Goal: Task Accomplishment & Management: Manage account settings

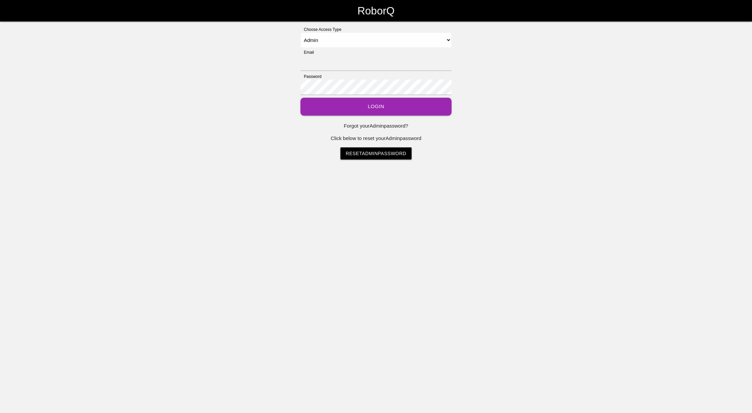
select select "Admin"
click at [334, 58] on input "Email" at bounding box center [376, 62] width 151 height 15
type input "[EMAIL_ADDRESS][DOMAIN_NAME]"
click at [380, 108] on button "Login" at bounding box center [376, 107] width 151 height 18
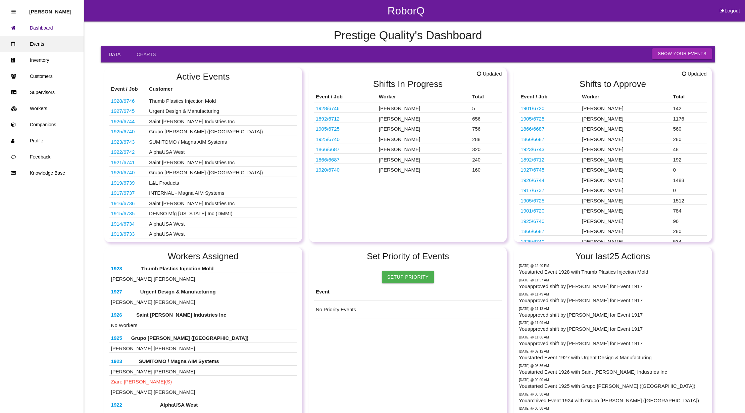
click at [38, 46] on link "Events" at bounding box center [41, 44] width 83 height 16
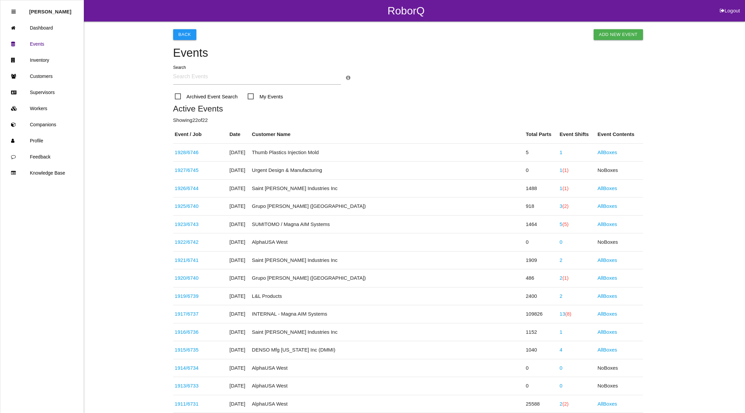
click at [560, 312] on link "13 (8)" at bounding box center [566, 314] width 12 height 6
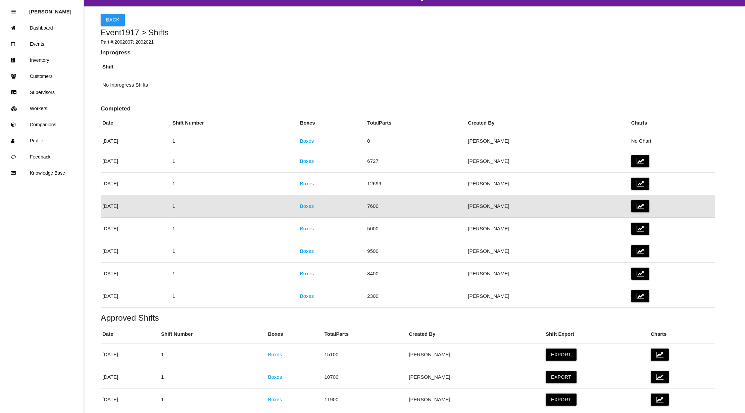
click at [331, 202] on td "Boxes" at bounding box center [332, 206] width 67 height 22
click at [314, 207] on link "Boxes" at bounding box center [307, 206] width 14 height 6
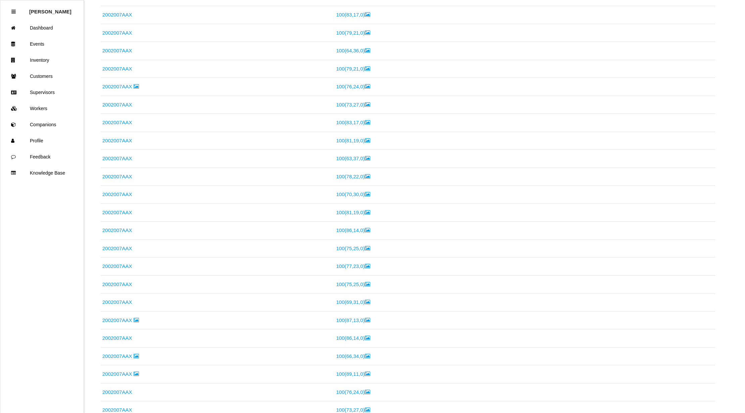
scroll to position [1446, 0]
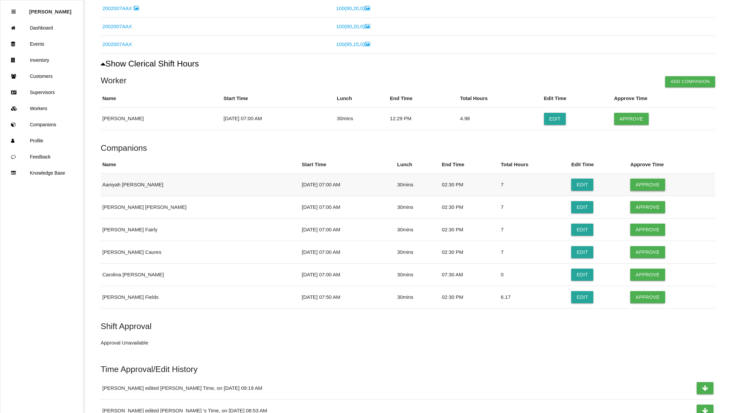
click at [637, 191] on button "Approve" at bounding box center [648, 185] width 35 height 12
click at [640, 212] on button "Approve" at bounding box center [648, 207] width 35 height 12
click at [637, 236] on button "Approve" at bounding box center [648, 230] width 35 height 12
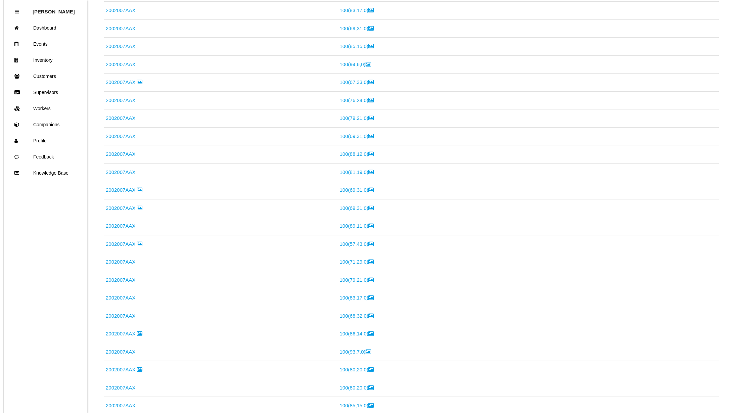
scroll to position [0, 0]
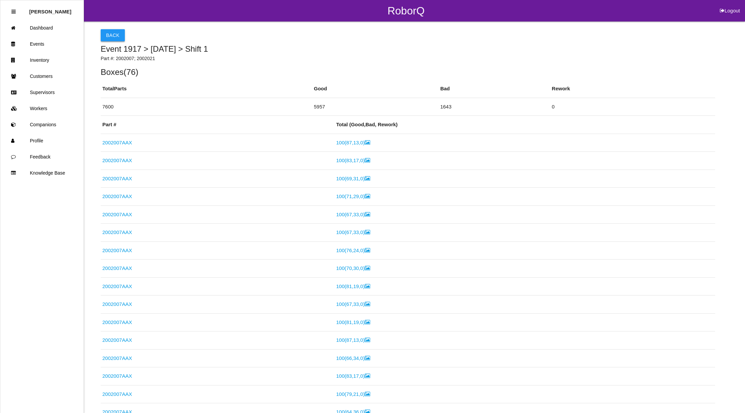
click at [109, 35] on button "Back" at bounding box center [113, 35] width 24 height 12
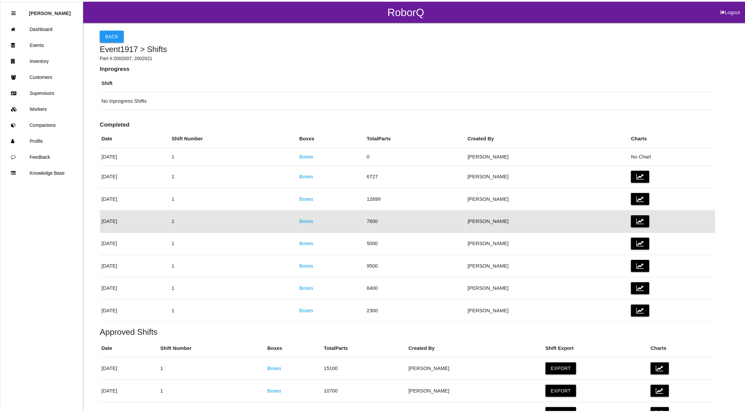
scroll to position [15, 0]
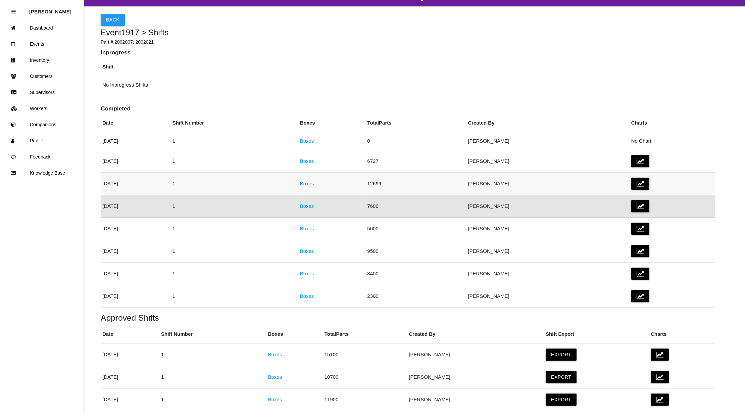
click at [314, 181] on link "Boxes" at bounding box center [307, 184] width 14 height 6
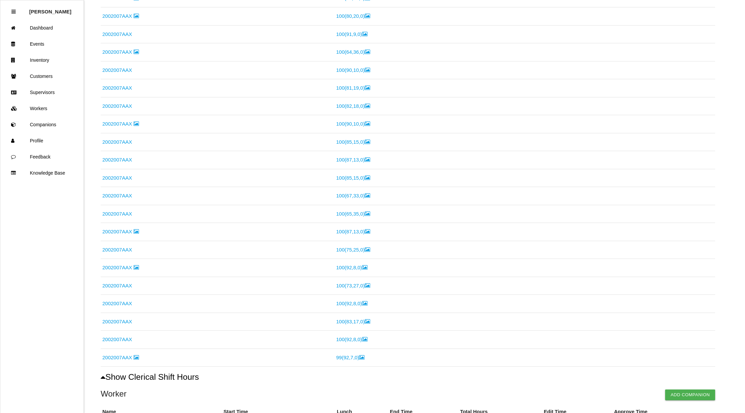
scroll to position [2389, 0]
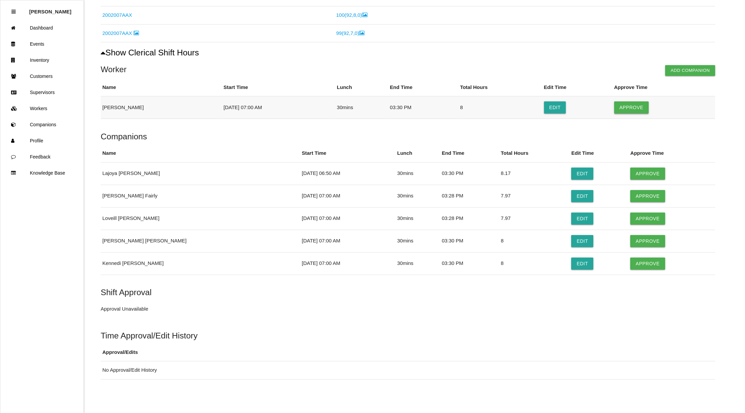
click at [637, 106] on button "Approve" at bounding box center [632, 107] width 35 height 12
click at [574, 175] on button "Edit" at bounding box center [583, 174] width 22 height 12
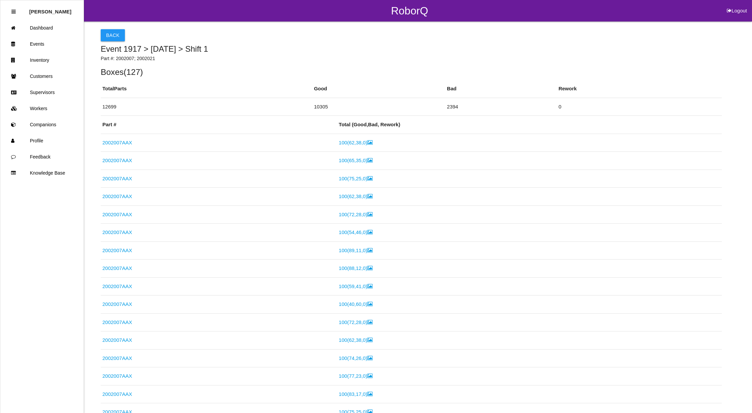
select select "6"
select select "50"
select select "3"
select select "30"
select select "2"
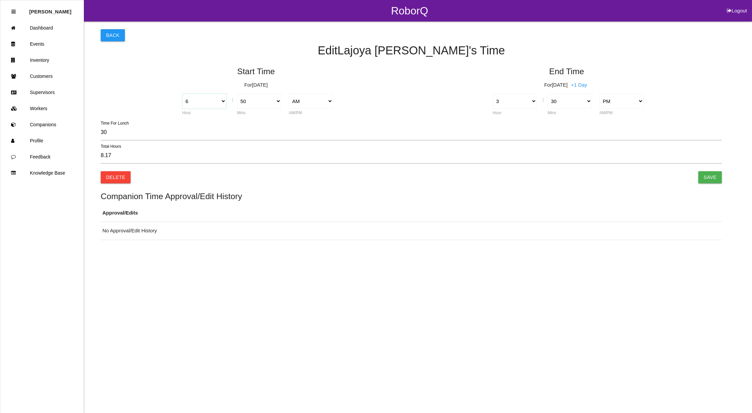
click at [218, 99] on select "1 2 3 4 5 6 7 8 9 10 11 12" at bounding box center [204, 101] width 44 height 15
select select "7"
click at [182, 94] on select "1 2 3 4 5 6 7 8 9 10 11 12" at bounding box center [204, 101] width 44 height 15
type input "7.17"
click at [277, 101] on select "00 01 02 03 04 05 06 07 08 09 10 11 12 13 14 15 16 17 18 19 20 21 22 23 24 25 2…" at bounding box center [259, 101] width 44 height 15
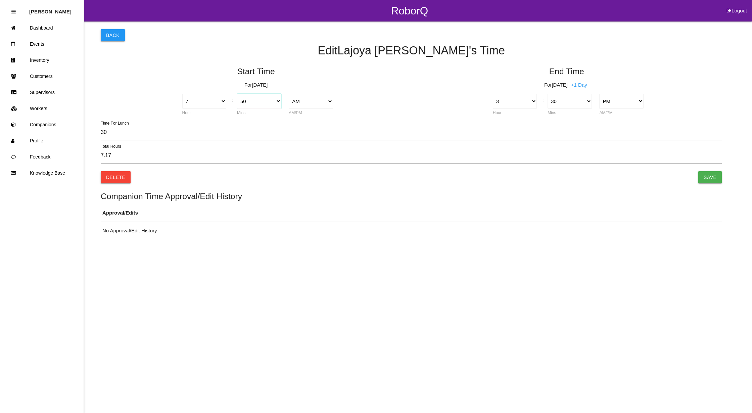
select select "0"
click at [237, 94] on select "00 01 02 03 04 05 06 07 08 09 10 11 12 13 14 15 16 17 18 19 20 21 22 23 24 25 2…" at bounding box center [259, 101] width 44 height 15
type input "8.00"
click at [715, 177] on input "Save" at bounding box center [710, 177] width 24 height 12
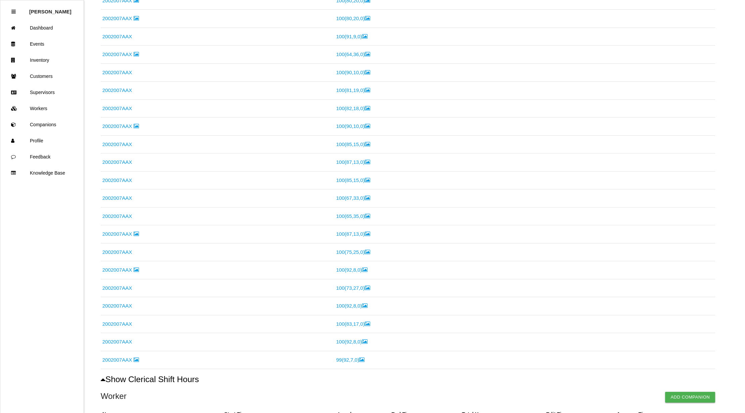
scroll to position [2393, 0]
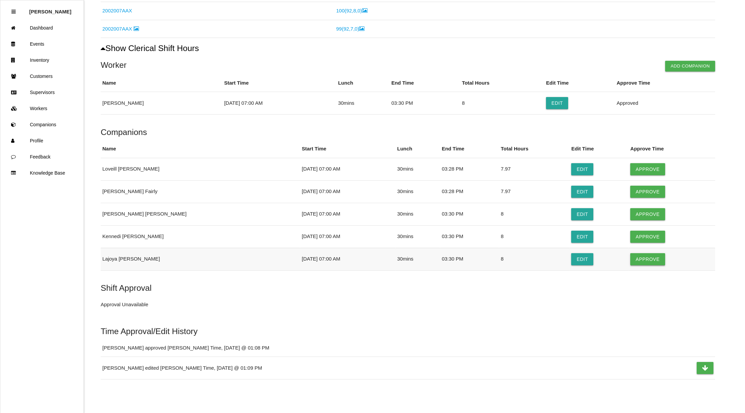
click at [648, 259] on button "Approve" at bounding box center [648, 259] width 35 height 12
click at [572, 167] on button "Edit" at bounding box center [583, 169] width 22 height 12
select select "7"
select select "3"
select select "28"
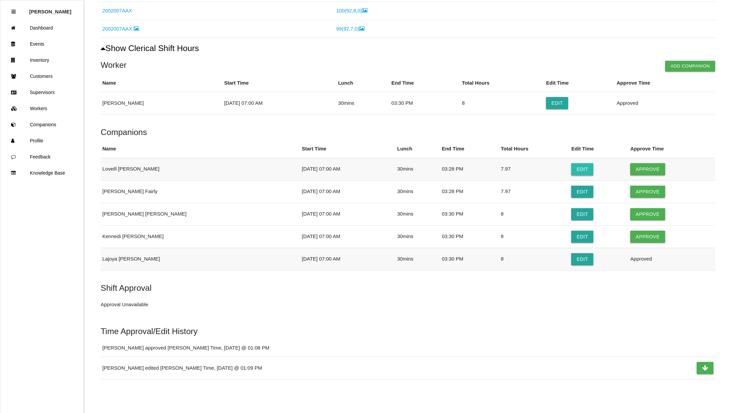
select select "2"
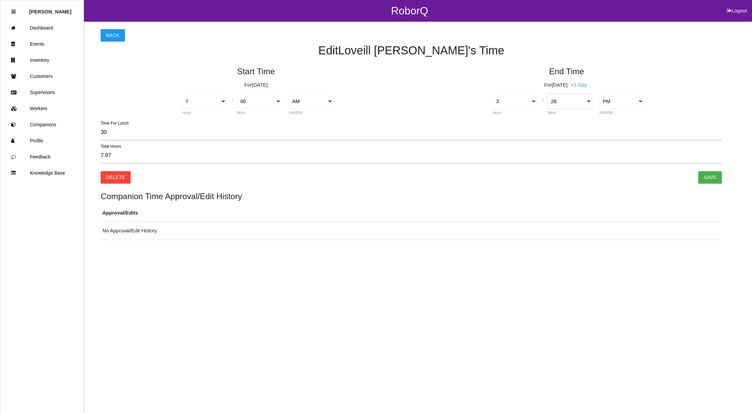
click at [590, 102] on select "00 01 02 03 04 05 06 07 08 09 10 11 12 13 14 15 16 17 18 19 20 21 22 23 24 25 2…" at bounding box center [570, 101] width 44 height 15
select select "30"
click at [548, 94] on select "00 01 02 03 04 05 06 07 08 09 10 11 12 13 14 15 16 17 18 19 20 21 22 23 24 25 2…" at bounding box center [570, 101] width 44 height 15
type input "8.00"
click at [715, 174] on input "Save" at bounding box center [710, 177] width 24 height 12
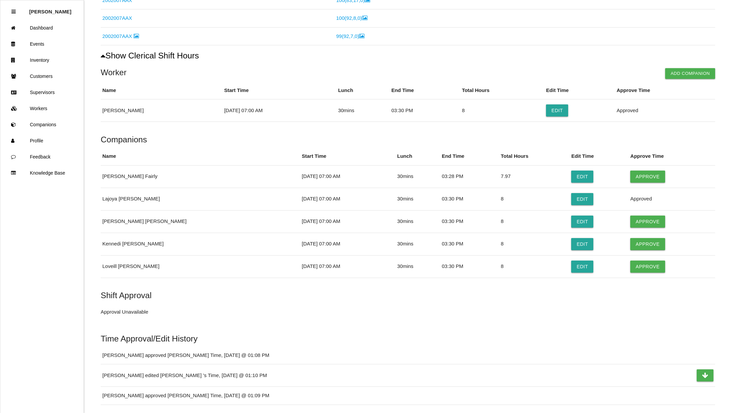
scroll to position [2391, 0]
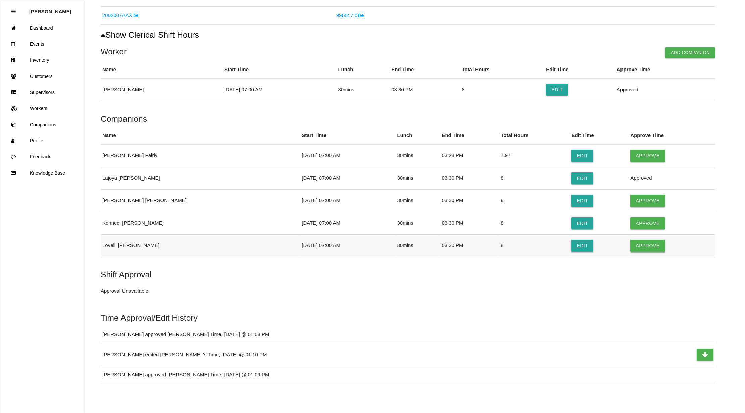
click at [639, 252] on button "Approve" at bounding box center [648, 246] width 35 height 12
click at [572, 162] on button "Edit" at bounding box center [583, 156] width 22 height 12
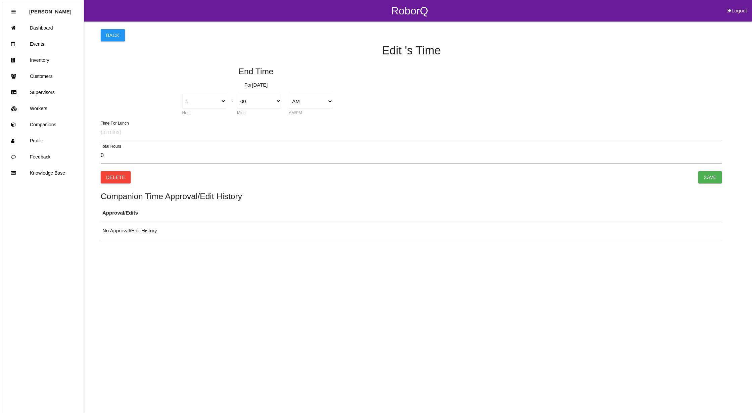
select select "3"
select select "28"
select select "2"
type input "30"
type input "7.97"
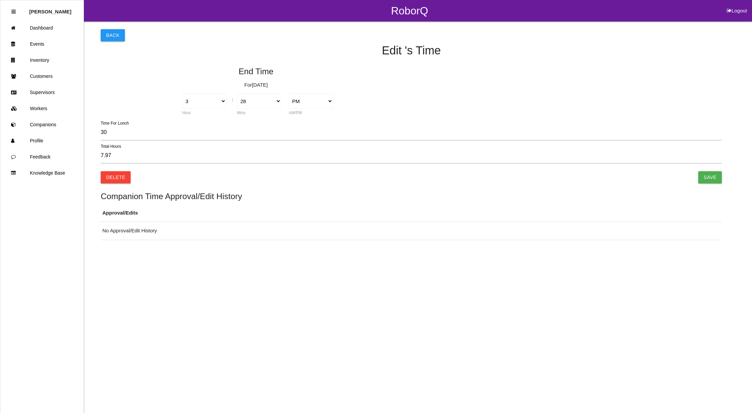
select select "7"
click at [589, 101] on select "00 01 02 03 04 05 06 07 08 09 10 11 12 13 14 15 16 17 18 19 20 21 22 23 24 25 2…" at bounding box center [570, 101] width 44 height 15
select select "30"
click at [548, 94] on select "00 01 02 03 04 05 06 07 08 09 10 11 12 13 14 15 16 17 18 19 20 21 22 23 24 25 2…" at bounding box center [570, 101] width 44 height 15
type input "8.00"
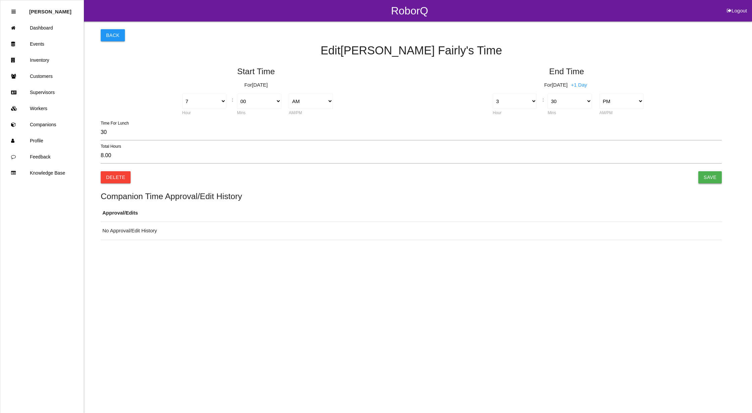
click at [711, 175] on input "Save" at bounding box center [710, 177] width 24 height 12
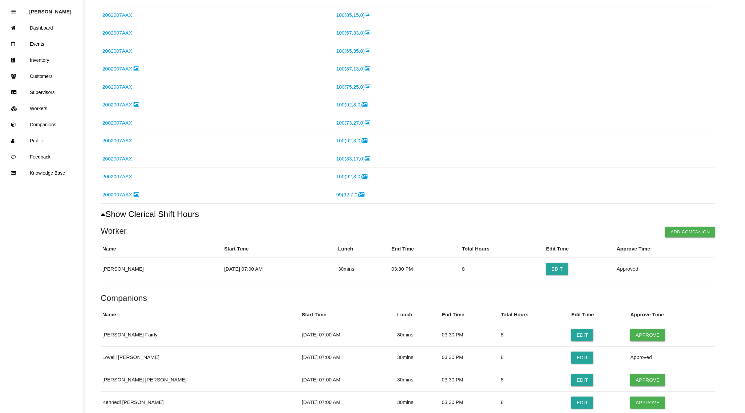
scroll to position [2304, 0]
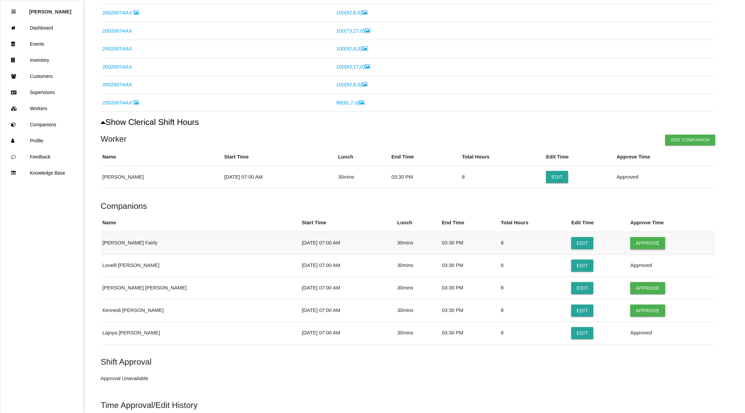
click at [632, 249] on button "Approve" at bounding box center [648, 243] width 35 height 12
click at [646, 294] on button "Approve" at bounding box center [648, 288] width 35 height 12
click at [643, 317] on button "Approve" at bounding box center [648, 311] width 35 height 12
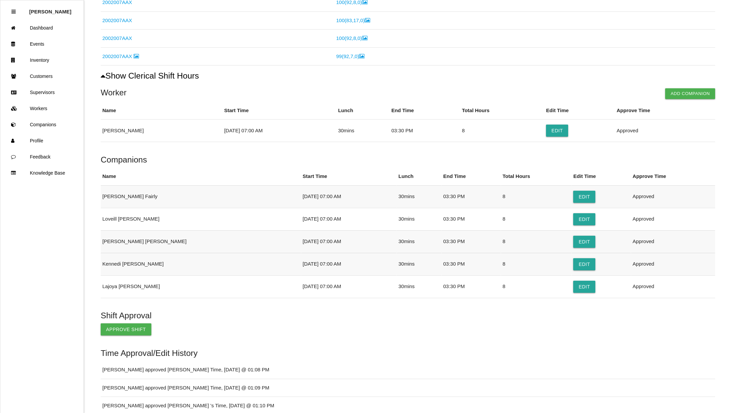
scroll to position [2423, 0]
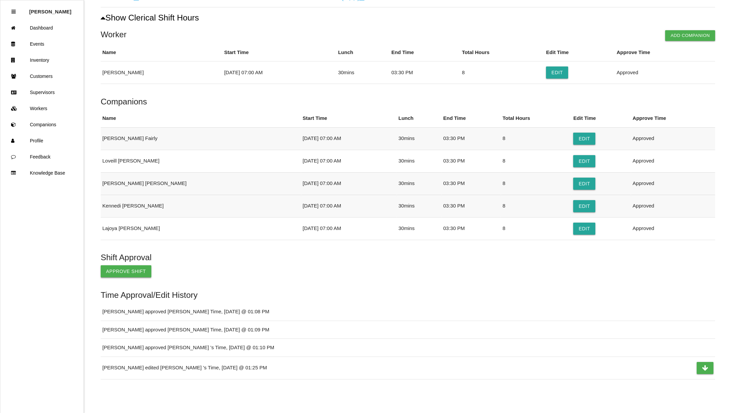
click at [120, 271] on button "Approve Shift" at bounding box center [126, 271] width 51 height 12
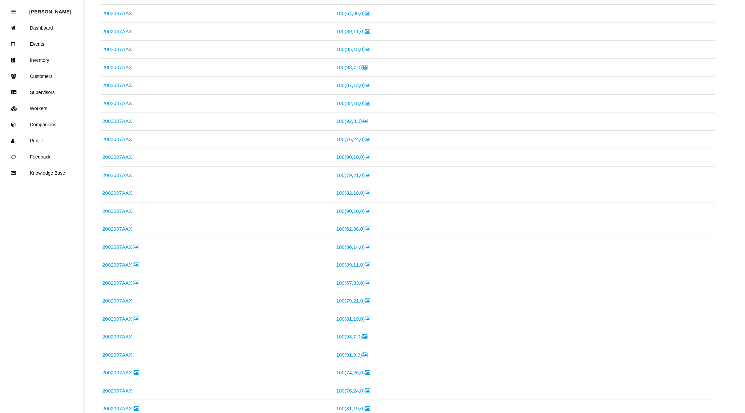
scroll to position [11, 0]
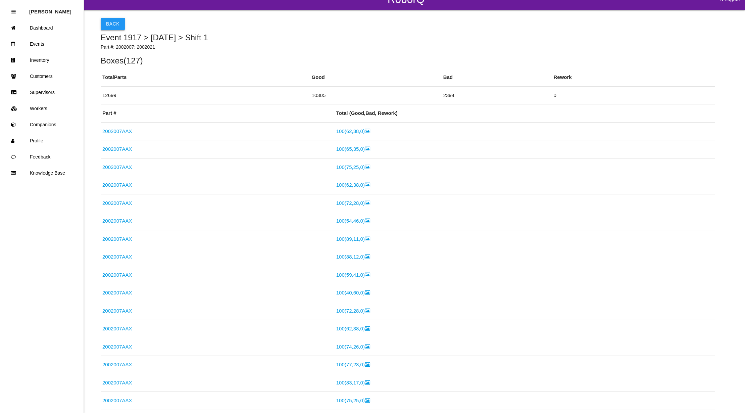
click at [117, 21] on button "Back" at bounding box center [113, 24] width 24 height 12
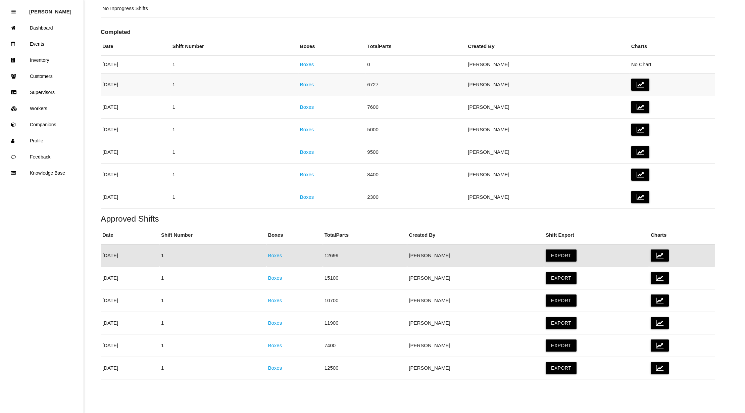
click at [314, 82] on link "Boxes" at bounding box center [307, 85] width 14 height 6
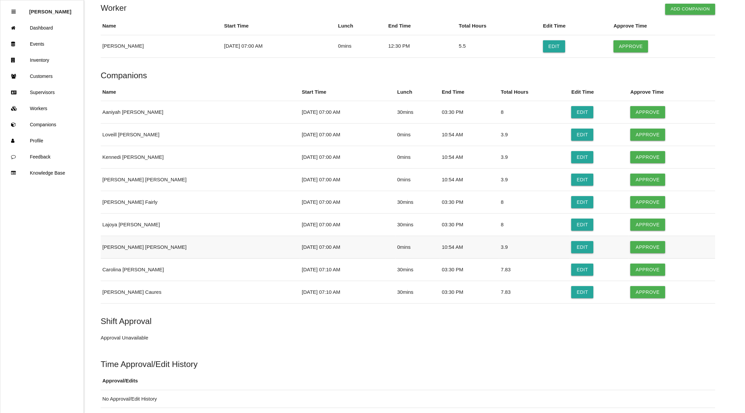
scroll to position [1323, 0]
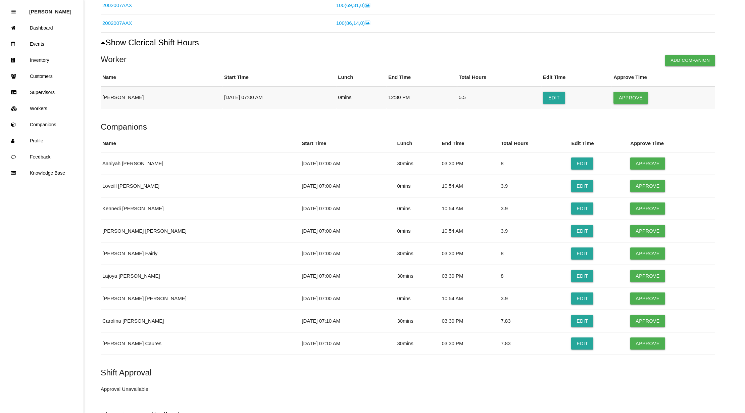
click at [637, 104] on button "Approve" at bounding box center [631, 98] width 35 height 12
click at [643, 169] on button "Approve" at bounding box center [648, 163] width 35 height 12
click at [573, 191] on button "Edit" at bounding box center [583, 186] width 22 height 12
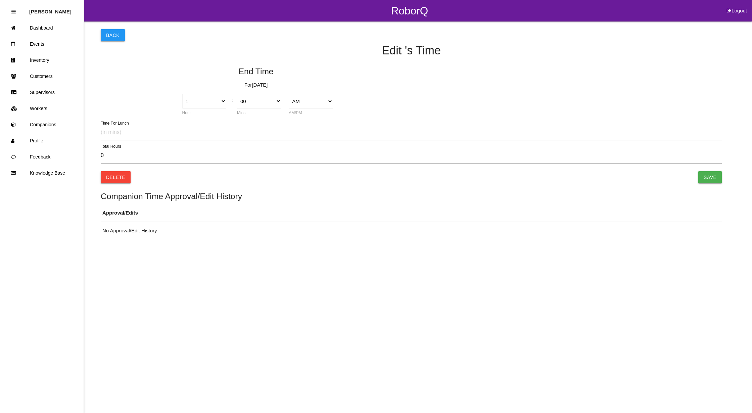
select select "10"
select select "54"
type input "3.90"
select select "7"
click at [531, 102] on select "1 2 3 4 5 6 7 8 9 10 11 12" at bounding box center [515, 101] width 44 height 15
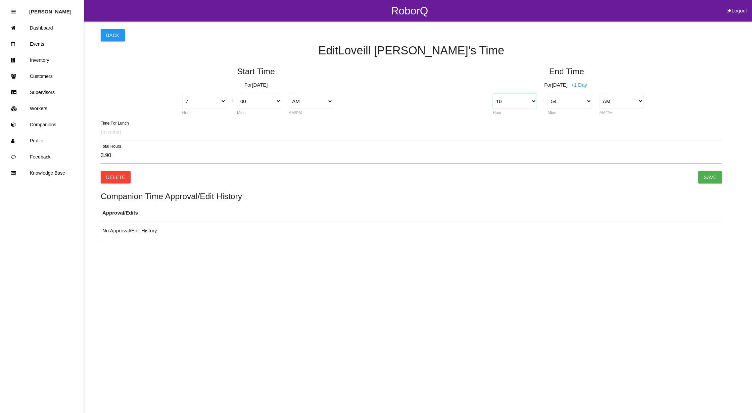
select select "11"
click at [493, 94] on select "1 2 3 4 5 6 7 8 9 10 11 12" at bounding box center [515, 101] width 44 height 15
type input "4.90"
click at [585, 102] on select "00 01 02 03 04 05 06 07 08 09 10 11 12 13 14 15 16 17 18 19 20 21 22 23 24 25 2…" at bounding box center [570, 101] width 44 height 15
select select "0"
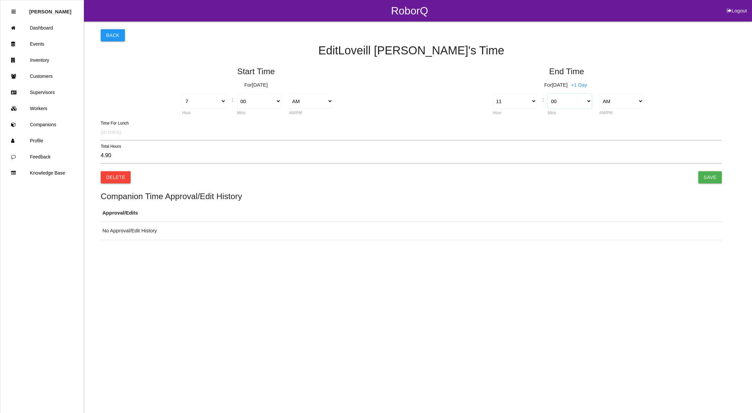
click at [548, 94] on select "00 01 02 03 04 05 06 07 08 09 10 11 12 13 14 15 16 17 18 19 20 21 22 23 24 25 2…" at bounding box center [570, 101] width 44 height 15
type input "4.00"
click at [709, 178] on input "Save" at bounding box center [710, 177] width 24 height 12
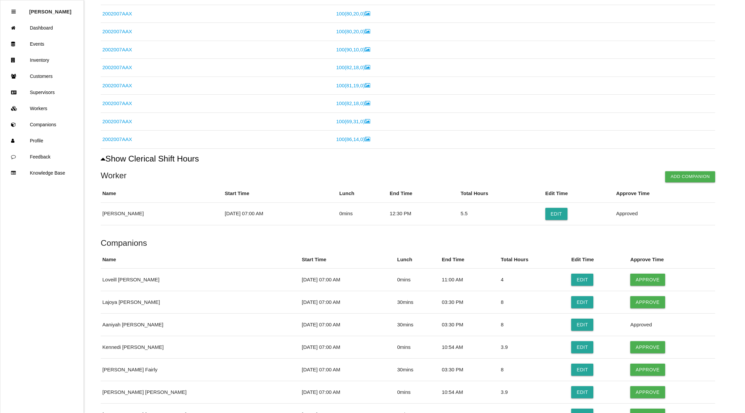
scroll to position [1326, 0]
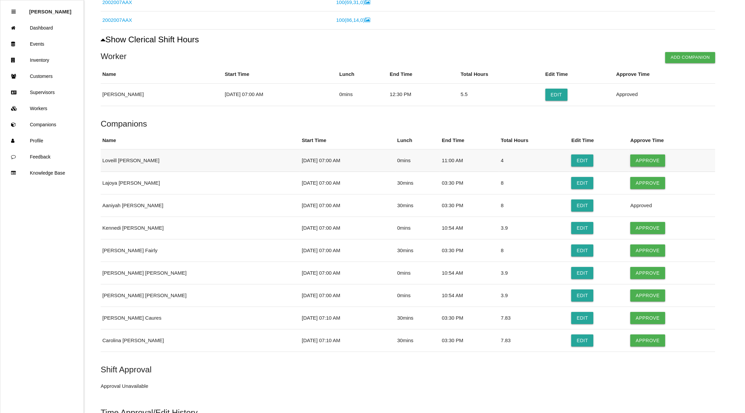
click at [647, 167] on button "Approve" at bounding box center [648, 160] width 35 height 12
click at [639, 186] on button "Approve" at bounding box center [648, 183] width 35 height 12
click at [572, 234] on button "Edit" at bounding box center [583, 228] width 22 height 12
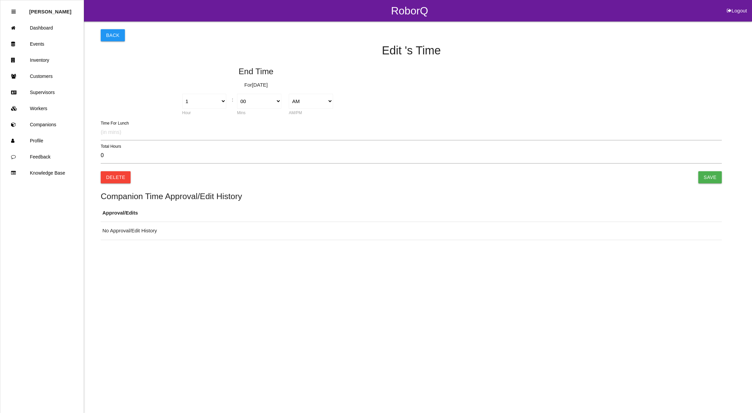
select select "10"
select select "54"
type input "3.90"
select select "7"
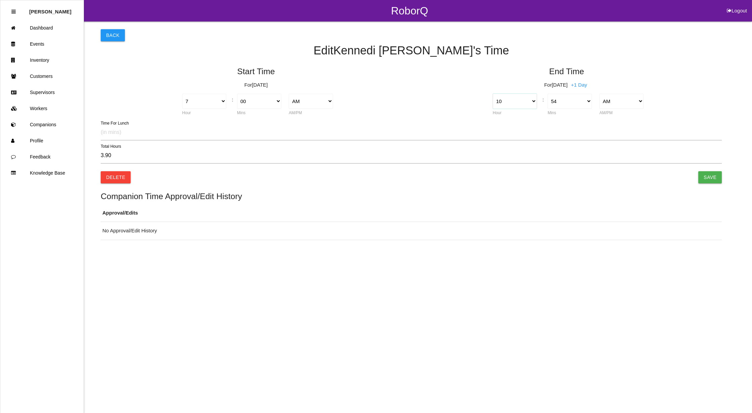
click at [532, 102] on select "1 2 3 4 5 6 7 8 9 10 11 12" at bounding box center [515, 101] width 44 height 15
select select "11"
click at [493, 94] on select "1 2 3 4 5 6 7 8 9 10 11 12" at bounding box center [515, 101] width 44 height 15
type input "4.90"
click at [589, 102] on select "00 01 02 03 04 05 06 07 08 09 10 11 12 13 14 15 16 17 18 19 20 21 22 23 24 25 2…" at bounding box center [570, 101] width 44 height 15
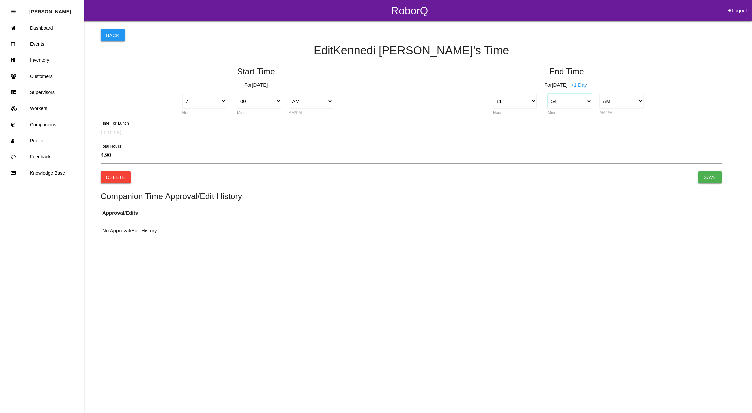
select select "0"
click at [548, 94] on select "00 01 02 03 04 05 06 07 08 09 10 11 12 13 14 15 16 17 18 19 20 21 22 23 24 25 2…" at bounding box center [570, 101] width 44 height 15
type input "4.00"
click at [714, 177] on input "Save" at bounding box center [710, 177] width 24 height 12
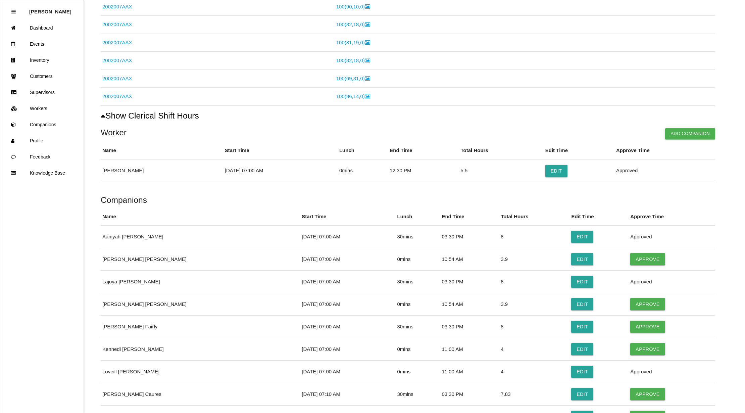
scroll to position [1373, 0]
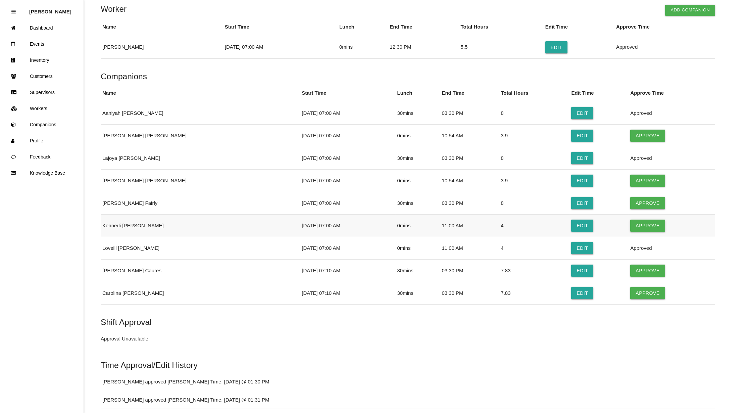
click at [637, 231] on button "Approve" at bounding box center [648, 226] width 35 height 12
click at [572, 142] on button "Edit" at bounding box center [583, 136] width 22 height 12
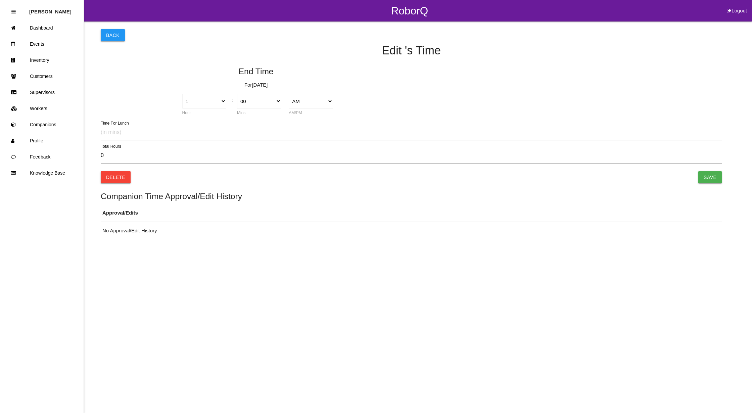
select select "10"
select select "54"
type input "3.90"
select select "7"
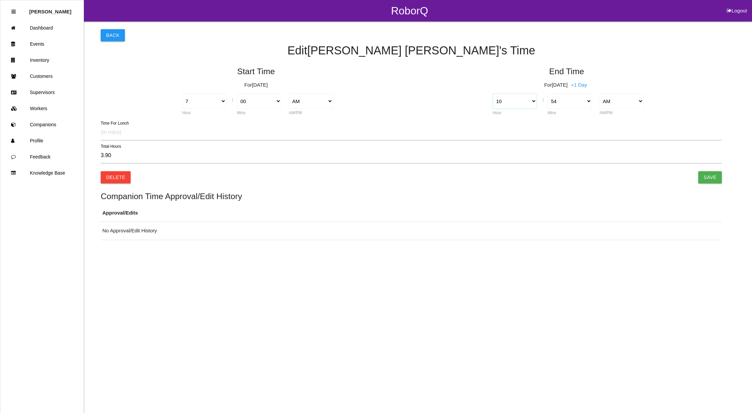
click at [533, 100] on select "1 2 3 4 5 6 7 8 9 10 11 12" at bounding box center [515, 101] width 44 height 15
select select "11"
click at [493, 94] on select "1 2 3 4 5 6 7 8 9 10 11 12" at bounding box center [515, 101] width 44 height 15
type input "4.90"
click at [589, 102] on select "00 01 02 03 04 05 06 07 08 09 10 11 12 13 14 15 16 17 18 19 20 21 22 23 24 25 2…" at bounding box center [570, 101] width 44 height 15
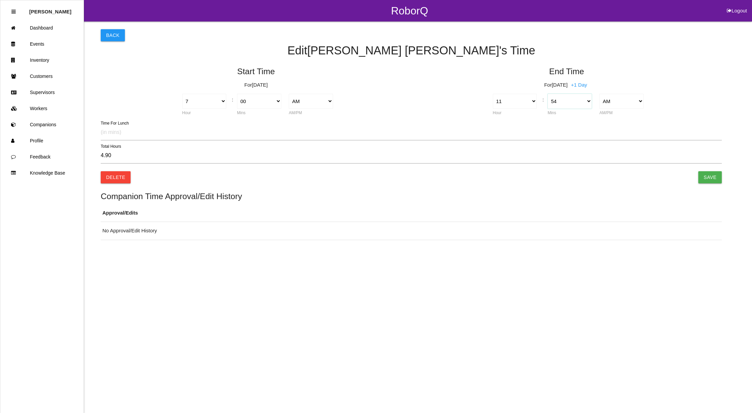
select select "0"
click at [548, 94] on select "00 01 02 03 04 05 06 07 08 09 10 11 12 13 14 15 16 17 18 19 20 21 22 23 24 25 2…" at bounding box center [570, 101] width 44 height 15
type input "4.00"
click at [707, 178] on input "Save" at bounding box center [710, 177] width 24 height 12
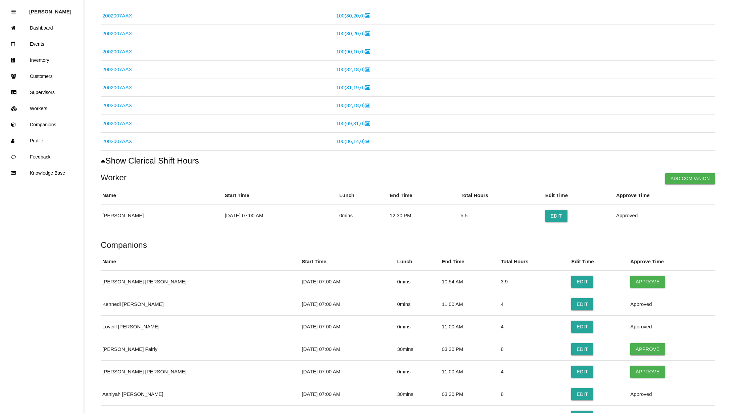
scroll to position [1325, 0]
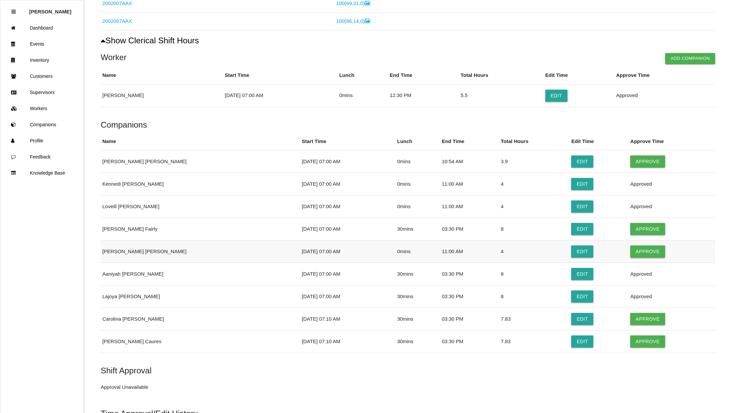
click at [648, 258] on button "Approve" at bounding box center [648, 251] width 35 height 12
click at [572, 167] on button "Edit" at bounding box center [583, 161] width 22 height 12
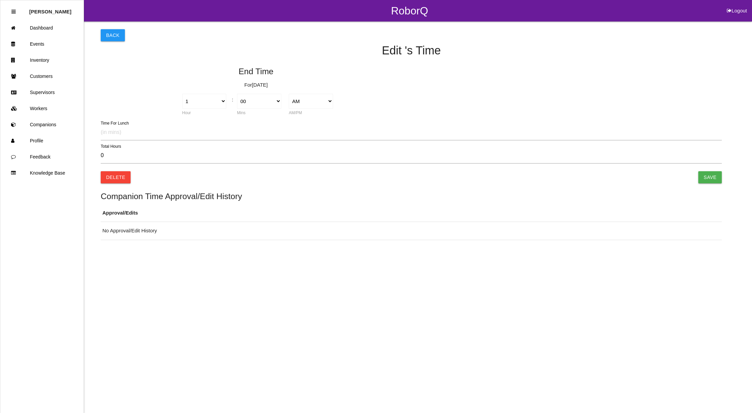
select select "10"
select select "54"
type input "3.90"
select select "7"
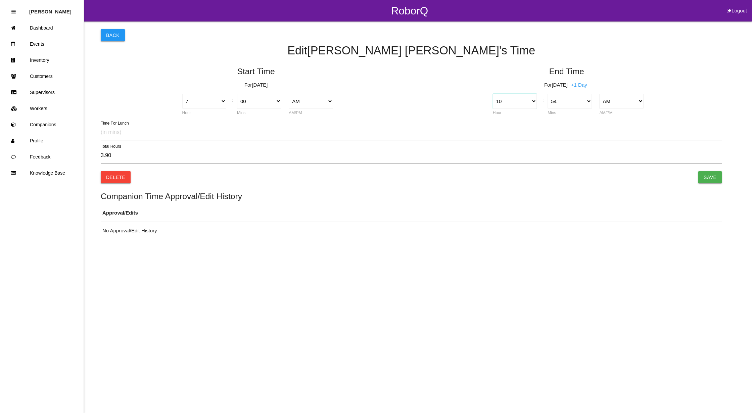
click at [531, 103] on select "1 2 3 4 5 6 7 8 9 10 11 12" at bounding box center [515, 101] width 44 height 15
select select "11"
click at [493, 94] on select "1 2 3 4 5 6 7 8 9 10 11 12" at bounding box center [515, 101] width 44 height 15
type input "4.90"
click at [562, 101] on select "00 01 02 03 04 05 06 07 08 09 10 11 12 13 14 15 16 17 18 19 20 21 22 23 24 25 2…" at bounding box center [570, 101] width 44 height 15
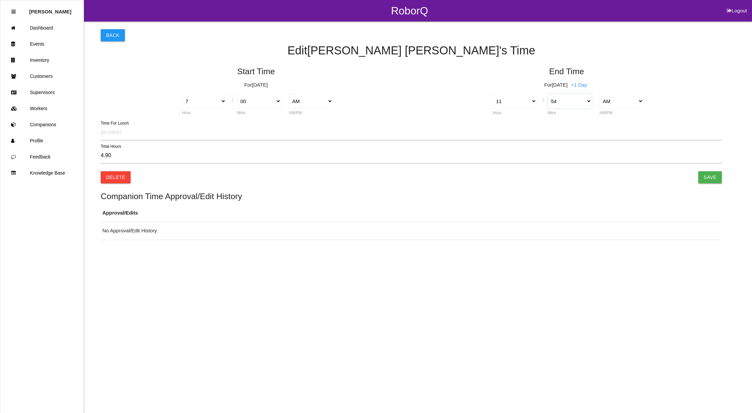
select select "0"
click at [548, 94] on select "00 01 02 03 04 05 06 07 08 09 10 11 12 13 14 15 16 17 18 19 20 21 22 23 24 25 2…" at bounding box center [570, 101] width 44 height 15
type input "4.00"
click at [710, 173] on input "Save" at bounding box center [710, 177] width 24 height 12
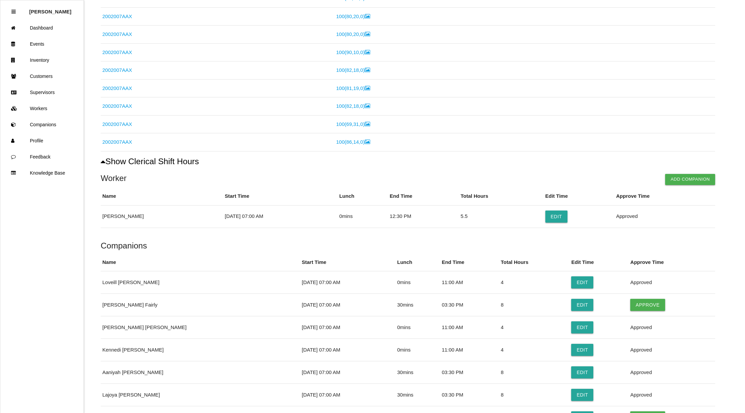
scroll to position [1449, 0]
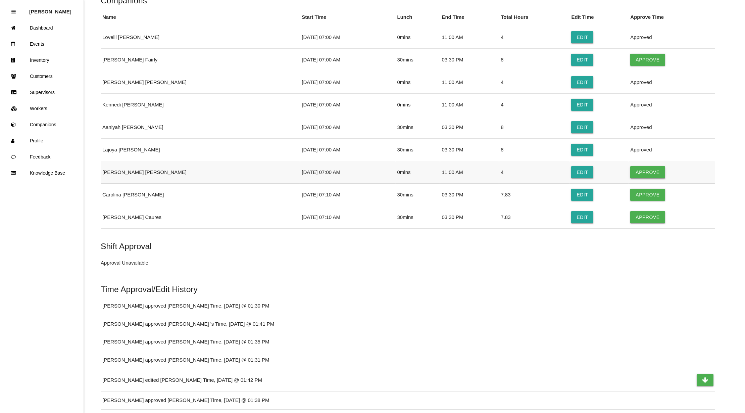
click at [644, 178] on button "Approve" at bounding box center [648, 172] width 35 height 12
click at [638, 66] on button "Approve" at bounding box center [648, 60] width 35 height 12
click at [572, 201] on button "Edit" at bounding box center [583, 195] width 22 height 12
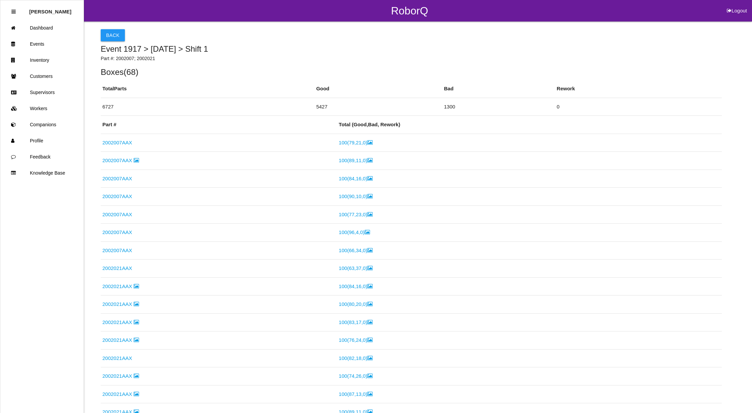
select select "7"
select select "10"
select select "3"
select select "30"
select select "2"
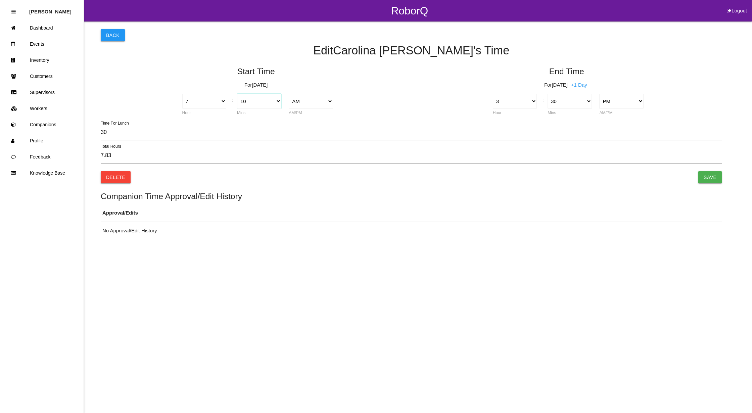
click at [276, 101] on select "00 01 02 03 04 05 06 07 08 09 10 11 12 13 14 15 16 17 18 19 20 21 22 23 24 25 2…" at bounding box center [259, 101] width 44 height 15
select select "15"
click at [237, 94] on select "00 01 02 03 04 05 06 07 08 09 10 11 12 13 14 15 16 17 18 19 20 21 22 23 24 25 2…" at bounding box center [259, 101] width 44 height 15
type input "7.75"
click at [711, 181] on input "Save" at bounding box center [710, 177] width 24 height 12
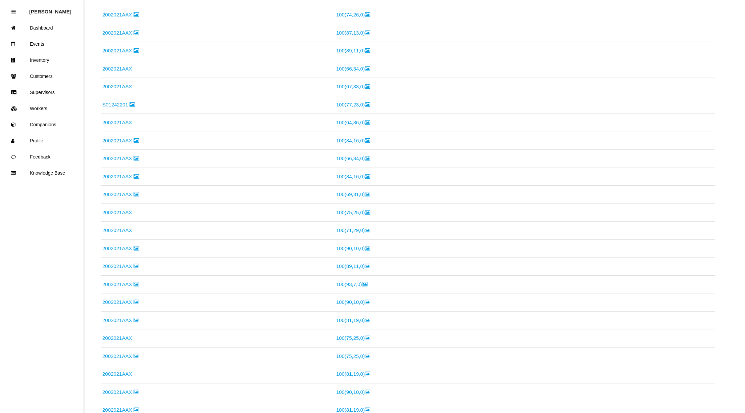
scroll to position [1543, 0]
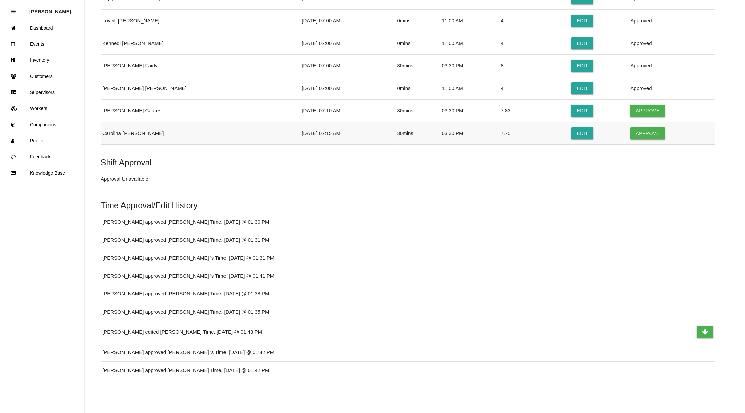
click at [647, 128] on button "Approve" at bounding box center [648, 133] width 35 height 12
click at [573, 107] on button "Edit" at bounding box center [583, 111] width 22 height 12
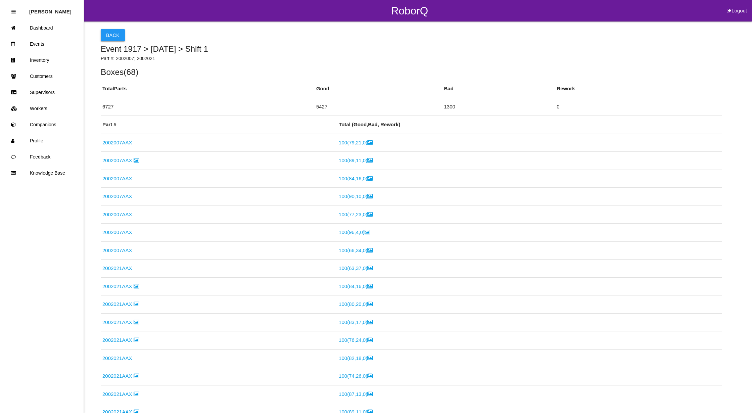
select select "7"
select select "10"
select select "3"
select select "30"
select select "2"
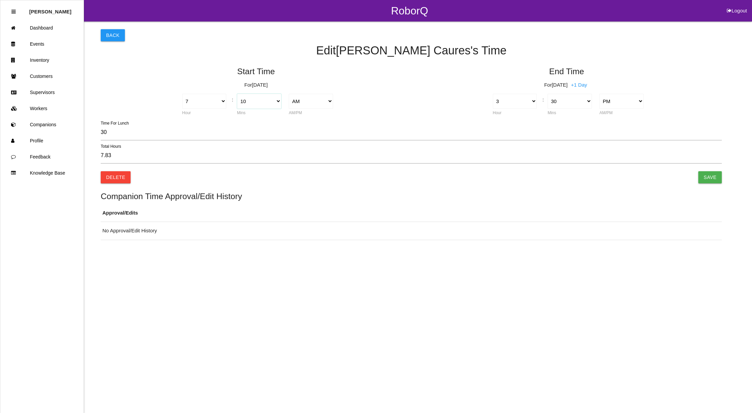
click at [273, 102] on select "00 01 02 03 04 05 06 07 08 09 10 11 12 13 14 15 16 17 18 19 20 21 22 23 24 25 2…" at bounding box center [259, 101] width 44 height 15
select select "15"
click at [237, 94] on select "00 01 02 03 04 05 06 07 08 09 10 11 12 13 14 15 16 17 18 19 20 21 22 23 24 25 2…" at bounding box center [259, 101] width 44 height 15
type input "7.75"
click at [719, 179] on input "Save" at bounding box center [710, 177] width 24 height 12
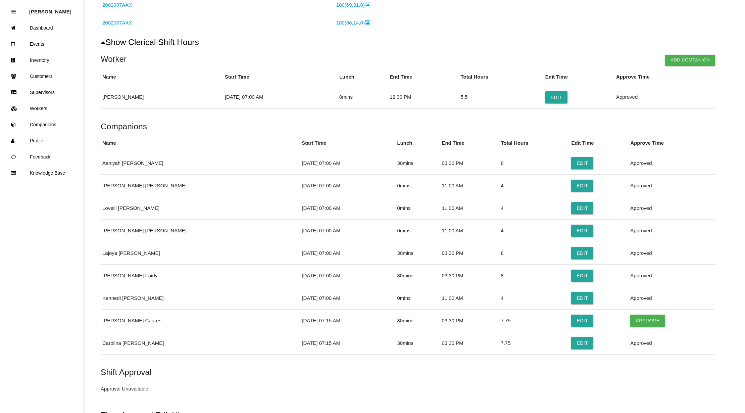
scroll to position [1561, 0]
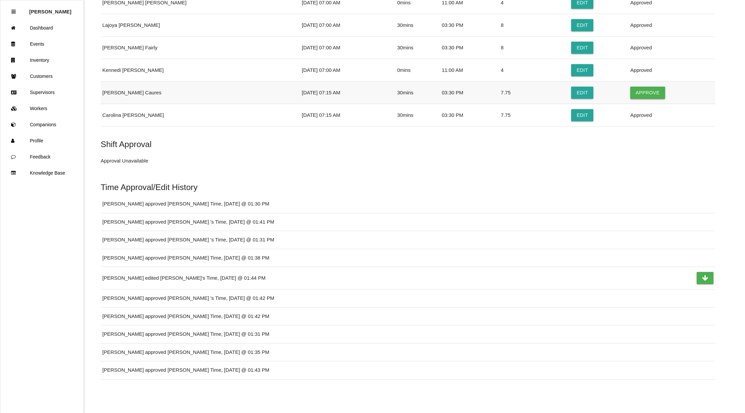
click at [645, 89] on button "Approve" at bounding box center [648, 93] width 35 height 12
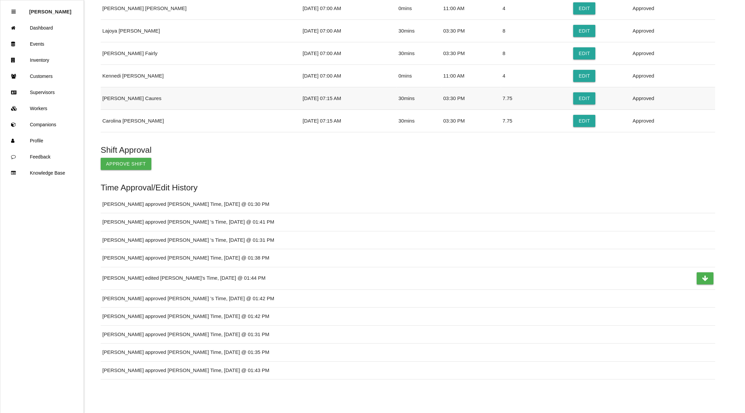
scroll to position [1556, 0]
click at [126, 159] on button "Approve Shift" at bounding box center [126, 164] width 51 height 12
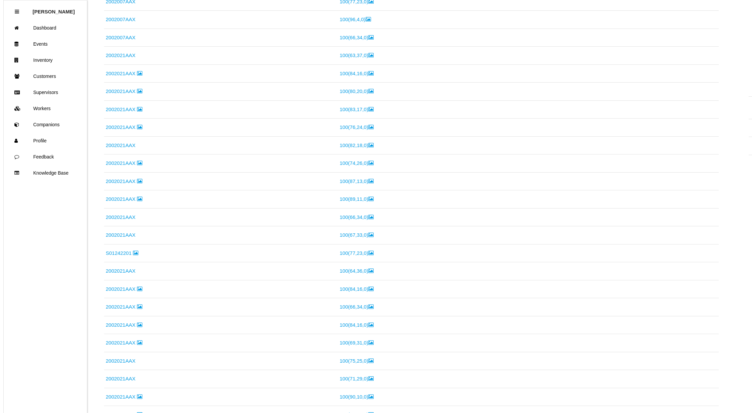
scroll to position [0, 0]
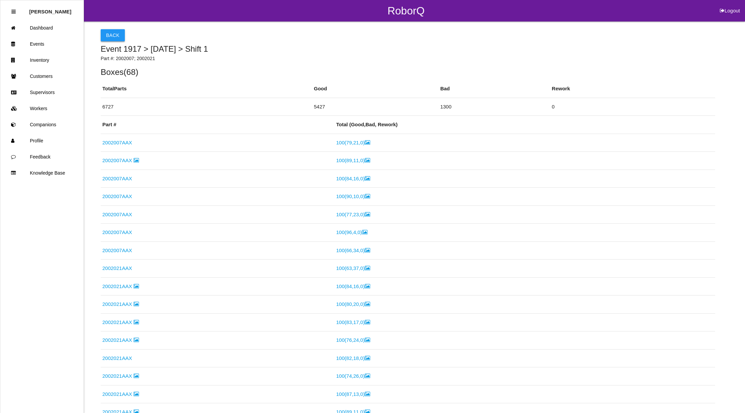
click at [112, 31] on button "Back" at bounding box center [113, 35] width 24 height 12
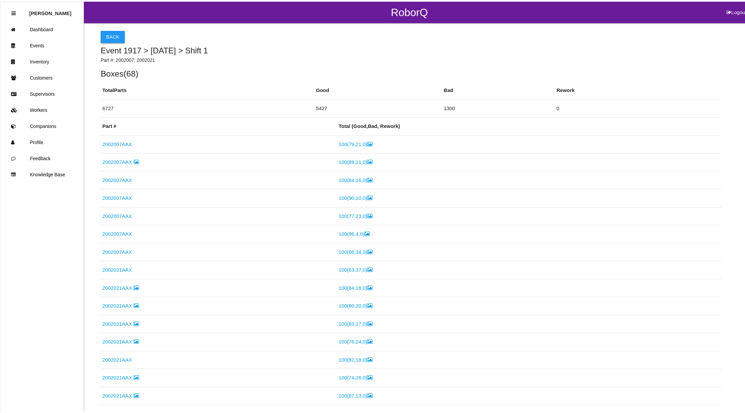
scroll to position [93, 0]
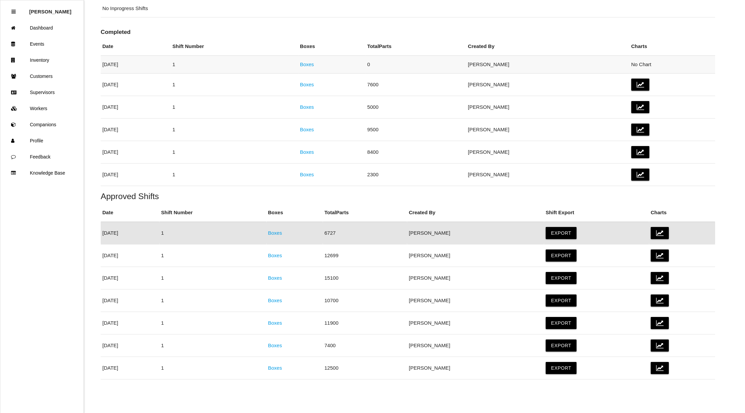
click at [314, 62] on link "Boxes" at bounding box center [307, 64] width 14 height 6
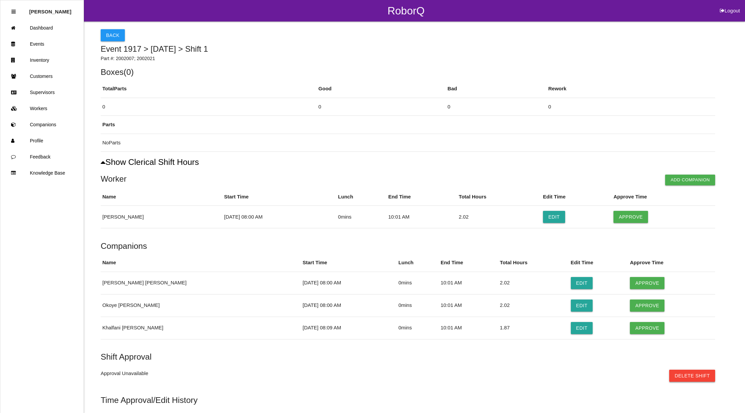
click at [714, 376] on button "Delete Shift" at bounding box center [693, 376] width 46 height 12
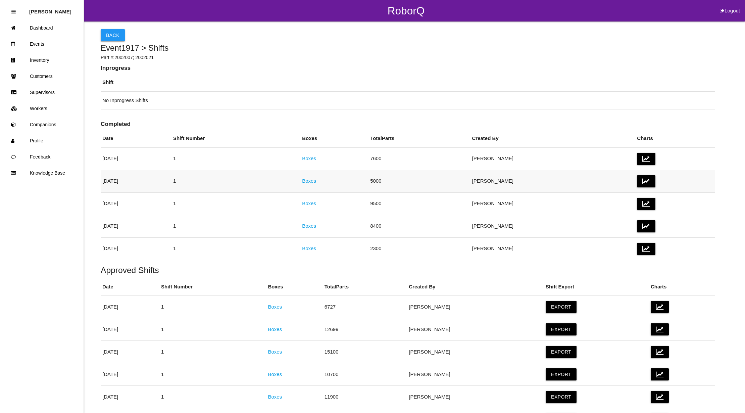
click at [316, 183] on link "Boxes" at bounding box center [309, 181] width 14 height 6
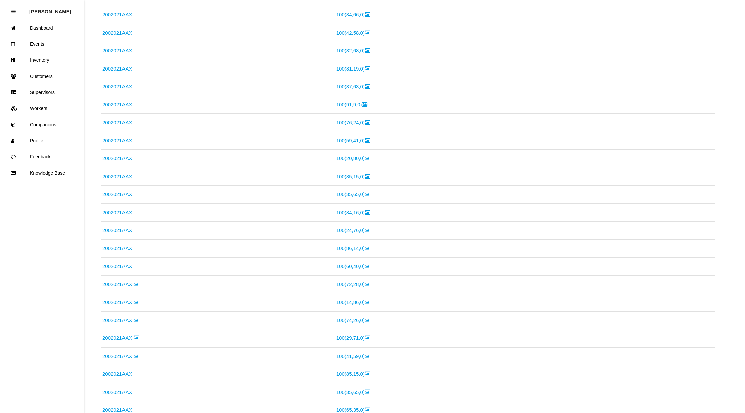
scroll to position [1042, 0]
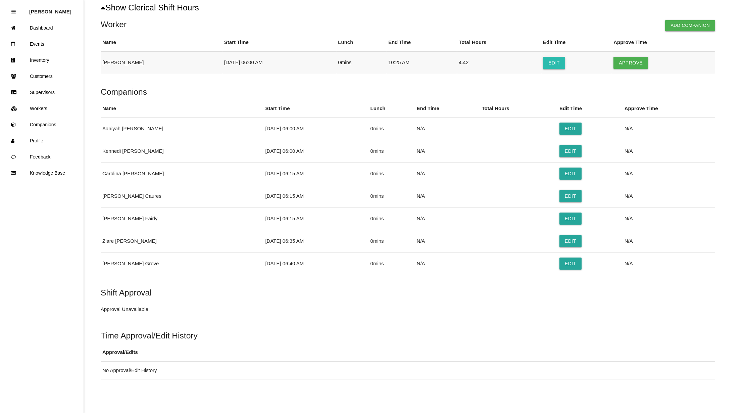
click at [562, 61] on button "Edit" at bounding box center [554, 63] width 22 height 12
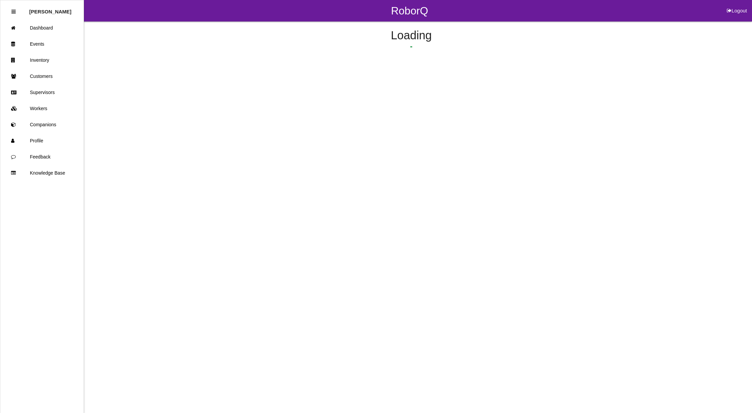
select select "6"
select select "10"
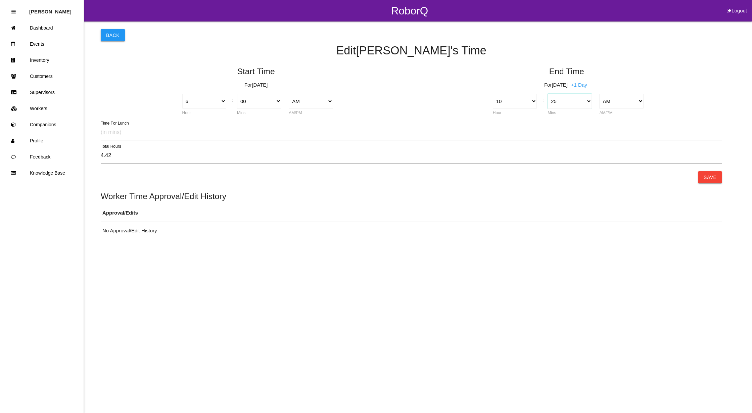
click at [586, 100] on select "00 01 02 03 04 05 06 07 08 09 10 11 12 13 14 15 16 17 18 19 20 21 22 23 24 25 2…" at bounding box center [570, 101] width 44 height 15
select select "30"
click at [548, 94] on select "00 01 02 03 04 05 06 07 08 09 10 11 12 13 14 15 16 17 18 19 20 21 22 23 24 25 2…" at bounding box center [570, 101] width 44 height 15
type input "4.50"
click at [535, 102] on select "1 2 3 4 5 6 7 8 9 10 11 12" at bounding box center [515, 101] width 44 height 15
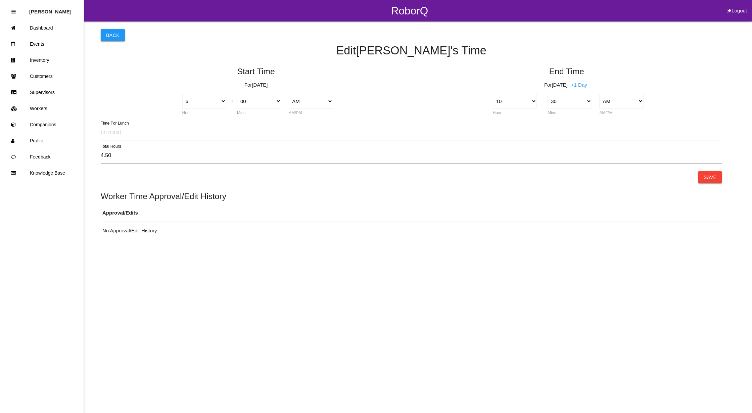
click at [644, 192] on h5 "Worker Time Approval/Edit History" at bounding box center [411, 196] width 621 height 9
click at [718, 178] on button "Save" at bounding box center [710, 177] width 24 height 12
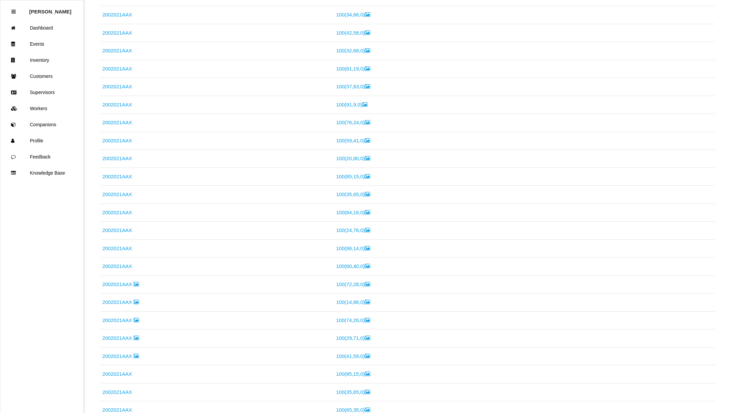
scroll to position [844, 0]
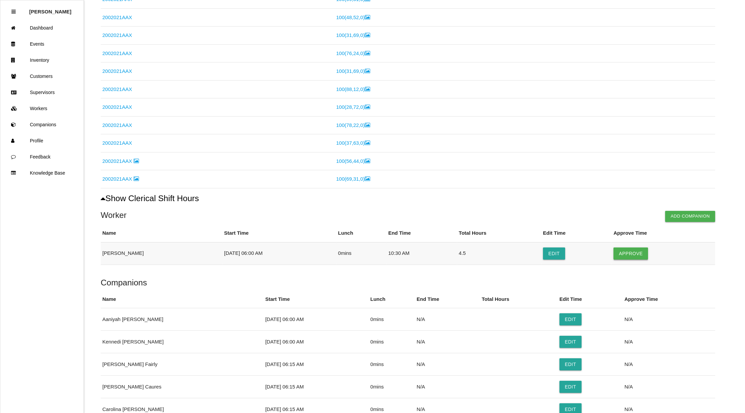
click at [636, 256] on button "Approve" at bounding box center [631, 253] width 35 height 12
click at [560, 324] on button "Edit" at bounding box center [571, 319] width 22 height 12
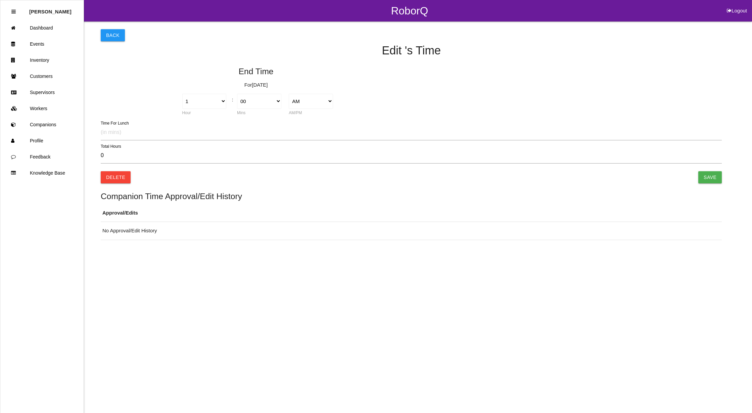
type input "0.00"
select select "6"
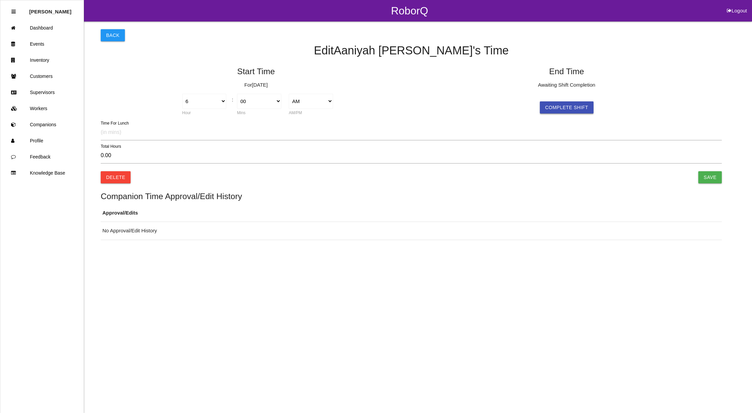
click at [557, 107] on button "Complete Shift" at bounding box center [567, 107] width 54 height 12
click at [533, 105] on select "1 2 3 4 5 6 7 8 9 10 11 12" at bounding box center [515, 101] width 44 height 15
select select "10"
click at [493, 94] on select "1 2 3 4 5 6 7 8 9 10 11 12" at bounding box center [515, 101] width 44 height 15
type input "4.00"
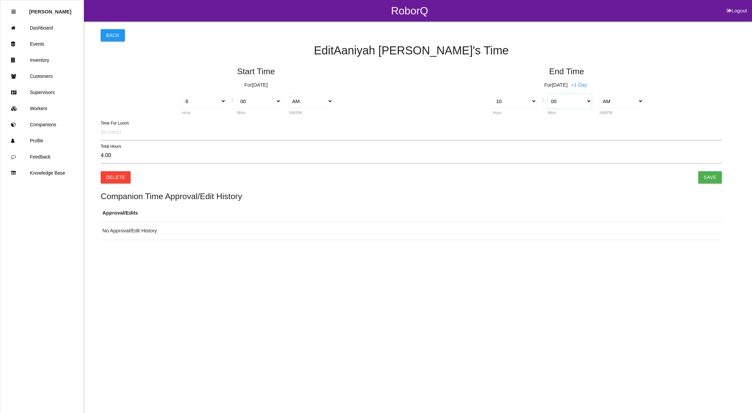
click at [587, 103] on select "00 01 02 03 04 05 06 07 08 09 10 11 12 13 14 15 16 17 18 19 20 21 22 23 24 25 2…" at bounding box center [570, 101] width 44 height 15
select select "30"
click at [548, 94] on select "00 01 02 03 04 05 06 07 08 09 10 11 12 13 14 15 16 17 18 19 20 21 22 23 24 25 2…" at bounding box center [570, 101] width 44 height 15
type input "4.50"
click at [710, 179] on input "Save" at bounding box center [710, 177] width 24 height 12
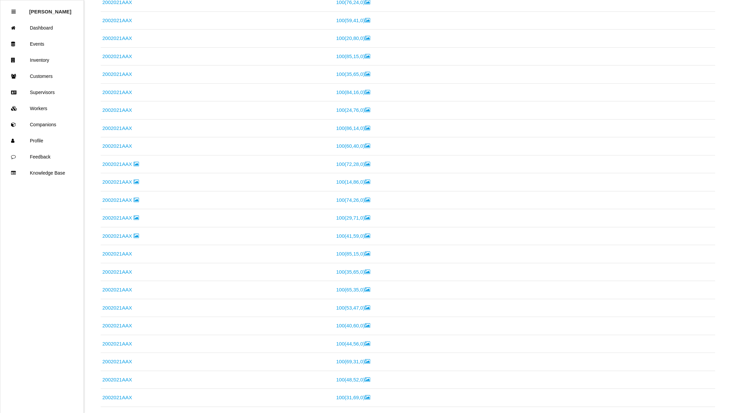
scroll to position [1069, 0]
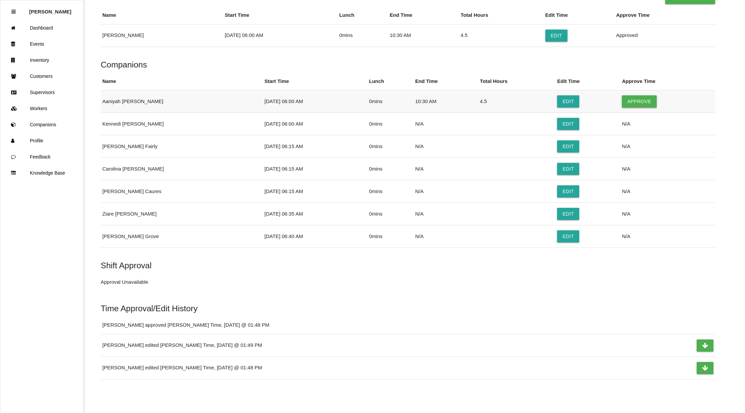
click at [645, 101] on button "Approve" at bounding box center [639, 101] width 35 height 12
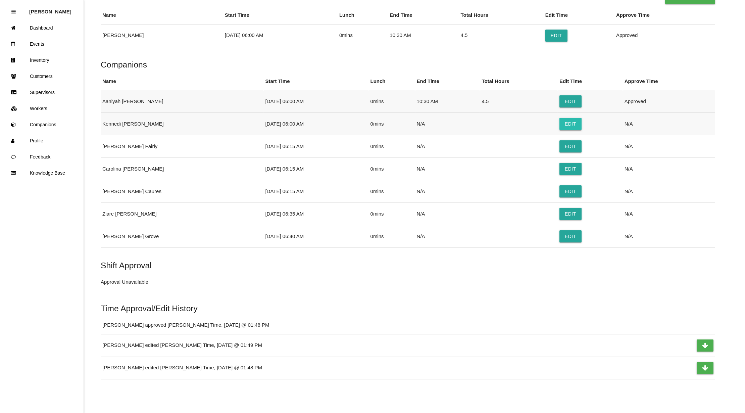
click at [560, 126] on button "Edit" at bounding box center [571, 124] width 22 height 12
select select "6"
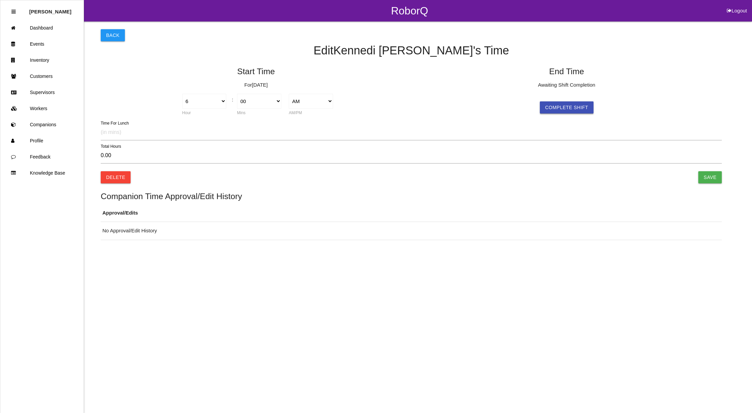
click at [579, 107] on button "Complete Shift" at bounding box center [567, 107] width 54 height 12
click at [534, 101] on select "1 2 3 4 5 6 7 8 9 10 11 12" at bounding box center [515, 101] width 44 height 15
select select "10"
click at [493, 94] on select "1 2 3 4 5 6 7 8 9 10 11 12" at bounding box center [515, 101] width 44 height 15
type input "4.00"
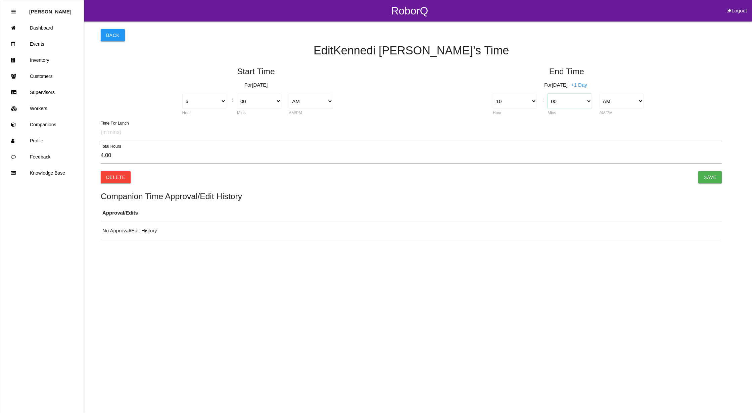
click at [587, 98] on select "00 01 02 03 04 05 06 07 08 09 10 11 12 13 14 15 16 17 18 19 20 21 22 23 24 25 2…" at bounding box center [570, 101] width 44 height 15
select select "30"
click at [548, 94] on select "00 01 02 03 04 05 06 07 08 09 10 11 12 13 14 15 16 17 18 19 20 21 22 23 24 25 2…" at bounding box center [570, 101] width 44 height 15
type input "4.50"
click at [717, 177] on input "Save" at bounding box center [710, 177] width 24 height 12
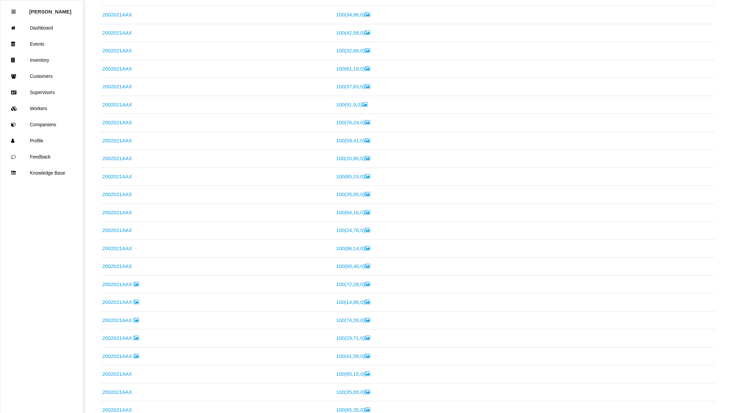
scroll to position [962, 0]
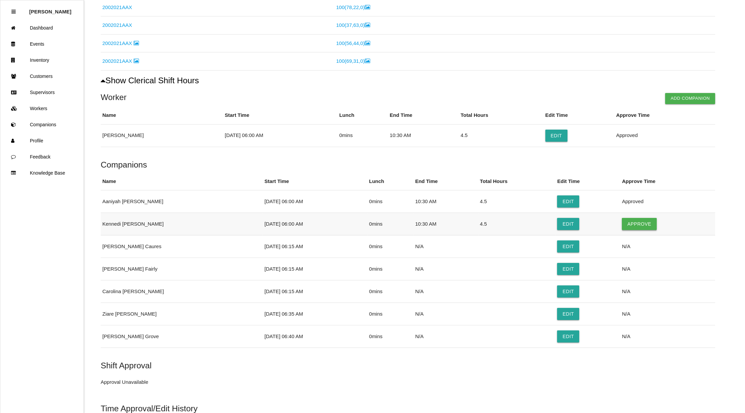
click at [639, 230] on button "Approve" at bounding box center [639, 224] width 35 height 12
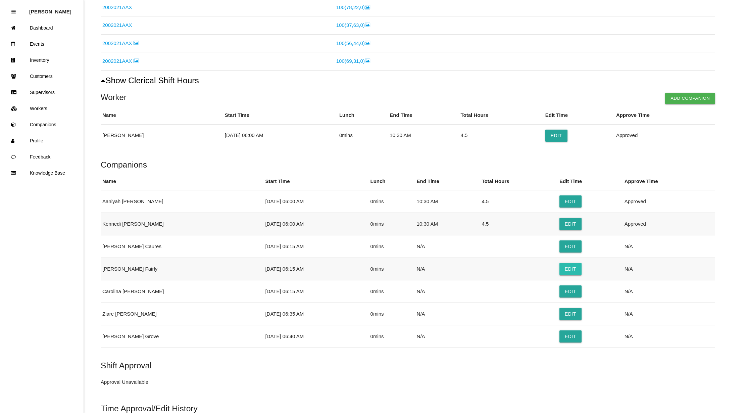
click at [562, 275] on button "Edit" at bounding box center [571, 269] width 22 height 12
select select "6"
select select "15"
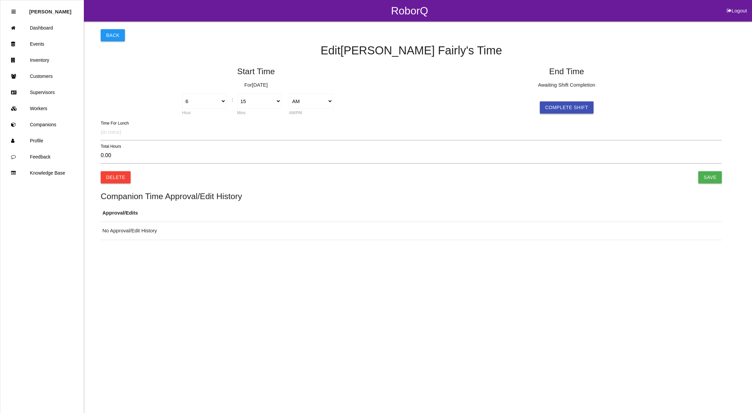
click at [571, 104] on button "Complete Shift" at bounding box center [567, 107] width 54 height 12
select select "6"
select select "15"
click at [535, 101] on select "1 2 3 4 5 6 7 8 9 10 11 12" at bounding box center [515, 101] width 44 height 15
select select "10"
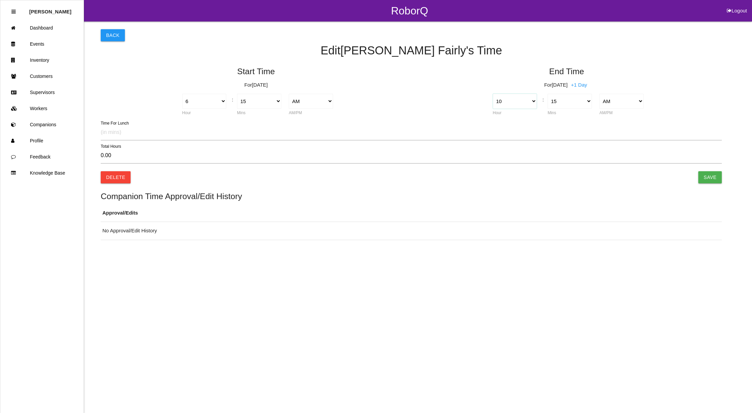
click at [493, 94] on select "1 2 3 4 5 6 7 8 9 10 11 12" at bounding box center [515, 101] width 44 height 15
type input "4.00"
click at [587, 98] on select "00 01 02 03 04 05 06 07 08 09 10 11 12 13 14 15 16 17 18 19 20 21 22 23 24 25 2…" at bounding box center [570, 101] width 44 height 15
select select "30"
click at [548, 94] on select "00 01 02 03 04 05 06 07 08 09 10 11 12 13 14 15 16 17 18 19 20 21 22 23 24 25 2…" at bounding box center [570, 101] width 44 height 15
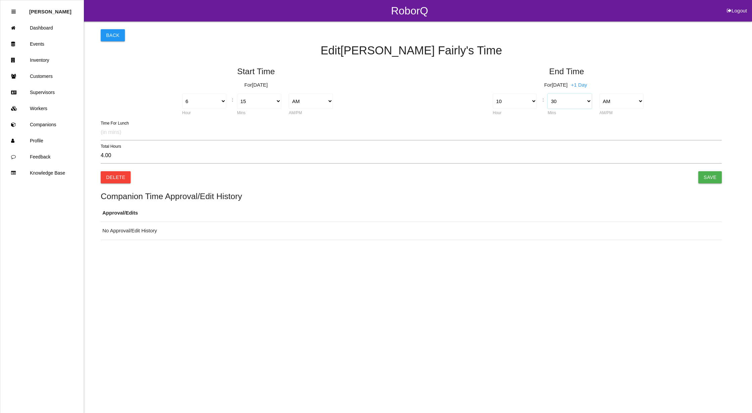
type input "4.25"
click at [719, 172] on input "Save" at bounding box center [710, 177] width 24 height 12
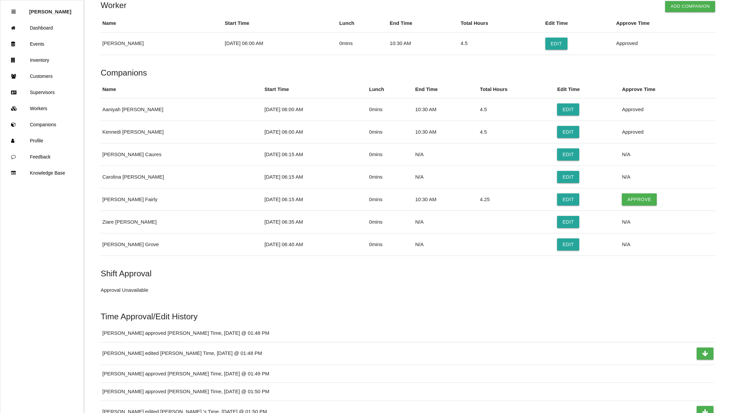
scroll to position [1069, 0]
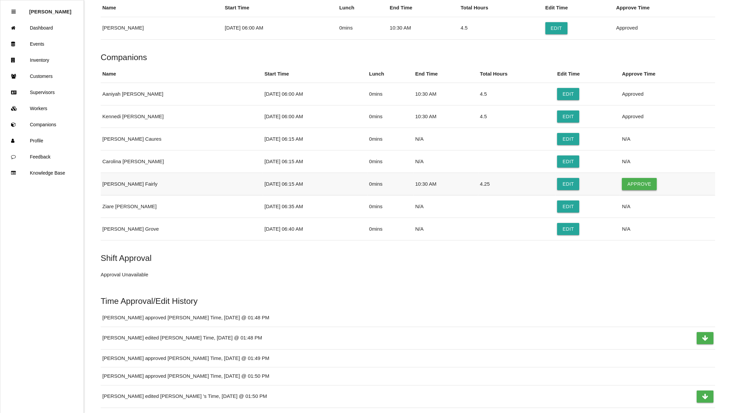
click at [635, 190] on button "Approve" at bounding box center [639, 184] width 35 height 12
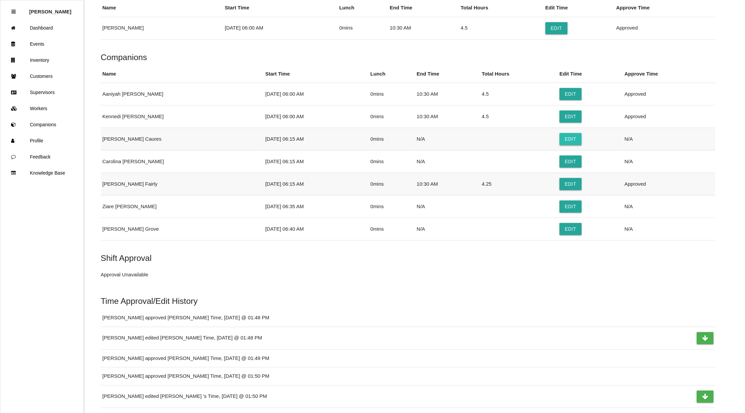
click at [560, 145] on button "Edit" at bounding box center [571, 139] width 22 height 12
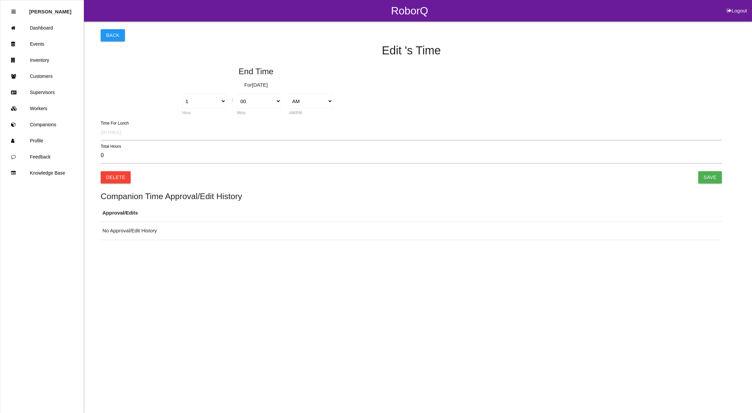
type input "0.00"
select select "6"
select select "15"
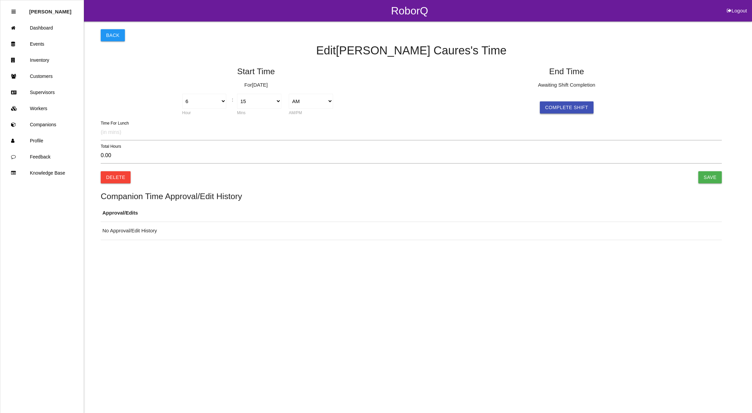
click at [568, 103] on button "Complete Shift" at bounding box center [567, 107] width 54 height 12
select select "6"
select select "15"
click at [534, 101] on select "1 2 3 4 5 6 7 8 9 10 11 12" at bounding box center [515, 101] width 44 height 15
select select "10"
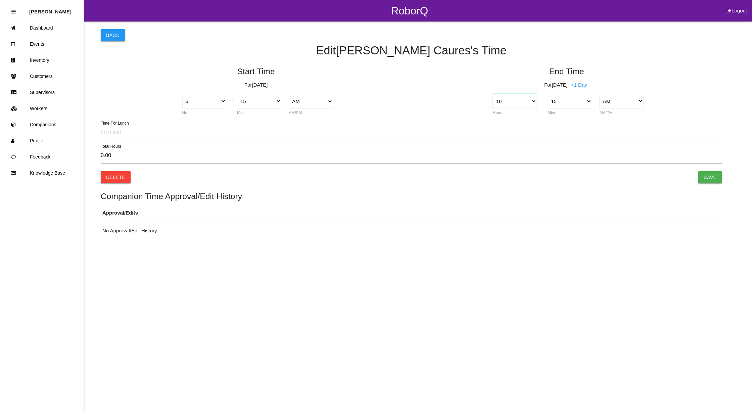
click at [493, 94] on select "1 2 3 4 5 6 7 8 9 10 11 12" at bounding box center [515, 101] width 44 height 15
type input "4.00"
click at [587, 101] on select "00 01 02 03 04 05 06 07 08 09 10 11 12 13 14 15 16 17 18 19 20 21 22 23 24 25 2…" at bounding box center [570, 101] width 44 height 15
select select "30"
click at [548, 94] on select "00 01 02 03 04 05 06 07 08 09 10 11 12 13 14 15 16 17 18 19 20 21 22 23 24 25 2…" at bounding box center [570, 101] width 44 height 15
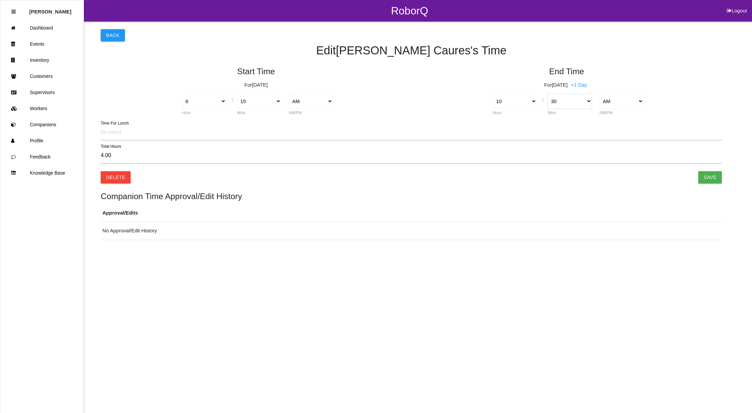
type input "4.25"
click at [711, 179] on input "Save" at bounding box center [710, 177] width 24 height 12
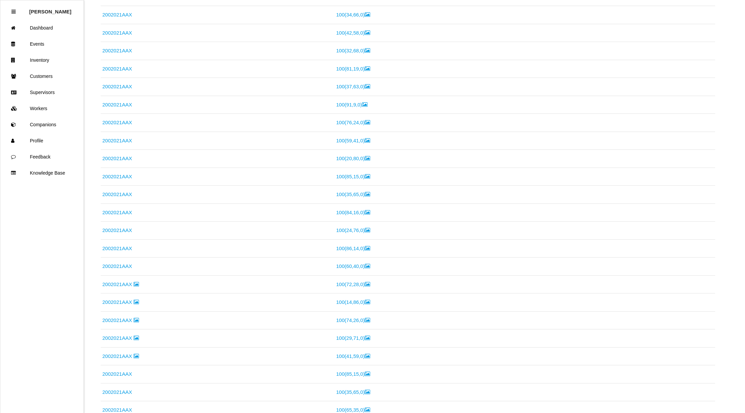
scroll to position [1086, 0]
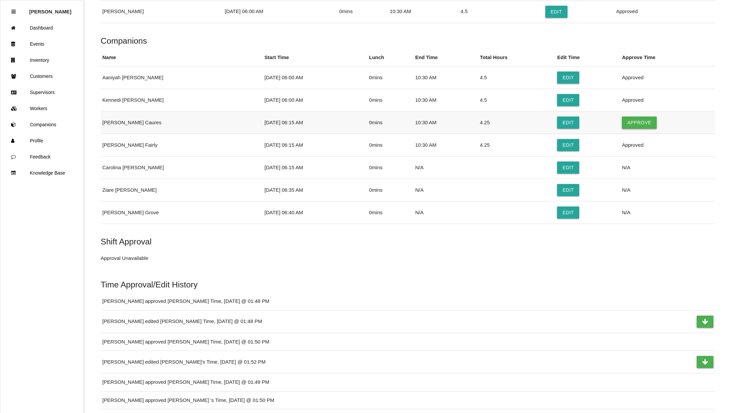
click at [637, 129] on button "Approve" at bounding box center [639, 123] width 35 height 12
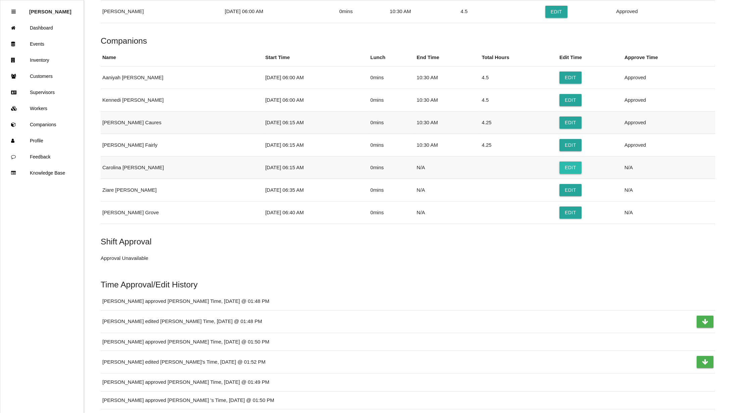
click at [560, 172] on button "Edit" at bounding box center [571, 168] width 22 height 12
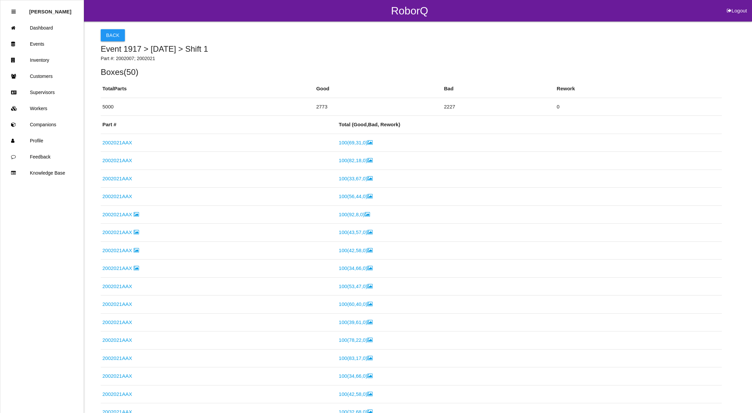
select select "6"
select select "15"
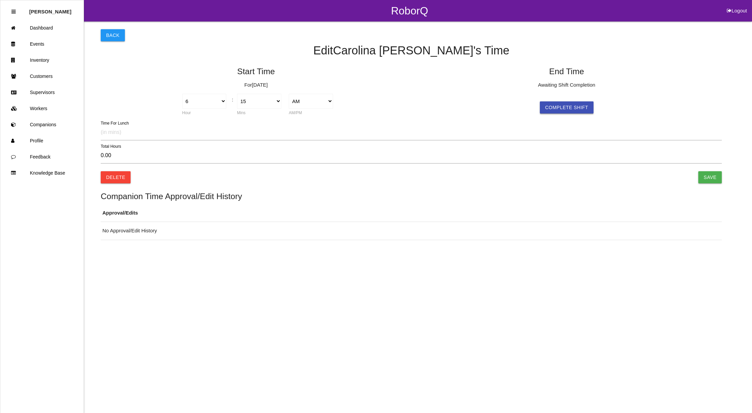
click at [563, 109] on button "Complete Shift" at bounding box center [567, 107] width 54 height 12
select select "6"
select select "15"
click at [532, 101] on select "1 2 3 4 5 6 7 8 9 10 11 12" at bounding box center [515, 101] width 44 height 15
select select "10"
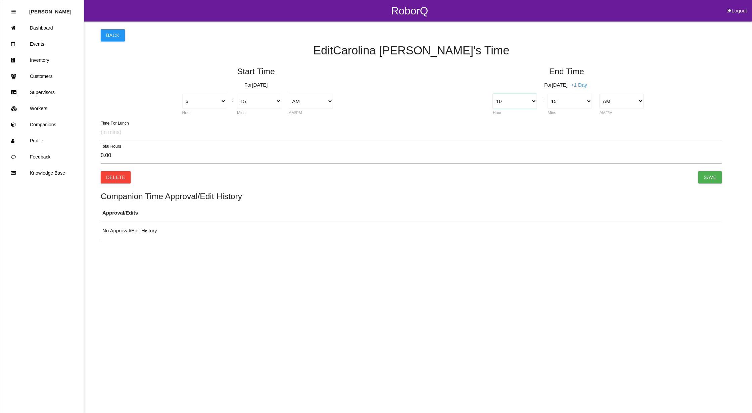
click at [493, 94] on select "1 2 3 4 5 6 7 8 9 10 11 12" at bounding box center [515, 101] width 44 height 15
type input "4.00"
click at [588, 101] on select "00 01 02 03 04 05 06 07 08 09 10 11 12 13 14 15 16 17 18 19 20 21 22 23 24 25 2…" at bounding box center [570, 101] width 44 height 15
select select "30"
click at [548, 94] on select "00 01 02 03 04 05 06 07 08 09 10 11 12 13 14 15 16 17 18 19 20 21 22 23 24 25 2…" at bounding box center [570, 101] width 44 height 15
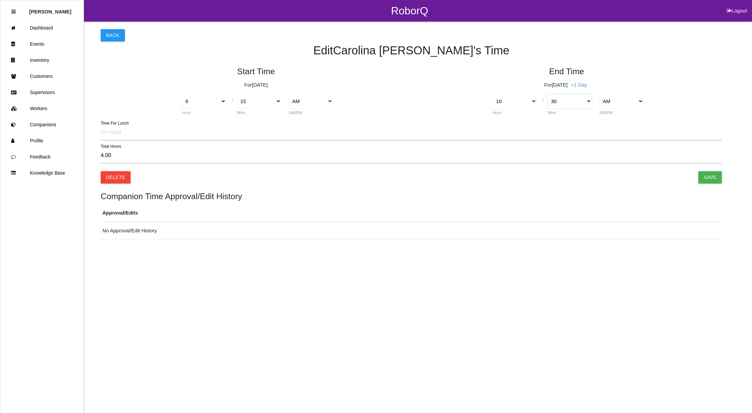
type input "4.25"
click at [713, 175] on input "Save" at bounding box center [710, 177] width 24 height 12
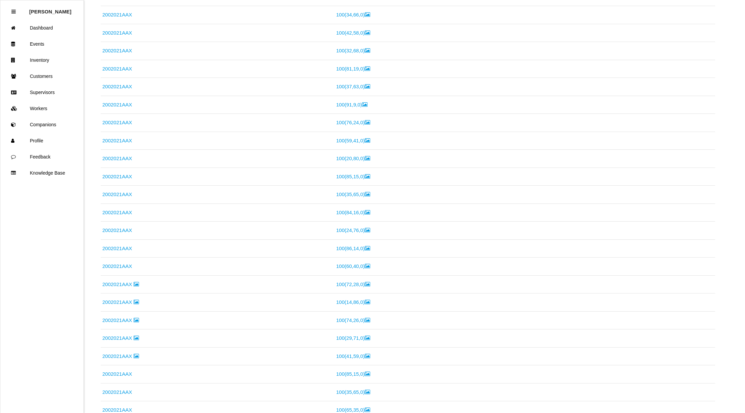
scroll to position [1082, 0]
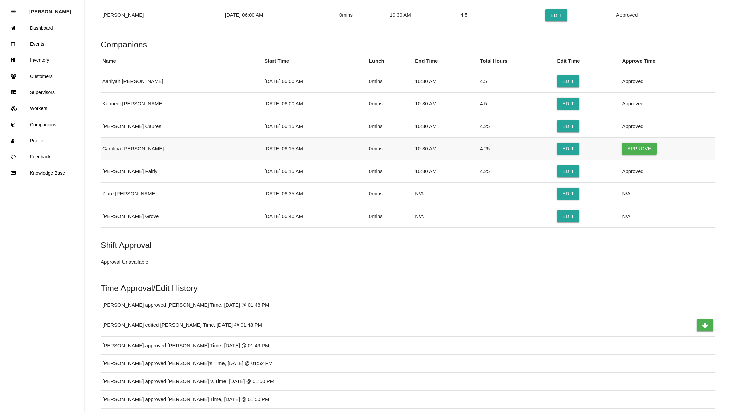
click at [633, 152] on button "Approve" at bounding box center [639, 149] width 35 height 12
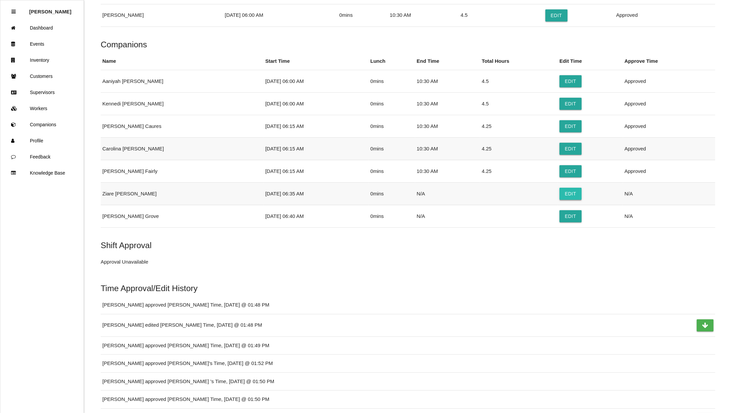
click at [563, 200] on button "Edit" at bounding box center [571, 194] width 22 height 12
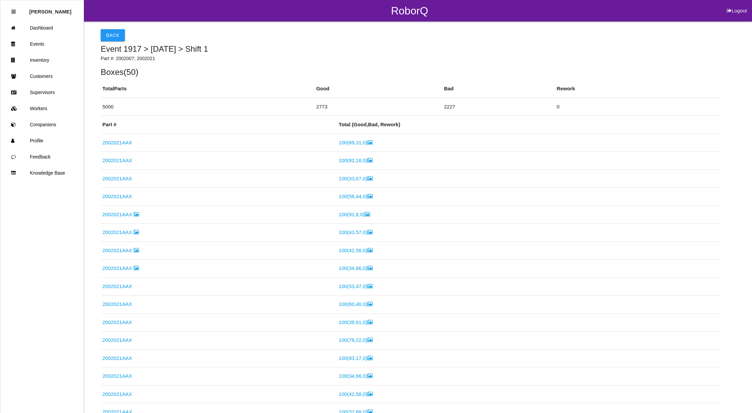
select select "6"
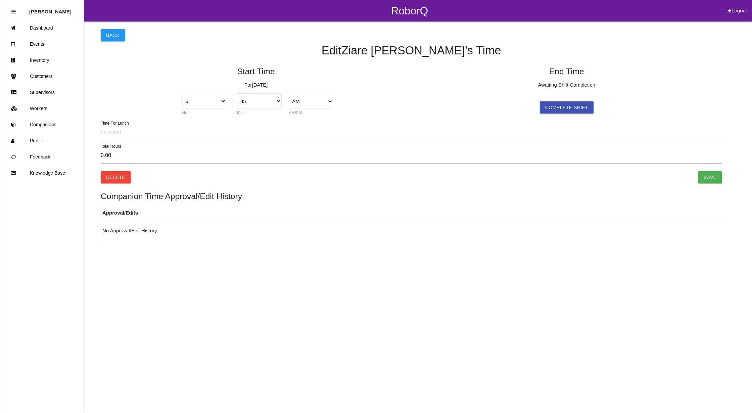
click at [275, 99] on select "00 01 02 03 04 05 06 07 08 09 10 11 12 13 14 15 16 17 18 19 20 21 22 23 24 25 2…" at bounding box center [259, 101] width 44 height 15
select select "30"
click at [237, 94] on select "00 01 02 03 04 05 06 07 08 09 10 11 12 13 14 15 16 17 18 19 20 21 22 23 24 25 2…" at bounding box center [259, 101] width 44 height 15
click at [559, 101] on button "Complete Shift" at bounding box center [567, 107] width 54 height 12
type input "0.08"
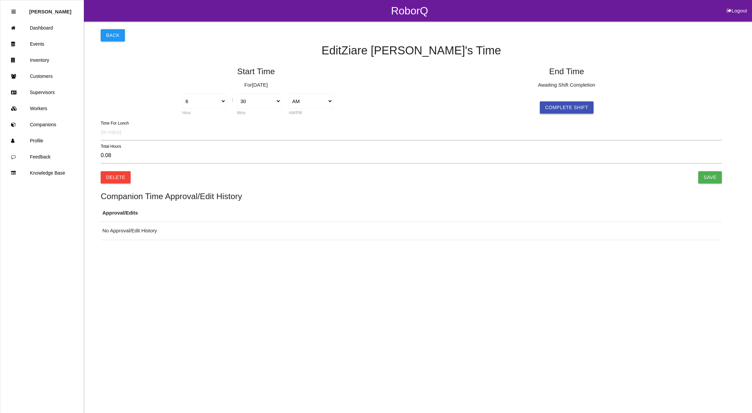
select select "6"
select select "35"
click at [534, 99] on select "1 2 3 4 5 6 7 8 9 10 11 12" at bounding box center [515, 101] width 44 height 15
select select "10"
click at [493, 94] on select "1 2 3 4 5 6 7 8 9 10 11 12" at bounding box center [515, 101] width 44 height 15
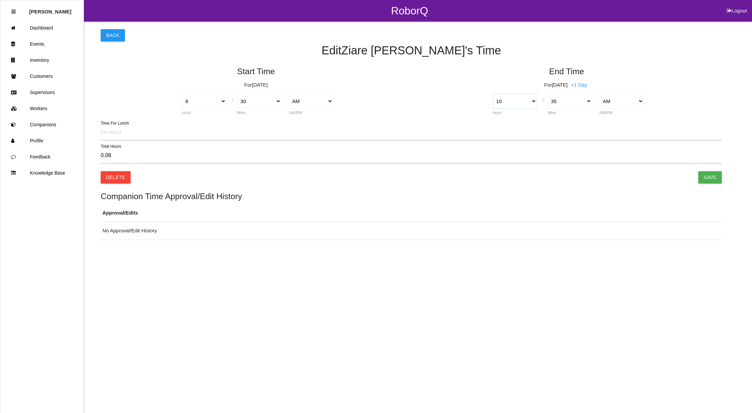
type input "4.08"
click at [586, 99] on select "00 01 02 03 04 05 06 07 08 09 10 11 12 13 14 15 16 17 18 19 20 21 22 23 24 25 2…" at bounding box center [570, 101] width 44 height 15
select select "30"
click at [548, 94] on select "00 01 02 03 04 05 06 07 08 09 10 11 12 13 14 15 16 17 18 19 20 21 22 23 24 25 2…" at bounding box center [570, 101] width 44 height 15
type input "4.00"
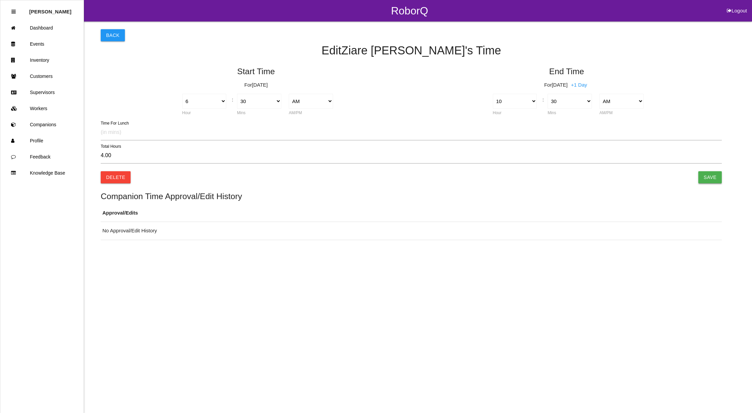
click at [707, 175] on input "Save" at bounding box center [710, 177] width 24 height 12
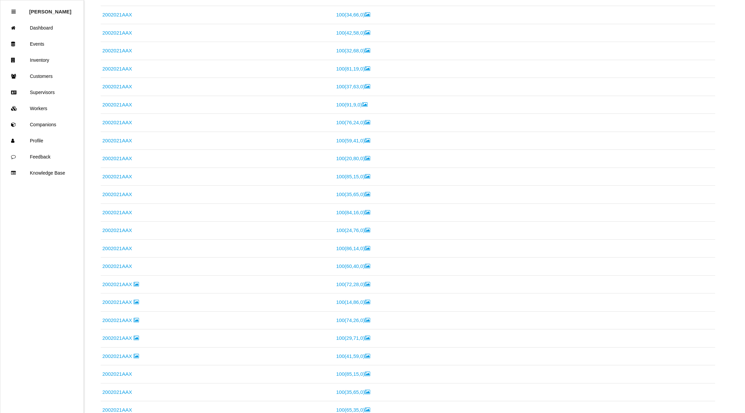
scroll to position [1159, 0]
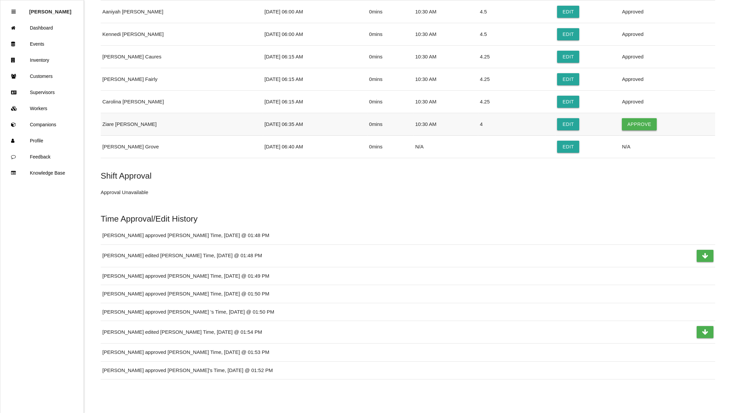
click at [638, 126] on button "Approve" at bounding box center [639, 124] width 35 height 12
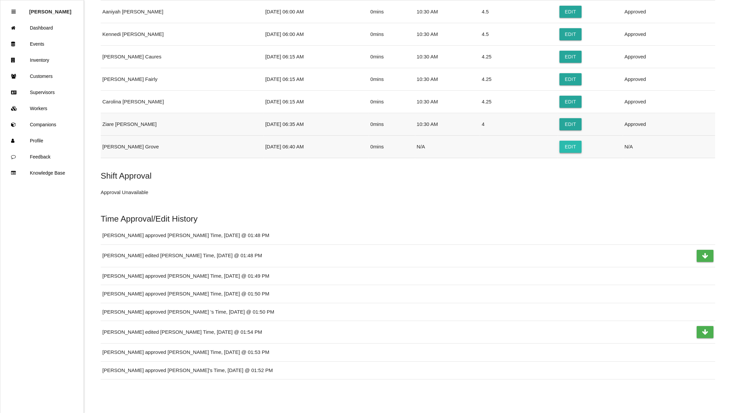
click at [560, 147] on button "Edit" at bounding box center [571, 147] width 22 height 12
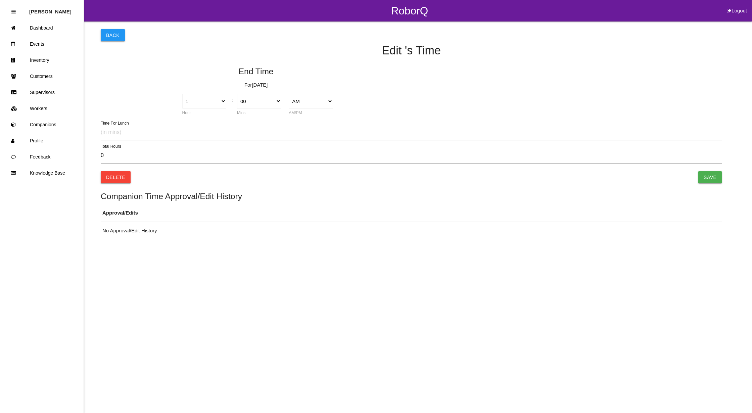
type input "0.00"
select select "6"
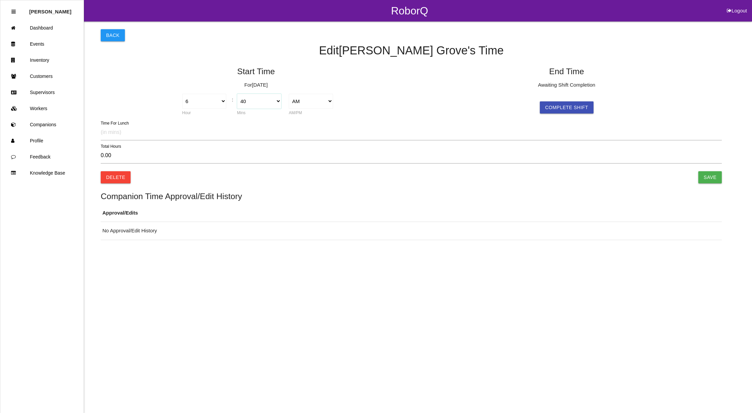
click at [276, 99] on select "00 01 02 03 04 05 06 07 08 09 10 11 12 13 14 15 16 17 18 19 20 21 22 23 24 25 2…" at bounding box center [259, 101] width 44 height 15
select select "45"
click at [237, 94] on select "00 01 02 03 04 05 06 07 08 09 10 11 12 13 14 15 16 17 18 19 20 21 22 23 24 25 2…" at bounding box center [259, 101] width 44 height 15
click at [560, 107] on button "Complete Shift" at bounding box center [567, 107] width 54 height 12
type input "-0.08"
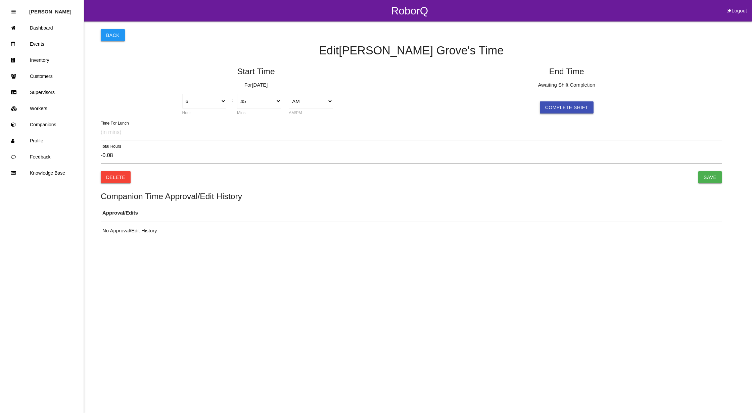
select select "6"
select select "40"
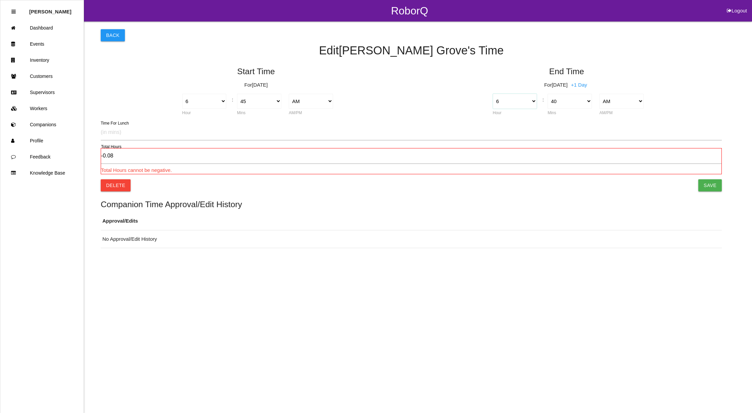
click at [533, 102] on select "1 2 3 4 5 6 7 8 9 10 11 12" at bounding box center [515, 101] width 44 height 15
select select "10"
click at [493, 94] on select "1 2 3 4 5 6 7 8 9 10 11 12" at bounding box center [515, 101] width 44 height 15
type input "3.92"
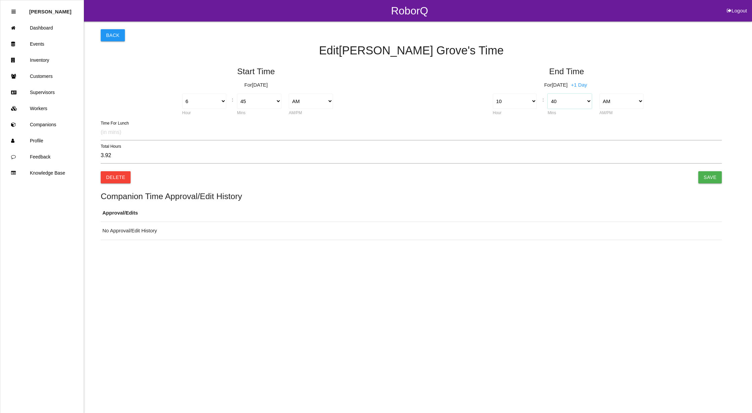
click at [590, 101] on select "00 01 02 03 04 05 06 07 08 09 10 11 12 13 14 15 16 17 18 19 20 21 22 23 24 25 2…" at bounding box center [570, 101] width 44 height 15
select select "30"
click at [548, 94] on select "00 01 02 03 04 05 06 07 08 09 10 11 12 13 14 15 16 17 18 19 20 21 22 23 24 25 2…" at bounding box center [570, 101] width 44 height 15
type input "3.75"
click at [710, 174] on input "Save" at bounding box center [710, 177] width 24 height 12
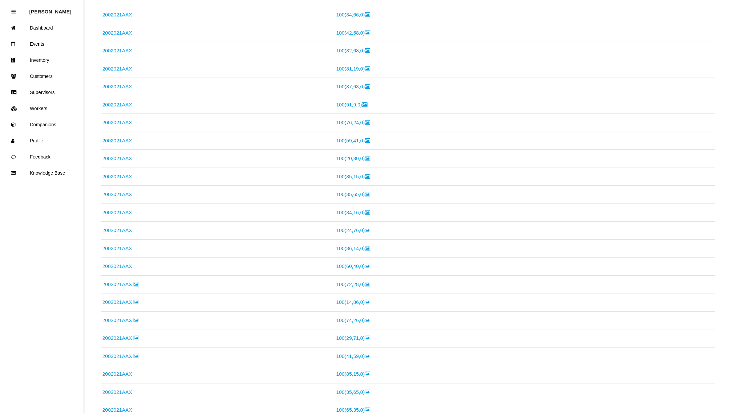
scroll to position [1177, 0]
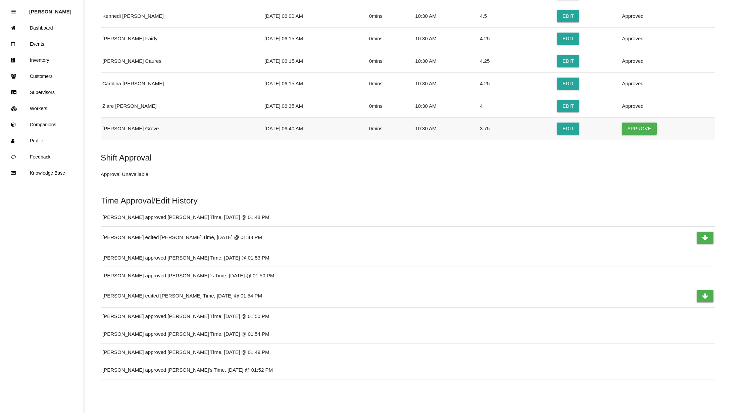
click at [643, 124] on button "Approve" at bounding box center [639, 129] width 35 height 12
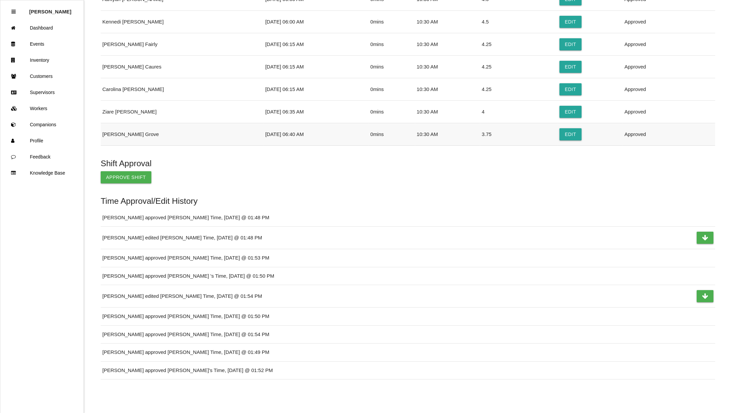
scroll to position [1172, 0]
click at [122, 173] on button "Approve Shift" at bounding box center [126, 177] width 51 height 12
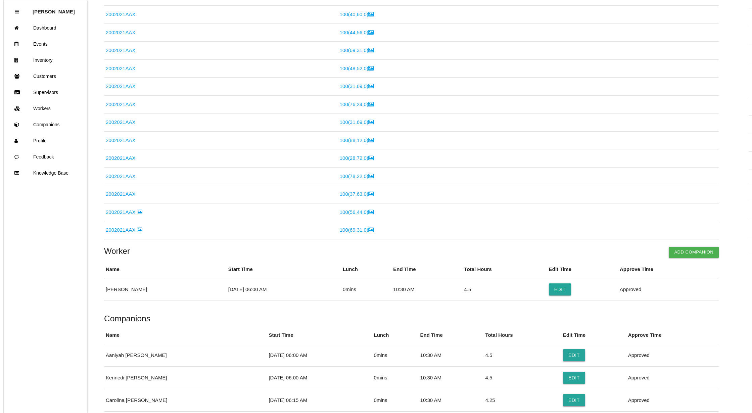
scroll to position [0, 0]
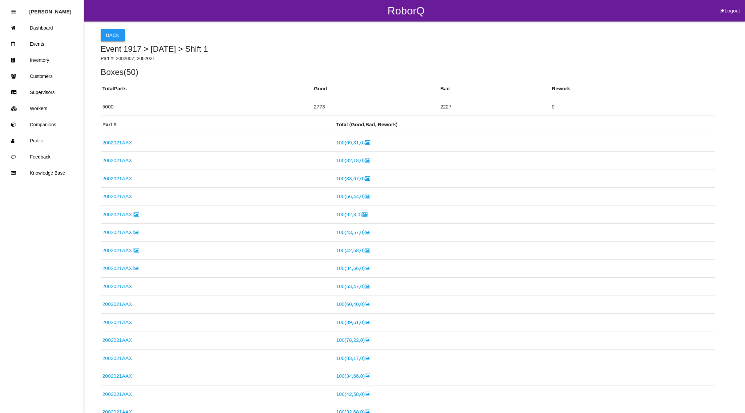
click at [105, 33] on button "Back" at bounding box center [113, 35] width 24 height 12
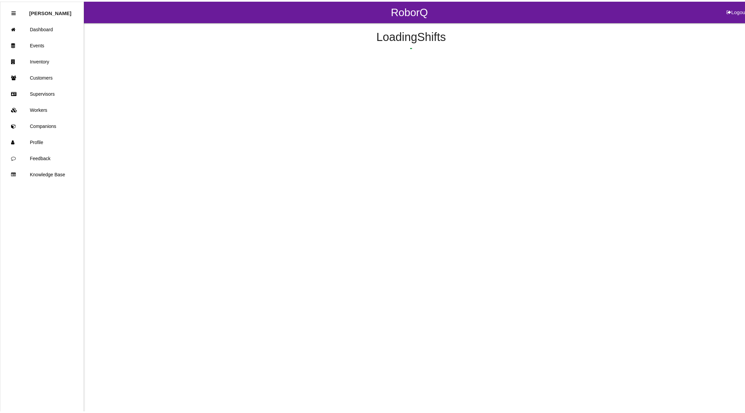
scroll to position [76, 0]
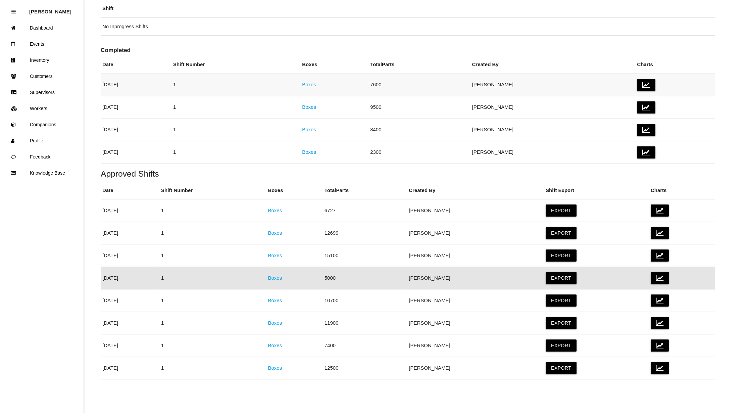
click at [316, 82] on link "Boxes" at bounding box center [309, 85] width 14 height 6
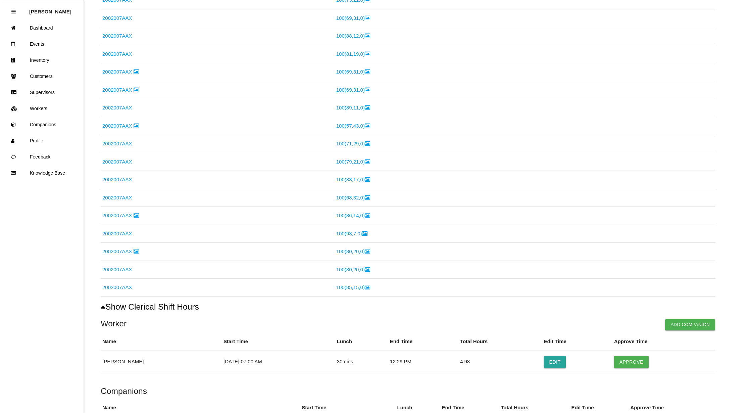
scroll to position [1564, 0]
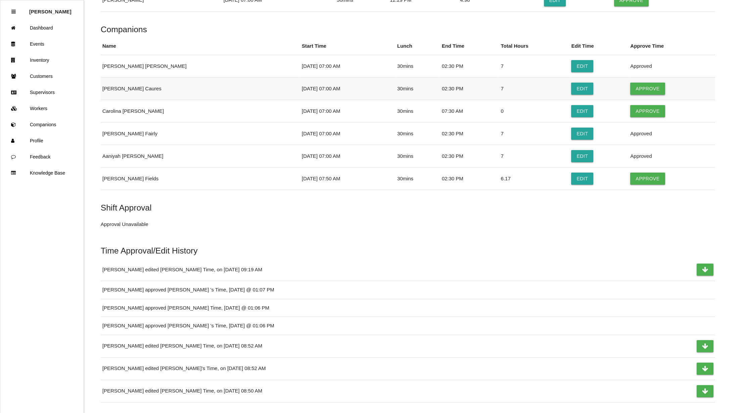
click at [643, 95] on button "Approve" at bounding box center [648, 89] width 35 height 12
click at [572, 117] on button "Edit" at bounding box center [583, 111] width 22 height 12
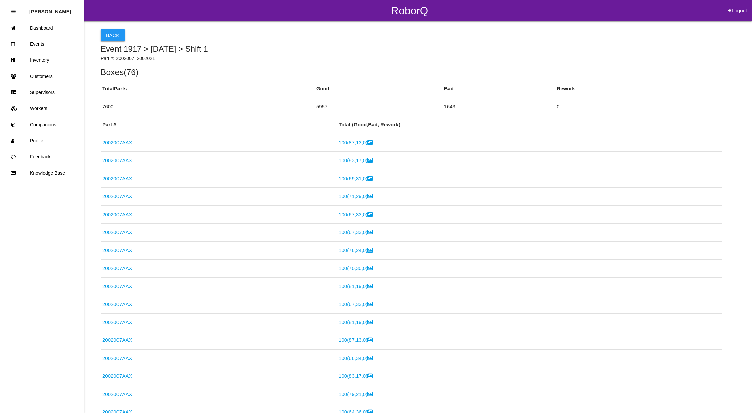
select select "7"
select select "30"
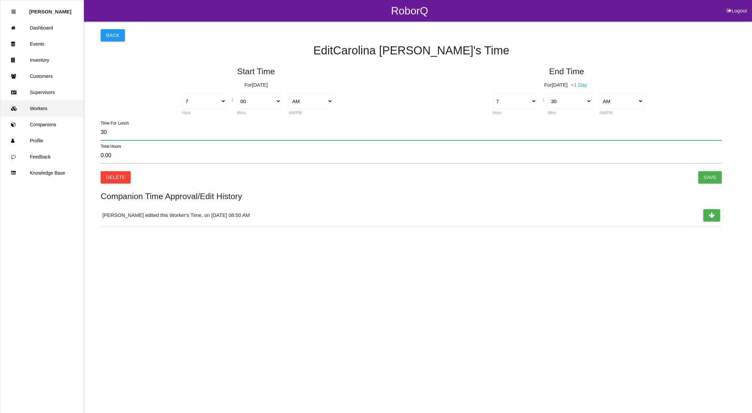
drag, startPoint x: 120, startPoint y: 134, endPoint x: 12, endPoint y: 109, distance: 110.8
click at [12, 109] on div "RoborQ Logout [PERSON_NAME] Dashboard Events Inventory Customers Supervisors Wo…" at bounding box center [376, 113] width 752 height 227
type input "0"
type input "0.50"
type input "0"
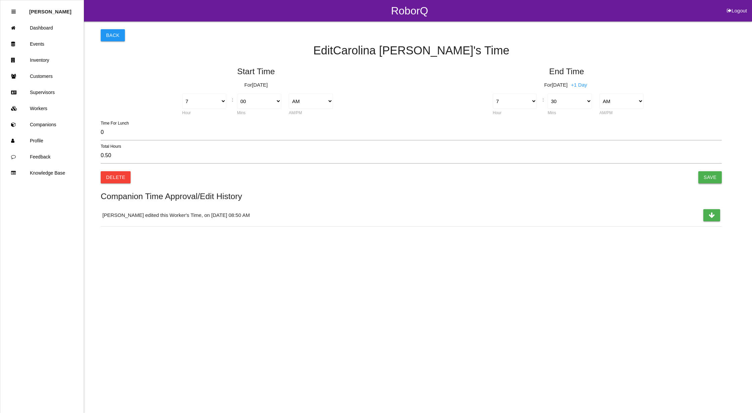
click at [720, 177] on input "Save" at bounding box center [710, 177] width 24 height 12
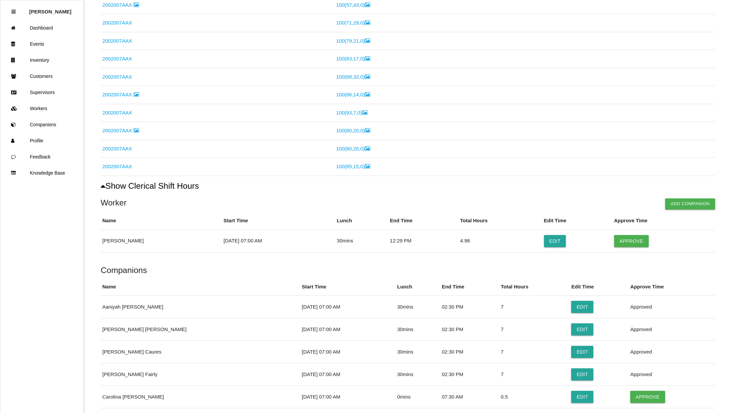
scroll to position [1565, 0]
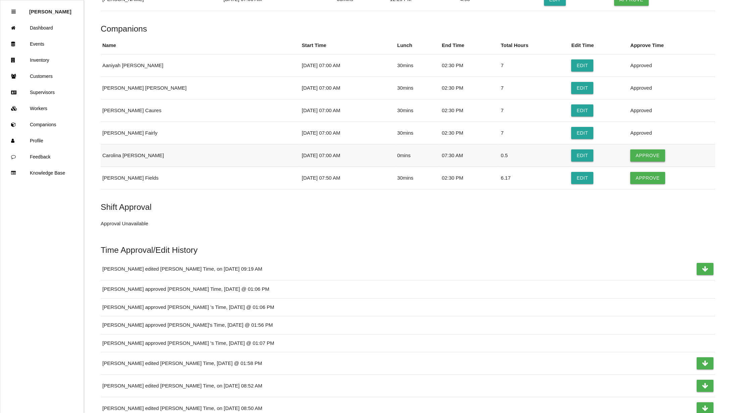
click at [648, 162] on button "Approve" at bounding box center [648, 155] width 35 height 12
click at [572, 184] on button "Edit" at bounding box center [583, 178] width 22 height 12
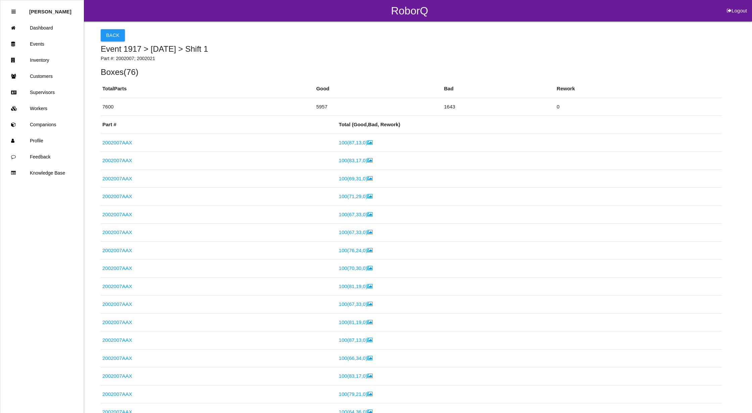
select select "7"
select select "50"
select select "2"
select select "30"
select select "2"
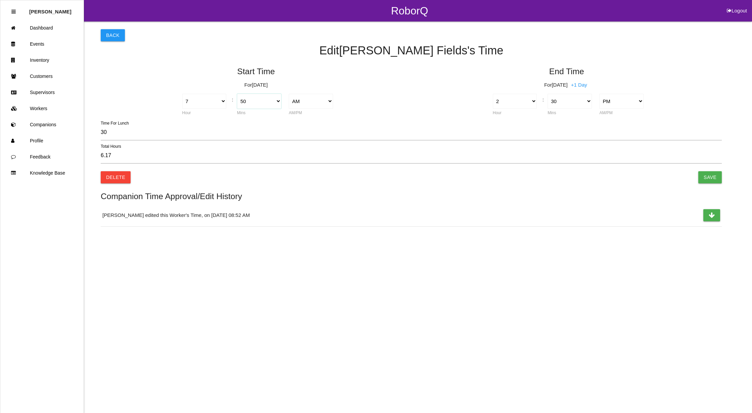
click at [274, 100] on select "00 01 02 03 04 05 06 07 08 09 10 11 12 13 14 15 16 17 18 19 20 21 22 23 24 25 2…" at bounding box center [259, 101] width 44 height 15
select select "45"
click at [237, 94] on select "00 01 02 03 04 05 06 07 08 09 10 11 12 13 14 15 16 17 18 19 20 21 22 23 24 25 2…" at bounding box center [259, 101] width 44 height 15
type input "6.25"
click at [712, 172] on input "Save" at bounding box center [710, 177] width 24 height 12
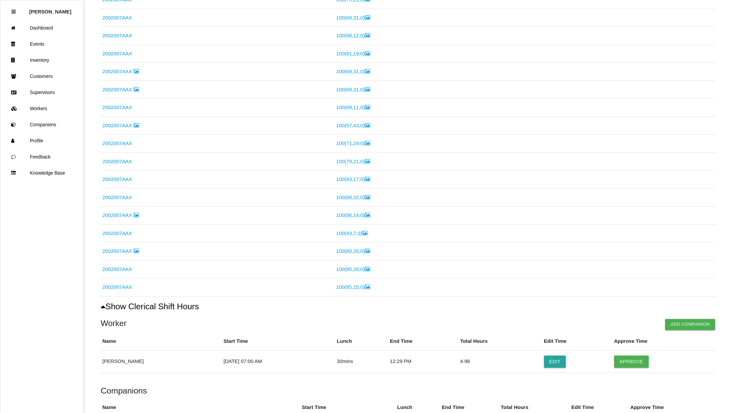
scroll to position [1611, 0]
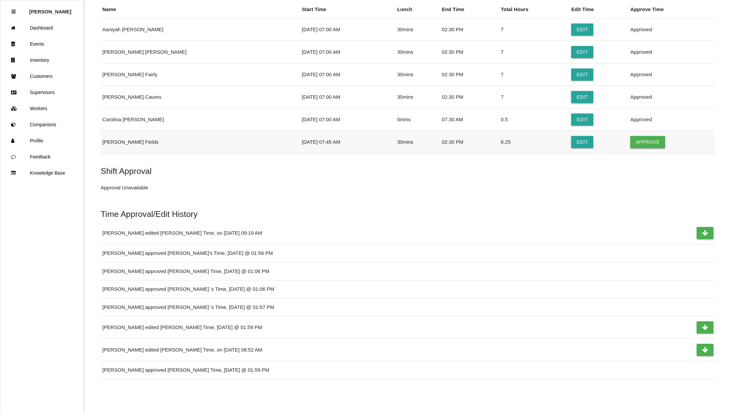
click at [637, 144] on button "Approve" at bounding box center [648, 142] width 35 height 12
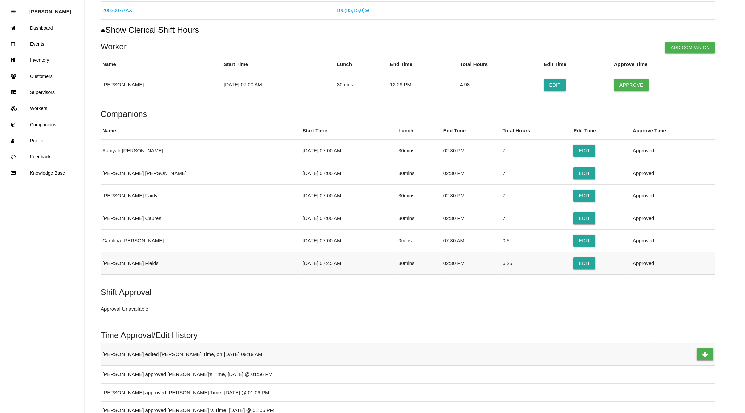
scroll to position [1432, 0]
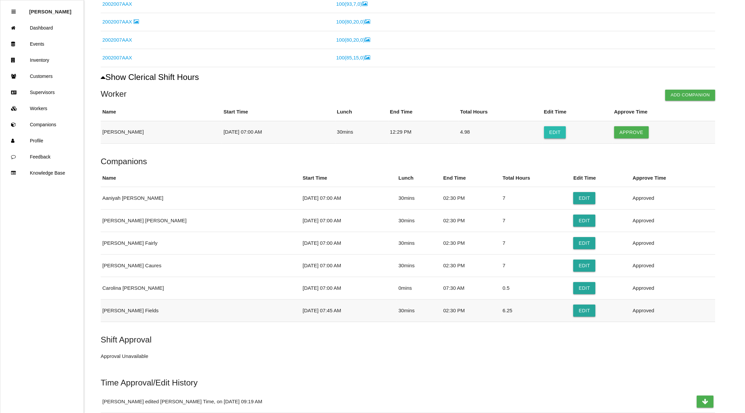
click at [556, 137] on button "Edit" at bounding box center [555, 132] width 22 height 12
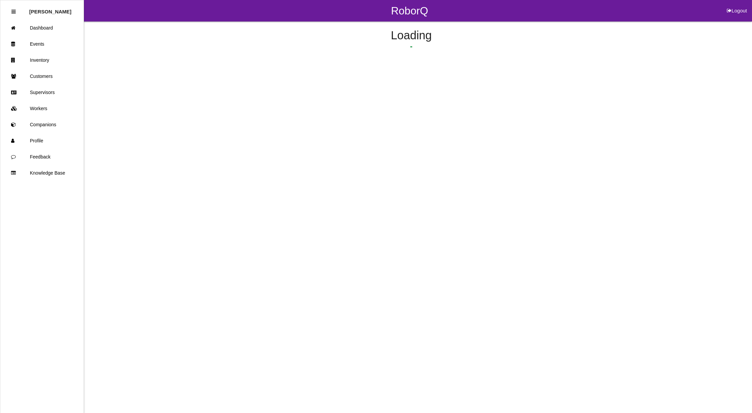
select select "7"
select select "12"
select select "29"
select select "2"
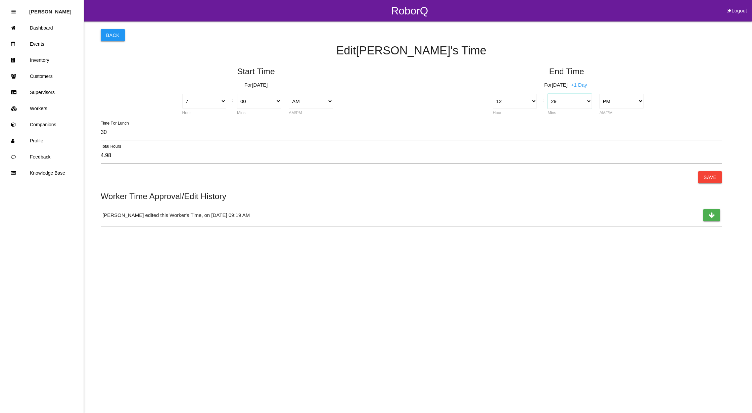
click at [586, 100] on select "00 01 02 03 04 05 06 07 08 09 10 11 12 13 14 15 16 17 18 19 20 21 22 23 24 25 2…" at bounding box center [570, 101] width 44 height 15
select select "30"
click at [548, 94] on select "00 01 02 03 04 05 06 07 08 09 10 11 12 13 14 15 16 17 18 19 20 21 22 23 24 25 2…" at bounding box center [570, 101] width 44 height 15
type input "5.00"
click at [706, 178] on button "Save" at bounding box center [710, 177] width 24 height 12
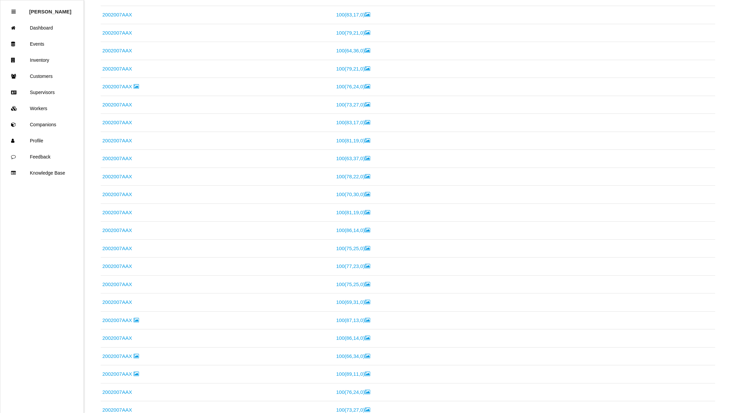
scroll to position [1566, 0]
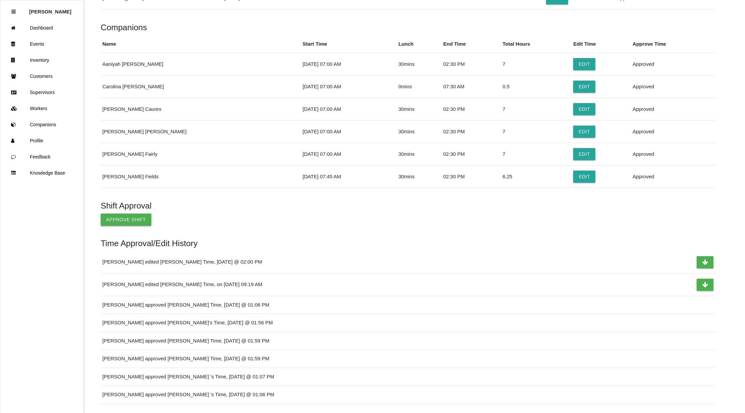
click at [140, 226] on button "Approve Shift" at bounding box center [126, 220] width 51 height 12
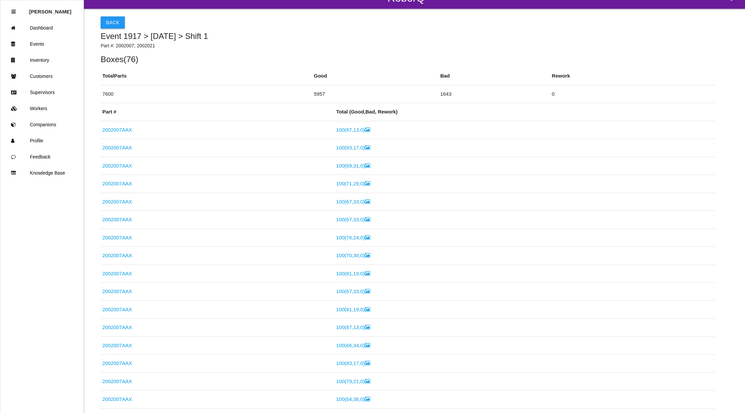
scroll to position [0, 0]
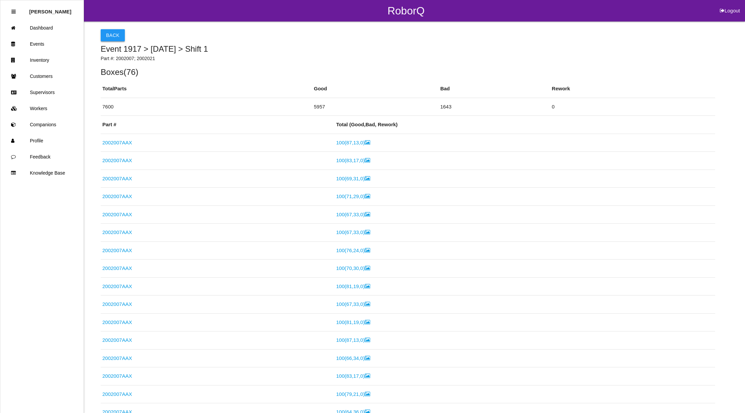
click at [108, 36] on button "Back" at bounding box center [113, 35] width 24 height 12
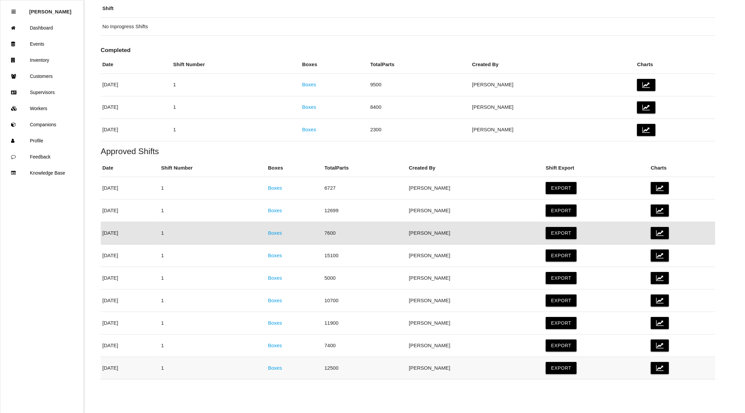
click at [282, 369] on link "Boxes" at bounding box center [275, 368] width 14 height 6
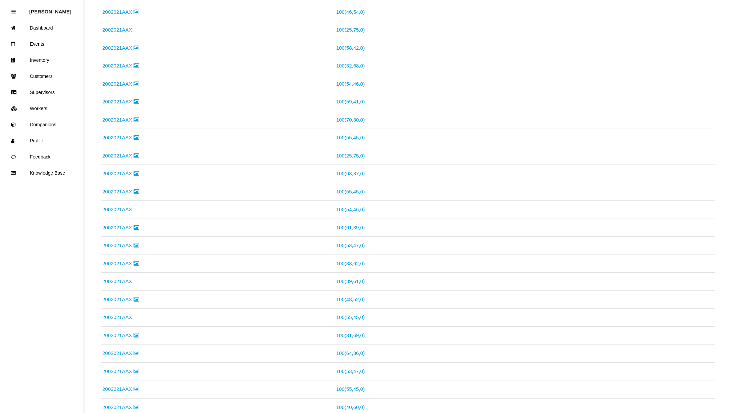
scroll to position [15, 0]
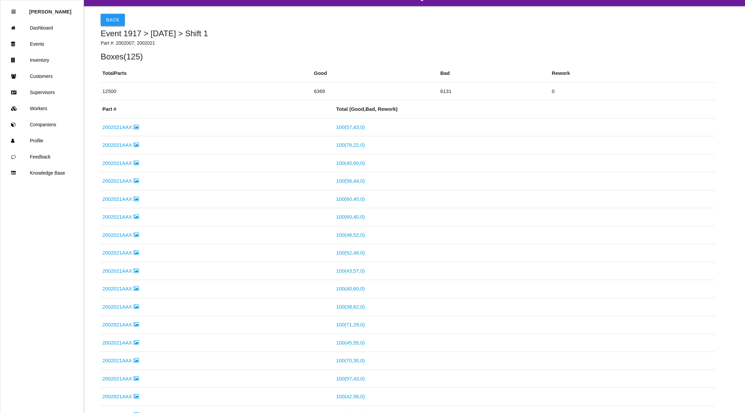
click at [107, 18] on button "Back" at bounding box center [113, 20] width 24 height 12
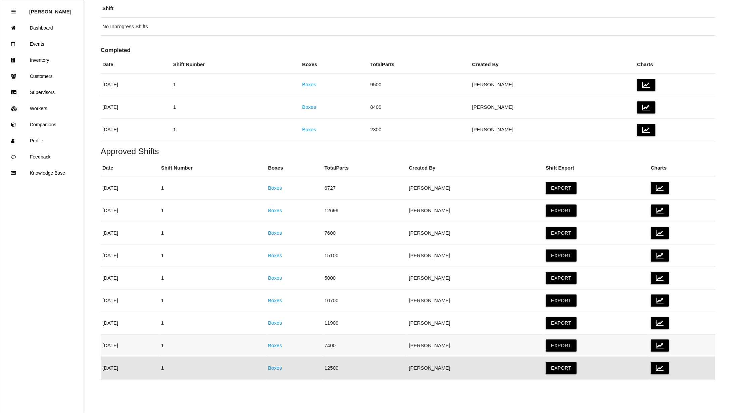
click at [282, 344] on link "Boxes" at bounding box center [275, 346] width 14 height 6
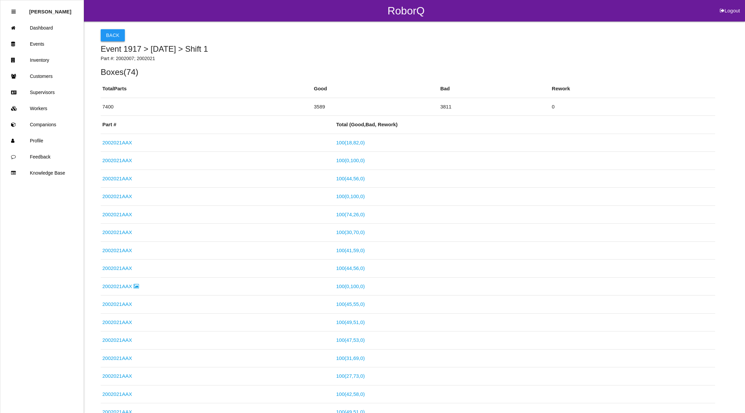
click at [107, 37] on button "Back" at bounding box center [113, 35] width 24 height 12
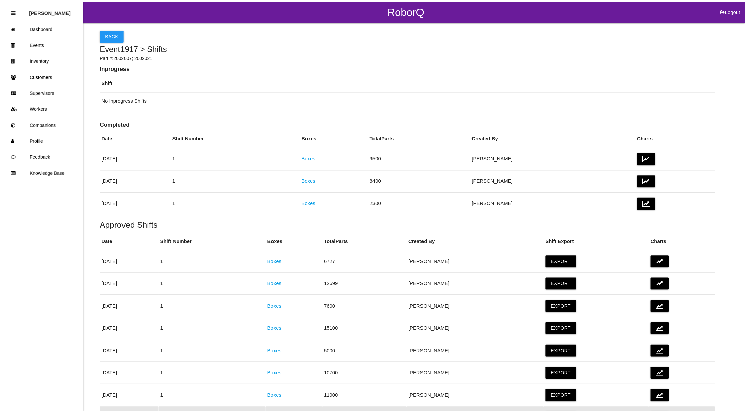
scroll to position [76, 0]
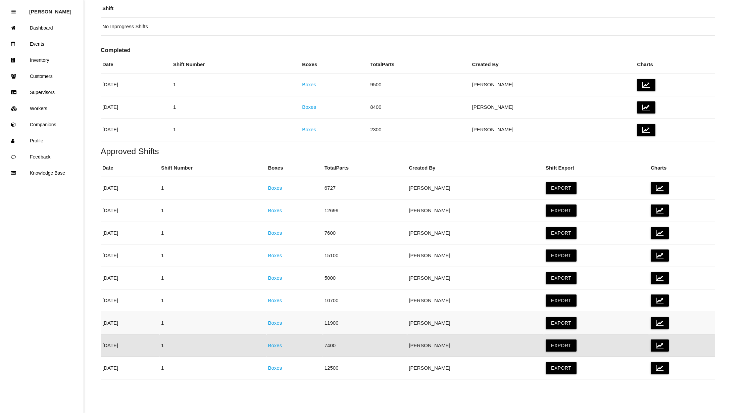
click at [282, 320] on link "Boxes" at bounding box center [275, 323] width 14 height 6
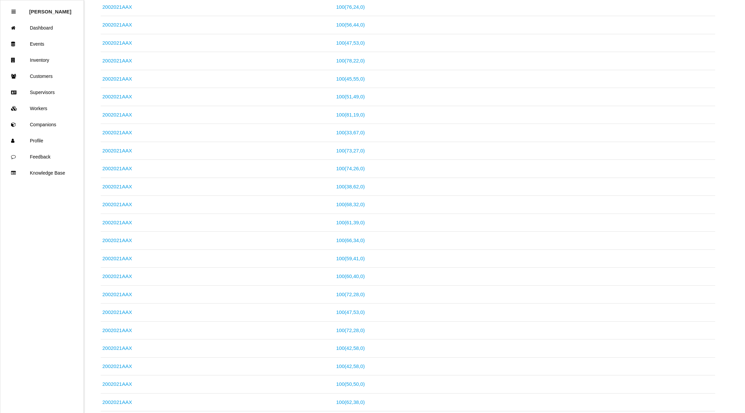
scroll to position [26, 0]
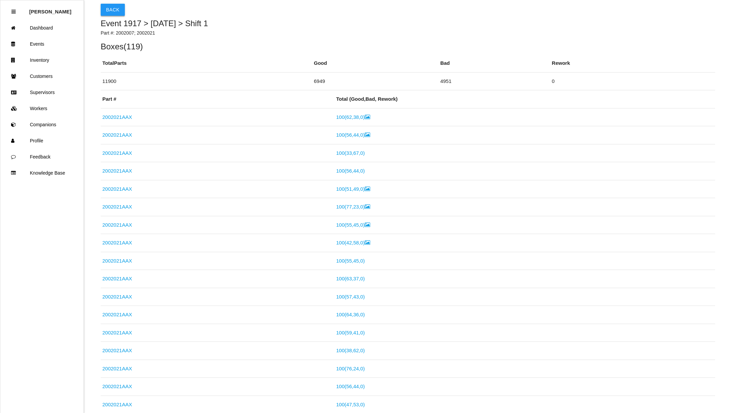
click at [106, 7] on button "Back" at bounding box center [113, 10] width 24 height 12
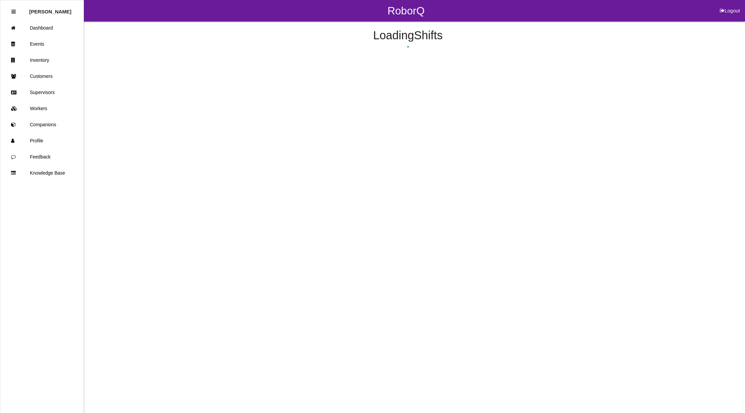
scroll to position [76, 0]
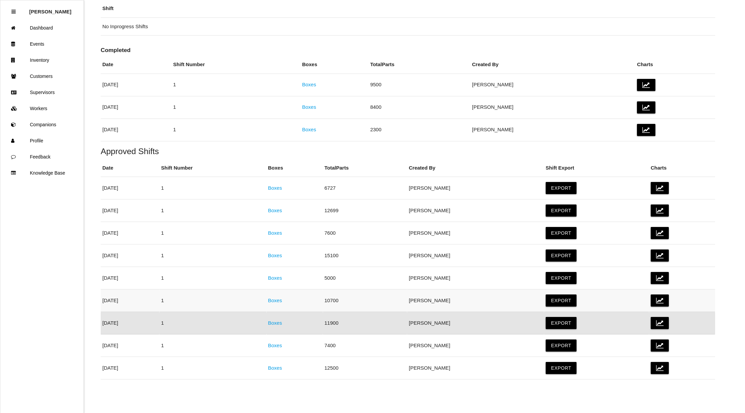
click at [282, 299] on link "Boxes" at bounding box center [275, 301] width 14 height 6
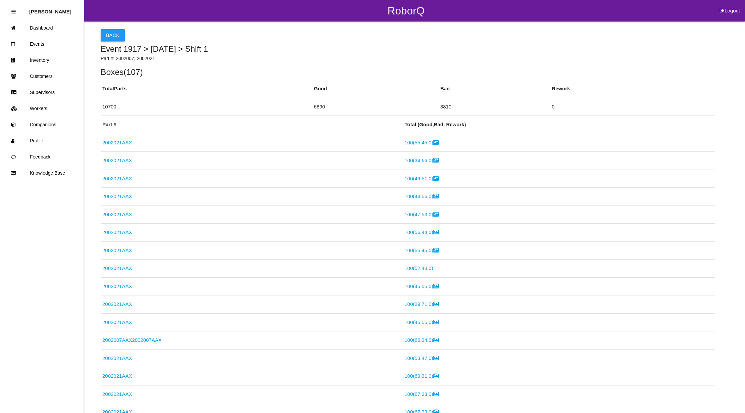
click at [116, 36] on button "Back" at bounding box center [113, 35] width 24 height 12
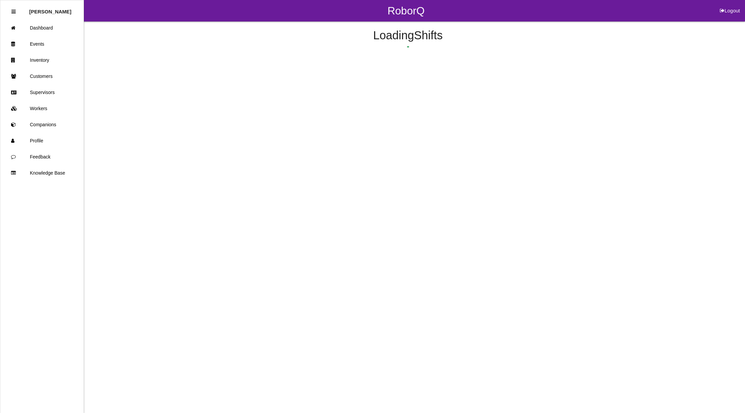
scroll to position [76, 0]
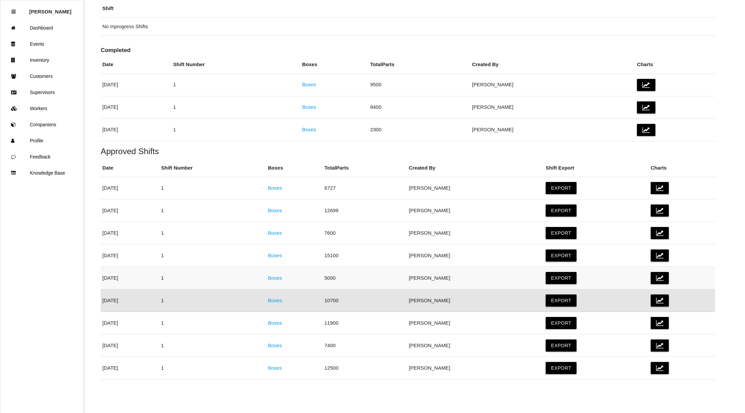
click at [282, 277] on link "Boxes" at bounding box center [275, 278] width 14 height 6
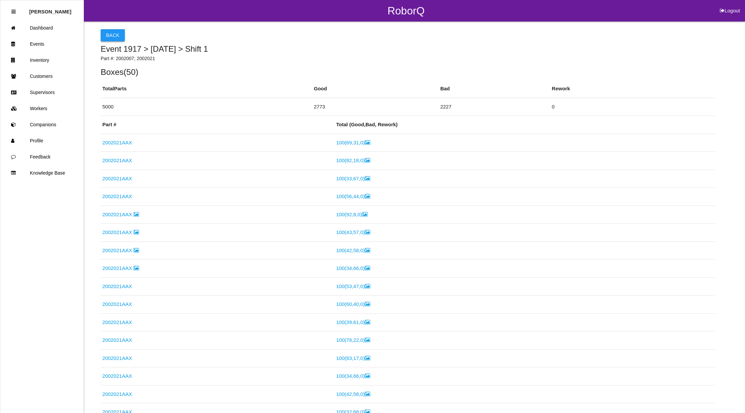
click at [110, 33] on button "Back" at bounding box center [113, 35] width 24 height 12
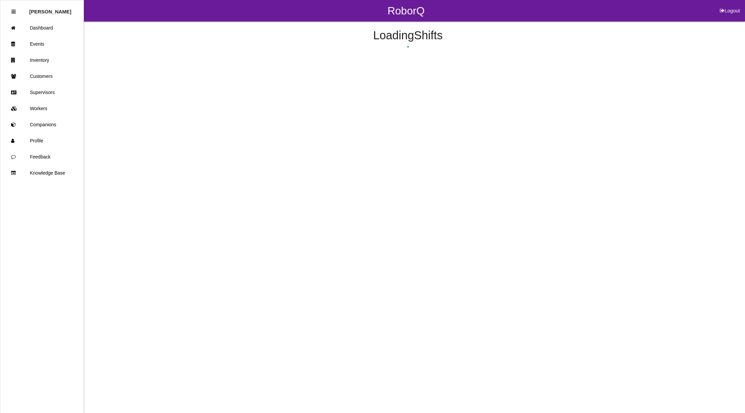
scroll to position [76, 0]
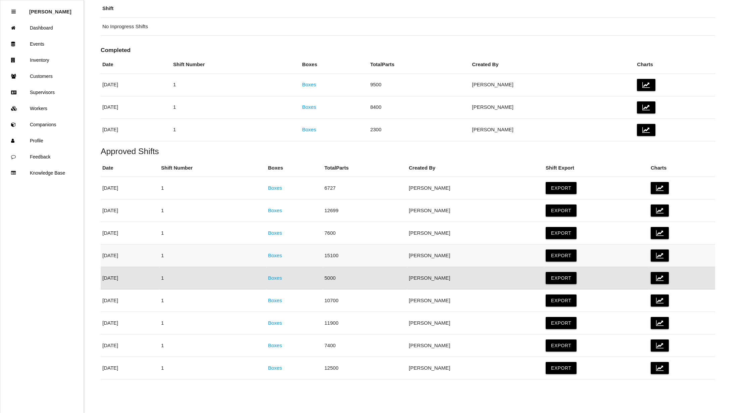
click at [282, 256] on link "Boxes" at bounding box center [275, 256] width 14 height 6
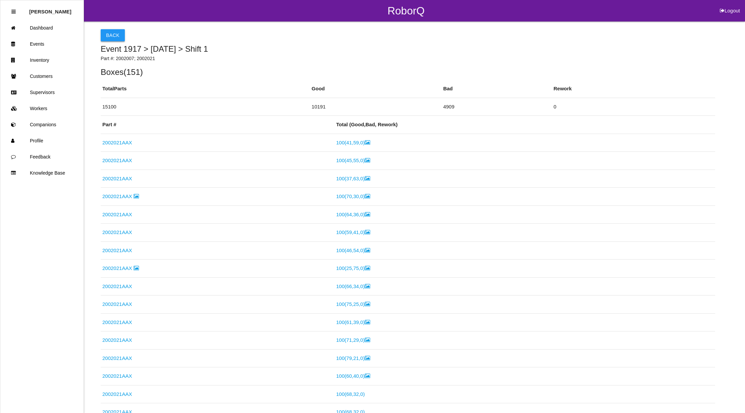
click at [115, 32] on button "Back" at bounding box center [113, 35] width 24 height 12
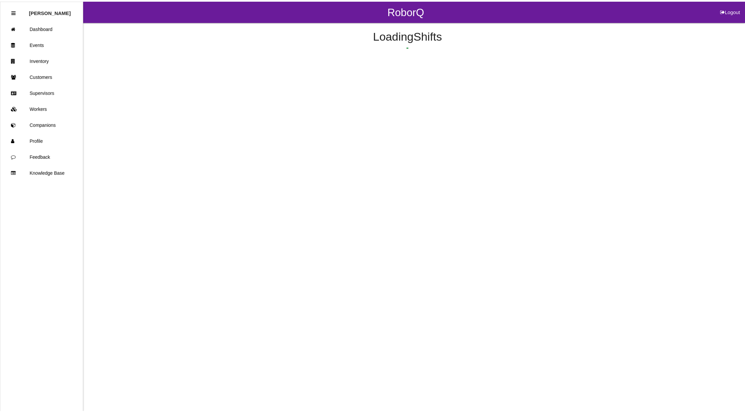
scroll to position [76, 0]
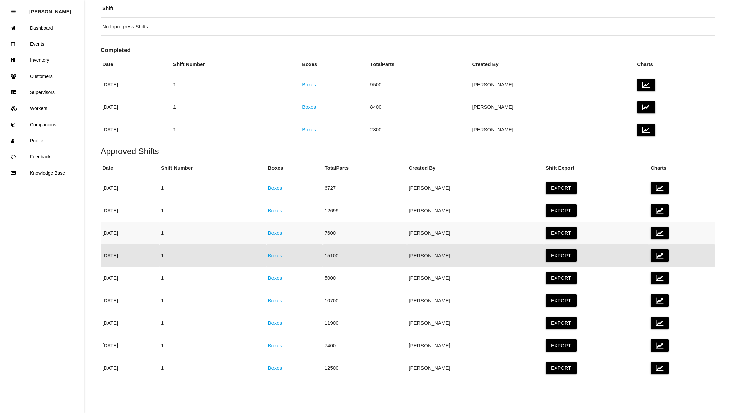
click at [282, 233] on link "Boxes" at bounding box center [275, 233] width 14 height 6
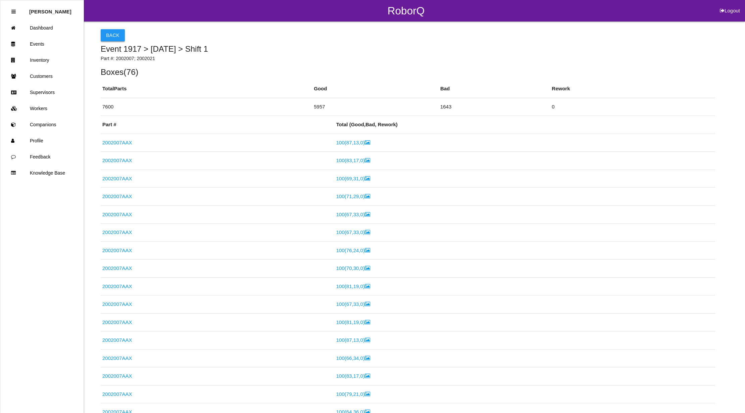
click at [113, 38] on button "Back" at bounding box center [113, 35] width 24 height 12
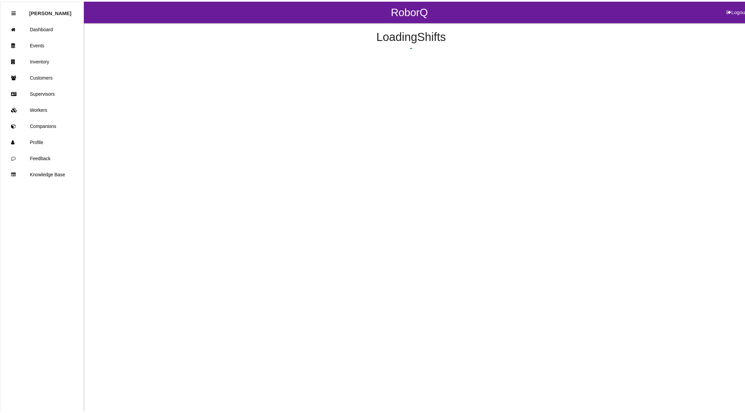
scroll to position [76, 0]
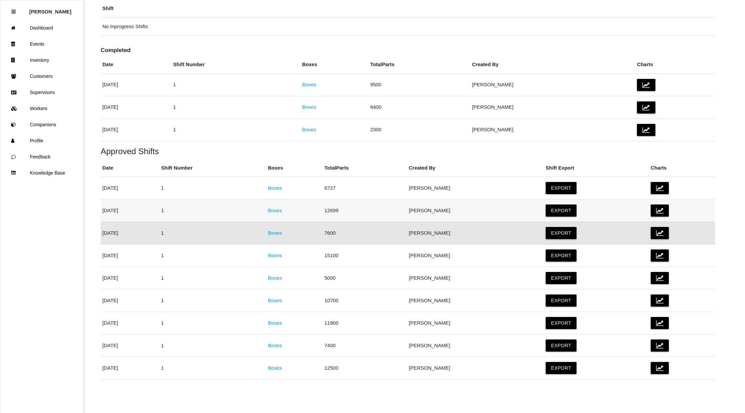
click at [282, 209] on link "Boxes" at bounding box center [275, 211] width 14 height 6
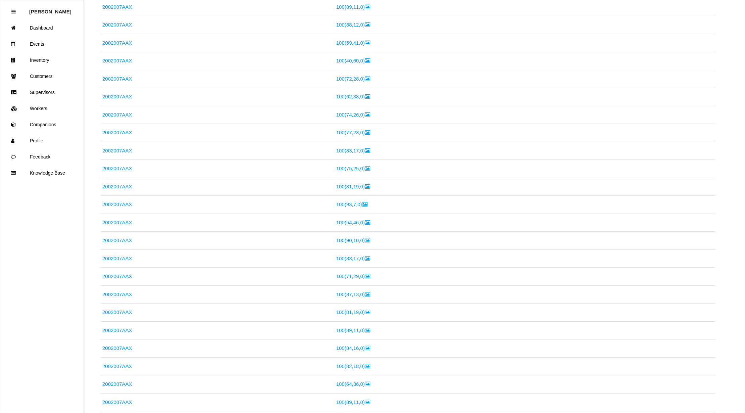
scroll to position [3, 0]
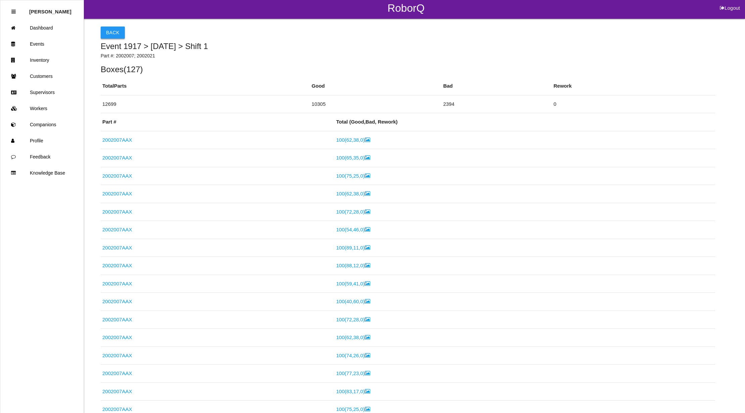
click at [118, 32] on button "Back" at bounding box center [113, 33] width 24 height 12
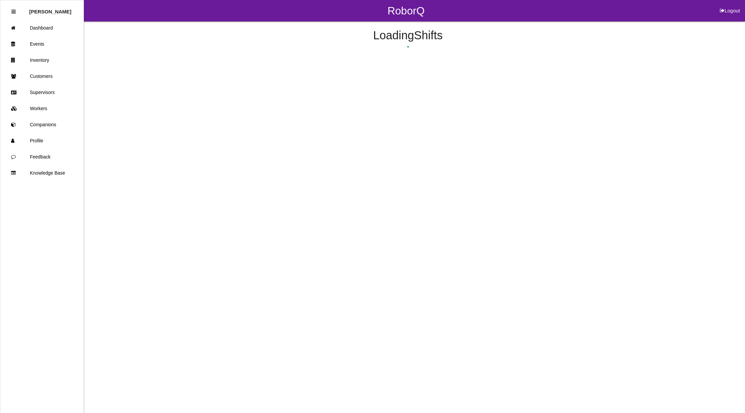
scroll to position [76, 0]
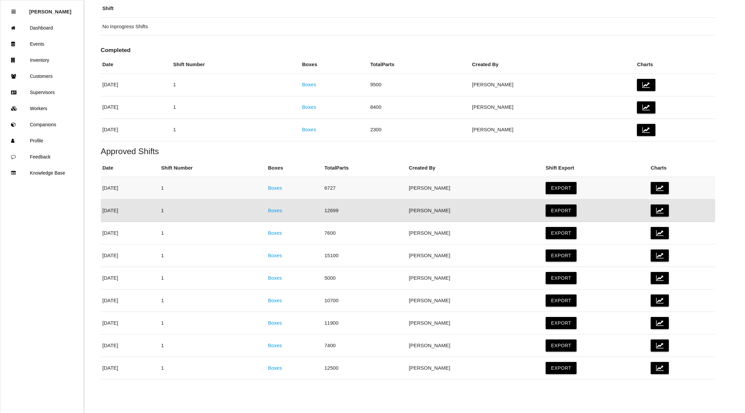
click at [282, 186] on link "Boxes" at bounding box center [275, 188] width 14 height 6
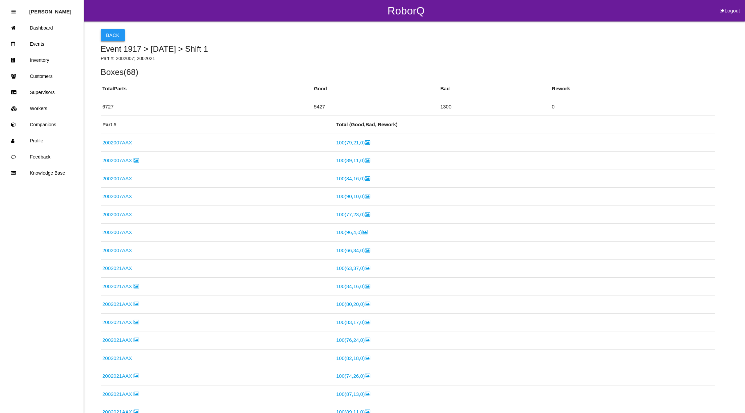
click at [102, 34] on button "Back" at bounding box center [113, 35] width 24 height 12
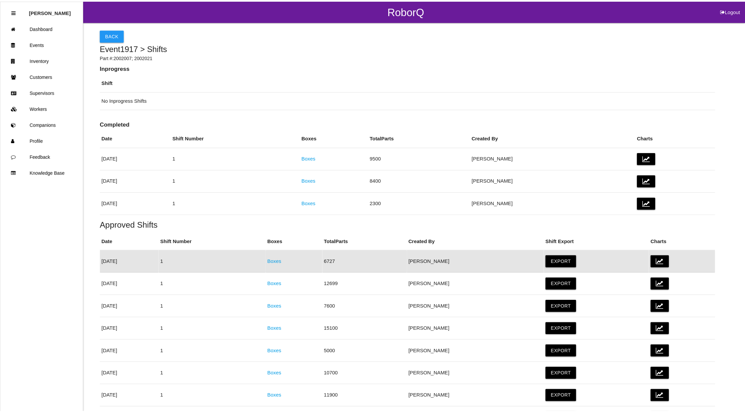
scroll to position [56, 0]
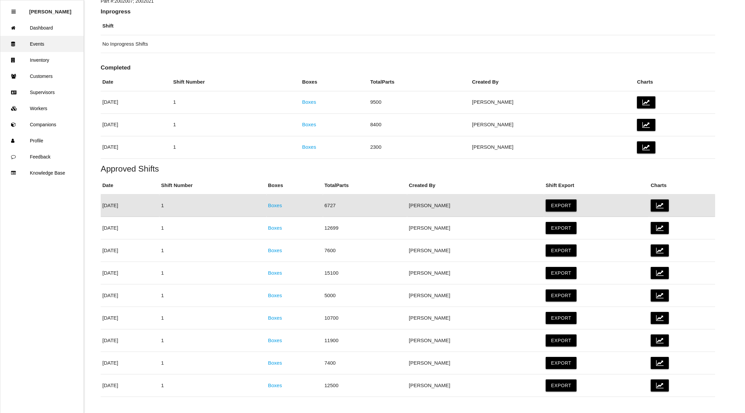
click at [50, 43] on link "Events" at bounding box center [41, 44] width 83 height 16
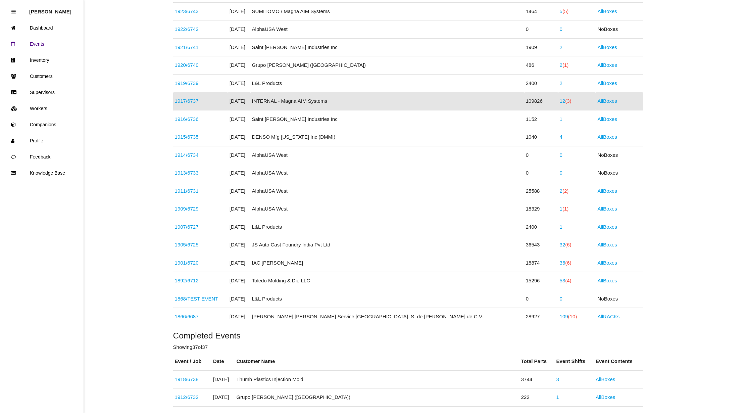
scroll to position [221, 0]
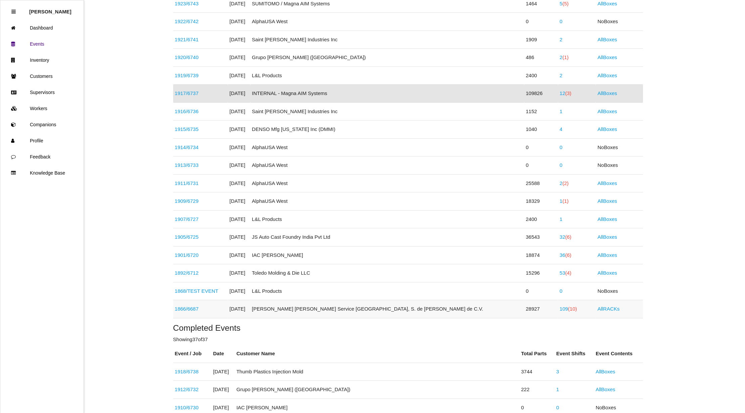
click at [560, 312] on link "109 (10)" at bounding box center [568, 309] width 17 height 6
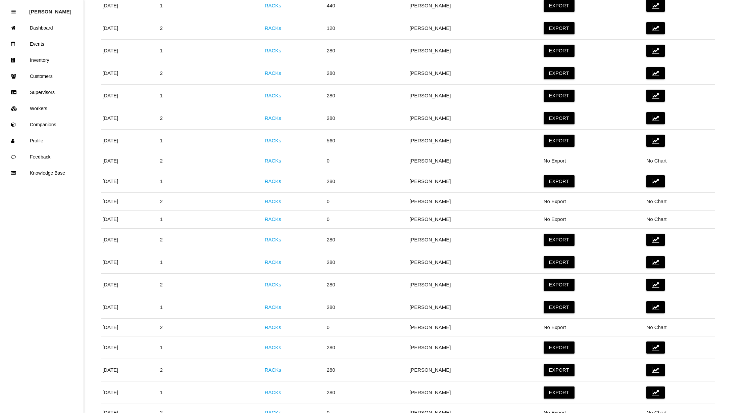
scroll to position [6, 0]
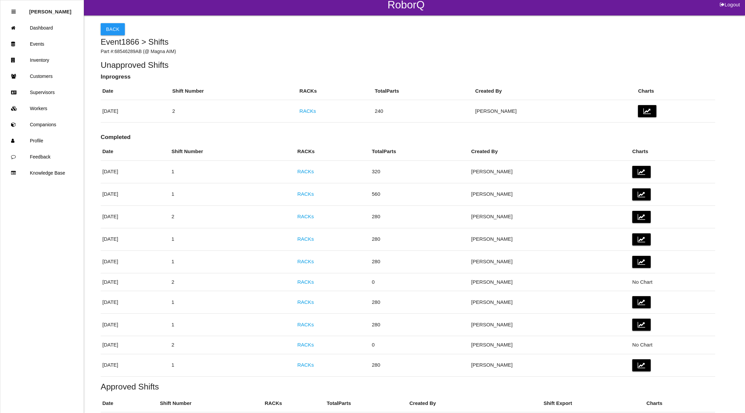
click at [412, 45] on h4 "Event 1866 > Shifts" at bounding box center [408, 42] width 615 height 9
click at [314, 367] on link "RACKs" at bounding box center [306, 365] width 16 height 6
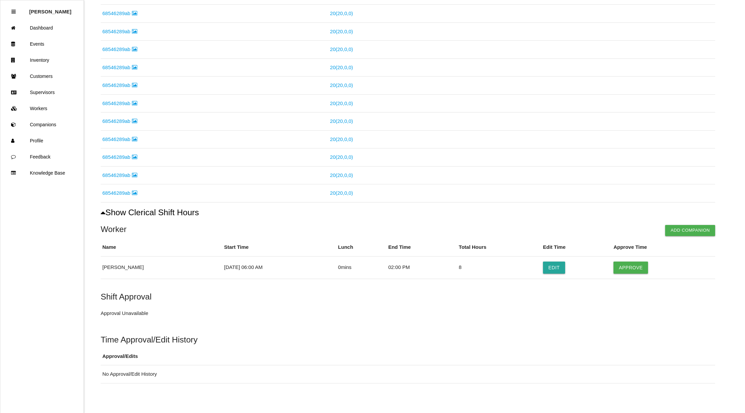
scroll to position [189, 0]
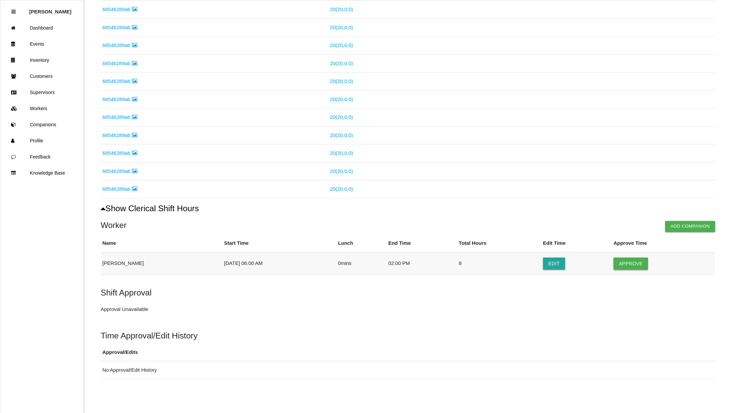
click at [637, 261] on button "Approve" at bounding box center [631, 264] width 35 height 12
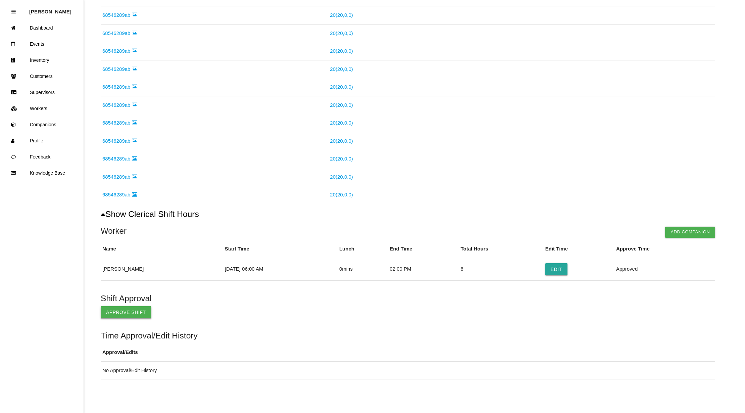
click at [117, 310] on button "Approve Shift" at bounding box center [126, 312] width 51 height 12
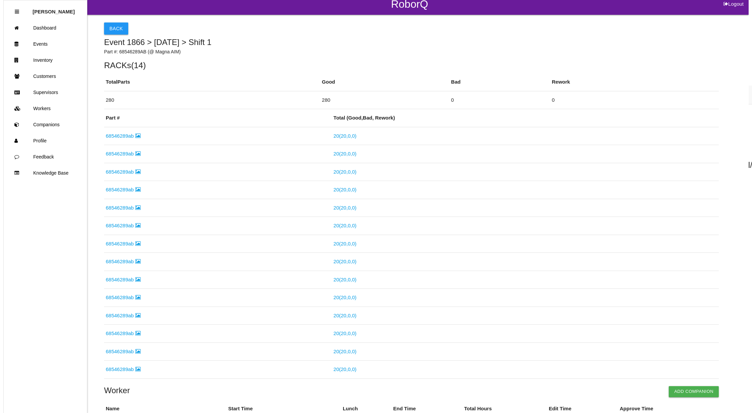
scroll to position [0, 0]
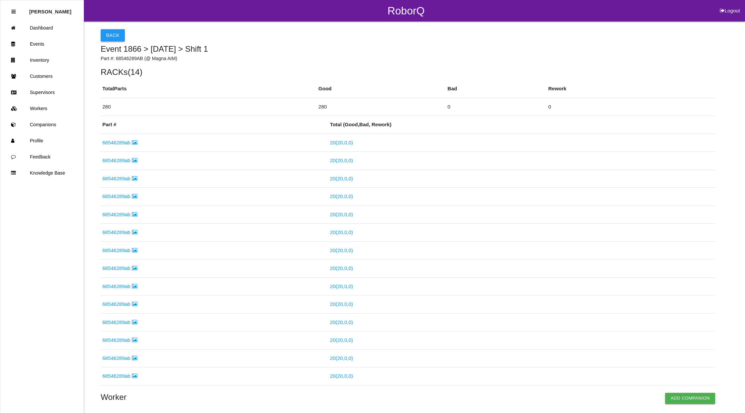
click at [110, 36] on button "Back" at bounding box center [113, 35] width 24 height 12
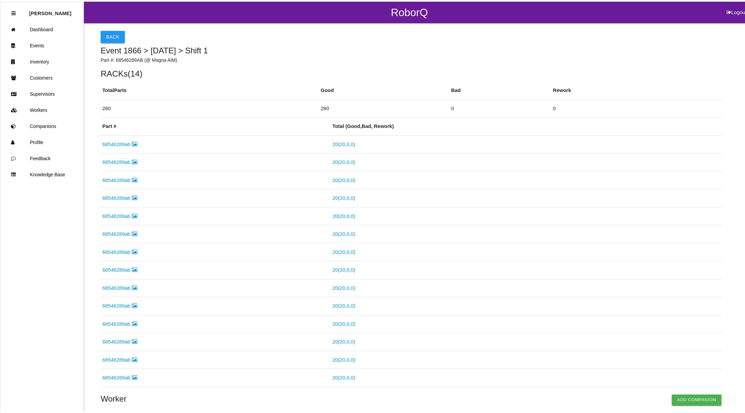
scroll to position [225, 0]
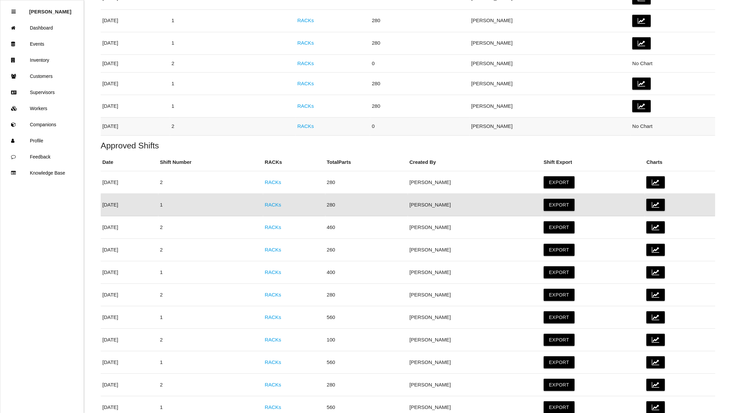
click at [314, 126] on link "RACKs" at bounding box center [306, 126] width 16 height 6
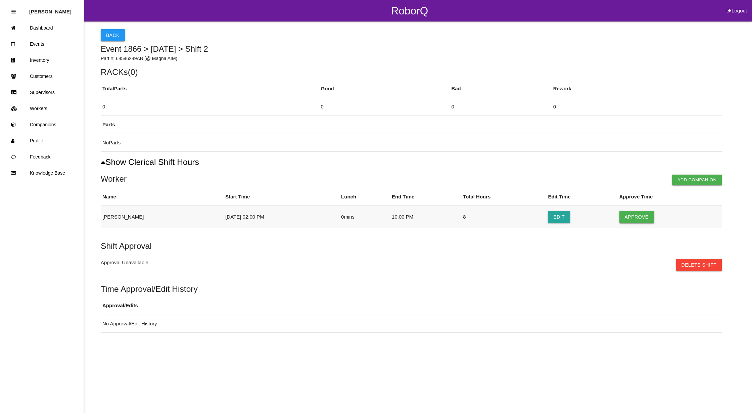
click at [635, 216] on button "Approve" at bounding box center [637, 217] width 35 height 12
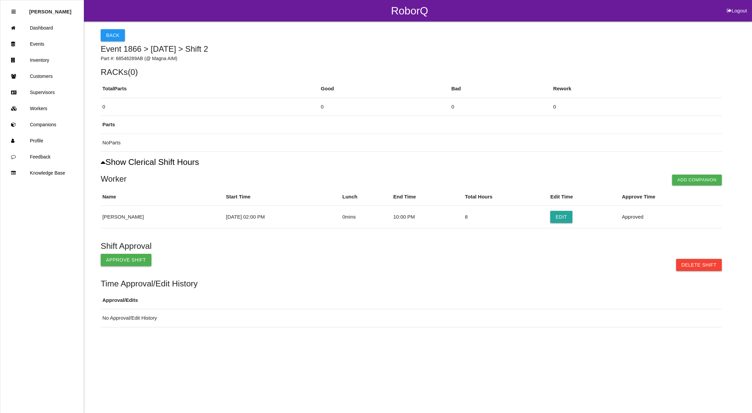
click at [119, 261] on button "Approve Shift" at bounding box center [126, 260] width 51 height 12
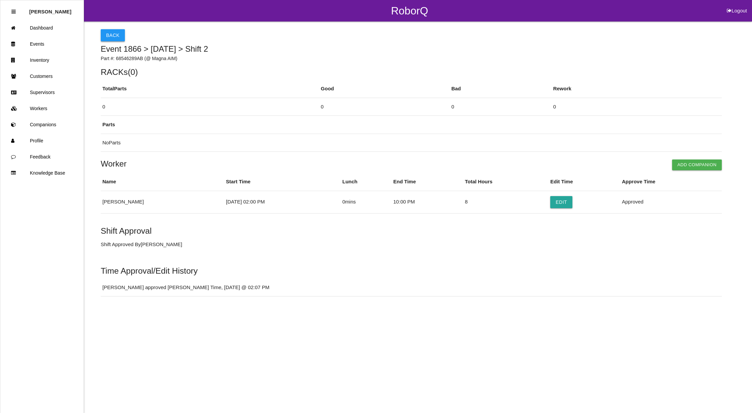
click at [115, 34] on button "Back" at bounding box center [113, 35] width 24 height 12
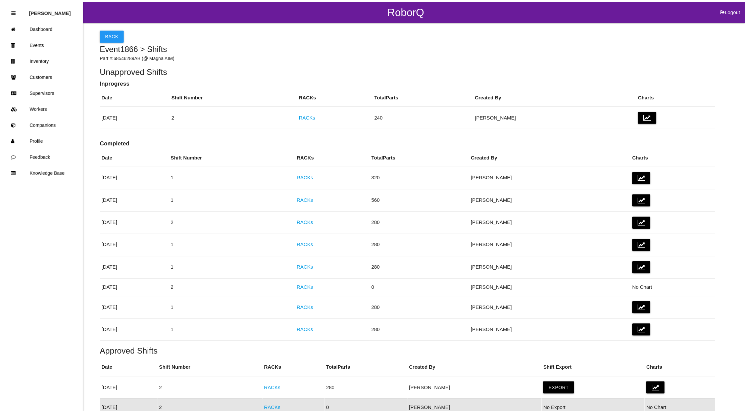
scroll to position [204, 0]
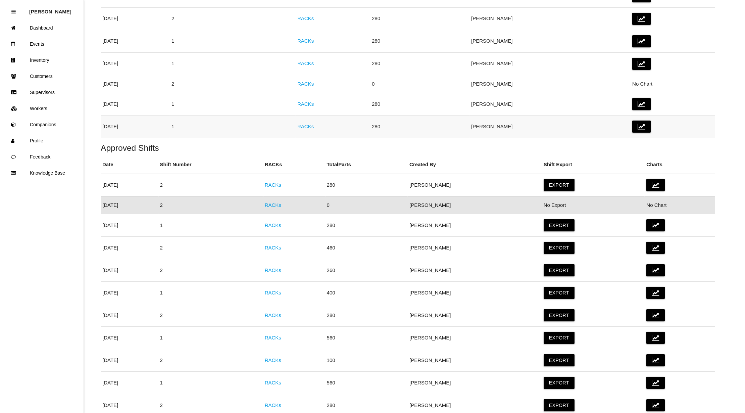
click at [314, 127] on link "RACKs" at bounding box center [306, 127] width 16 height 6
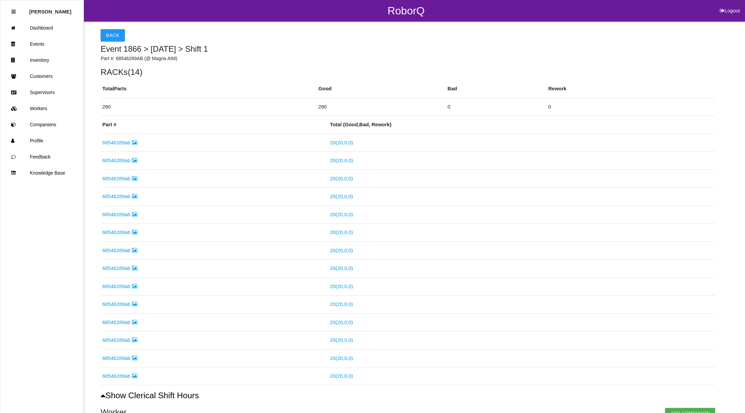
scroll to position [189, 0]
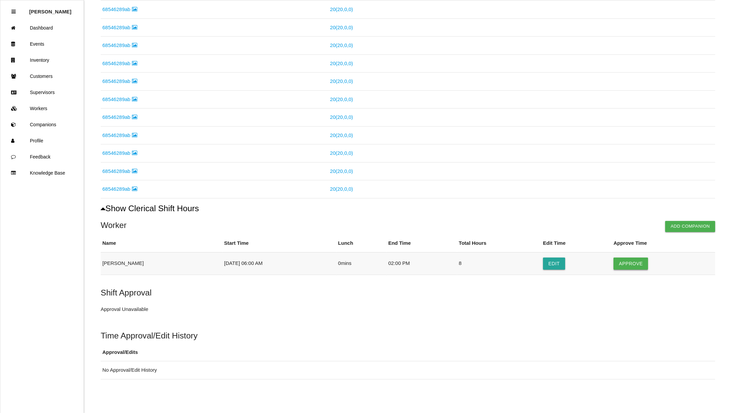
click at [630, 260] on button "Approve" at bounding box center [631, 264] width 35 height 12
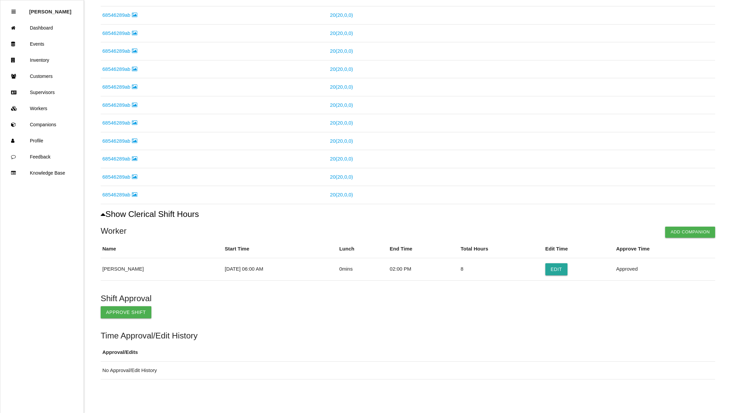
scroll to position [183, 0]
click at [132, 314] on button "Approve Shift" at bounding box center [126, 312] width 51 height 12
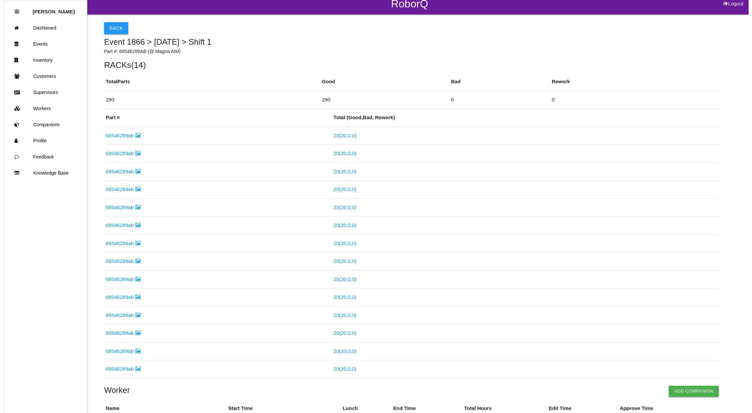
scroll to position [0, 0]
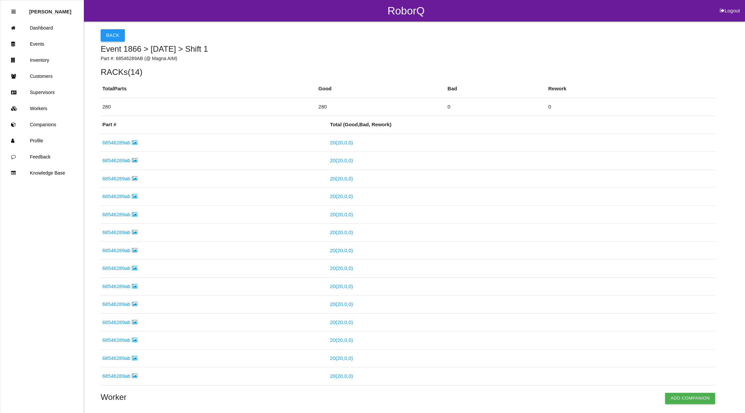
click at [114, 34] on button "Back" at bounding box center [113, 35] width 24 height 12
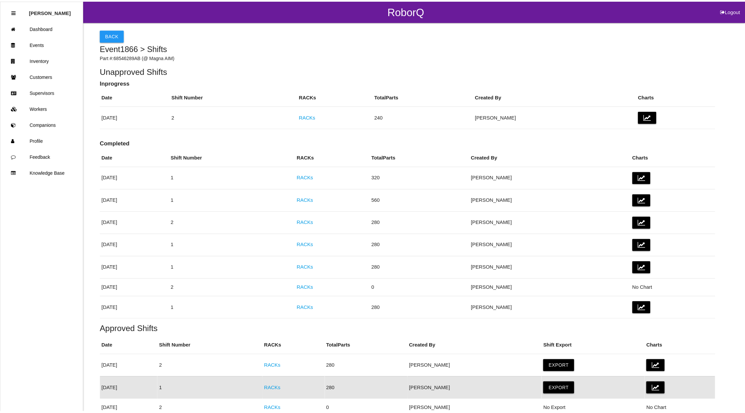
scroll to position [184, 0]
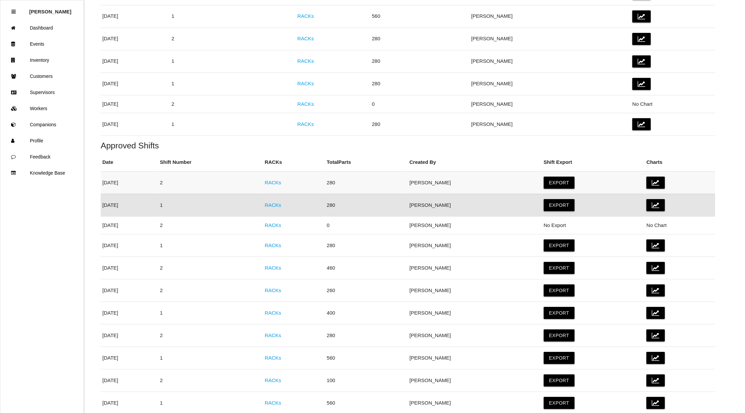
click at [281, 184] on link "RACKs" at bounding box center [273, 183] width 16 height 6
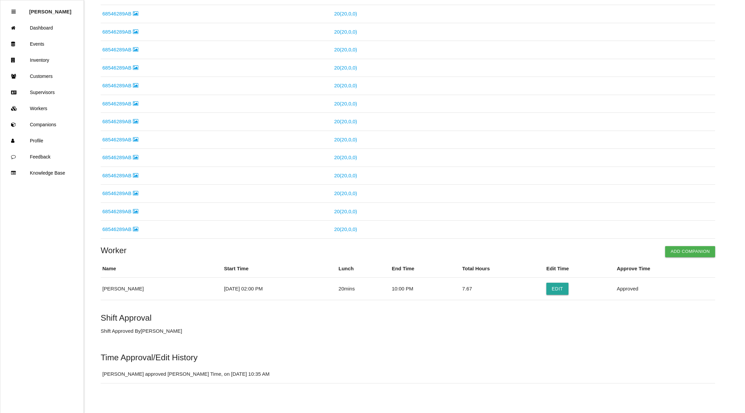
scroll to position [152, 0]
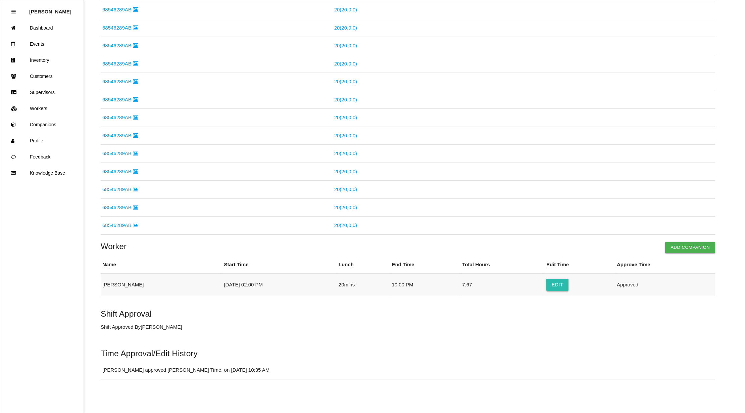
click at [556, 284] on button "Edit" at bounding box center [558, 285] width 22 height 12
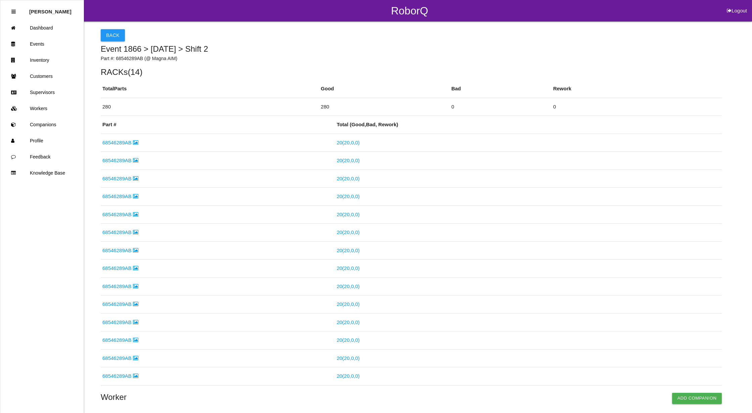
select select "2"
select select "10"
select select "2"
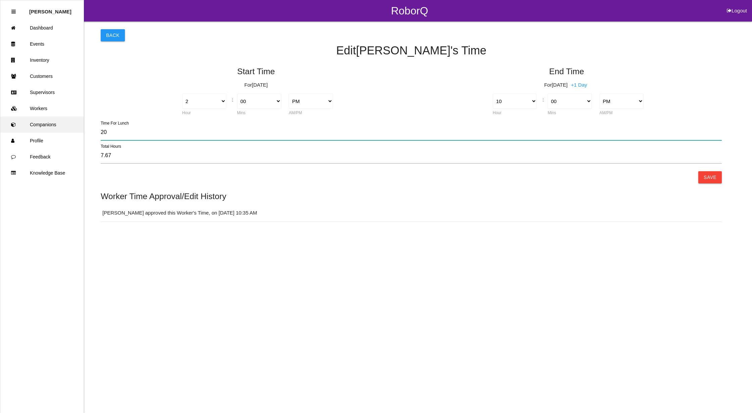
drag, startPoint x: 123, startPoint y: 130, endPoint x: 42, endPoint y: 124, distance: 81.5
click at [42, 124] on div "RoborQ Logout [PERSON_NAME] Dashboard Events Inventory Customers Supervisors Wo…" at bounding box center [376, 111] width 752 height 222
type input "8.00"
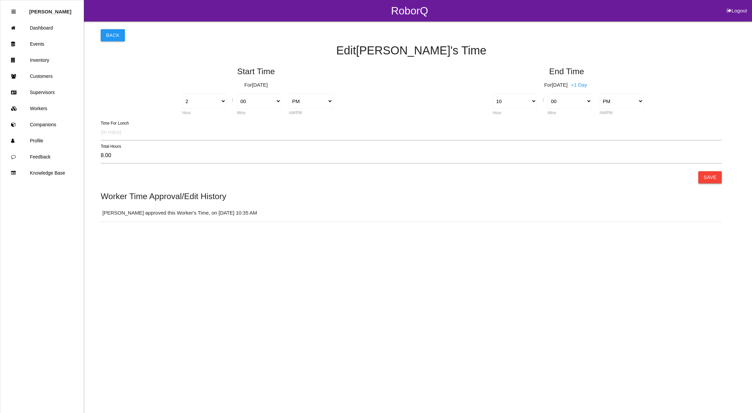
click at [711, 176] on button "Save" at bounding box center [710, 177] width 24 height 12
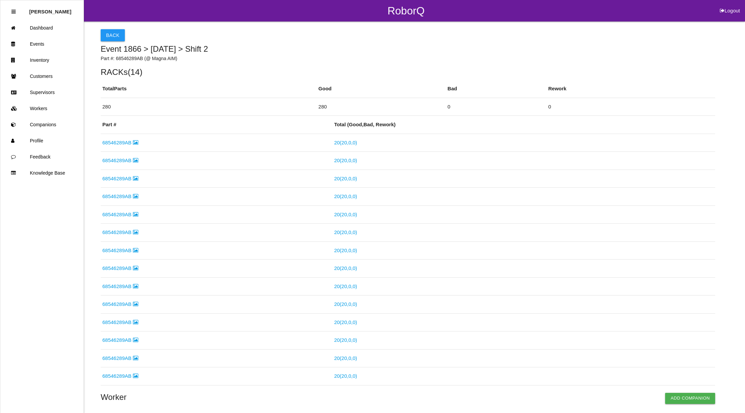
scroll to position [175, 0]
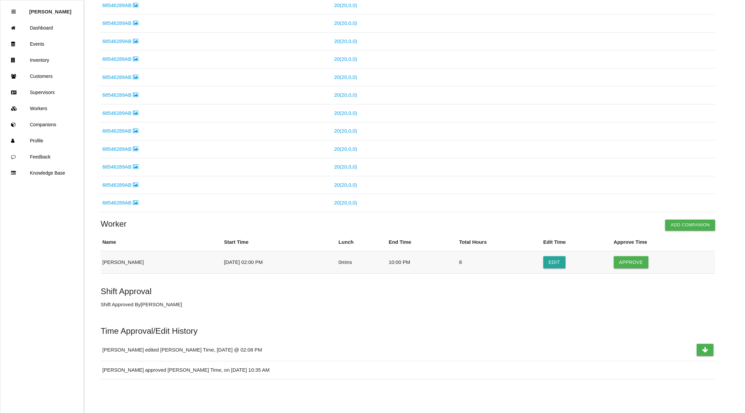
click at [632, 255] on td "Approve" at bounding box center [664, 262] width 103 height 22
click at [635, 260] on button "Approve" at bounding box center [631, 262] width 35 height 12
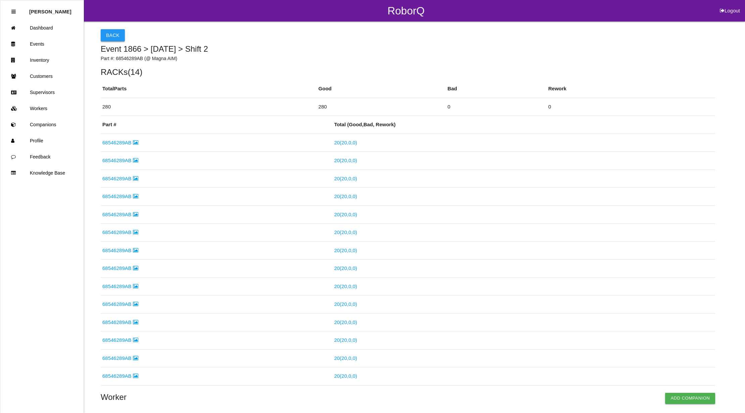
click at [113, 36] on button "Back" at bounding box center [113, 35] width 24 height 12
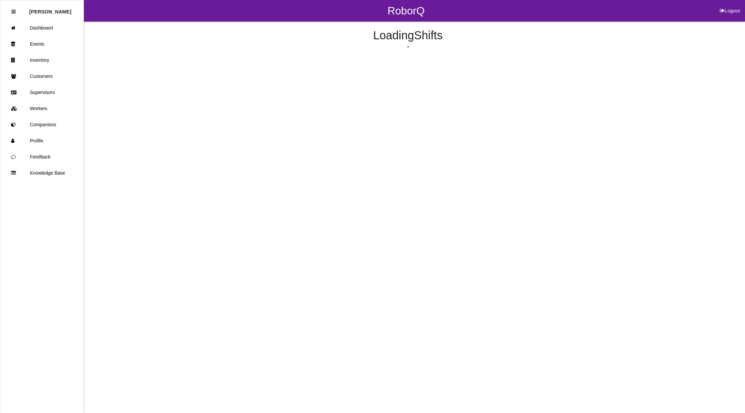
scroll to position [161, 0]
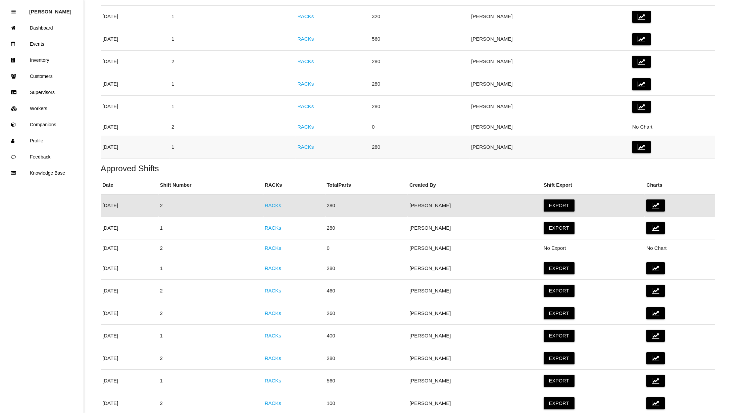
click at [314, 147] on link "RACKs" at bounding box center [306, 147] width 16 height 6
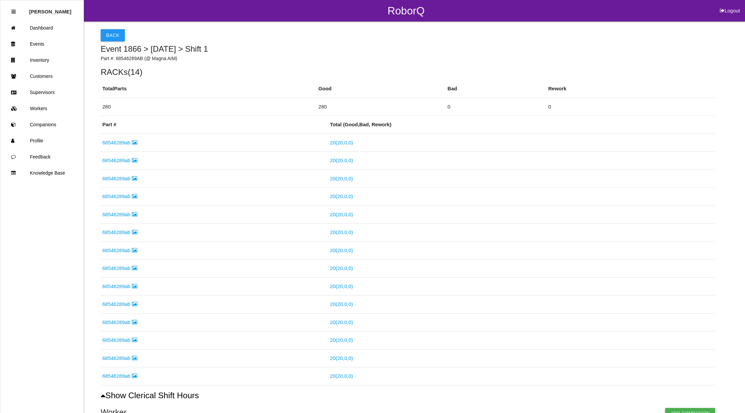
scroll to position [189, 0]
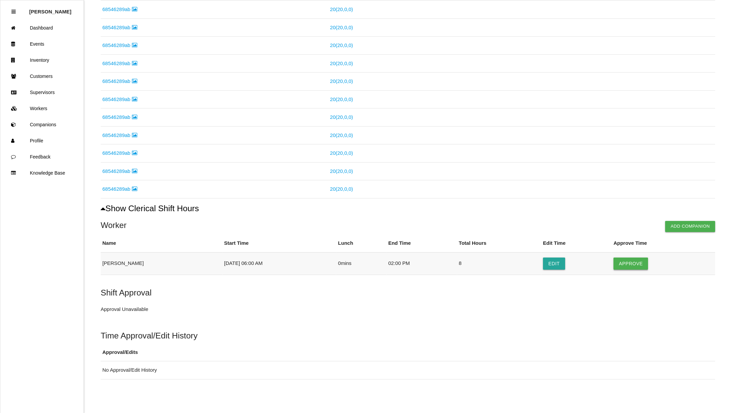
click at [624, 263] on button "Approve" at bounding box center [631, 264] width 35 height 12
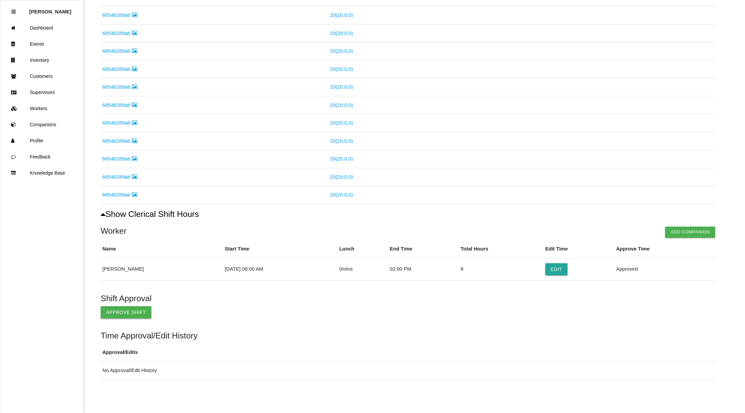
click at [110, 314] on button "Approve Shift" at bounding box center [126, 312] width 51 height 12
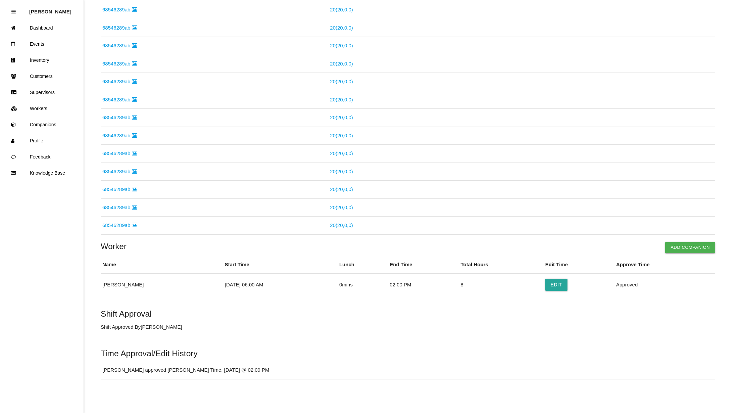
scroll to position [0, 0]
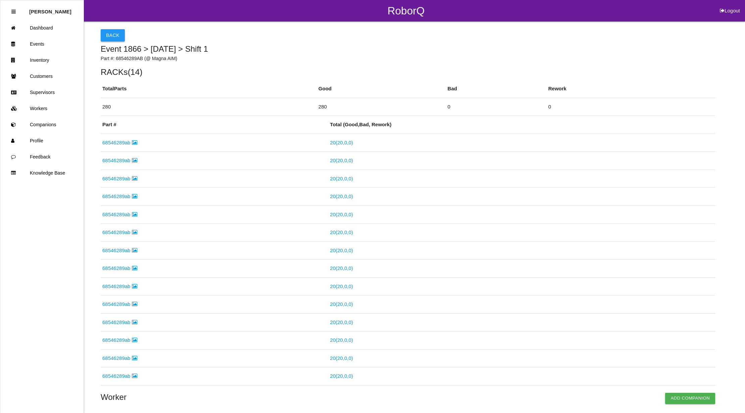
click at [107, 35] on button "Back" at bounding box center [113, 35] width 24 height 12
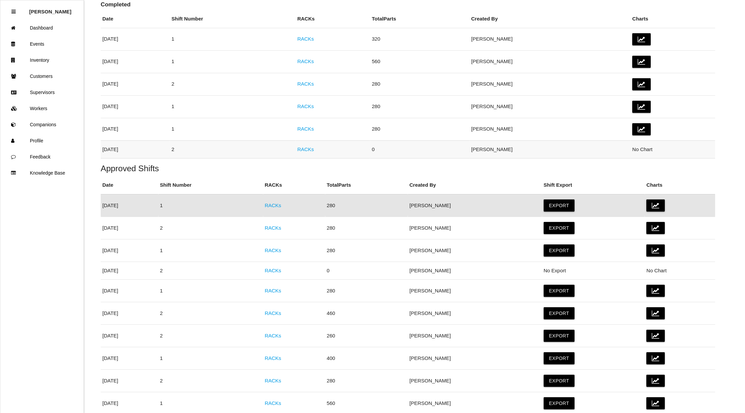
click at [314, 151] on link "RACKs" at bounding box center [306, 149] width 16 height 6
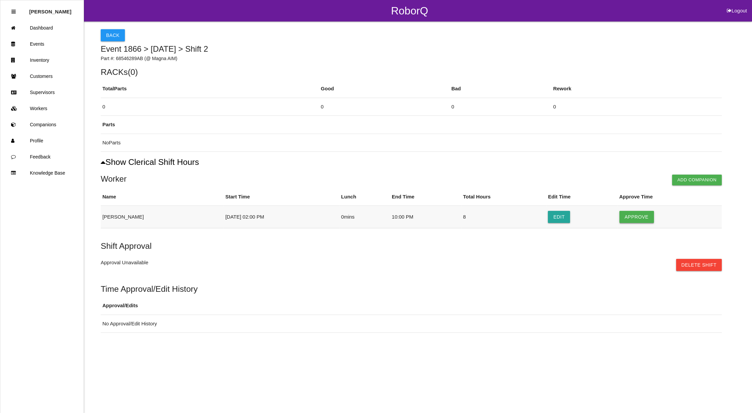
click at [633, 219] on button "Approve" at bounding box center [637, 217] width 35 height 12
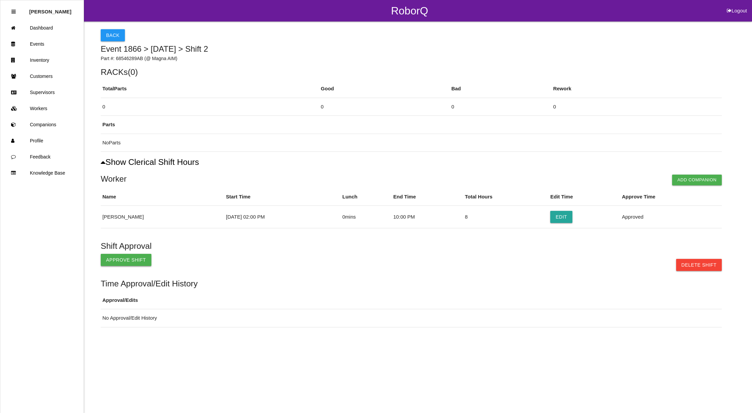
click at [108, 258] on button "Approve Shift" at bounding box center [126, 260] width 51 height 12
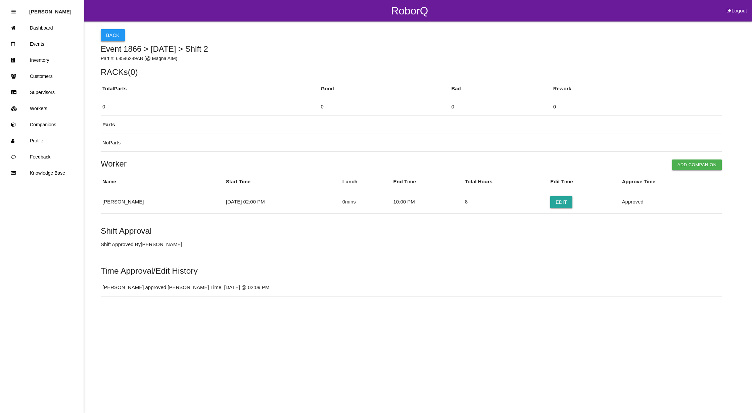
click at [107, 34] on button "Back" at bounding box center [113, 35] width 24 height 12
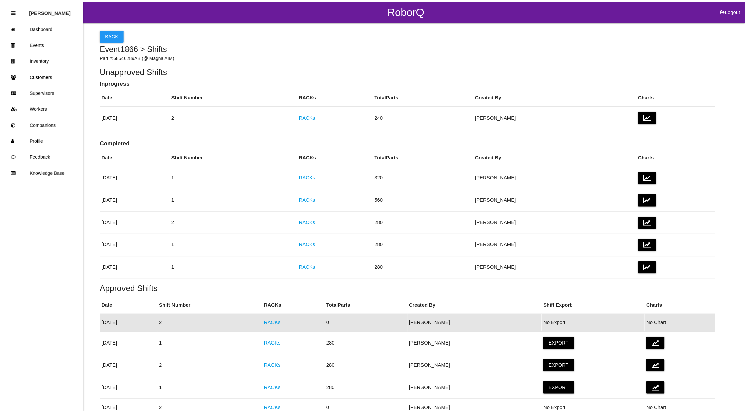
scroll to position [118, 0]
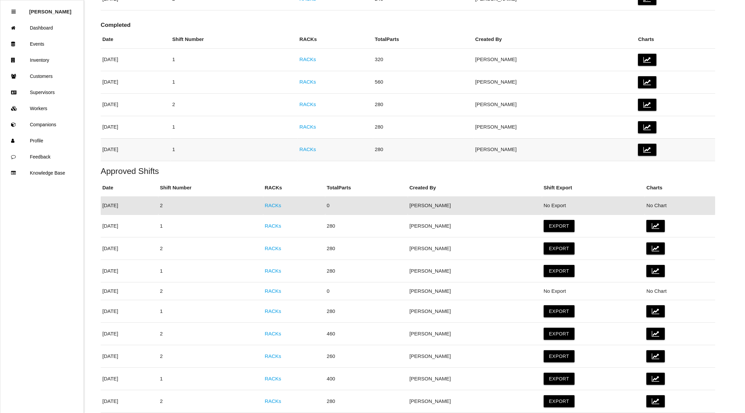
click at [316, 149] on link "RACKs" at bounding box center [308, 149] width 16 height 6
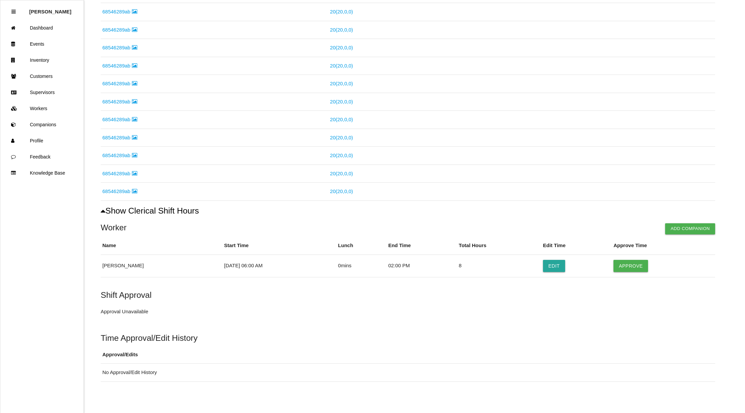
scroll to position [189, 0]
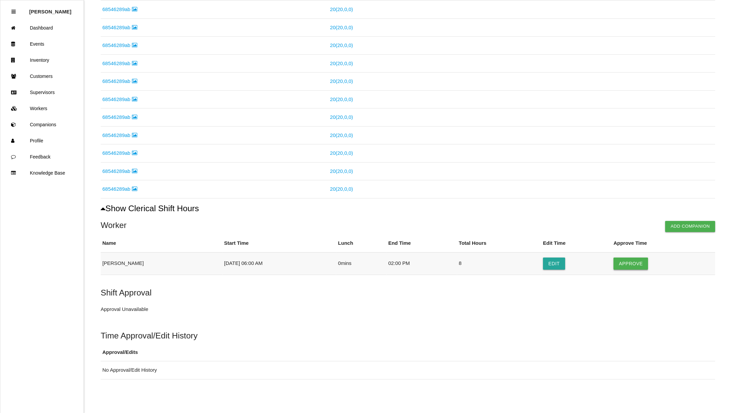
click at [629, 262] on button "Approve" at bounding box center [631, 264] width 35 height 12
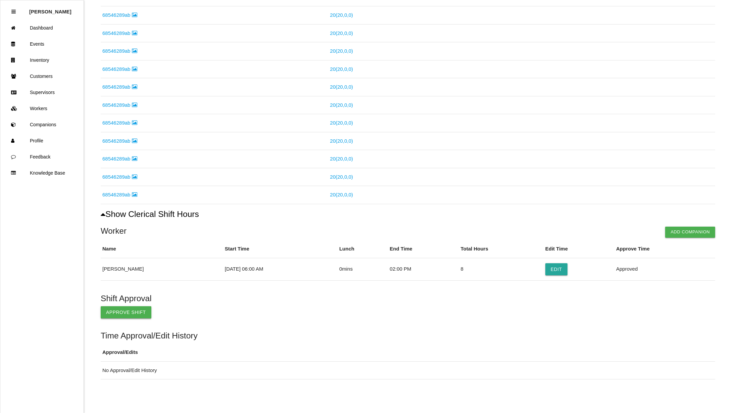
click at [120, 312] on button "Approve Shift" at bounding box center [126, 312] width 51 height 12
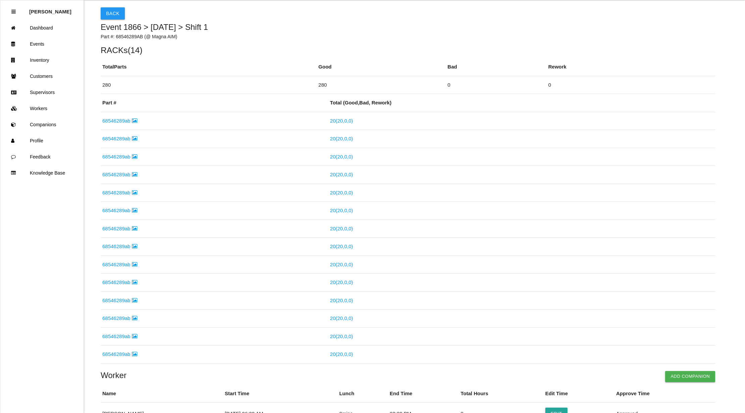
scroll to position [0, 0]
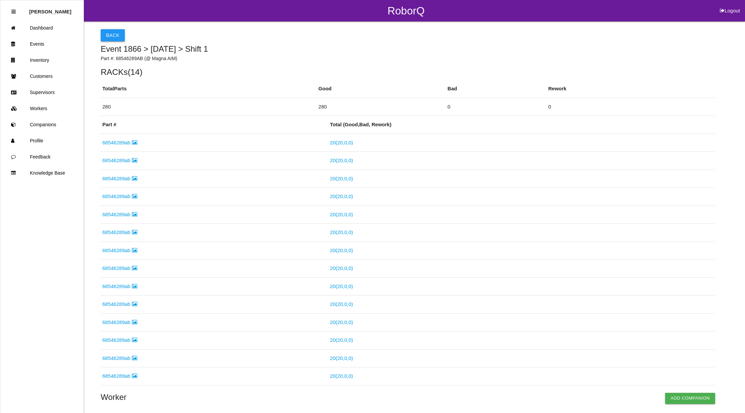
click at [120, 34] on button "Back" at bounding box center [113, 35] width 24 height 12
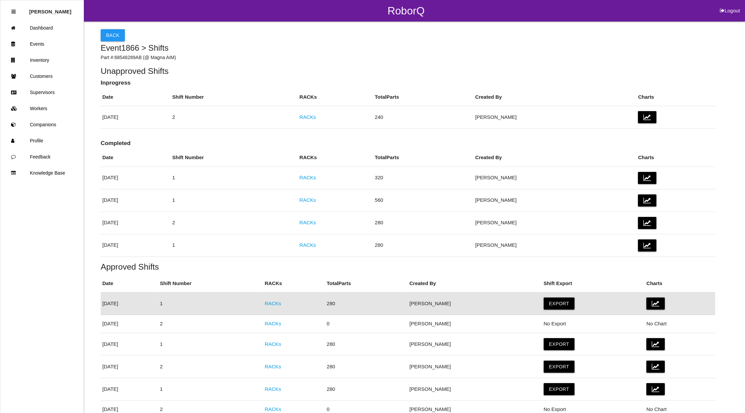
scroll to position [98, 0]
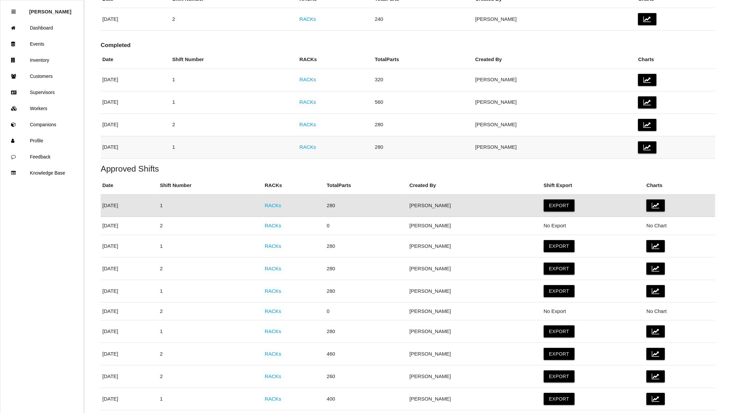
click at [316, 147] on link "RACKs" at bounding box center [308, 147] width 16 height 6
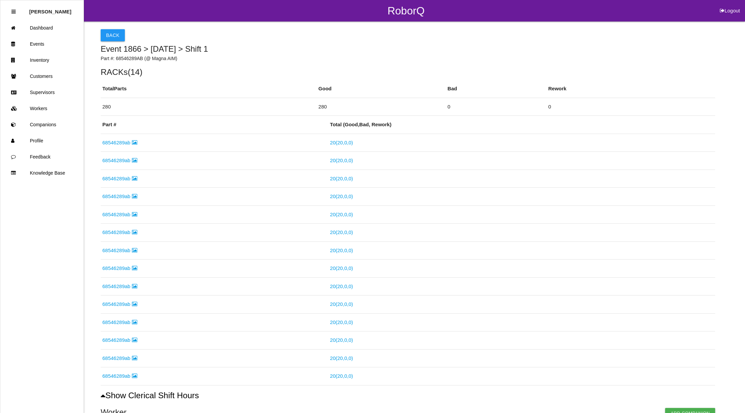
scroll to position [189, 0]
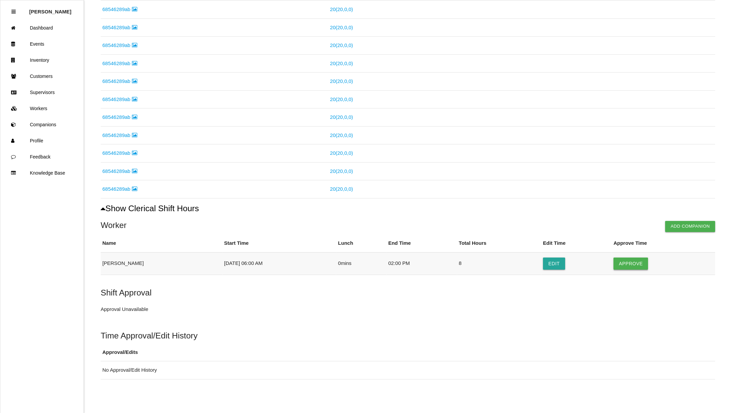
click at [634, 265] on button "Approve" at bounding box center [631, 264] width 35 height 12
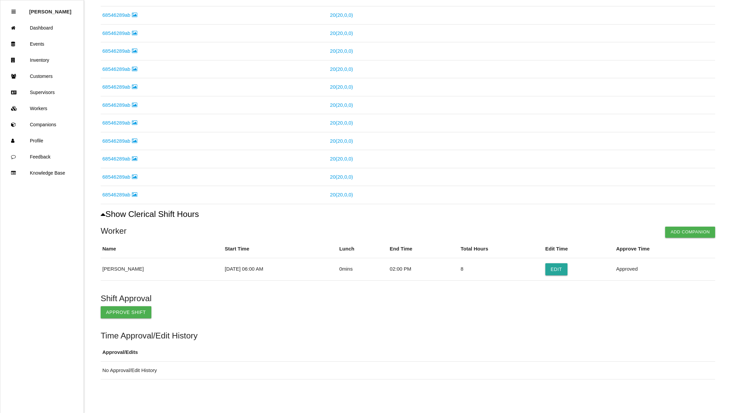
scroll to position [183, 0]
click at [132, 310] on button "Approve Shift" at bounding box center [126, 312] width 51 height 12
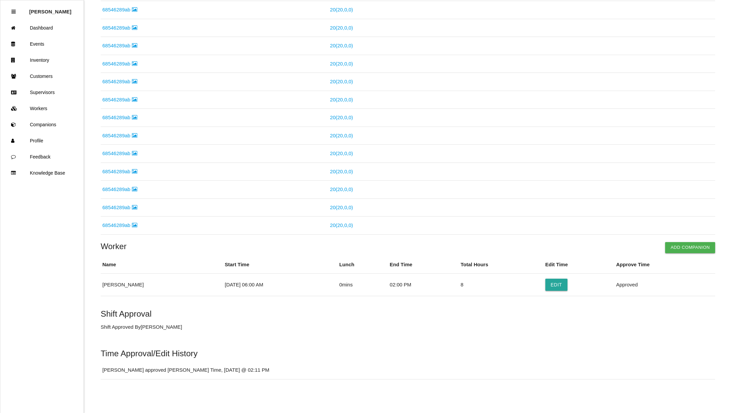
scroll to position [0, 0]
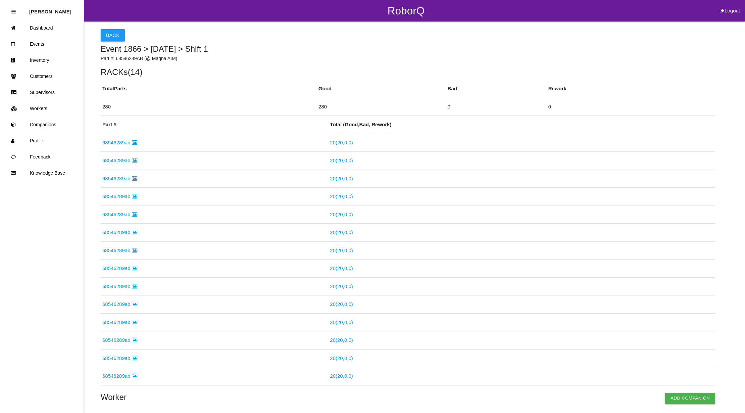
click at [107, 35] on button "Back" at bounding box center [113, 35] width 24 height 12
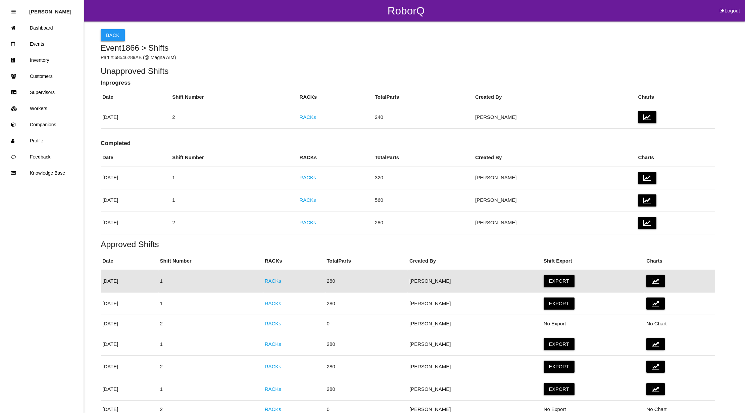
scroll to position [75, 0]
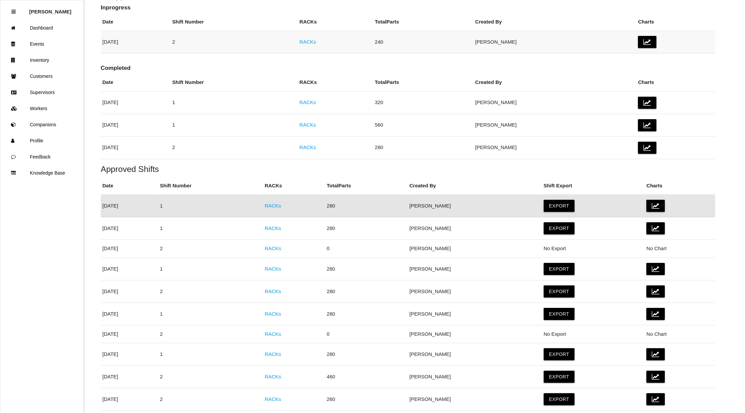
click at [316, 41] on link "RACKs" at bounding box center [308, 42] width 16 height 6
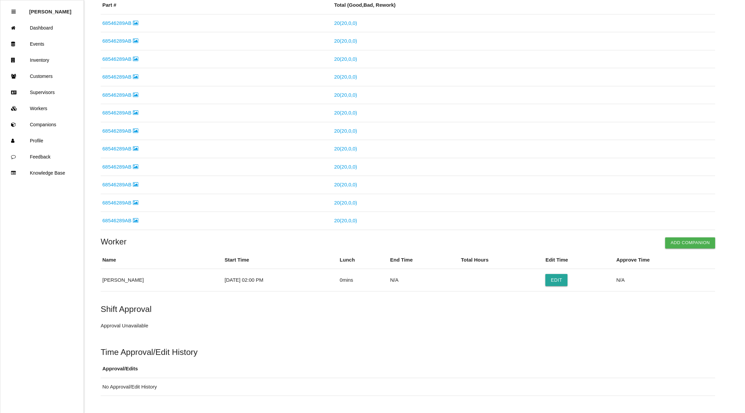
scroll to position [138, 0]
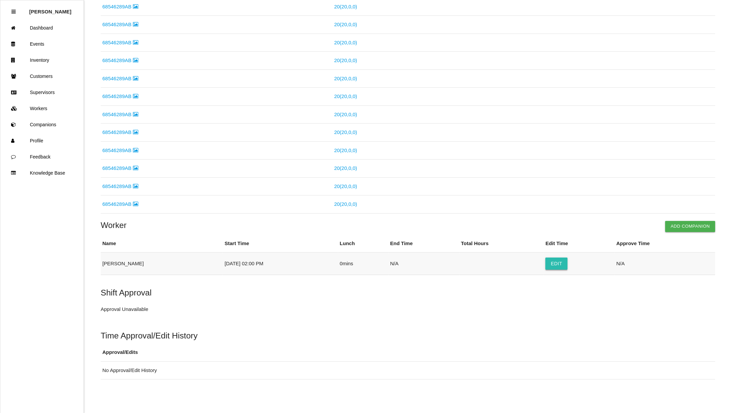
click at [555, 260] on button "Edit" at bounding box center [557, 264] width 22 height 12
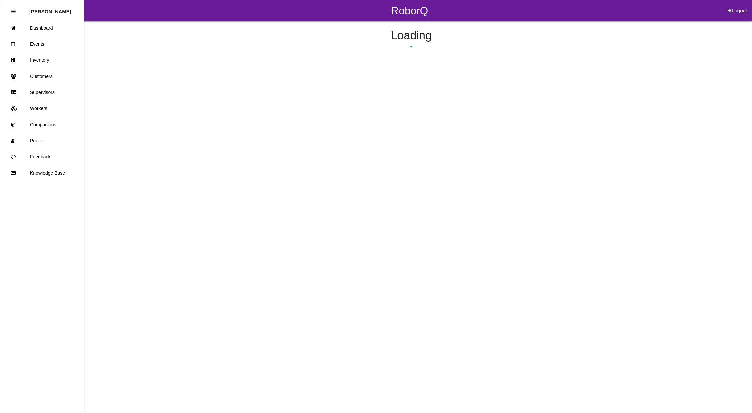
select select "2"
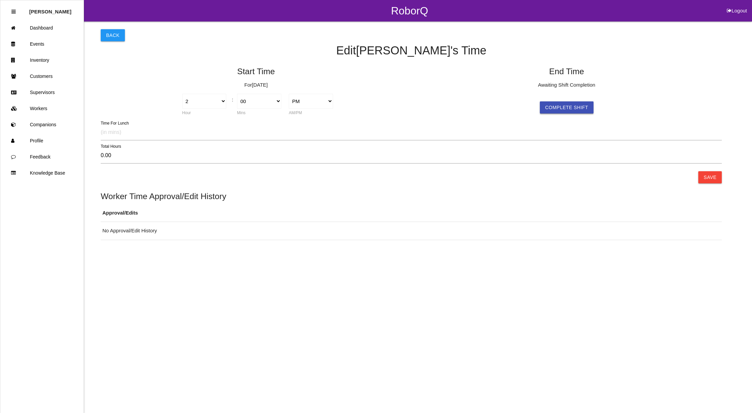
click at [571, 108] on button "Complete Shift" at bounding box center [567, 107] width 54 height 12
select select "2"
click at [521, 104] on select "1 2 3 4 5 6 7 8 9 10 11 12" at bounding box center [515, 101] width 44 height 15
select select "10"
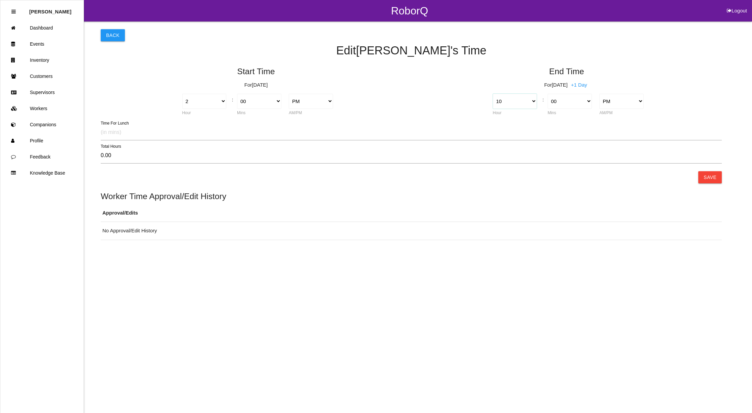
click at [493, 94] on select "1 2 3 4 5 6 7 8 9 10 11 12" at bounding box center [515, 101] width 44 height 15
type input "8.00"
click at [711, 179] on button "Save" at bounding box center [710, 177] width 24 height 12
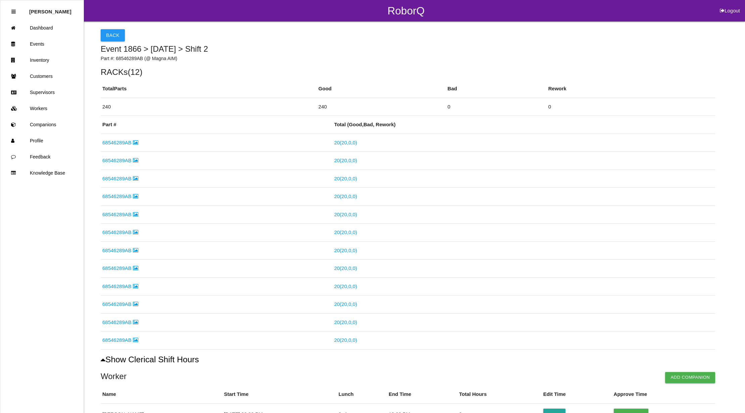
scroll to position [140, 0]
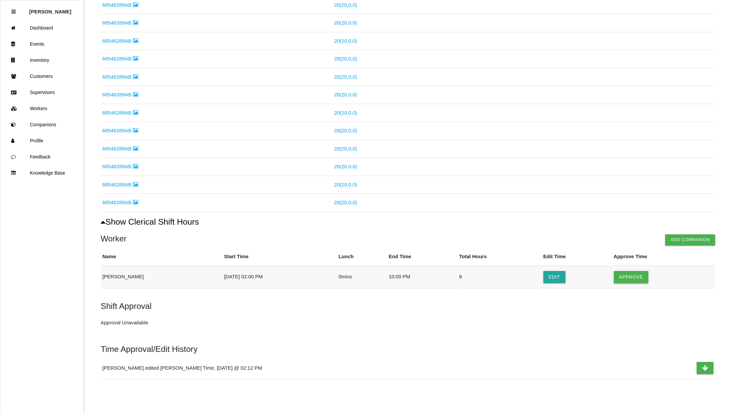
click at [629, 276] on button "Approve" at bounding box center [631, 277] width 35 height 12
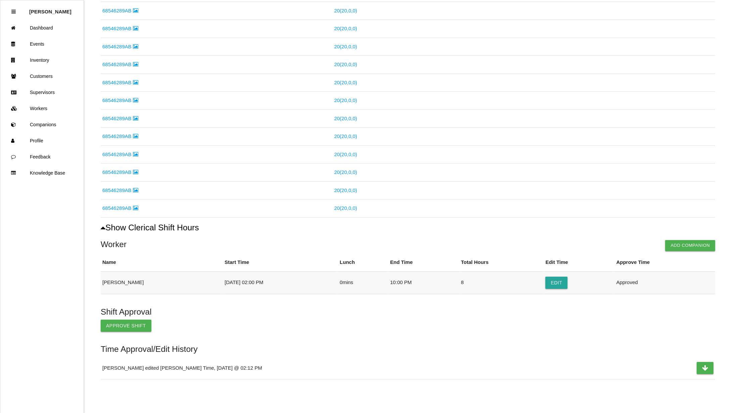
scroll to position [134, 0]
click at [139, 323] on button "Approve Shift" at bounding box center [126, 326] width 51 height 12
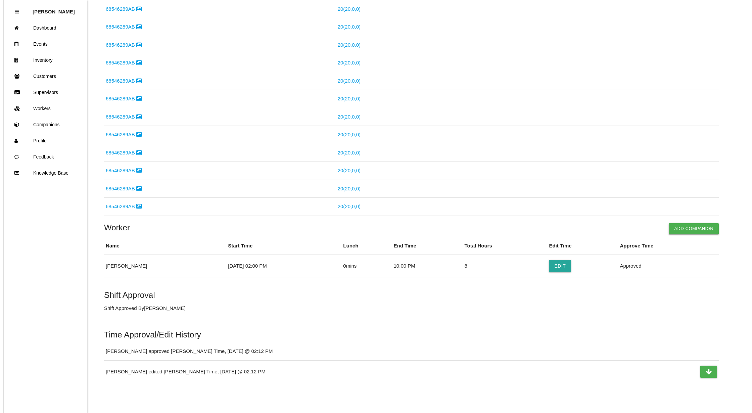
scroll to position [0, 0]
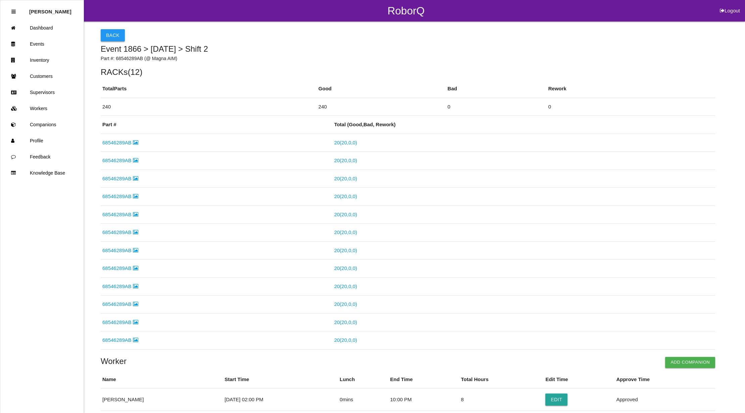
click at [110, 34] on button "Back" at bounding box center [113, 35] width 24 height 12
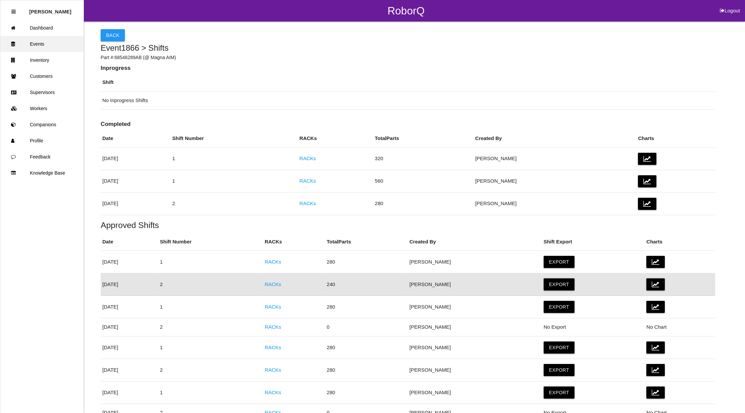
click at [31, 44] on link "Events" at bounding box center [41, 44] width 83 height 16
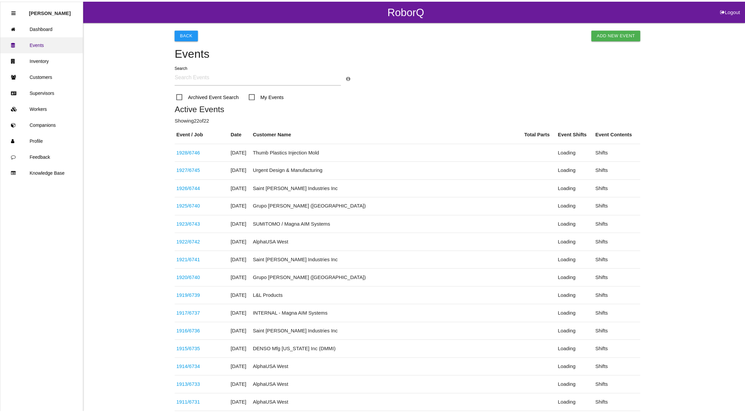
scroll to position [325, 0]
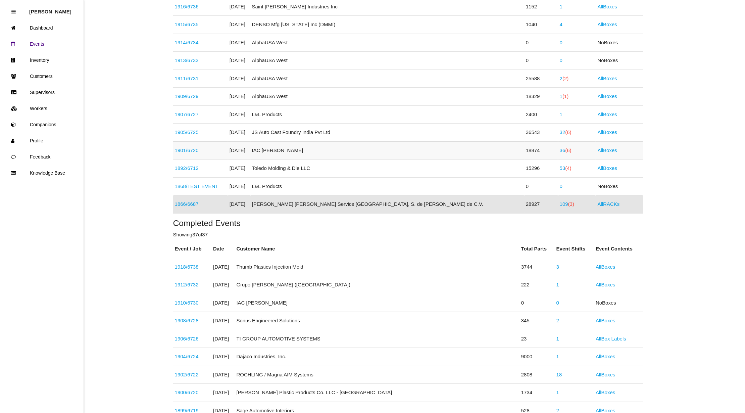
click at [565, 151] on span "(6)" at bounding box center [568, 150] width 6 height 6
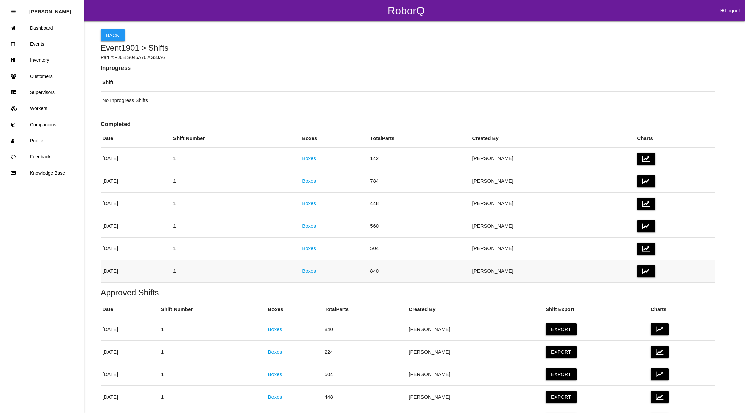
click at [316, 270] on link "Boxes" at bounding box center [309, 271] width 14 height 6
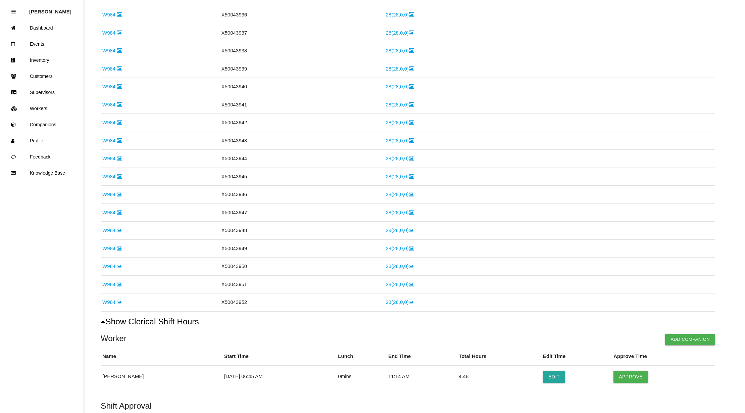
scroll to position [479, 0]
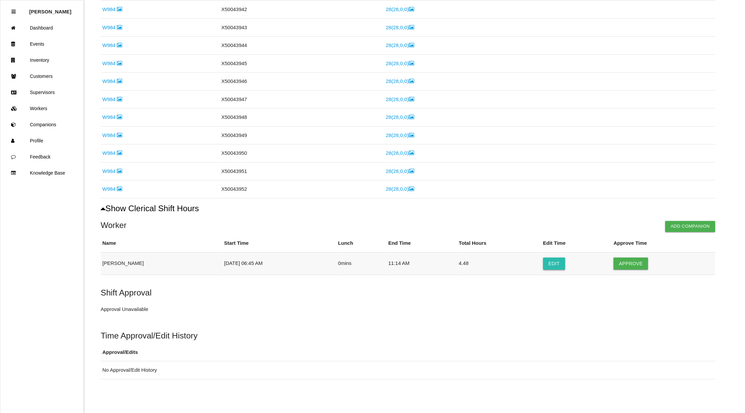
click at [548, 265] on button "Edit" at bounding box center [554, 264] width 22 height 12
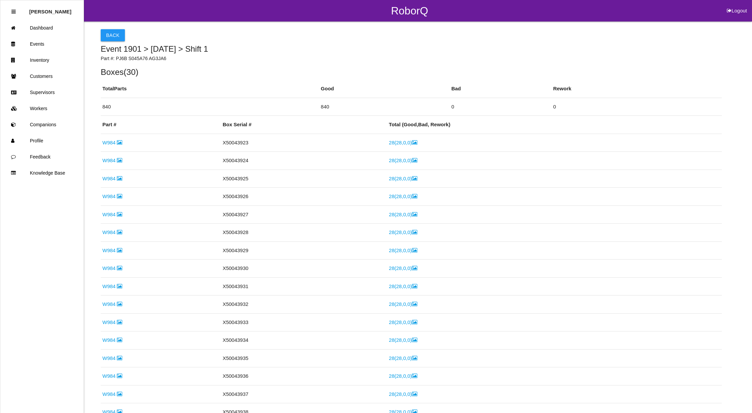
select select "6"
select select "45"
select select "11"
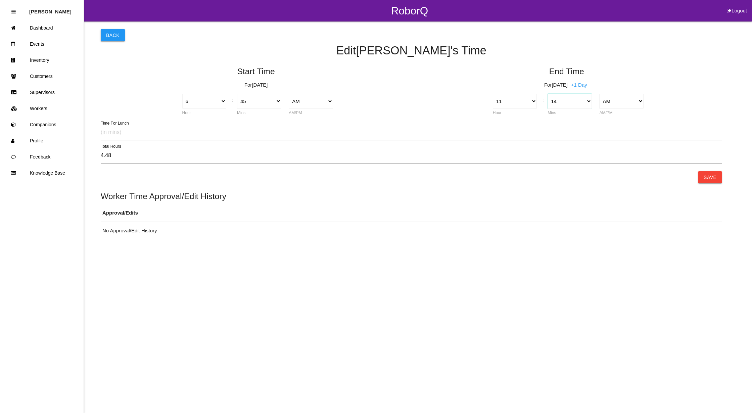
click at [588, 102] on select "00 01 02 03 04 05 06 07 08 09 10 11 12 13 14 15 16 17 18 19 20 21 22 23 24 25 2…" at bounding box center [570, 101] width 44 height 15
select select "15"
click at [548, 94] on select "00 01 02 03 04 05 06 07 08 09 10 11 12 13 14 15 16 17 18 19 20 21 22 23 24 25 2…" at bounding box center [570, 101] width 44 height 15
type input "4.50"
click at [710, 178] on button "Save" at bounding box center [710, 177] width 24 height 12
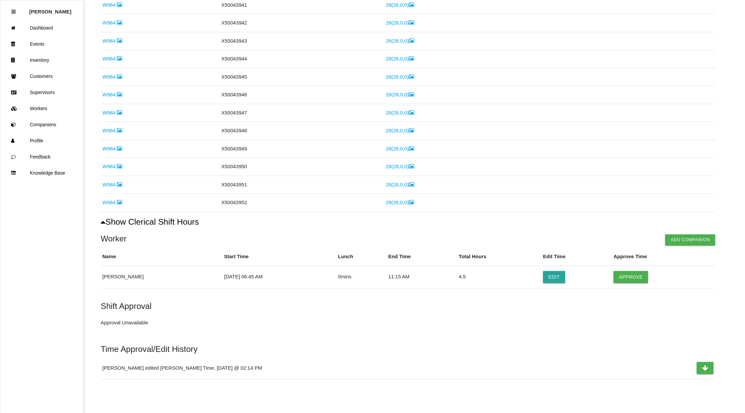
scroll to position [465, 0]
click at [627, 278] on button "Approve" at bounding box center [631, 277] width 35 height 12
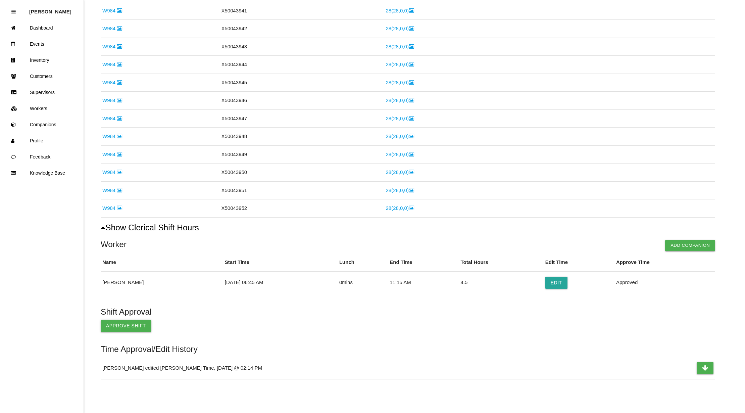
click at [107, 324] on button "Approve Shift" at bounding box center [126, 326] width 51 height 12
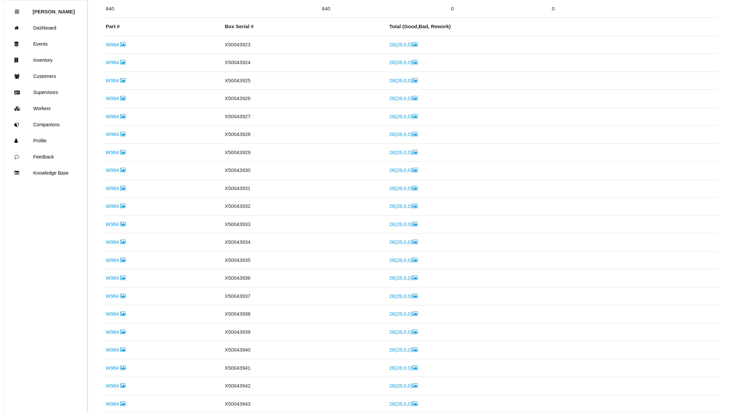
scroll to position [0, 0]
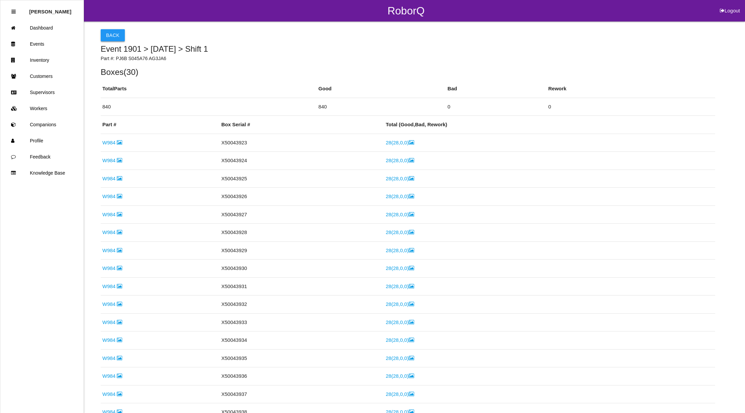
click at [118, 36] on button "Back" at bounding box center [113, 35] width 24 height 12
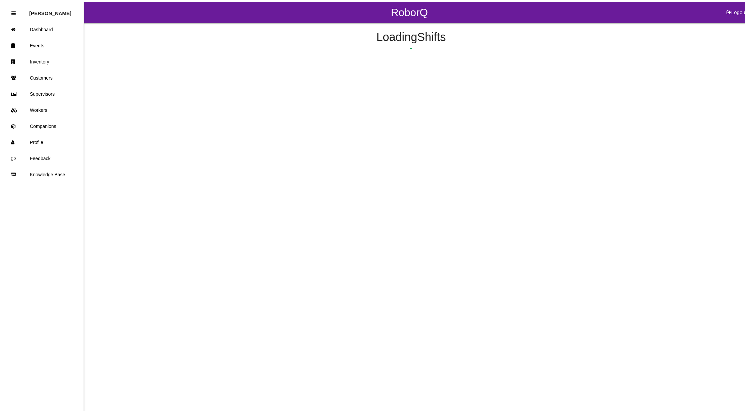
scroll to position [101, 0]
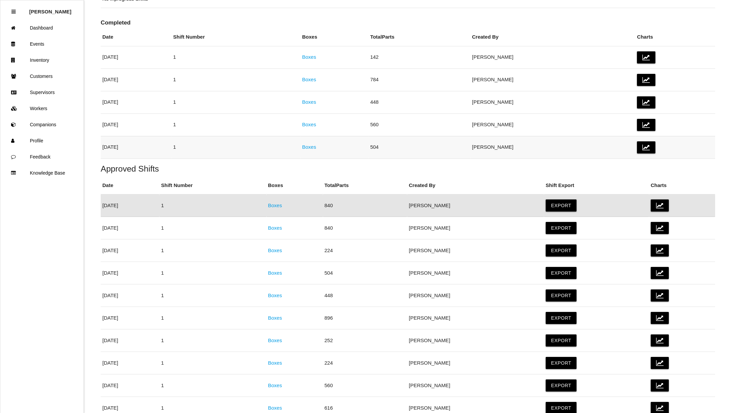
click at [316, 148] on link "Boxes" at bounding box center [309, 147] width 14 height 6
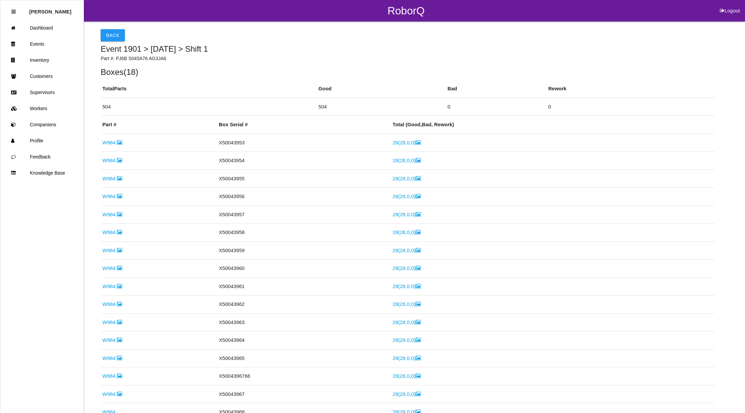
scroll to position [261, 0]
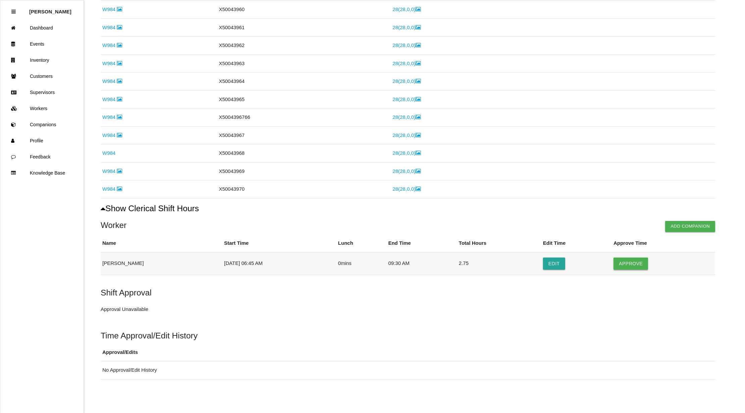
click at [629, 261] on button "Approve" at bounding box center [631, 264] width 35 height 12
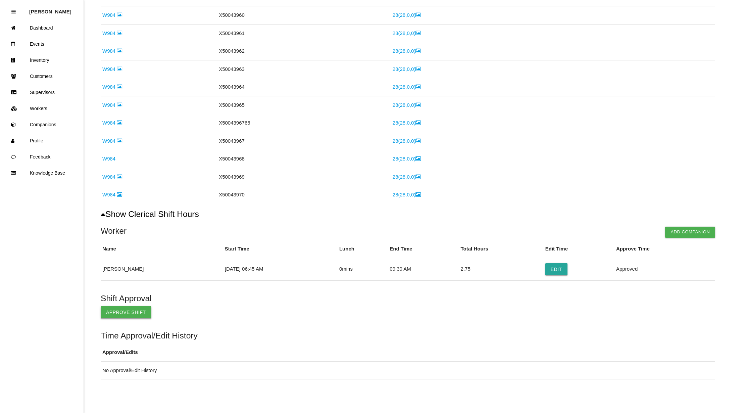
click at [125, 307] on button "Approve Shift" at bounding box center [126, 312] width 51 height 12
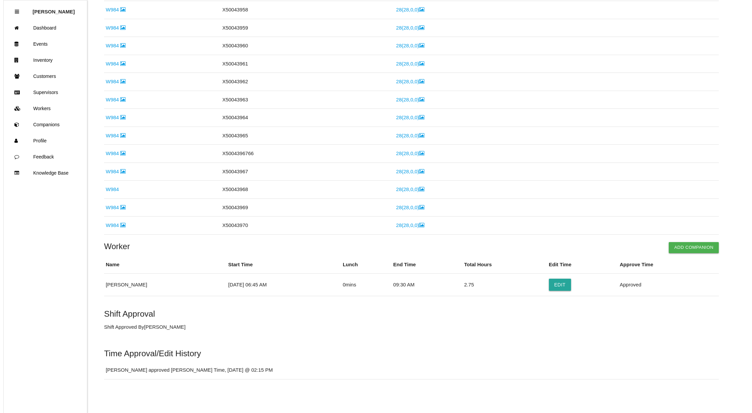
scroll to position [0, 0]
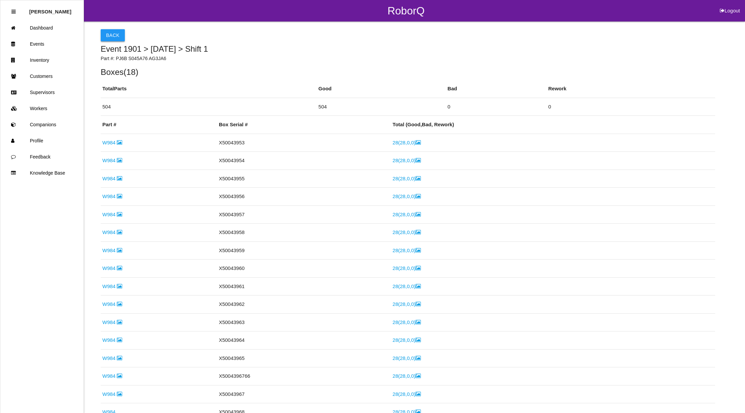
click at [108, 31] on button "Back" at bounding box center [113, 35] width 24 height 12
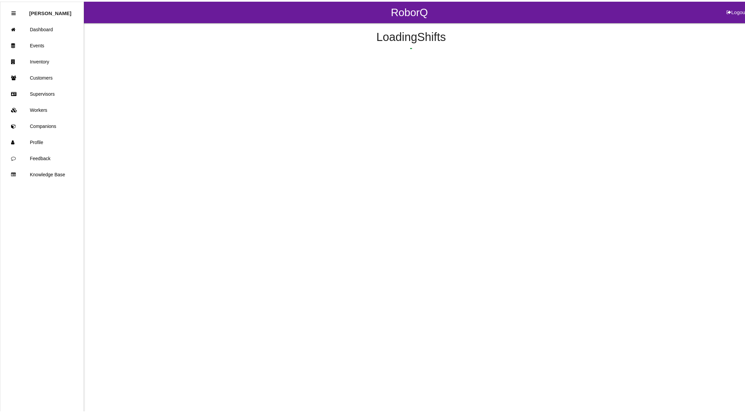
scroll to position [79, 0]
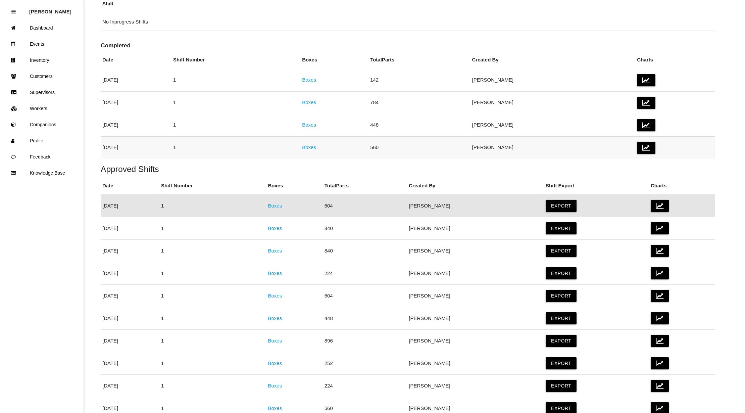
click at [316, 146] on link "Boxes" at bounding box center [309, 147] width 14 height 6
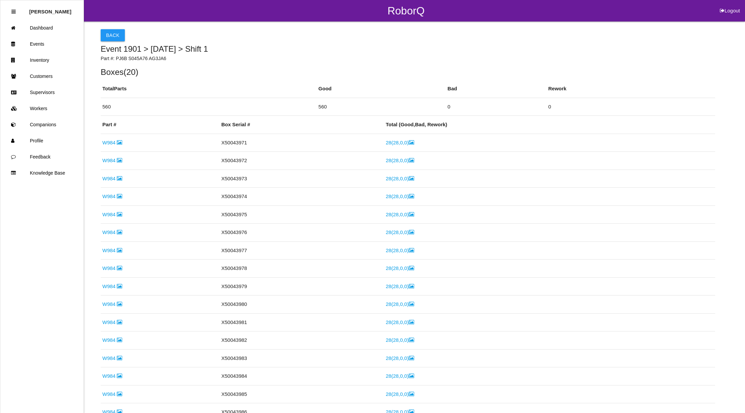
scroll to position [298, 0]
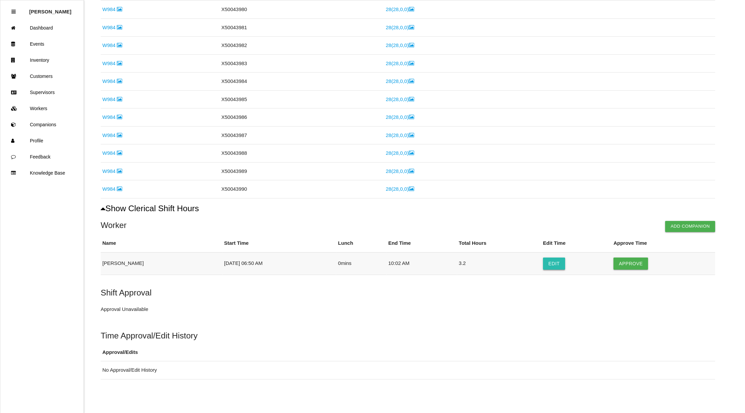
click at [550, 264] on button "Edit" at bounding box center [554, 264] width 22 height 12
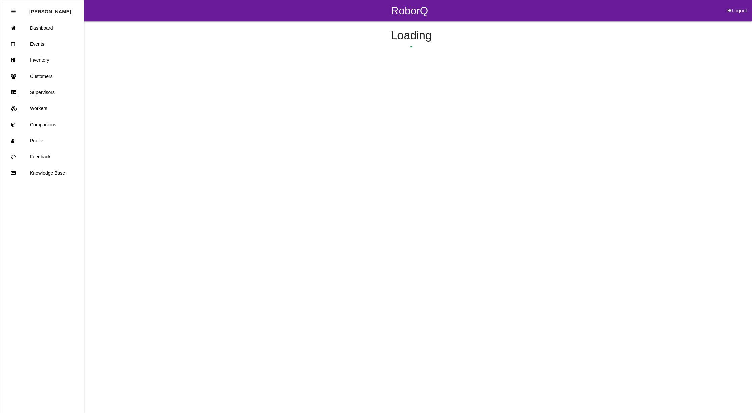
select select "6"
select select "50"
select select "10"
select select "2"
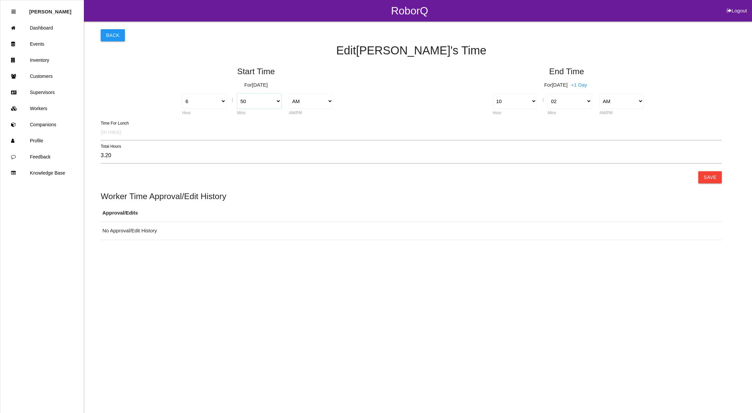
click at [278, 103] on select "00 01 02 03 04 05 06 07 08 09 10 11 12 13 14 15 16 17 18 19 20 21 22 23 24 25 2…" at bounding box center [259, 101] width 44 height 15
select select "45"
click at [237, 94] on select "00 01 02 03 04 05 06 07 08 09 10 11 12 13 14 15 16 17 18 19 20 21 22 23 24 25 2…" at bounding box center [259, 101] width 44 height 15
type input "3.28"
click at [586, 101] on select "00 01 02 03 04 05 06 07 08 09 10 11 12 13 14 15 16 17 18 19 20 21 22 23 24 25 2…" at bounding box center [570, 101] width 44 height 15
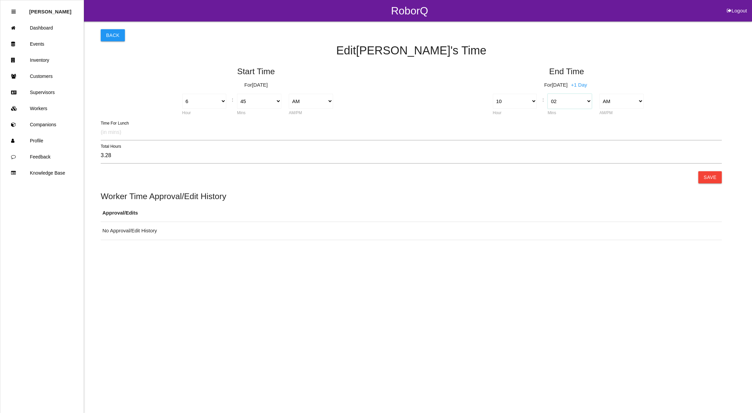
select select "0"
click at [548, 94] on select "00 01 02 03 04 05 06 07 08 09 10 11 12 13 14 15 16 17 18 19 20 21 22 23 24 25 2…" at bounding box center [570, 101] width 44 height 15
type input "3.25"
click at [709, 178] on button "Save" at bounding box center [710, 177] width 24 height 12
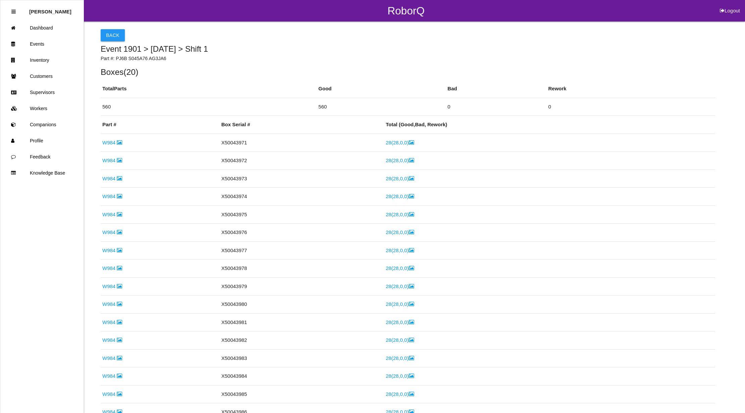
scroll to position [284, 0]
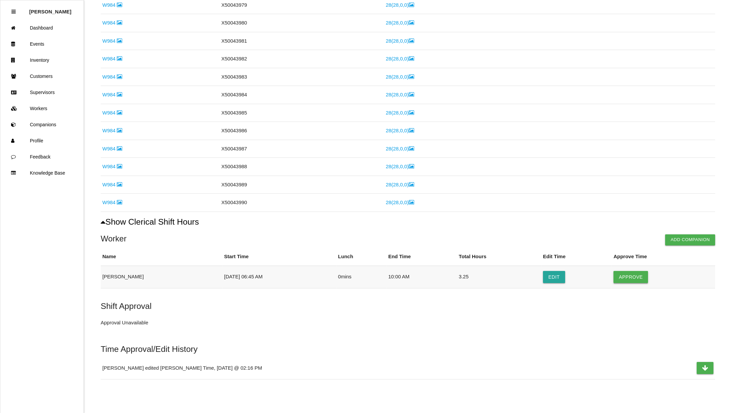
click at [624, 276] on button "Approve" at bounding box center [631, 277] width 35 height 12
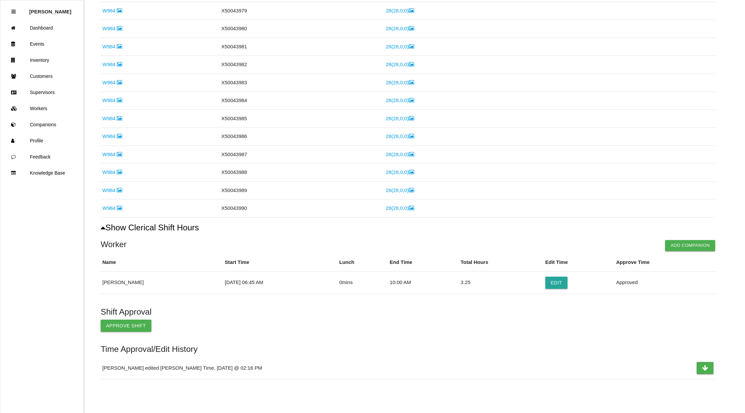
scroll to position [278, 0]
click at [108, 321] on button "Approve Shift" at bounding box center [126, 326] width 51 height 12
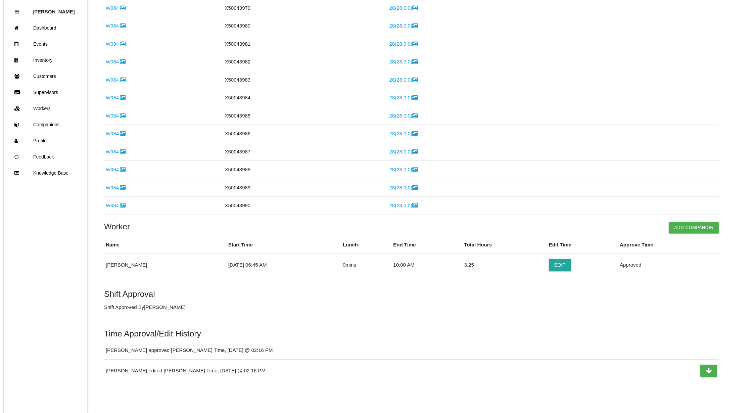
scroll to position [0, 0]
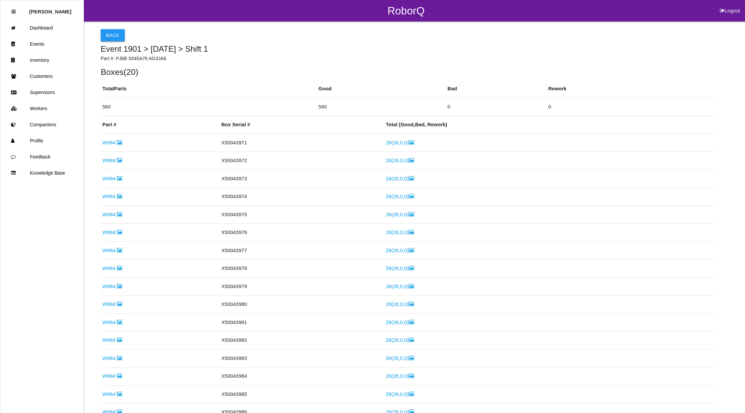
click at [115, 38] on button "Back" at bounding box center [113, 35] width 24 height 12
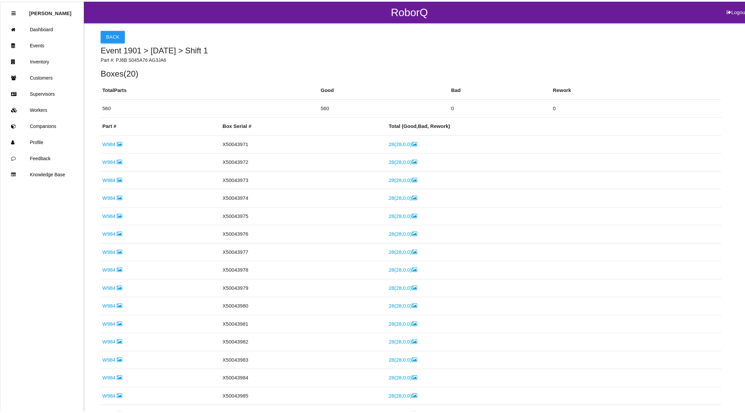
scroll to position [56, 0]
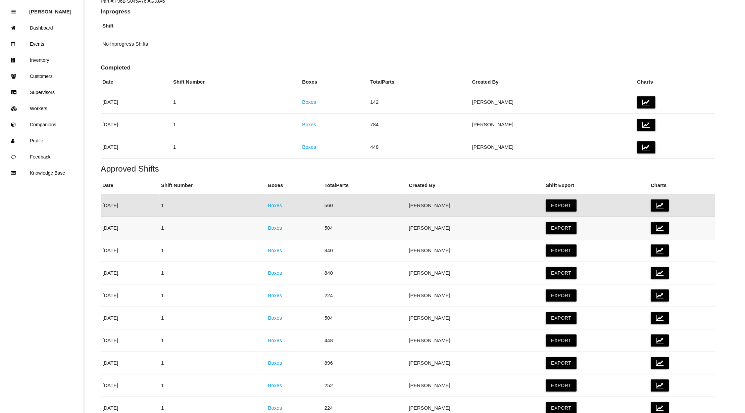
click at [282, 226] on link "Boxes" at bounding box center [275, 228] width 14 height 6
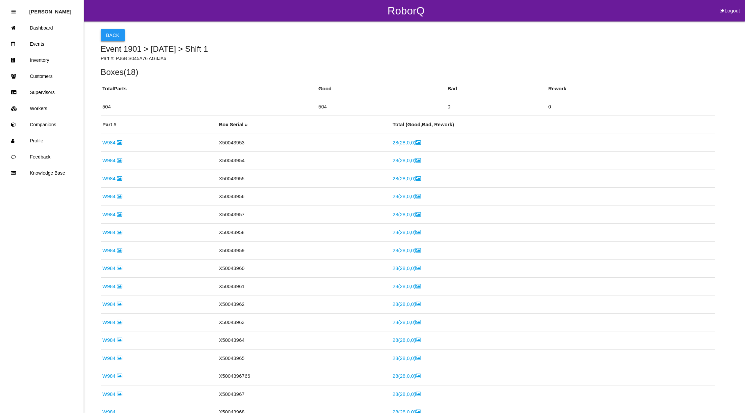
click at [118, 36] on button "Back" at bounding box center [113, 35] width 24 height 12
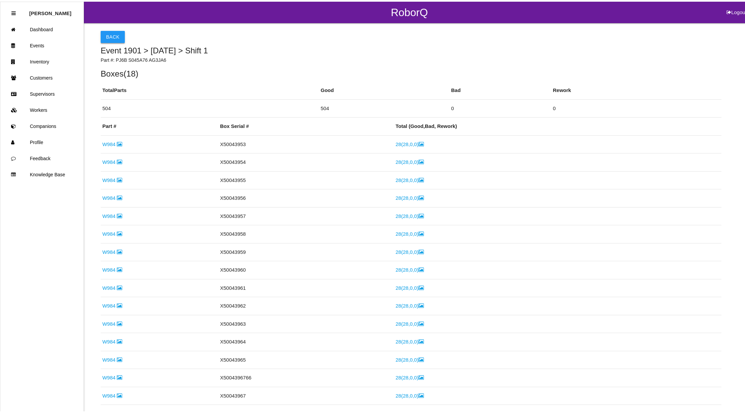
scroll to position [79, 0]
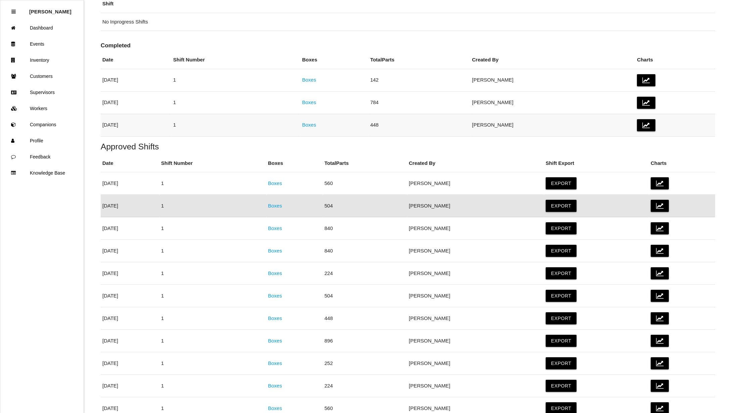
click at [316, 126] on link "Boxes" at bounding box center [309, 125] width 14 height 6
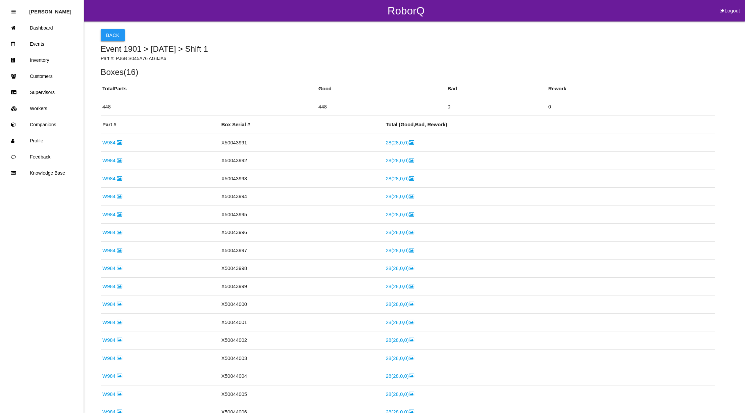
scroll to position [225, 0]
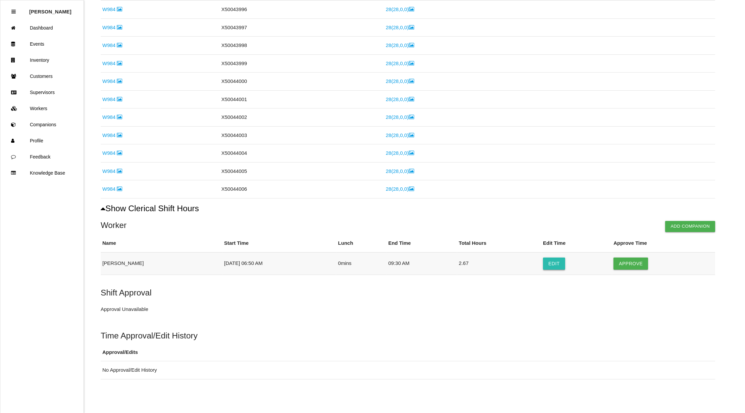
click at [550, 266] on button "Edit" at bounding box center [554, 264] width 22 height 12
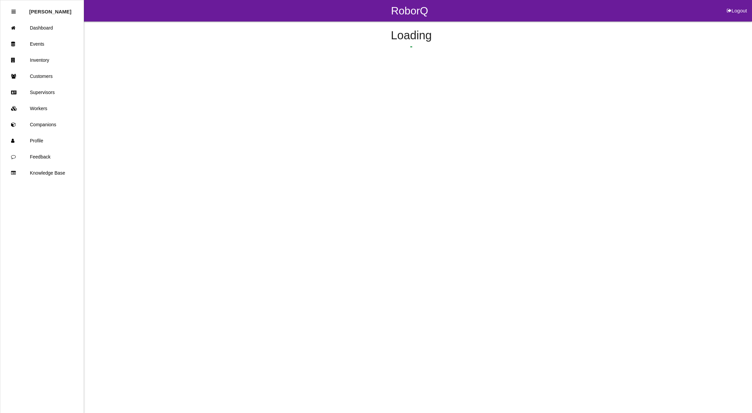
select select "6"
select select "50"
select select "9"
select select "30"
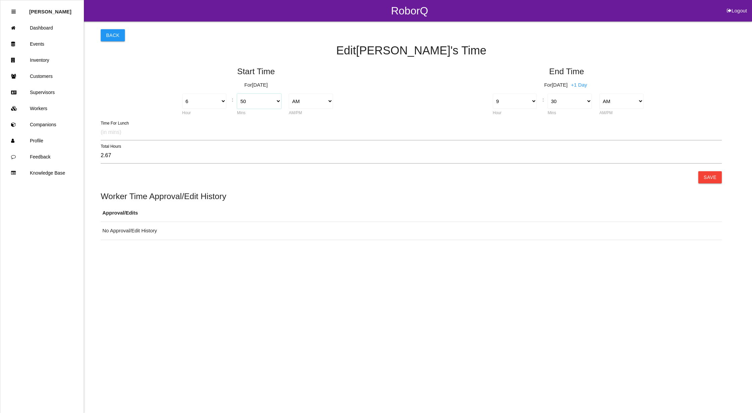
click at [270, 101] on select "00 01 02 03 04 05 06 07 08 09 10 11 12 13 14 15 16 17 18 19 20 21 22 23 24 25 2…" at bounding box center [259, 101] width 44 height 15
select select "45"
click at [237, 94] on select "00 01 02 03 04 05 06 07 08 09 10 11 12 13 14 15 16 17 18 19 20 21 22 23 24 25 2…" at bounding box center [259, 101] width 44 height 15
type input "2.75"
click at [716, 179] on button "Save" at bounding box center [710, 177] width 24 height 12
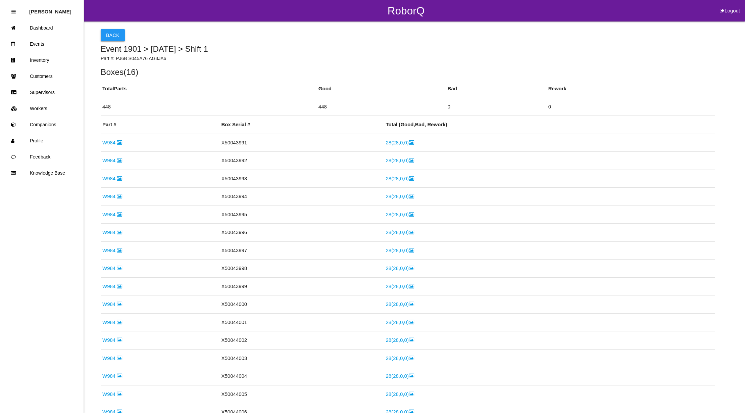
scroll to position [212, 0]
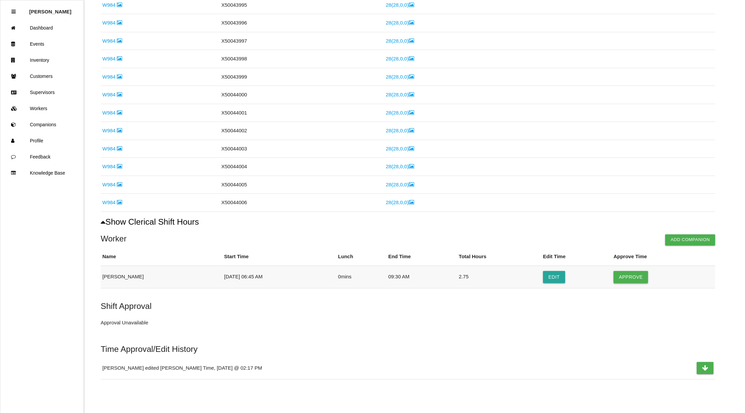
click at [623, 275] on button "Approve" at bounding box center [631, 277] width 35 height 12
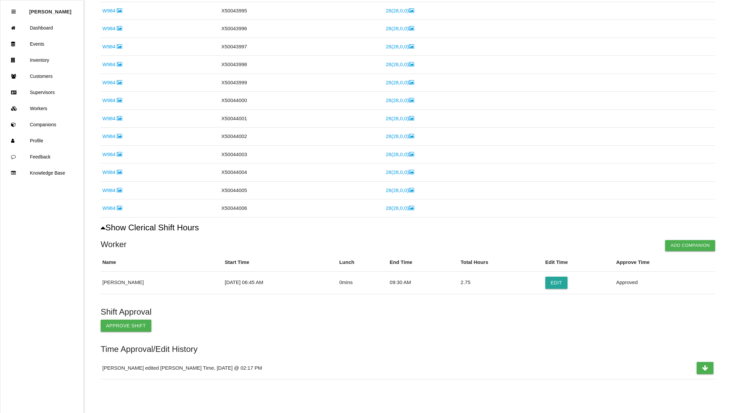
scroll to position [206, 0]
click at [128, 324] on button "Approve Shift" at bounding box center [126, 326] width 51 height 12
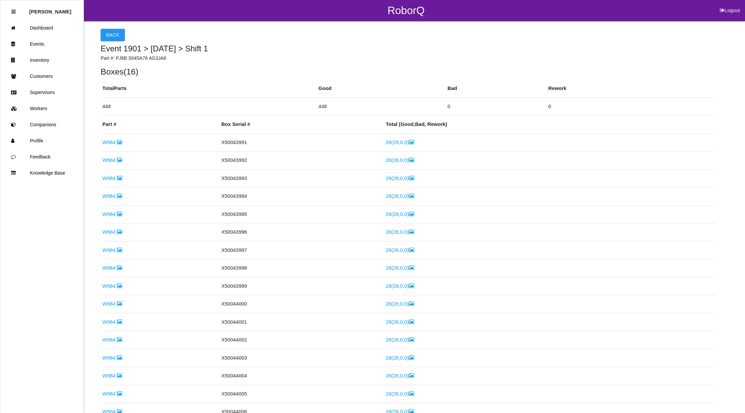
scroll to position [0, 0]
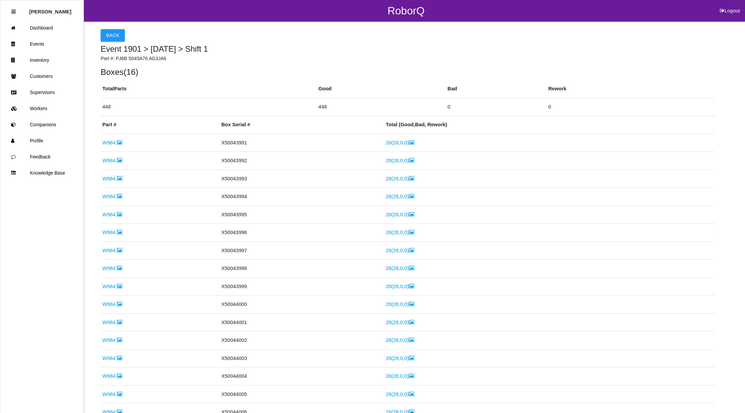
click at [102, 30] on button "Back" at bounding box center [113, 35] width 24 height 12
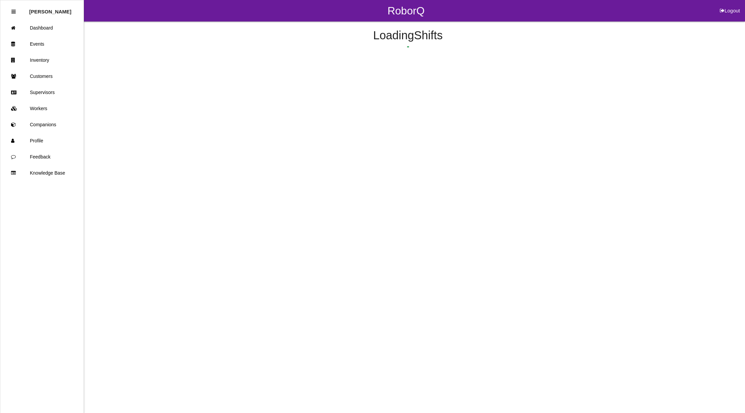
scroll to position [34, 0]
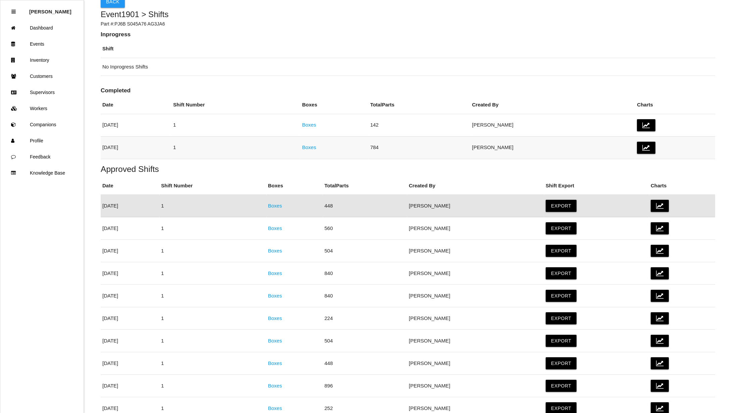
click at [316, 144] on link "Boxes" at bounding box center [309, 147] width 14 height 6
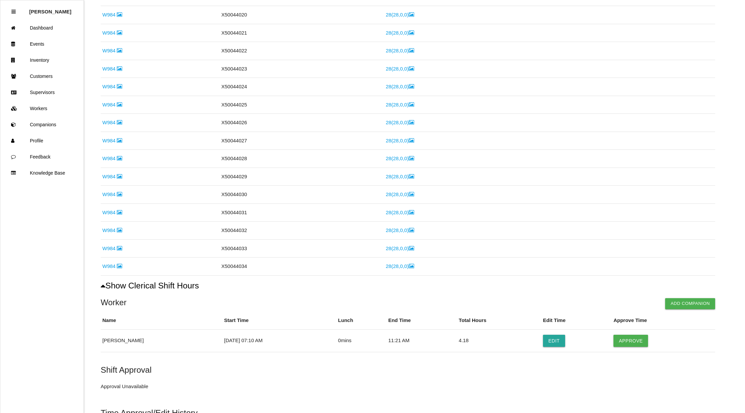
scroll to position [442, 0]
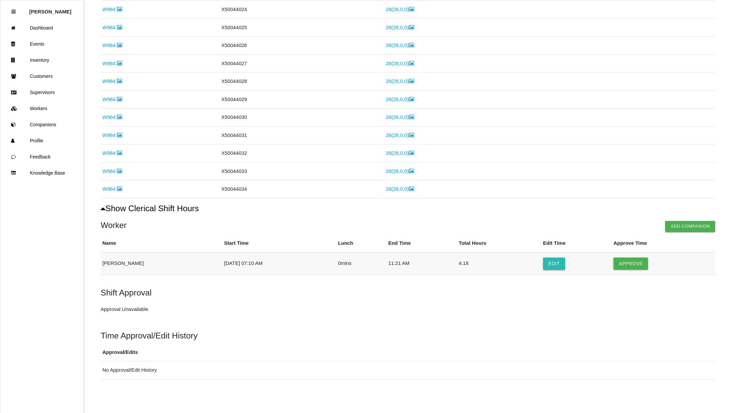
click at [546, 263] on button "Edit" at bounding box center [554, 264] width 22 height 12
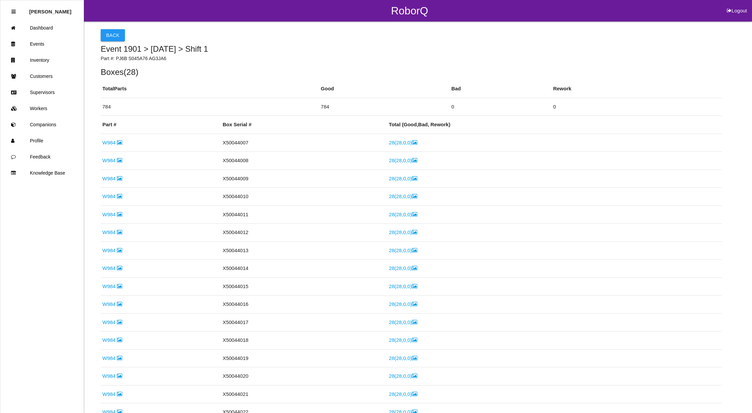
select select "7"
select select "10"
select select "11"
select select "21"
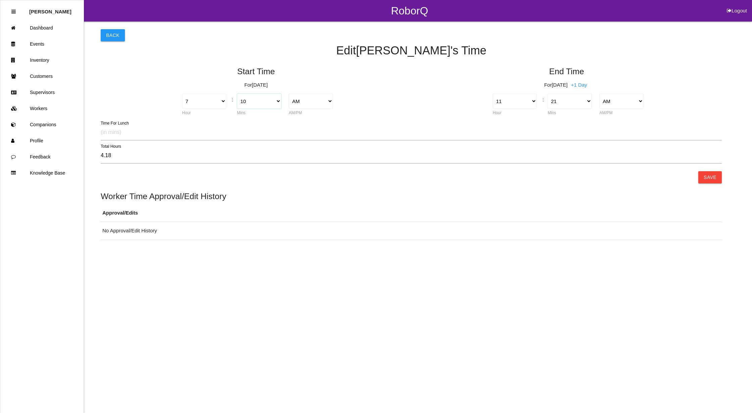
click at [276, 101] on select "00 01 02 03 04 05 06 07 08 09 10 11 12 13 14 15 16 17 18 19 20 21 22 23 24 25 2…" at bounding box center [259, 101] width 44 height 15
select select "15"
click at [237, 94] on select "00 01 02 03 04 05 06 07 08 09 10 11 12 13 14 15 16 17 18 19 20 21 22 23 24 25 2…" at bounding box center [259, 101] width 44 height 15
type input "4.10"
click at [586, 100] on select "00 01 02 03 04 05 06 07 08 09 10 11 12 13 14 15 16 17 18 19 20 21 22 23 24 25 2…" at bounding box center [570, 101] width 44 height 15
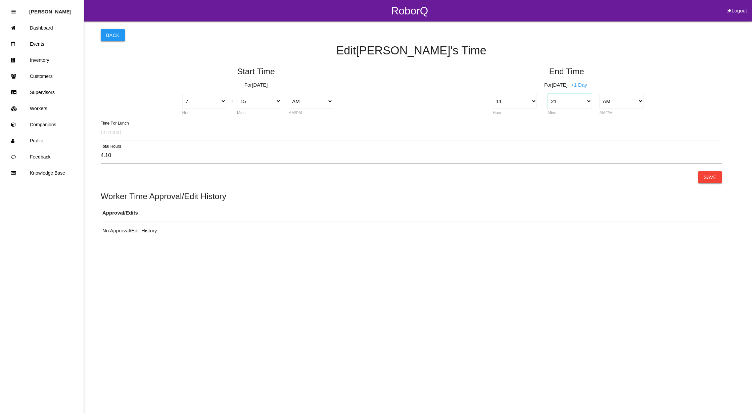
select select "15"
click at [548, 94] on select "00 01 02 03 04 05 06 07 08 09 10 11 12 13 14 15 16 17 18 19 20 21 22 23 24 25 2…" at bounding box center [570, 101] width 44 height 15
type input "4.00"
click at [708, 175] on button "Save" at bounding box center [710, 177] width 24 height 12
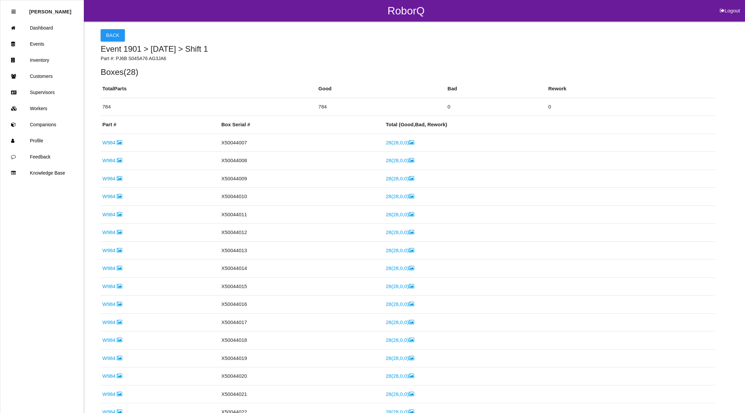
scroll to position [361, 0]
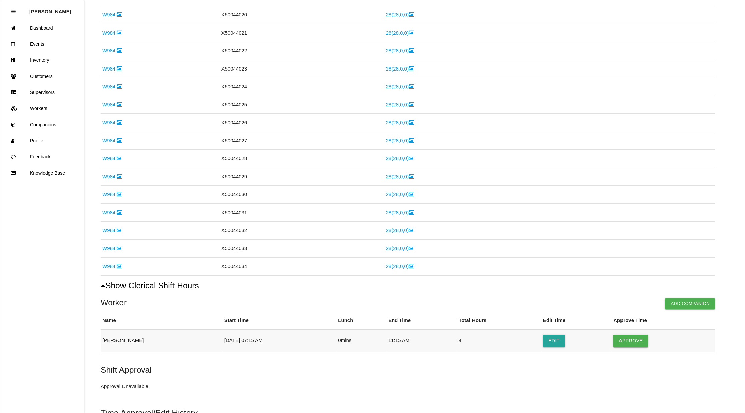
click at [620, 342] on button "Approve" at bounding box center [631, 341] width 35 height 12
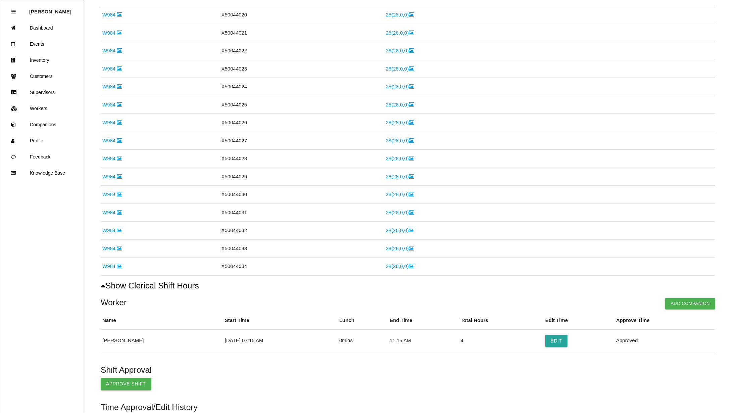
click at [114, 387] on button "Approve Shift" at bounding box center [126, 384] width 51 height 12
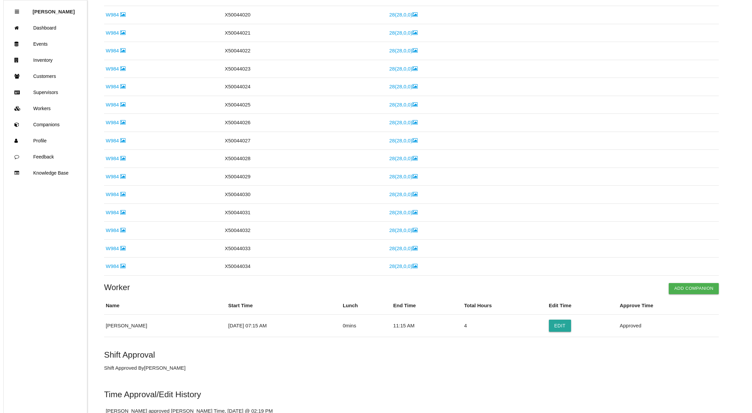
scroll to position [0, 0]
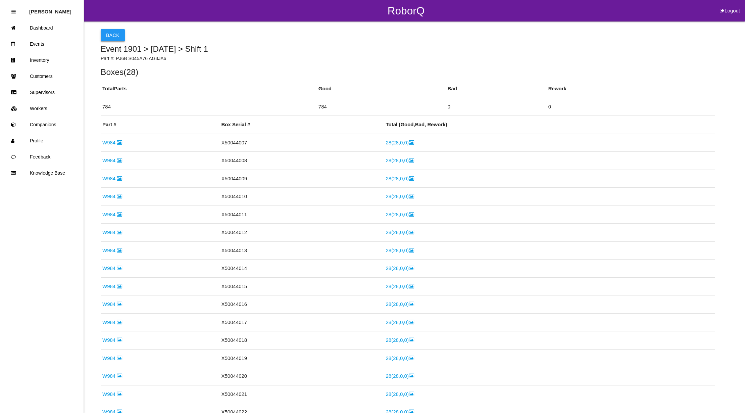
click at [109, 33] on button "Back" at bounding box center [113, 35] width 24 height 12
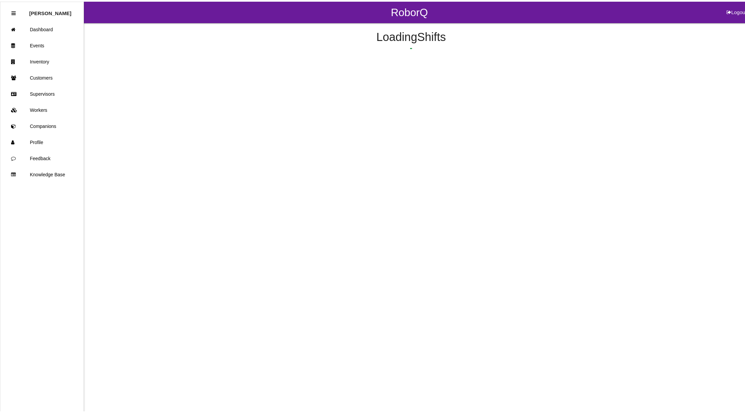
scroll to position [11, 0]
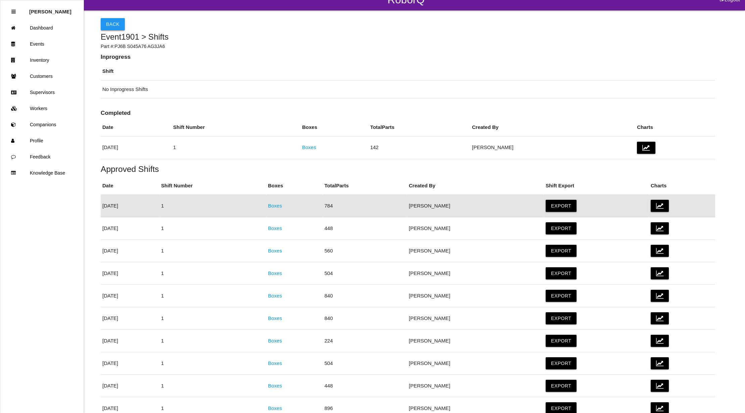
click at [109, 22] on button "Back" at bounding box center [113, 24] width 24 height 12
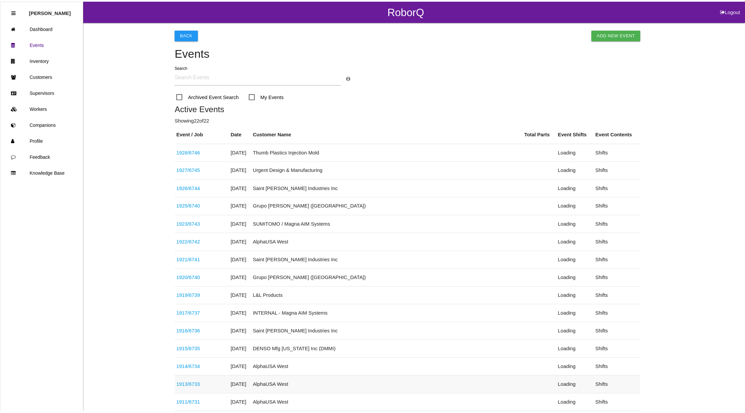
scroll to position [271, 0]
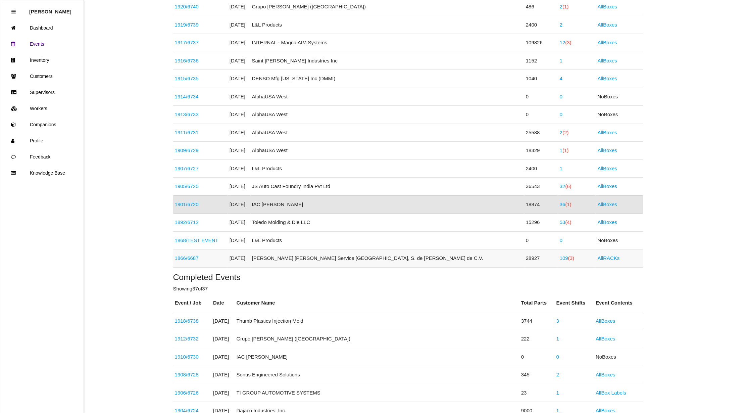
click at [569, 261] on span "(3)" at bounding box center [572, 258] width 6 height 6
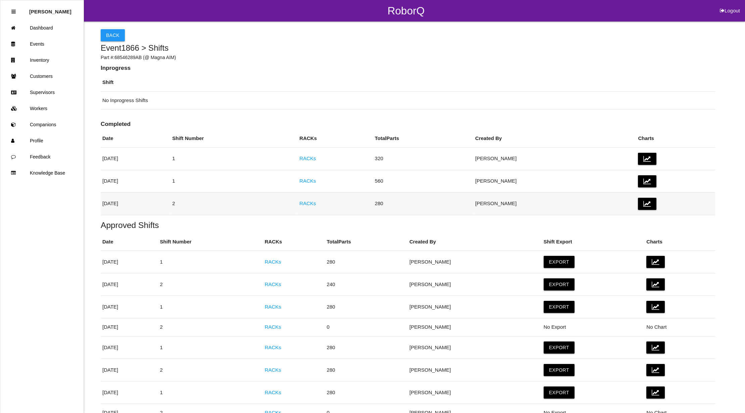
click at [316, 202] on link "RACKs" at bounding box center [308, 203] width 16 height 6
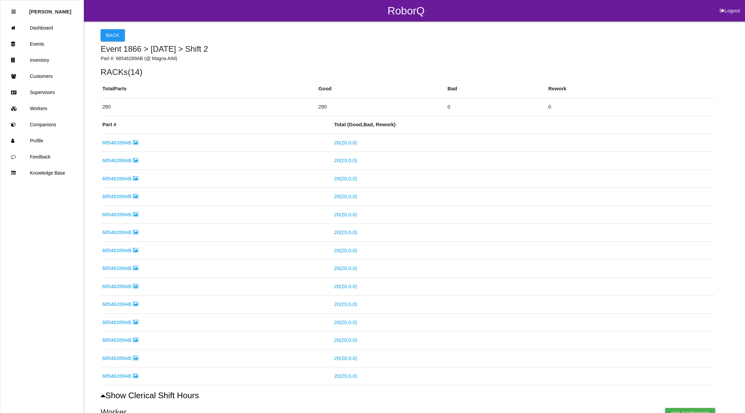
scroll to position [189, 0]
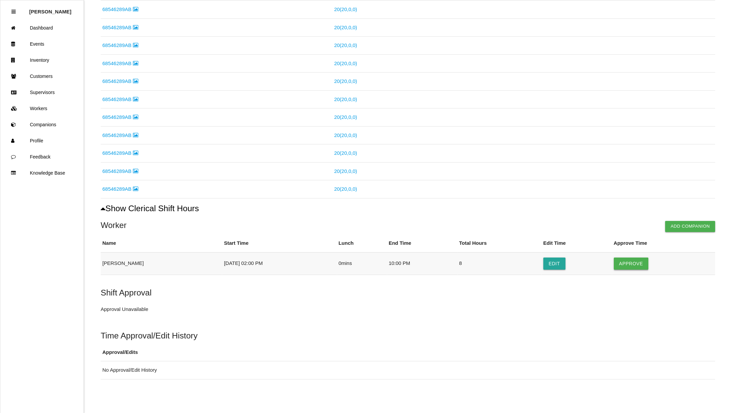
click at [628, 262] on button "Approve" at bounding box center [631, 264] width 35 height 12
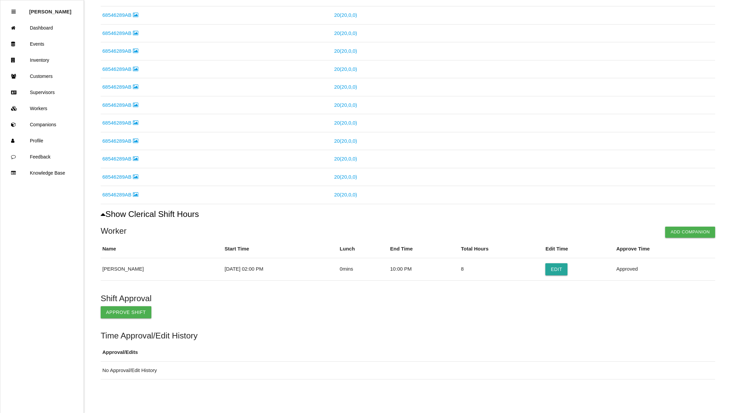
scroll to position [183, 0]
click at [115, 310] on button "Approve Shift" at bounding box center [126, 312] width 51 height 12
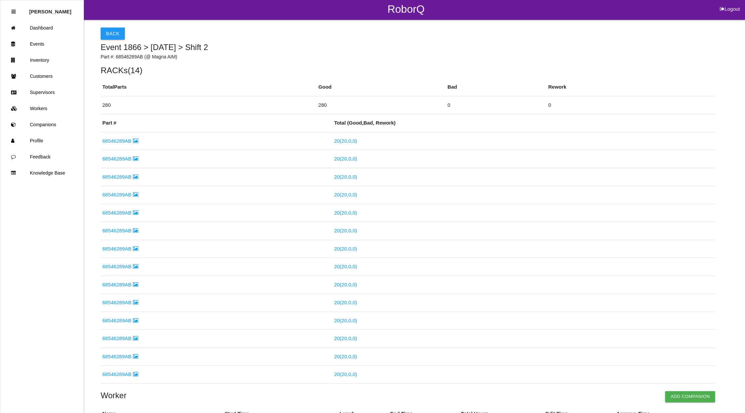
scroll to position [0, 0]
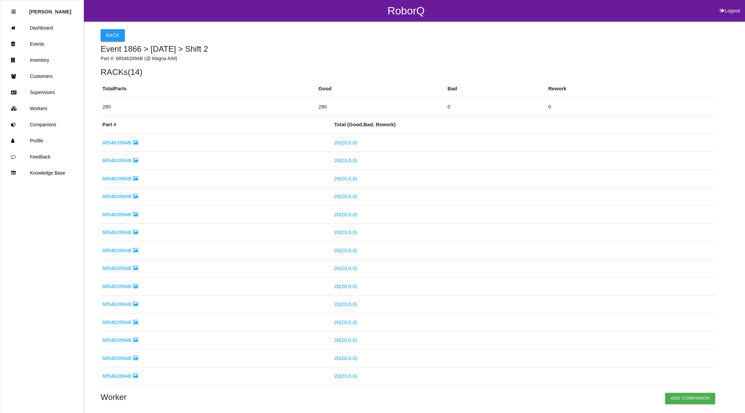
click at [110, 38] on button "Back" at bounding box center [113, 35] width 24 height 12
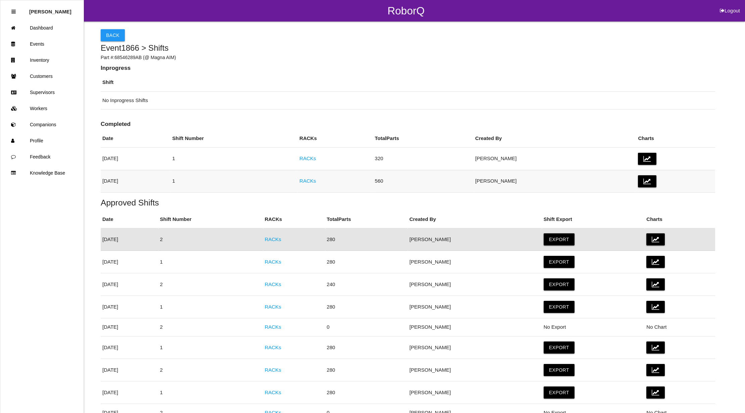
click at [316, 182] on link "RACKs" at bounding box center [308, 181] width 16 height 6
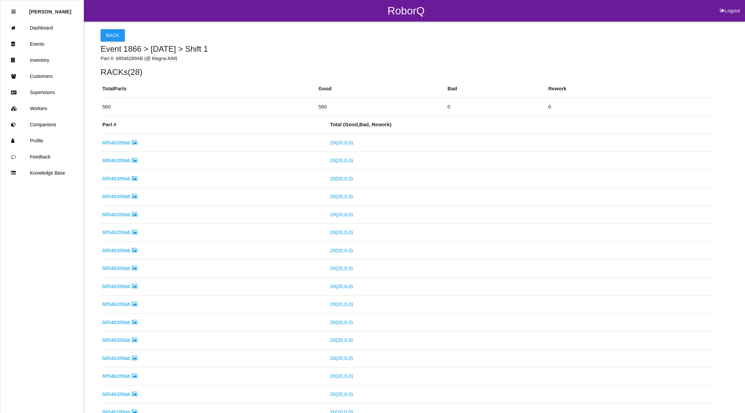
scroll to position [361, 0]
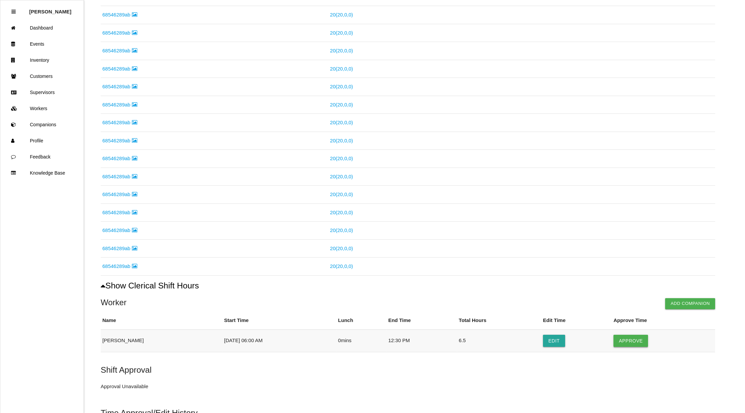
click at [643, 344] on button "Approve" at bounding box center [631, 341] width 35 height 12
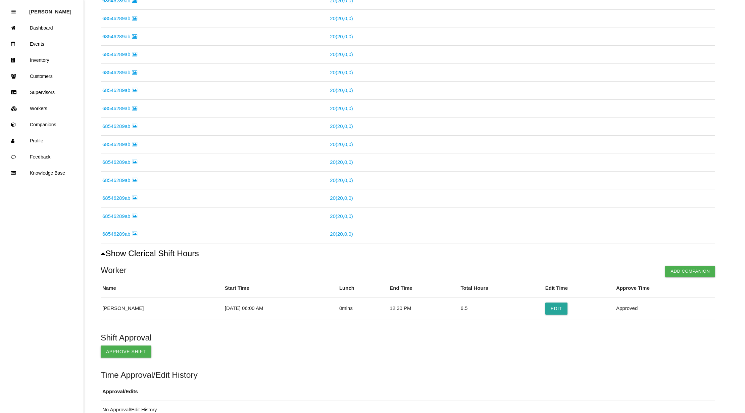
scroll to position [437, 0]
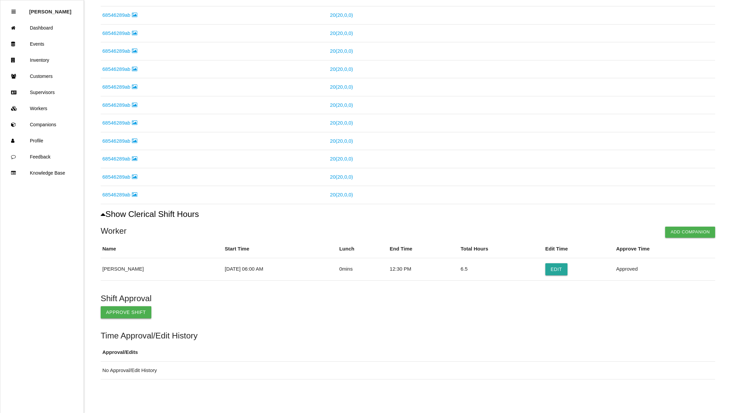
click at [114, 311] on button "Approve Shift" at bounding box center [126, 312] width 51 height 12
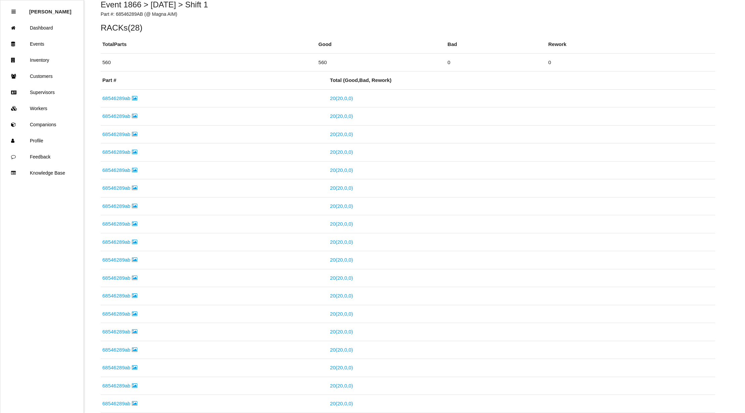
scroll to position [0, 0]
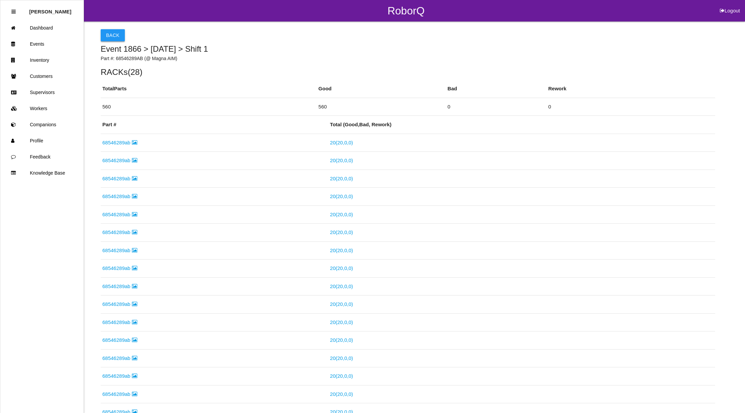
click at [114, 33] on button "Back" at bounding box center [113, 35] width 24 height 12
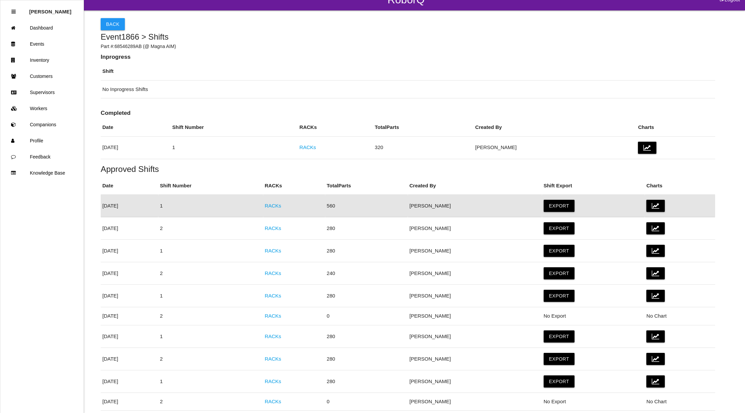
click at [108, 25] on button "Back" at bounding box center [113, 24] width 24 height 12
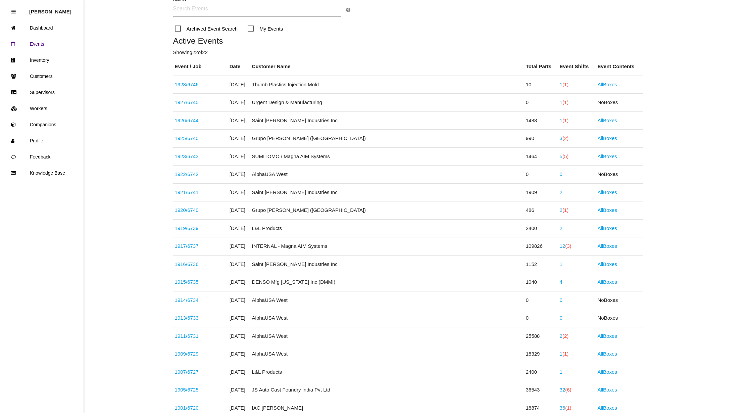
scroll to position [101, 0]
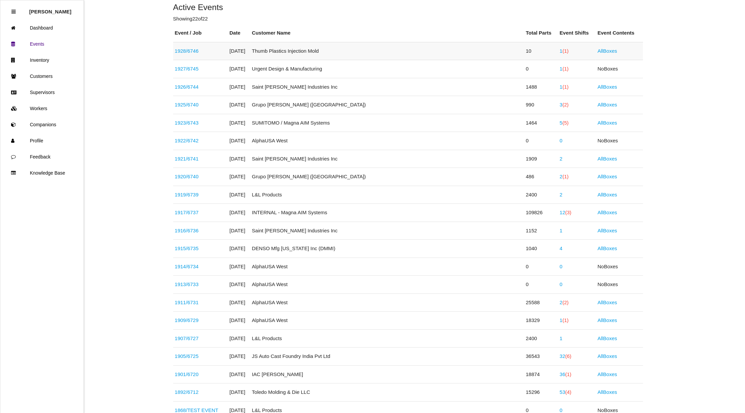
click at [563, 52] on span "(1)" at bounding box center [566, 51] width 6 height 6
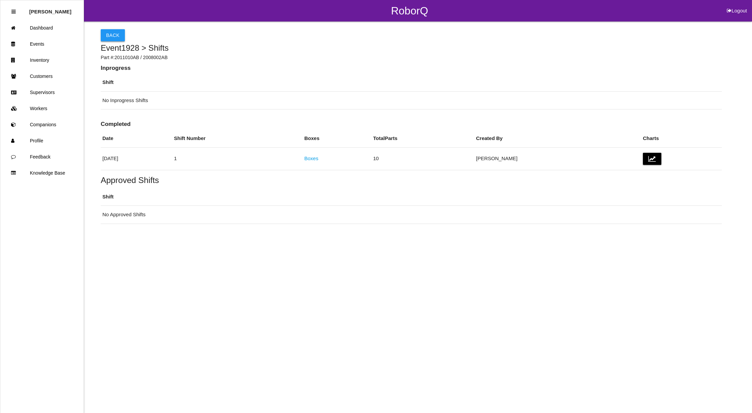
click at [108, 35] on button "Back" at bounding box center [113, 35] width 24 height 12
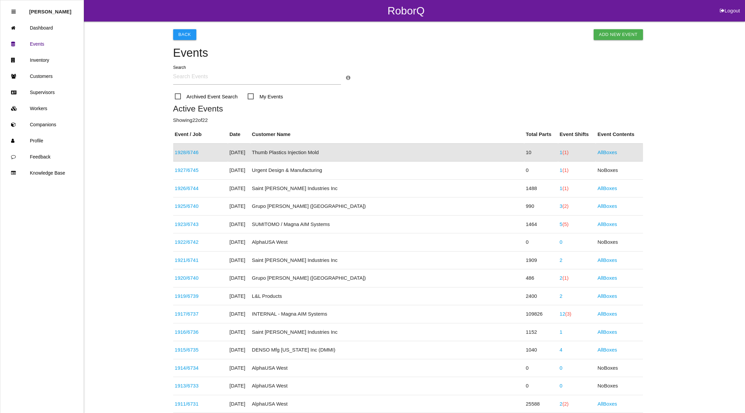
click at [190, 150] on link "1928 / 6746" at bounding box center [187, 152] width 24 height 6
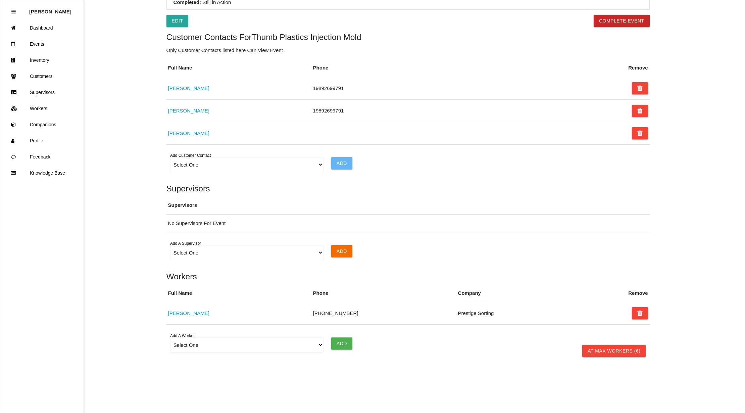
scroll to position [366, 0]
click at [319, 346] on select "Select One [PERSON_NAME] [PERSON_NAME] [PERSON_NAME] [PERSON_NAME] [PERSON_NAME…" at bounding box center [247, 344] width 154 height 15
select select "5f593052c8d11600122bb4df"
click at [170, 337] on select "Select One [PERSON_NAME] [PERSON_NAME] [PERSON_NAME] [PERSON_NAME] [PERSON_NAME…" at bounding box center [247, 344] width 154 height 15
click at [344, 343] on input "Add" at bounding box center [341, 343] width 21 height 12
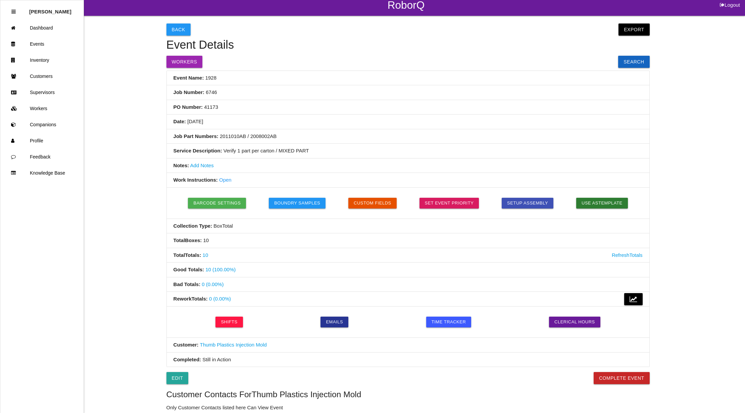
scroll to position [0, 0]
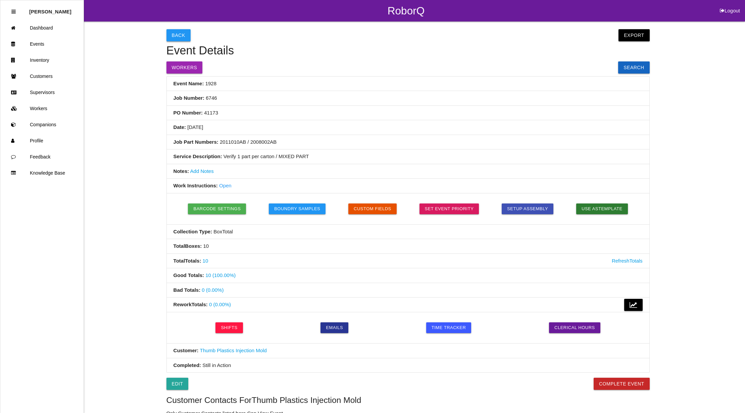
click at [179, 32] on button "Back" at bounding box center [179, 35] width 24 height 12
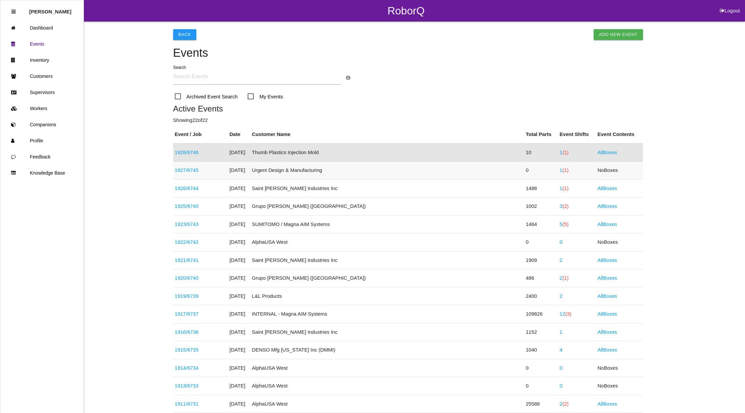
click at [563, 171] on span "(1)" at bounding box center [566, 170] width 6 height 6
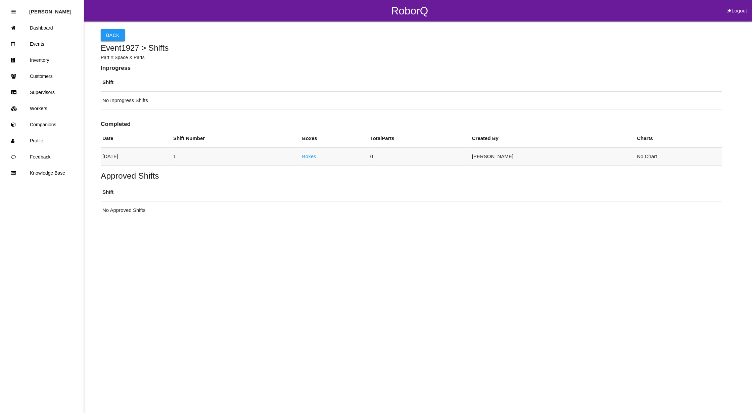
click at [316, 158] on link "Boxes" at bounding box center [309, 156] width 14 height 6
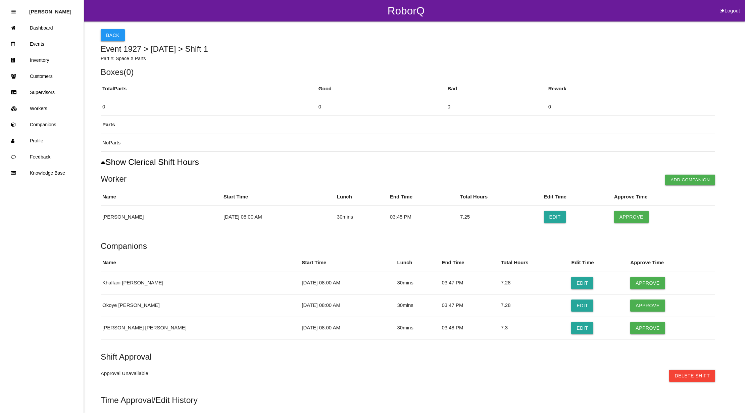
click at [349, 45] on h5 "Event 1927 > [DATE] > Shift 1" at bounding box center [408, 49] width 615 height 9
click at [641, 217] on button "Approve" at bounding box center [632, 217] width 35 height 12
click at [572, 284] on button "Edit" at bounding box center [583, 283] width 22 height 12
select select "8"
select select "3"
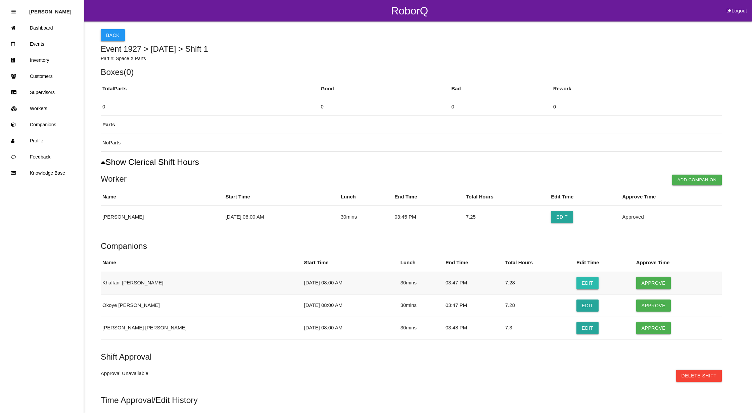
select select "47"
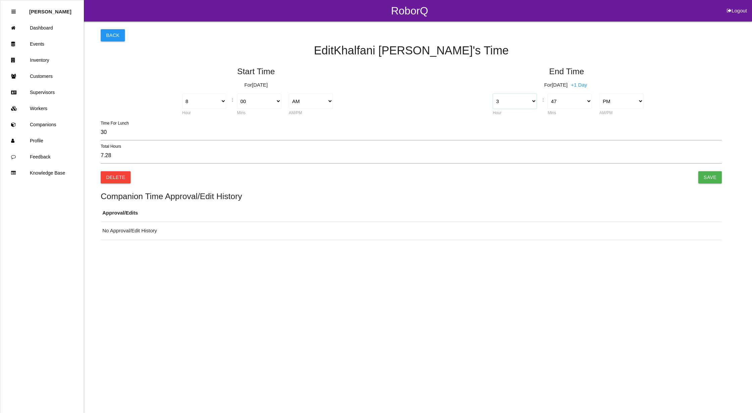
click at [533, 102] on select "1 2 3 4 5 6 7 8 9 10 11 12" at bounding box center [515, 101] width 44 height 15
click at [493, 94] on select "1 2 3 4 5 6 7 8 9 10 11 12" at bounding box center [515, 101] width 44 height 15
click at [571, 101] on select "00 01 02 03 04 05 06 07 08 09 10 11 12 13 14 15 16 17 18 19 20 21 22 23 24 25 2…" at bounding box center [570, 101] width 44 height 15
click at [548, 94] on select "00 01 02 03 04 05 06 07 08 09 10 11 12 13 14 15 16 17 18 19 20 21 22 23 24 25 2…" at bounding box center [570, 101] width 44 height 15
click at [716, 176] on input "Save" at bounding box center [710, 177] width 24 height 12
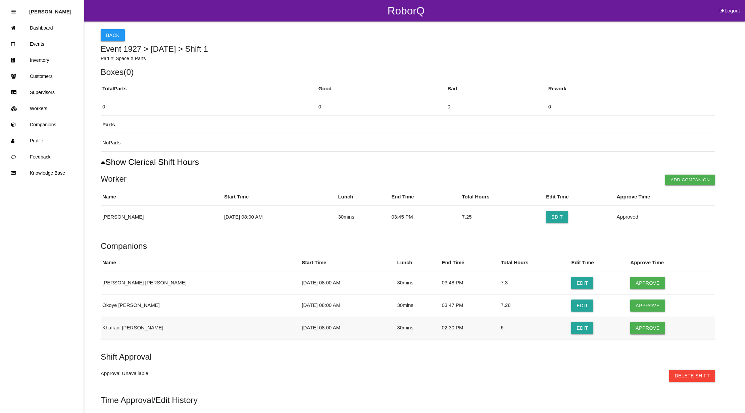
click at [635, 326] on button "Approve" at bounding box center [648, 328] width 35 height 12
click at [555, 217] on button "Edit" at bounding box center [557, 217] width 22 height 12
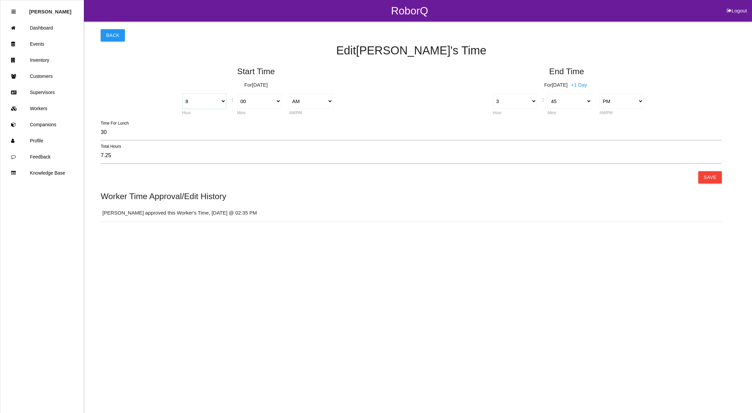
click at [222, 99] on select "1 2 3 4 5 6 7 8 9 10 11 12" at bounding box center [204, 101] width 44 height 15
click at [182, 94] on select "1 2 3 4 5 6 7 8 9 10 11 12" at bounding box center [204, 101] width 44 height 15
click at [708, 178] on button "Save" at bounding box center [710, 177] width 24 height 12
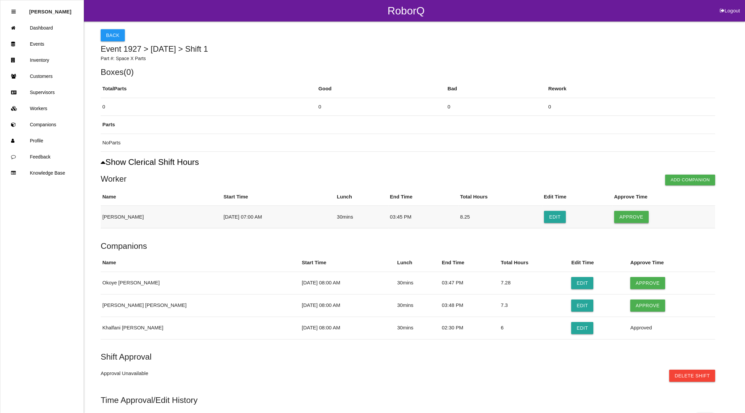
click at [630, 212] on button "Approve" at bounding box center [632, 217] width 35 height 12
click at [572, 304] on button "Edit" at bounding box center [583, 306] width 22 height 12
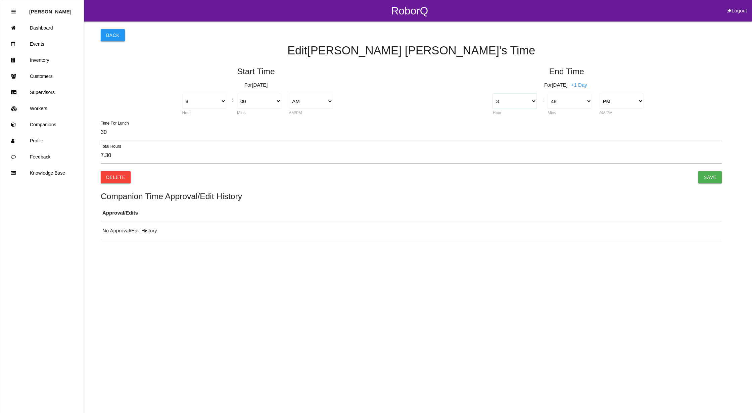
click at [531, 103] on select "1 2 3 4 5 6 7 8 9 10 11 12" at bounding box center [515, 101] width 44 height 15
click at [493, 94] on select "1 2 3 4 5 6 7 8 9 10 11 12" at bounding box center [515, 101] width 44 height 15
click at [578, 101] on select "00 01 02 03 04 05 06 07 08 09 10 11 12 13 14 15 16 17 18 19 20 21 22 23 24 25 2…" at bounding box center [570, 101] width 44 height 15
click at [548, 94] on select "00 01 02 03 04 05 06 07 08 09 10 11 12 13 14 15 16 17 18 19 20 21 22 23 24 25 2…" at bounding box center [570, 101] width 44 height 15
drag, startPoint x: 707, startPoint y: 179, endPoint x: 700, endPoint y: 181, distance: 7.4
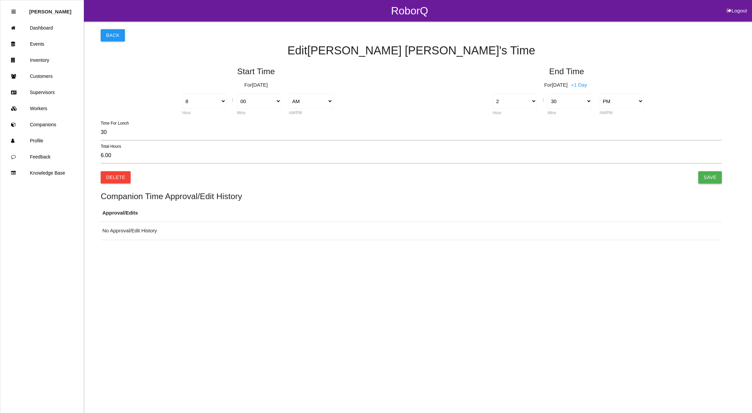
click at [707, 179] on input "Save" at bounding box center [710, 177] width 24 height 12
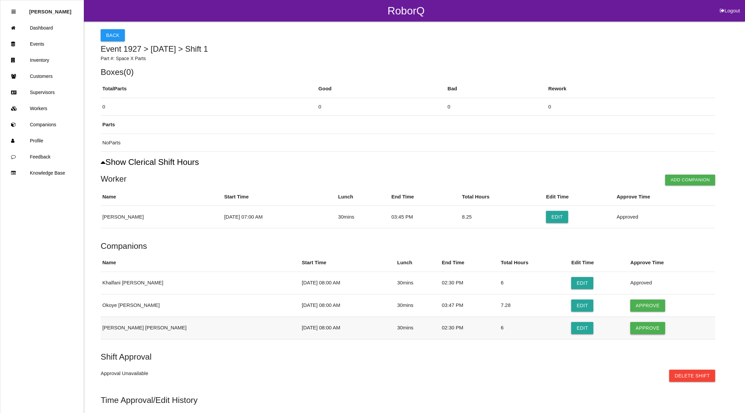
click at [639, 330] on button "Approve" at bounding box center [648, 328] width 35 height 12
click at [572, 305] on button "Edit" at bounding box center [583, 306] width 22 height 12
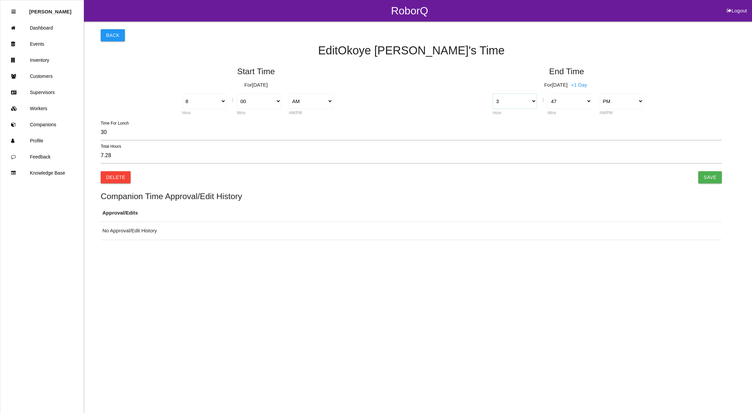
click at [532, 103] on select "1 2 3 4 5 6 7 8 9 10 11 12" at bounding box center [515, 101] width 44 height 15
click at [493, 94] on select "1 2 3 4 5 6 7 8 9 10 11 12" at bounding box center [515, 101] width 44 height 15
click at [564, 102] on select "00 01 02 03 04 05 06 07 08 09 10 11 12 13 14 15 16 17 18 19 20 21 22 23 24 25 2…" at bounding box center [570, 101] width 44 height 15
click at [548, 94] on select "00 01 02 03 04 05 06 07 08 09 10 11 12 13 14 15 16 17 18 19 20 21 22 23 24 25 2…" at bounding box center [570, 101] width 44 height 15
click at [711, 178] on input "Save" at bounding box center [710, 177] width 24 height 12
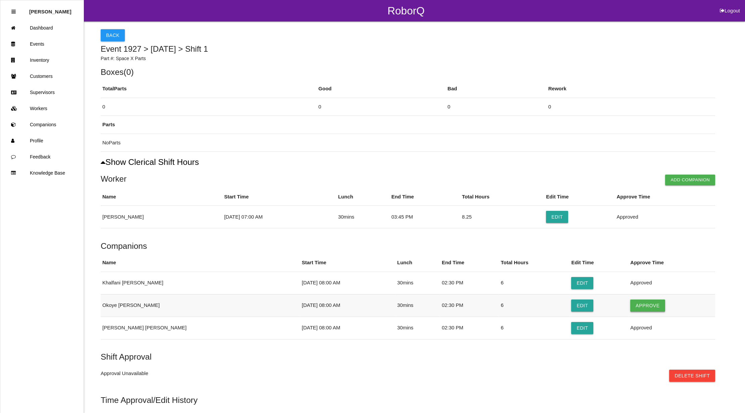
click at [637, 305] on button "Approve" at bounding box center [648, 306] width 35 height 12
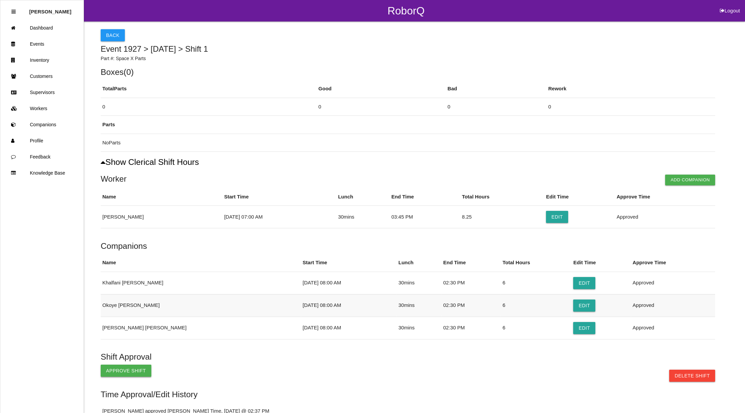
click at [124, 371] on button "Approve Shift" at bounding box center [126, 371] width 51 height 12
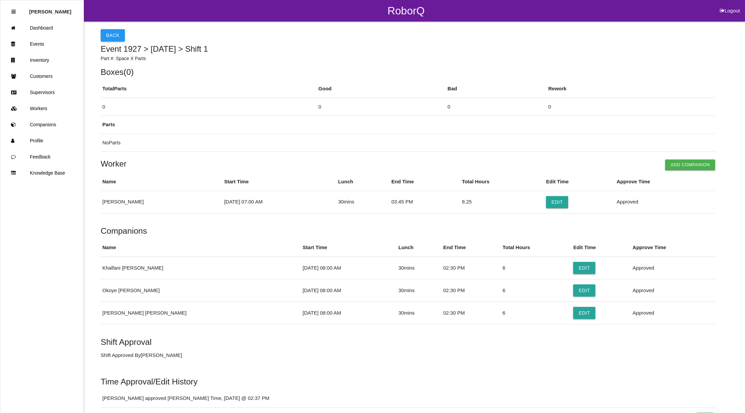
click at [112, 36] on button "Back" at bounding box center [113, 35] width 24 height 12
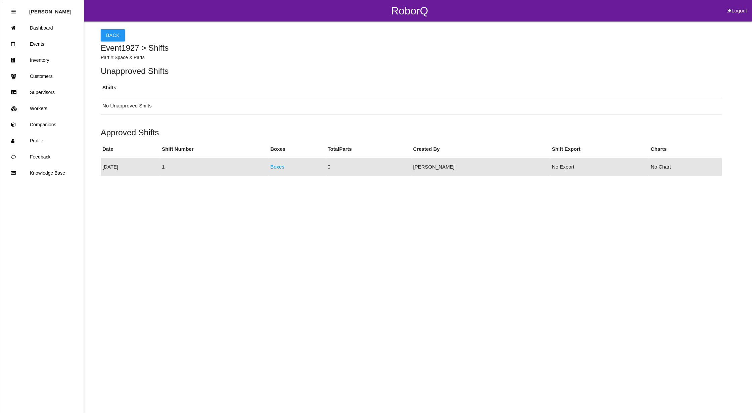
click at [112, 36] on button "Back" at bounding box center [113, 35] width 24 height 12
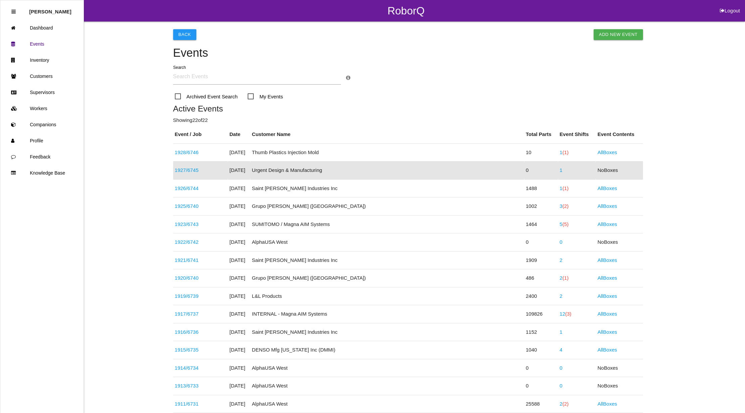
click at [445, 60] on div "Events Search Archived Event Search My Events × Event Search Event Search searc…" at bounding box center [408, 76] width 470 height 59
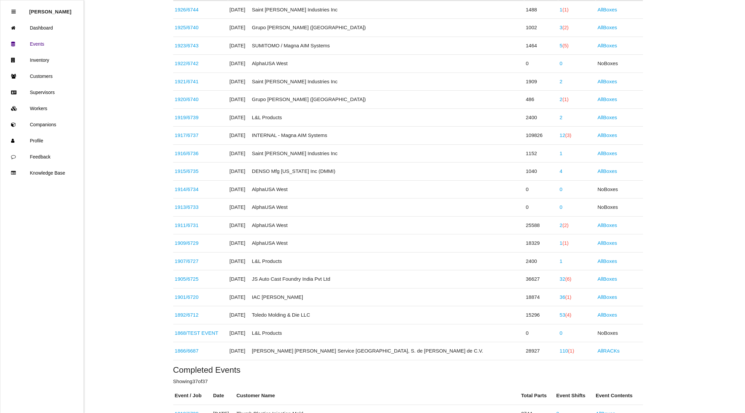
scroll to position [179, 0]
click at [565, 317] on span "(4)" at bounding box center [568, 315] width 6 height 6
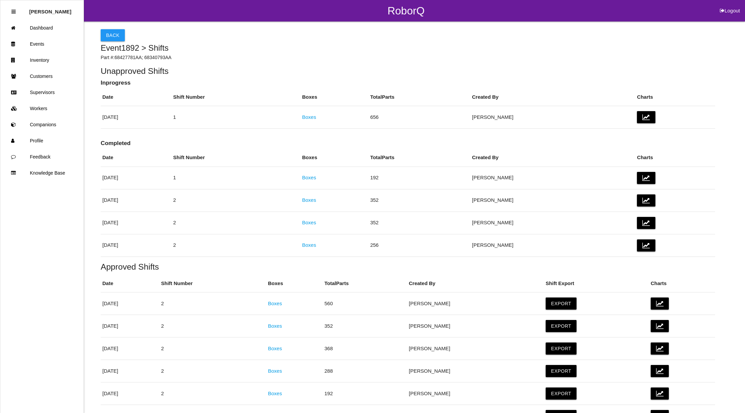
click at [316, 245] on link "Boxes" at bounding box center [309, 245] width 14 height 6
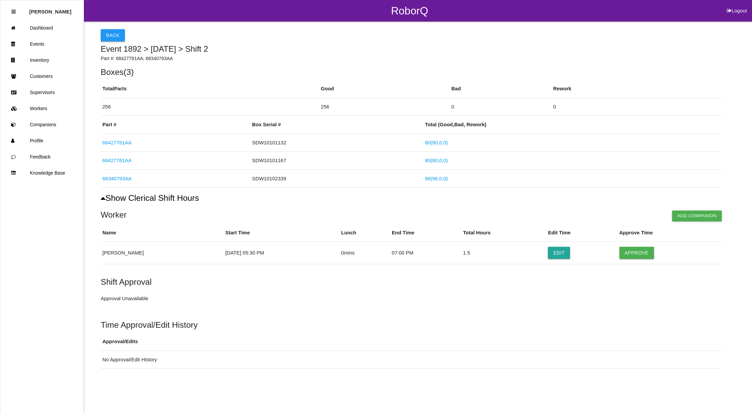
click at [110, 35] on button "Back" at bounding box center [113, 35] width 24 height 12
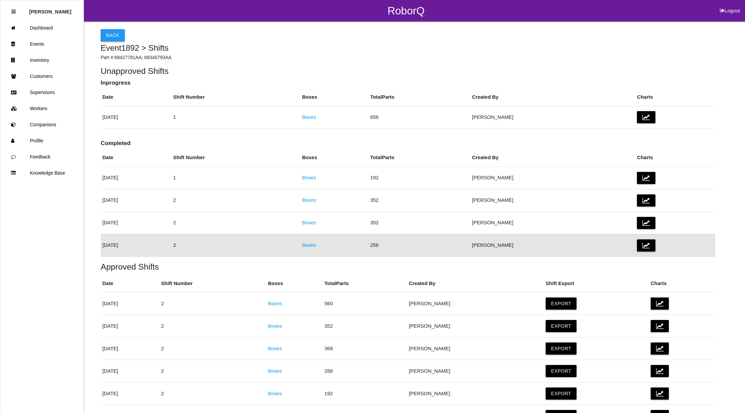
click at [108, 37] on button "Back" at bounding box center [113, 35] width 24 height 12
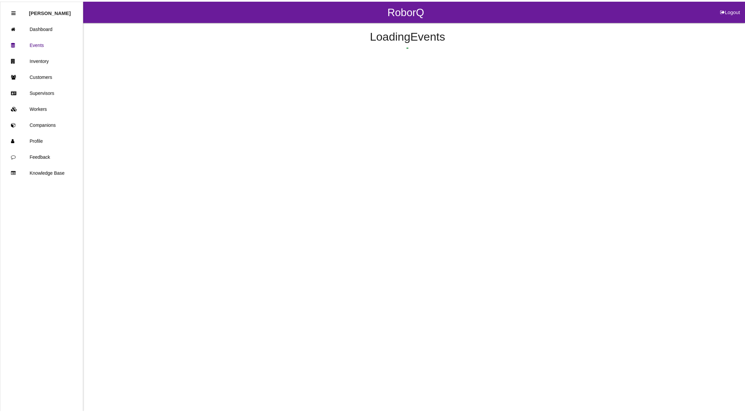
scroll to position [289, 0]
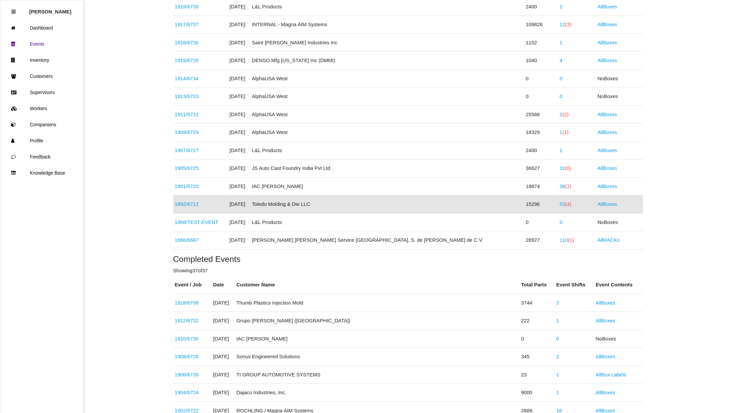
click at [565, 205] on span "(4)" at bounding box center [568, 204] width 6 height 6
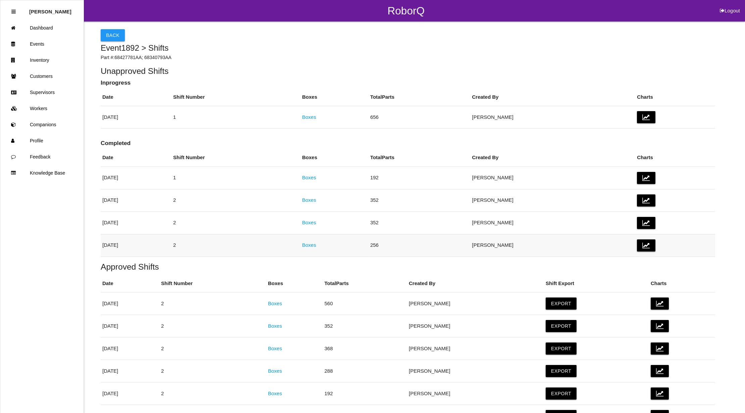
click at [316, 248] on link "Boxes" at bounding box center [309, 245] width 14 height 6
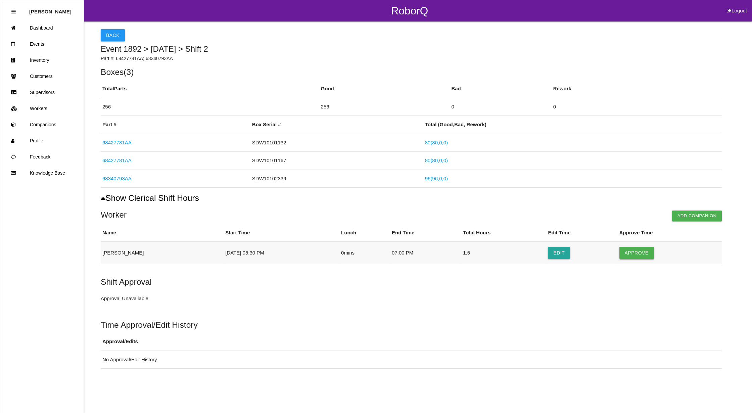
click at [646, 256] on button "Approve" at bounding box center [637, 253] width 35 height 12
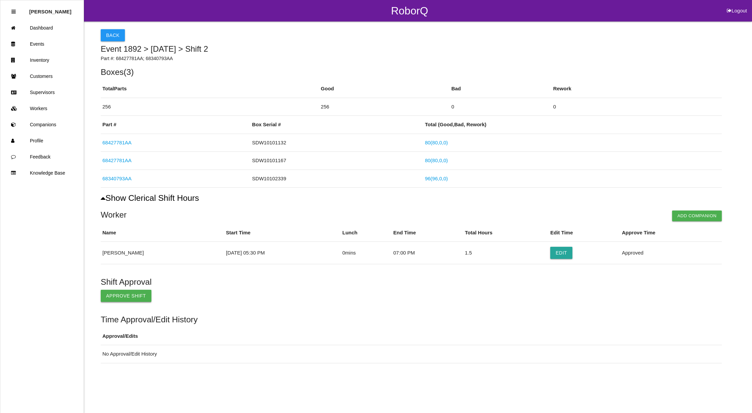
click at [132, 295] on button "Approve Shift" at bounding box center [126, 296] width 51 height 12
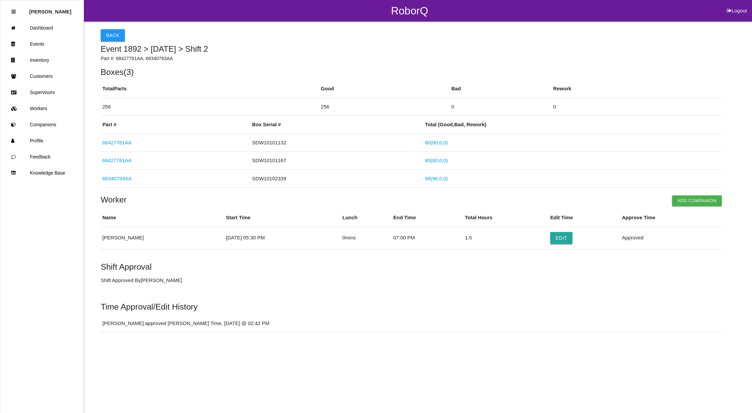
click at [113, 32] on button "Back" at bounding box center [113, 35] width 24 height 12
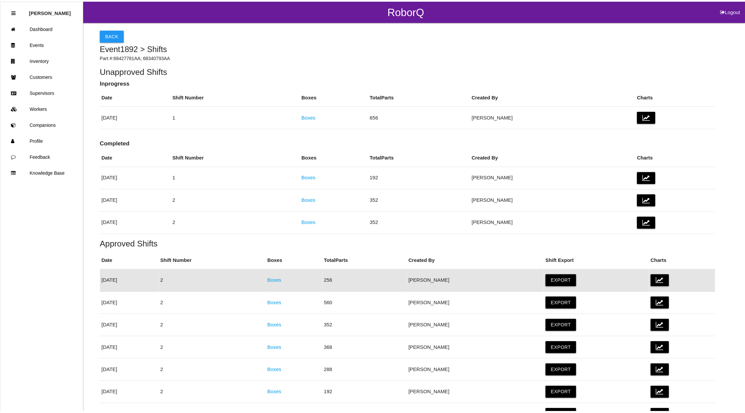
scroll to position [75, 0]
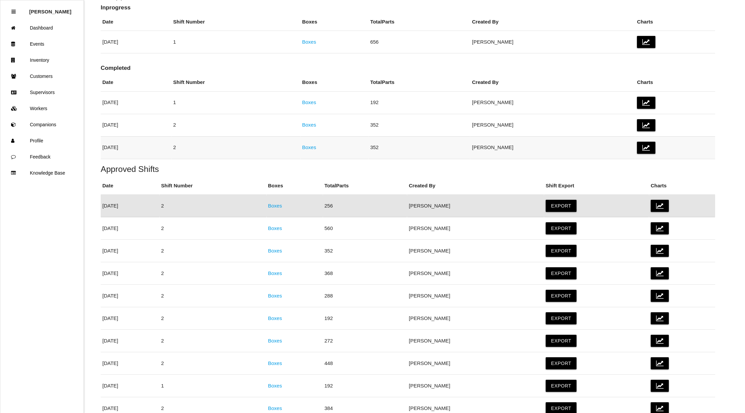
click at [316, 148] on link "Boxes" at bounding box center [309, 147] width 14 height 6
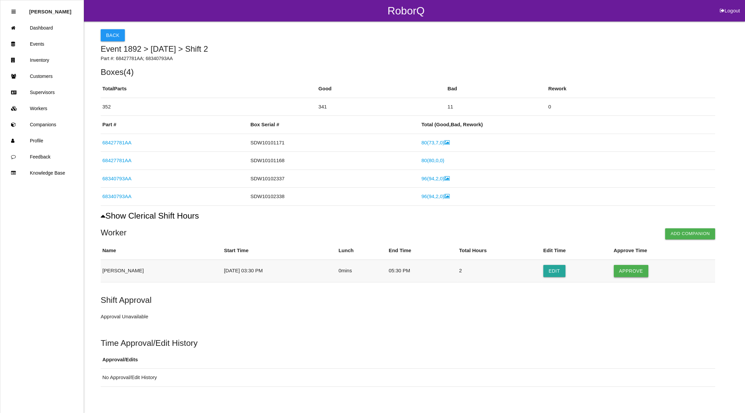
click at [625, 273] on button "Approve" at bounding box center [631, 271] width 35 height 12
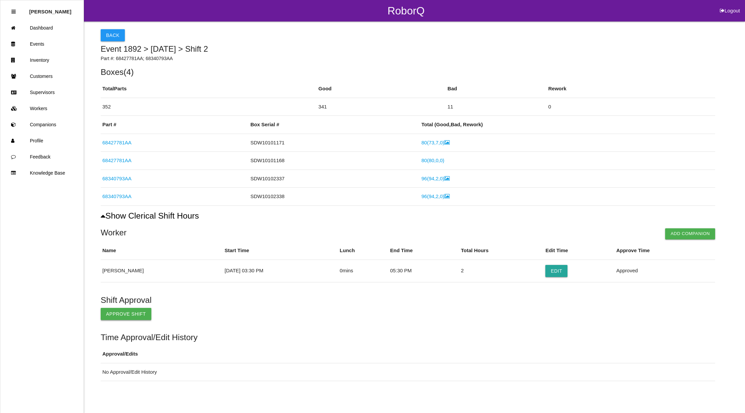
click at [110, 313] on button "Approve Shift" at bounding box center [126, 314] width 51 height 12
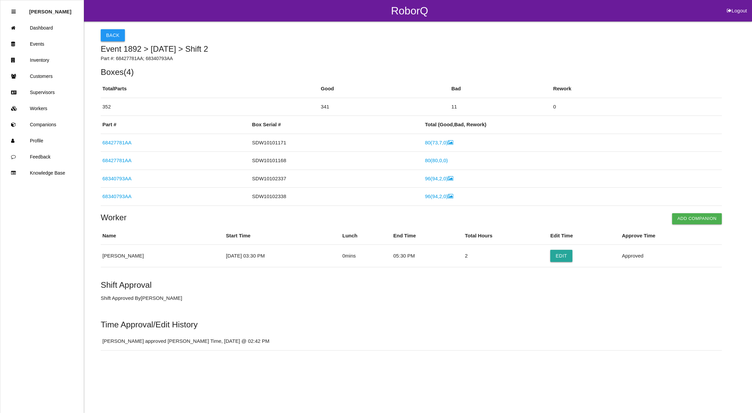
click at [109, 32] on button "Back" at bounding box center [113, 35] width 24 height 12
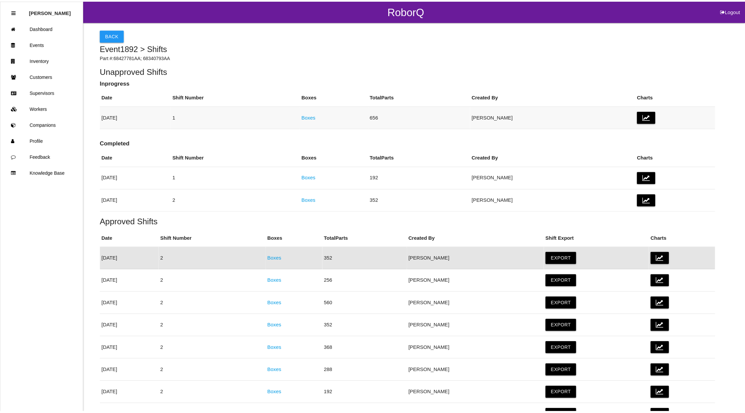
scroll to position [53, 0]
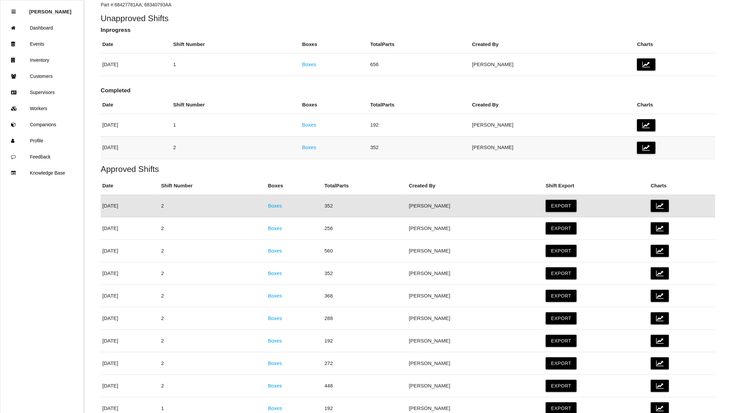
click at [316, 148] on link "Boxes" at bounding box center [309, 147] width 14 height 6
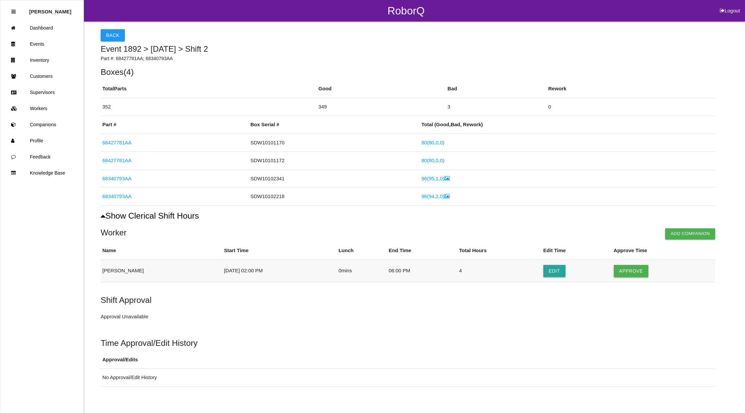
click at [639, 273] on button "Approve" at bounding box center [631, 271] width 35 height 12
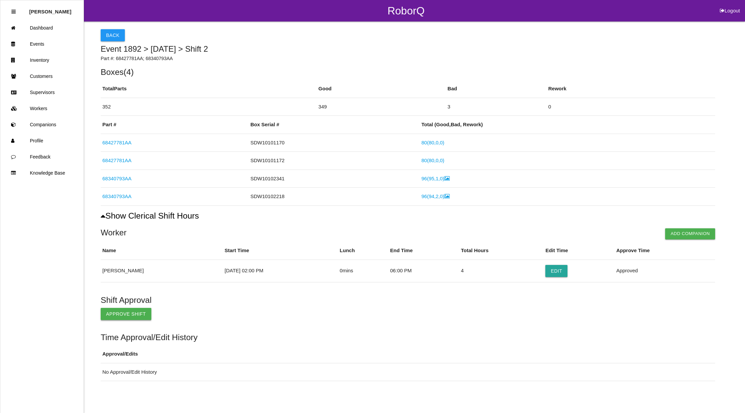
click at [113, 315] on button "Approve Shift" at bounding box center [126, 314] width 51 height 12
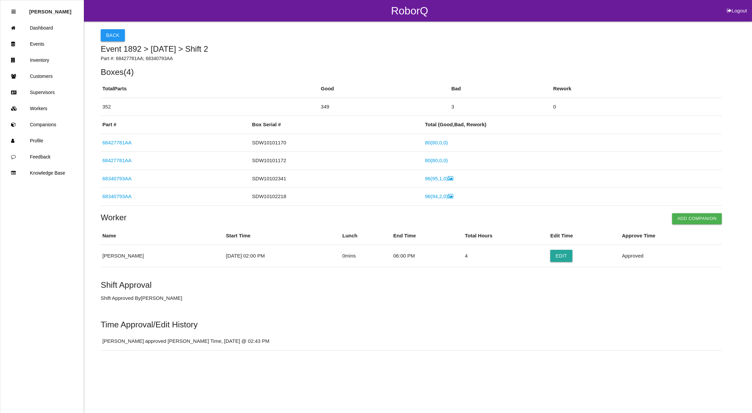
click at [117, 34] on button "Back" at bounding box center [113, 35] width 24 height 12
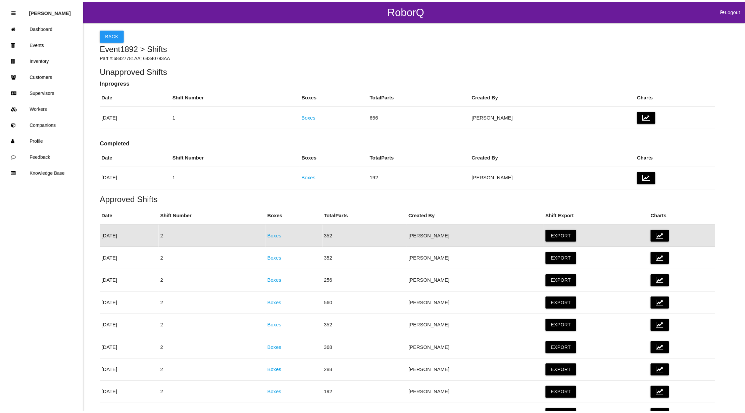
scroll to position [30, 0]
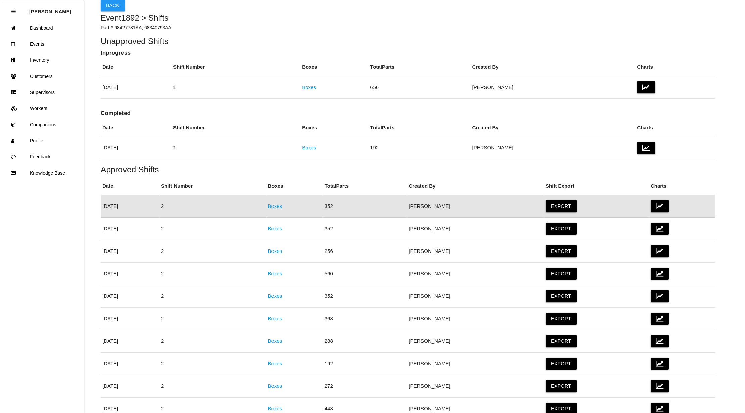
click at [325, 30] on p "Part #: 68427781AA; 68340793AA" at bounding box center [408, 27] width 615 height 7
click at [316, 146] on link "Boxes" at bounding box center [309, 148] width 14 height 6
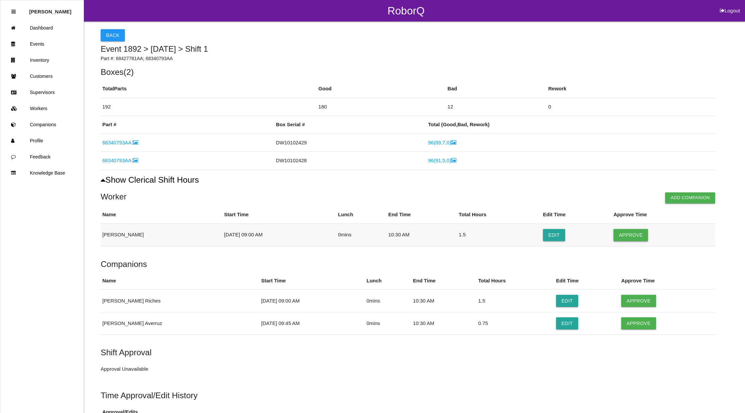
click at [634, 230] on button "Approve" at bounding box center [631, 235] width 35 height 12
click at [631, 300] on button "Approve" at bounding box center [639, 301] width 35 height 12
click at [631, 324] on button "Approve" at bounding box center [639, 323] width 35 height 12
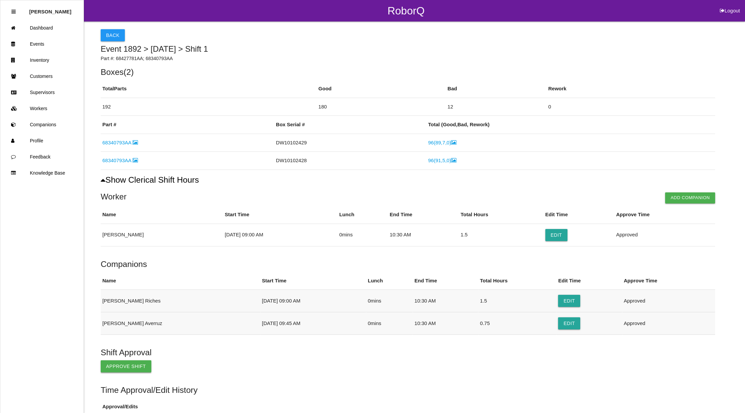
click at [125, 366] on button "Approve Shift" at bounding box center [126, 366] width 51 height 12
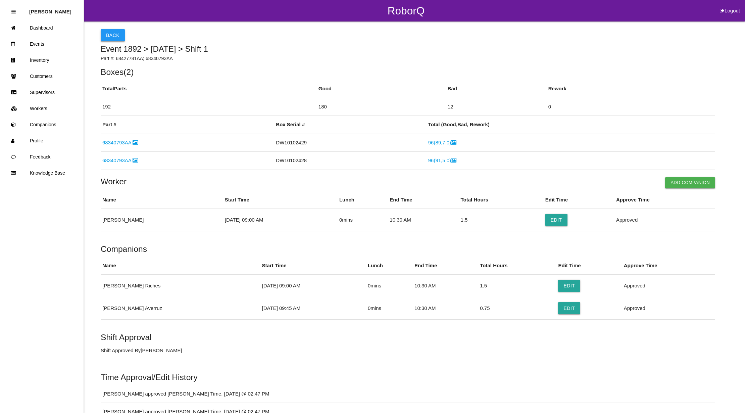
click at [113, 36] on button "Back" at bounding box center [113, 35] width 24 height 12
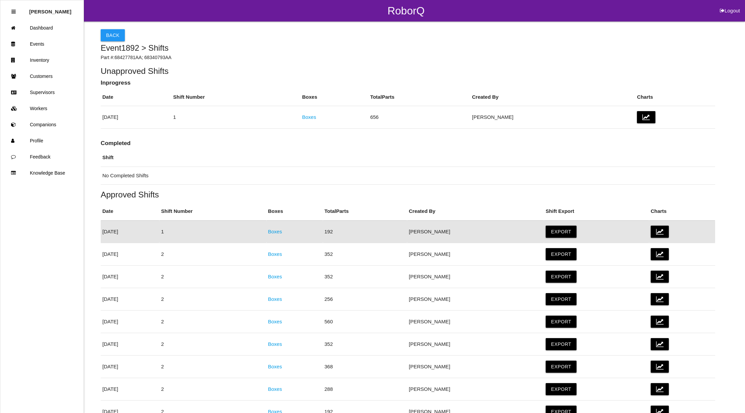
scroll to position [26, 0]
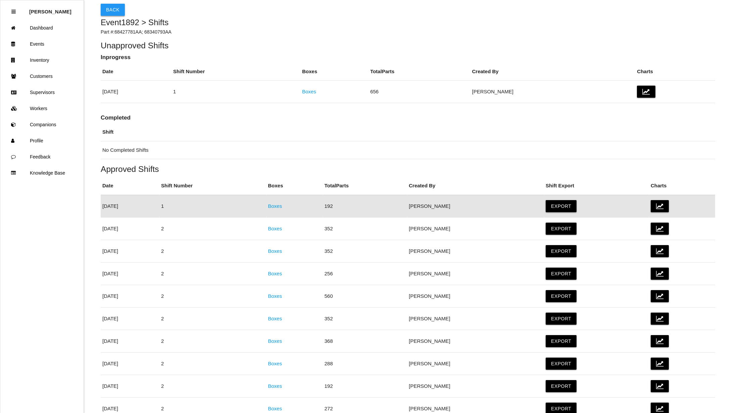
click at [103, 11] on button "Back" at bounding box center [113, 10] width 24 height 12
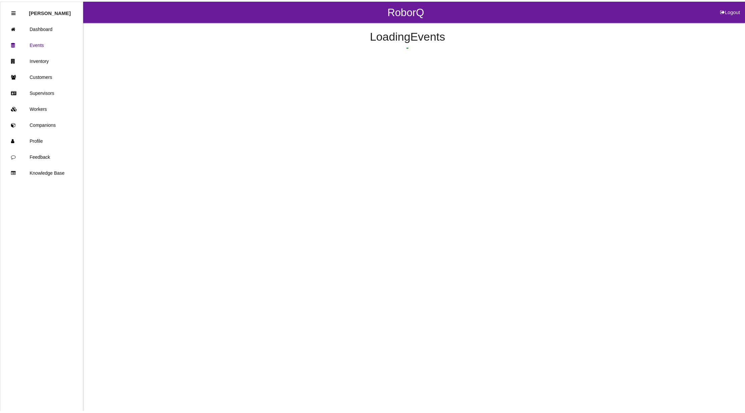
scroll to position [289, 0]
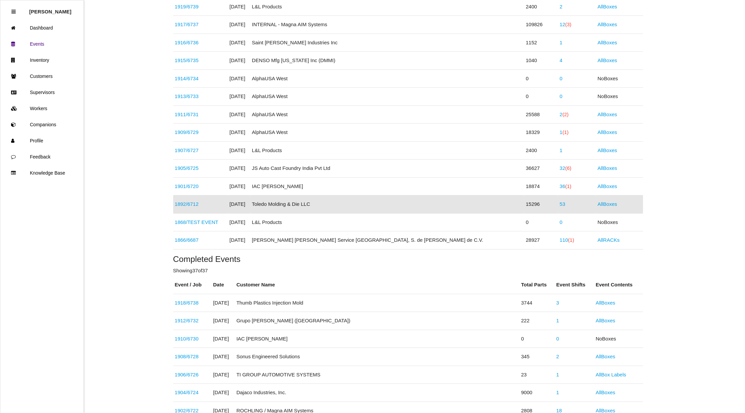
click at [565, 171] on span "(6)" at bounding box center [568, 168] width 6 height 6
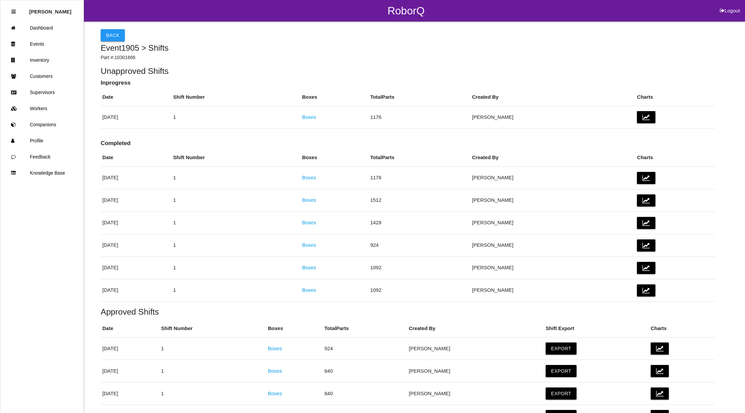
click at [110, 35] on button "Back" at bounding box center [113, 35] width 24 height 12
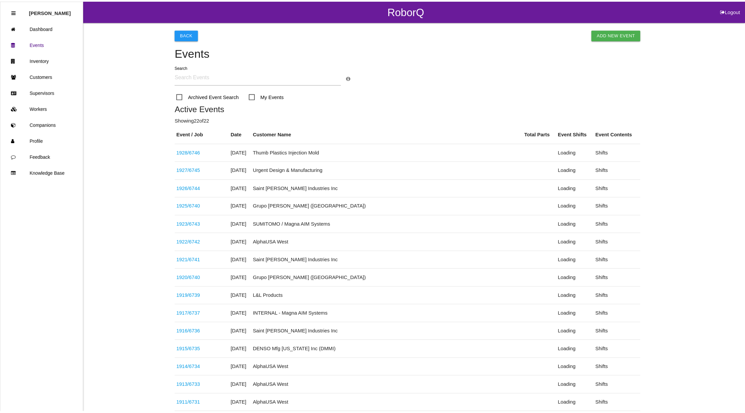
scroll to position [253, 0]
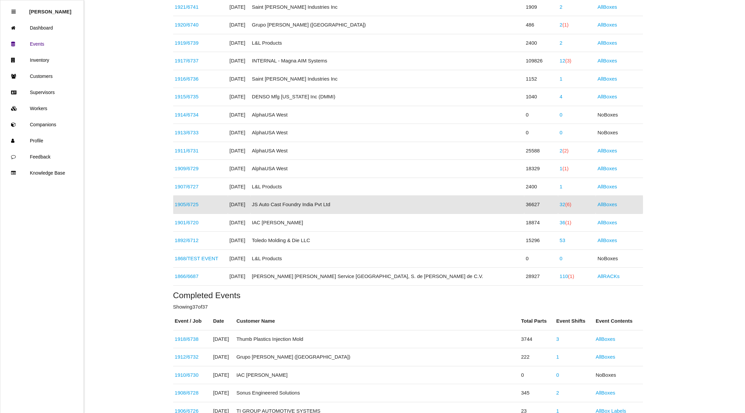
click at [560, 206] on link "32 (6)" at bounding box center [566, 204] width 12 height 6
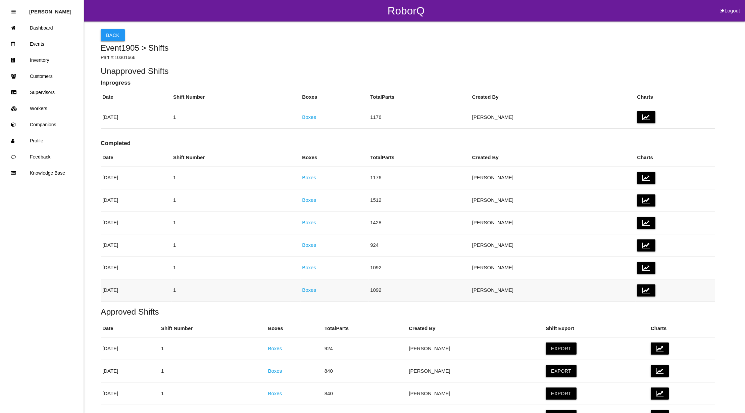
click at [316, 292] on link "Boxes" at bounding box center [309, 290] width 14 height 6
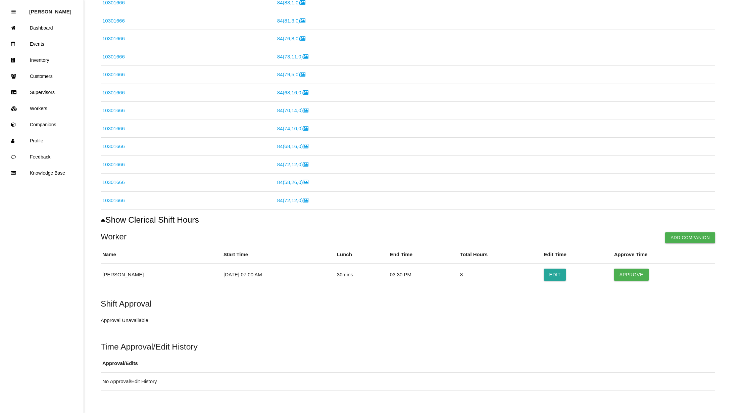
scroll to position [171, 0]
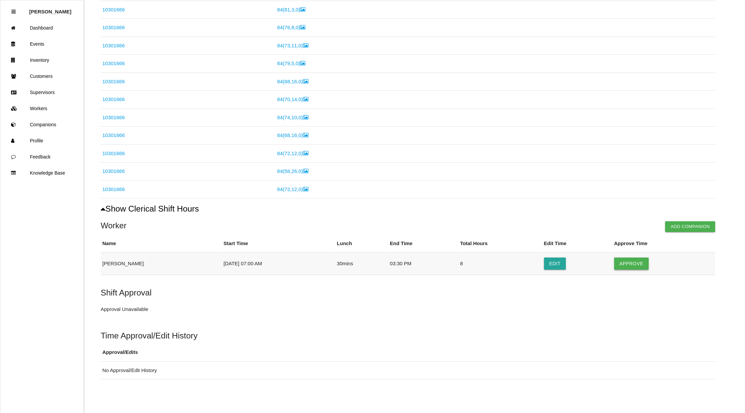
click at [633, 259] on button "Approve" at bounding box center [632, 264] width 35 height 12
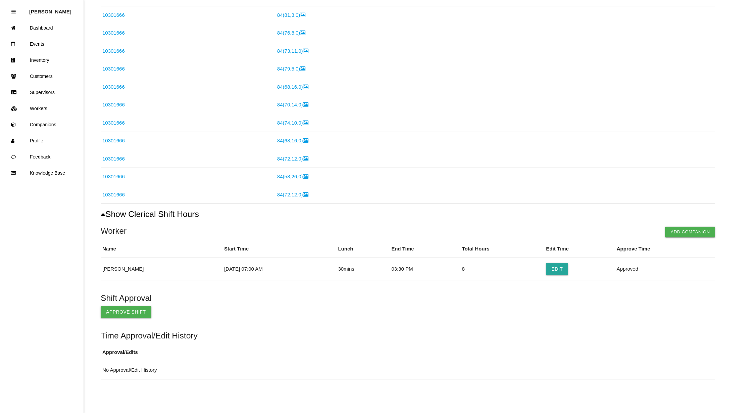
scroll to position [166, 0]
click at [112, 310] on button "Approve Shift" at bounding box center [126, 312] width 51 height 12
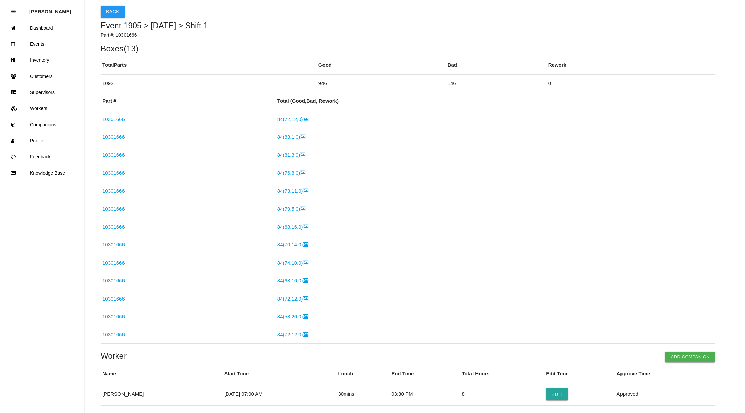
scroll to position [0, 0]
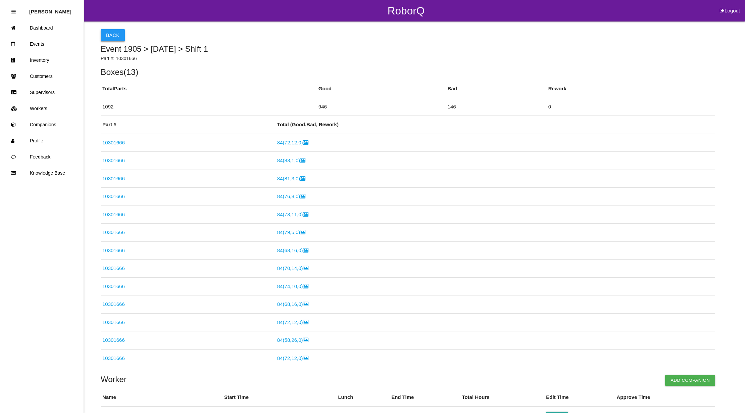
click at [109, 33] on button "Back" at bounding box center [113, 35] width 24 height 12
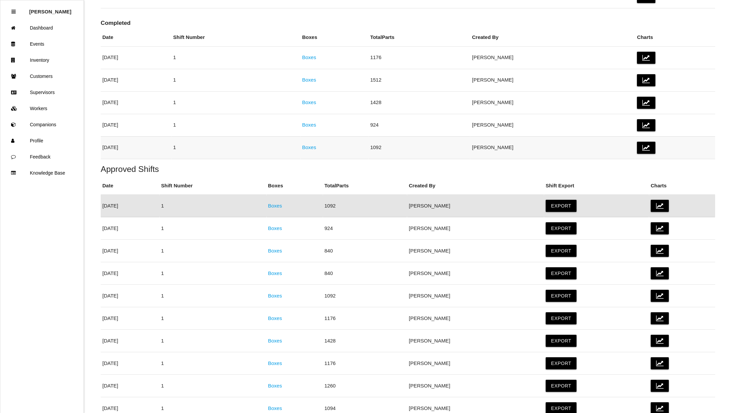
click at [316, 149] on link "Boxes" at bounding box center [309, 147] width 14 height 6
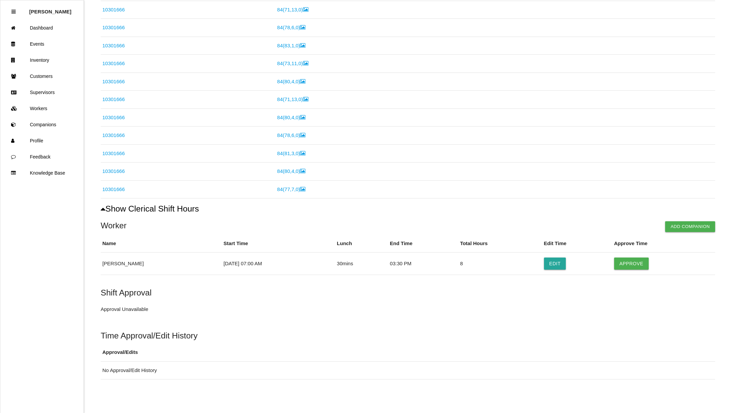
scroll to position [171, 0]
click at [624, 260] on button "Approve" at bounding box center [632, 264] width 35 height 12
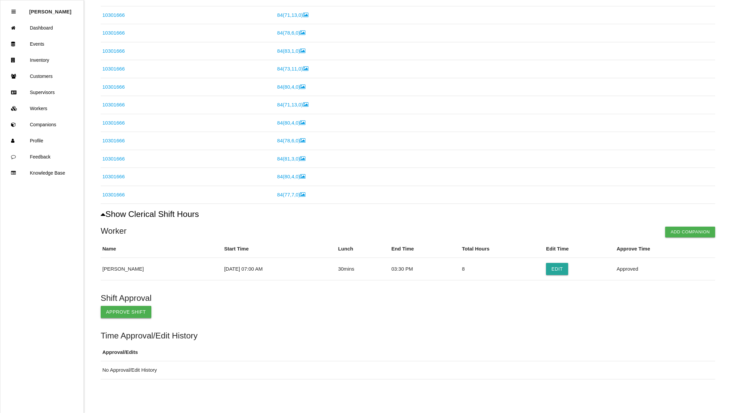
click at [108, 309] on button "Approve Shift" at bounding box center [126, 312] width 51 height 12
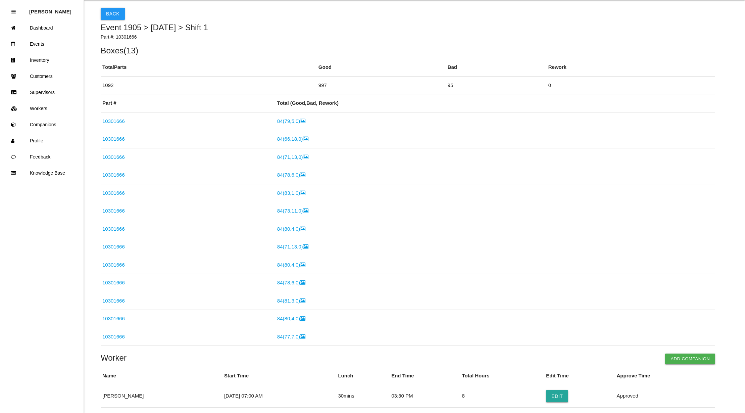
scroll to position [0, 0]
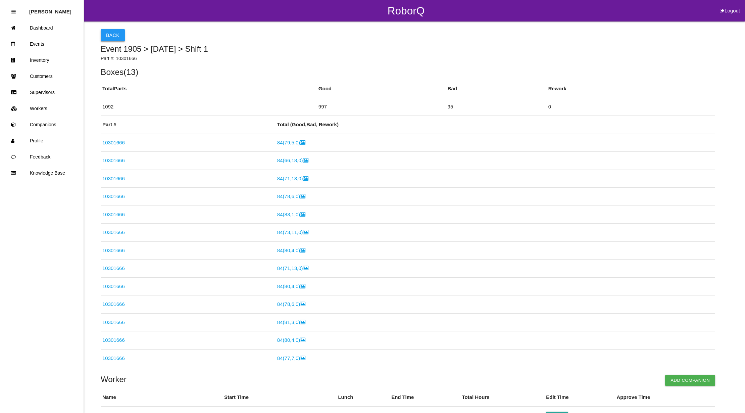
click at [114, 35] on button "Back" at bounding box center [113, 35] width 24 height 12
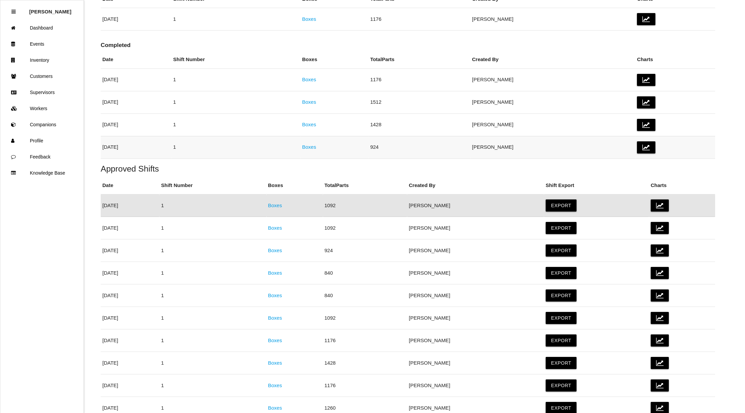
click at [316, 146] on link "Boxes" at bounding box center [309, 147] width 14 height 6
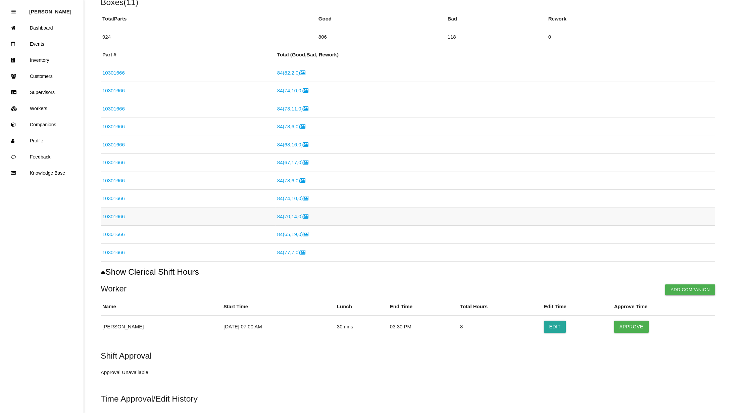
scroll to position [89, 0]
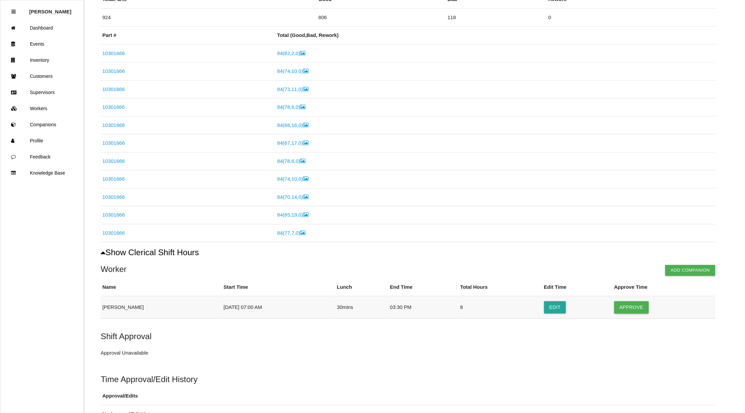
click at [635, 310] on button "Approve" at bounding box center [632, 307] width 35 height 12
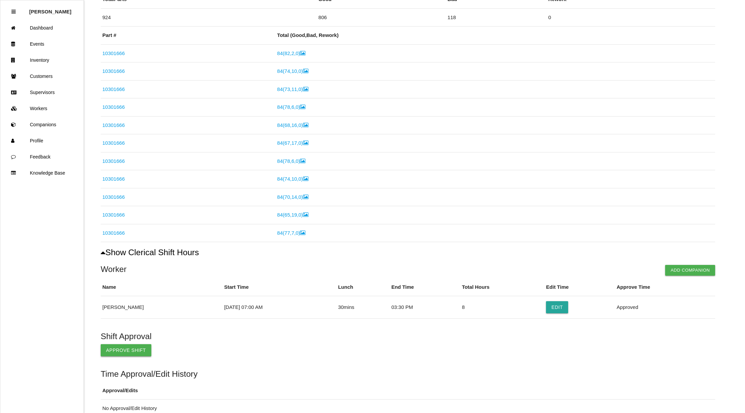
click at [120, 347] on button "Approve Shift" at bounding box center [126, 350] width 51 height 12
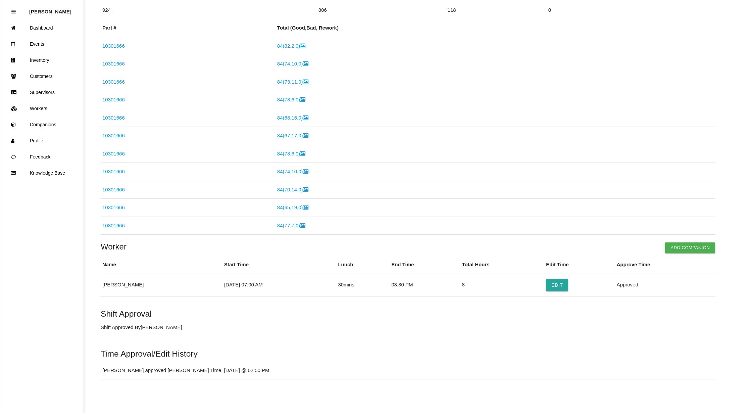
scroll to position [0, 0]
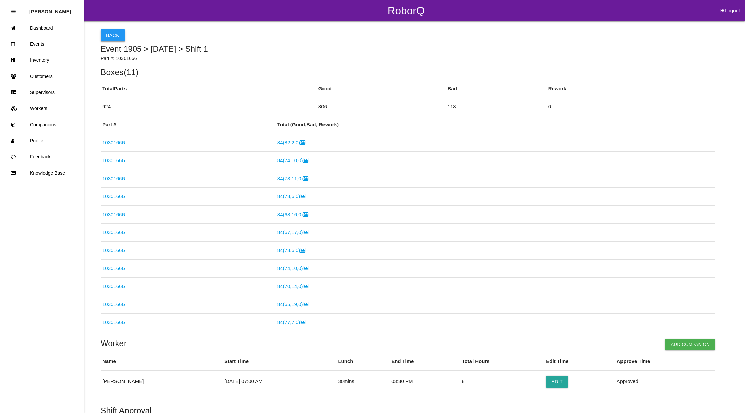
click at [117, 36] on button "Back" at bounding box center [113, 35] width 24 height 12
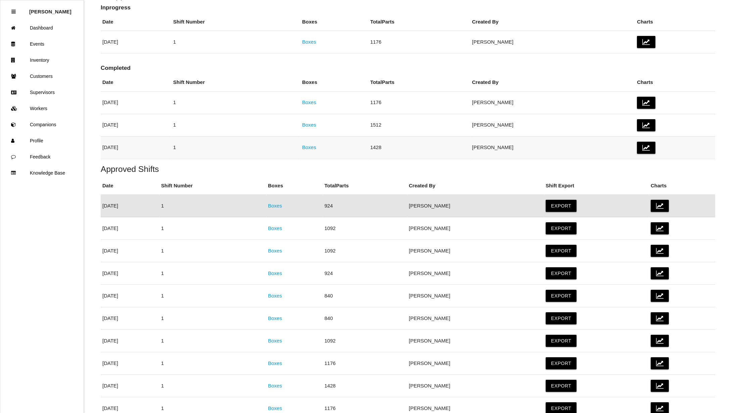
click at [316, 146] on link "Boxes" at bounding box center [309, 147] width 14 height 6
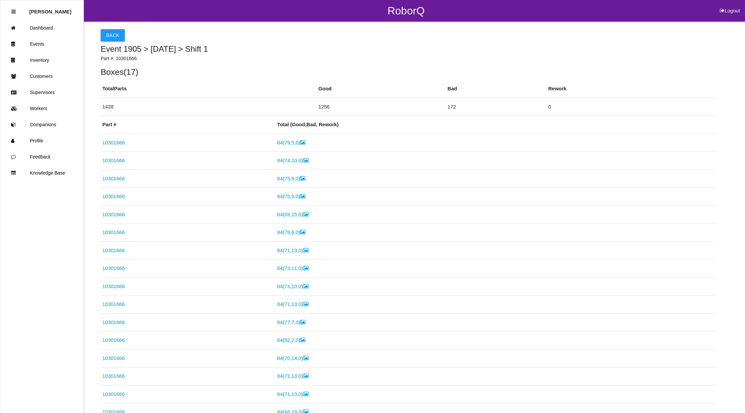
scroll to position [243, 0]
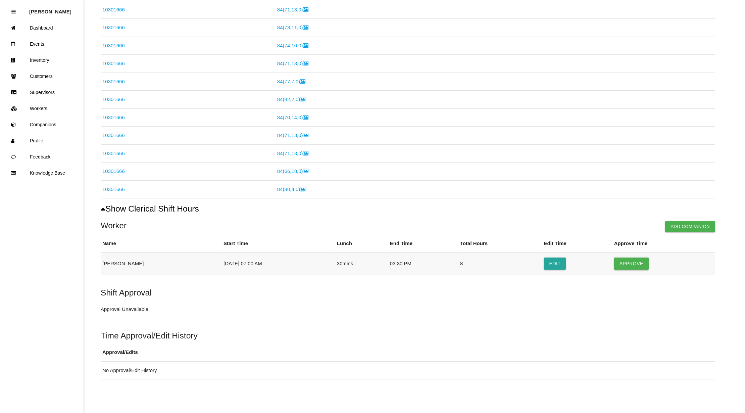
click at [634, 265] on button "Approve" at bounding box center [632, 264] width 35 height 12
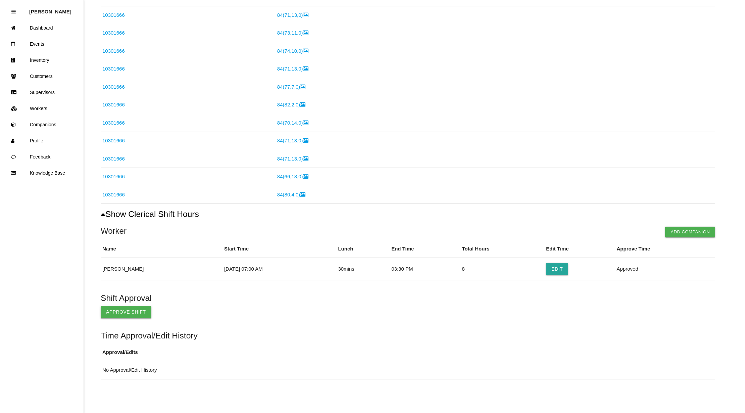
click at [114, 311] on button "Approve Shift" at bounding box center [126, 312] width 51 height 12
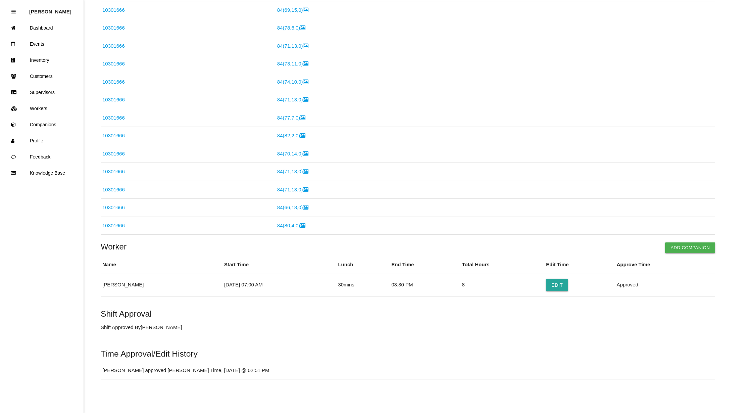
scroll to position [0, 0]
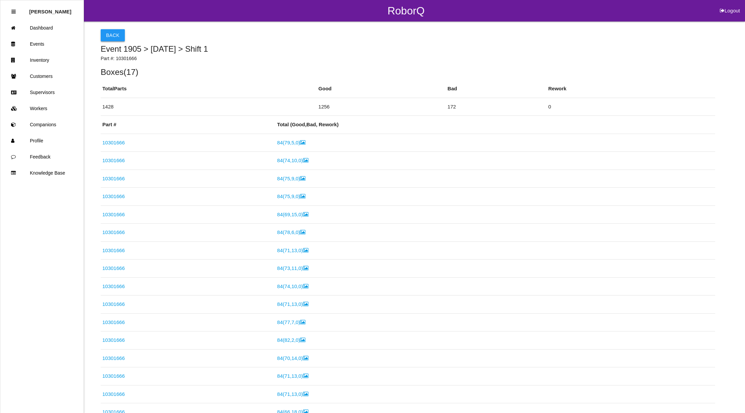
click at [115, 33] on button "Back" at bounding box center [113, 35] width 24 height 12
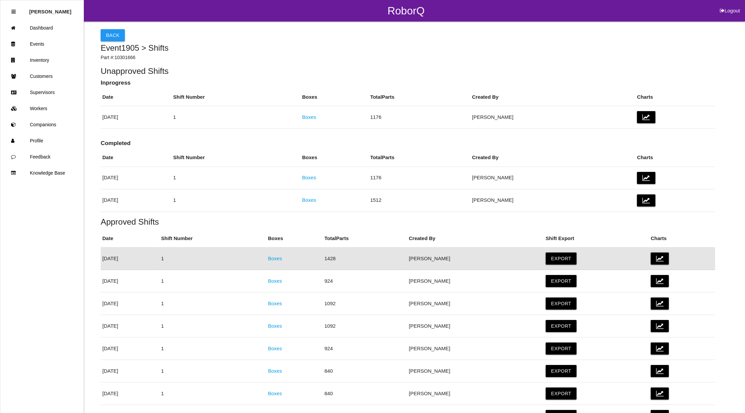
scroll to position [53, 0]
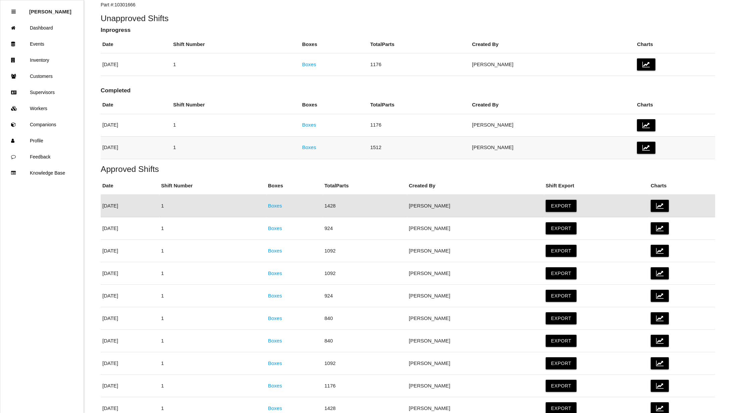
click at [316, 149] on link "Boxes" at bounding box center [309, 147] width 14 height 6
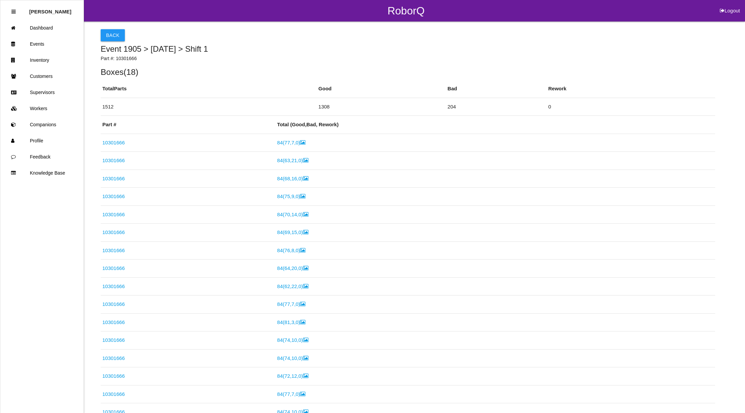
scroll to position [261, 0]
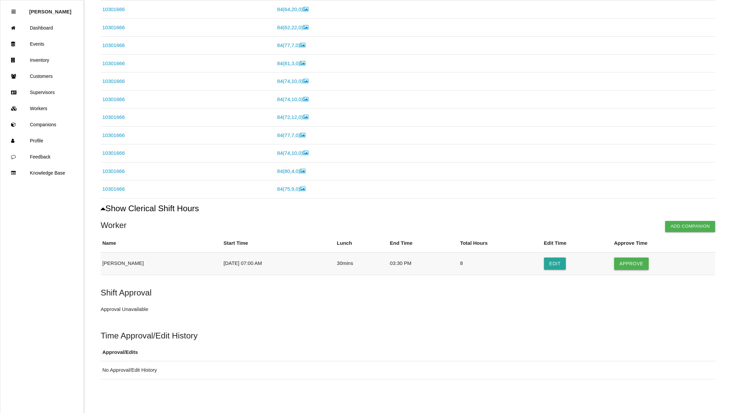
click at [630, 259] on button "Approve" at bounding box center [632, 264] width 35 height 12
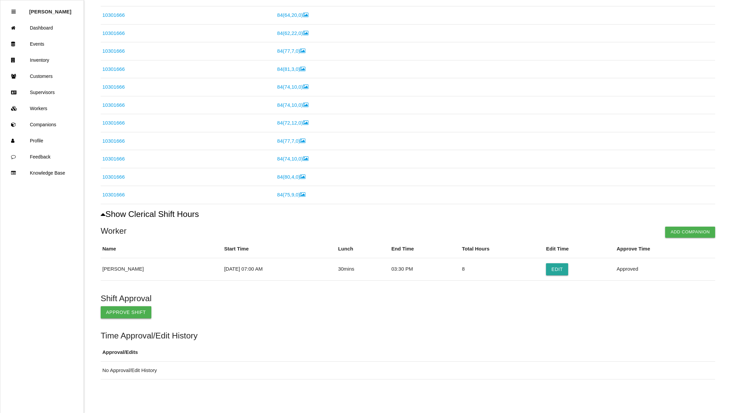
click at [110, 310] on button "Approve Shift" at bounding box center [126, 312] width 51 height 12
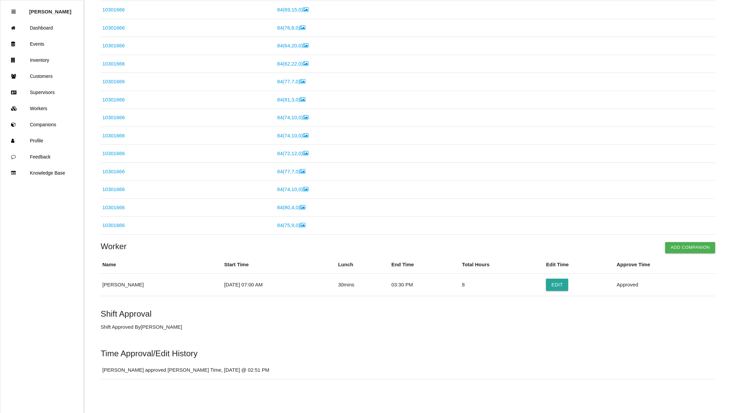
scroll to position [0, 0]
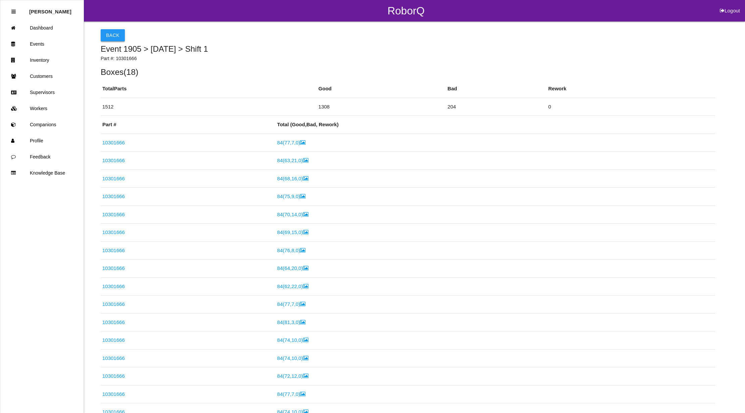
click at [107, 30] on button "Back" at bounding box center [113, 35] width 24 height 12
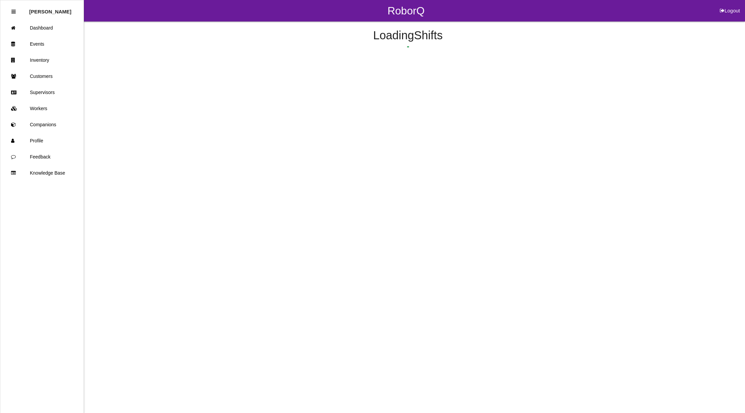
scroll to position [30, 0]
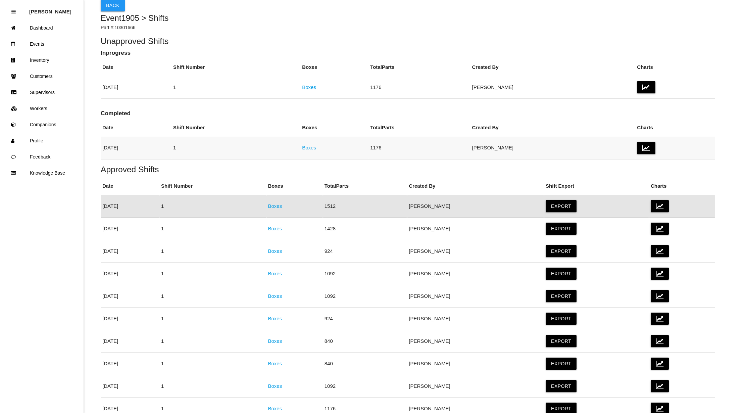
click at [316, 147] on link "Boxes" at bounding box center [309, 148] width 14 height 6
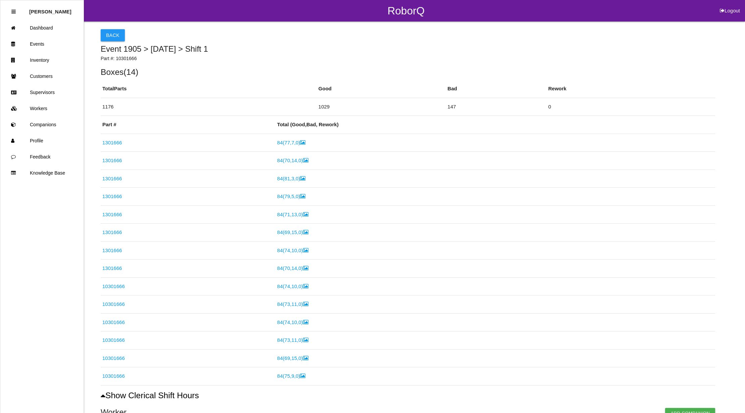
scroll to position [189, 0]
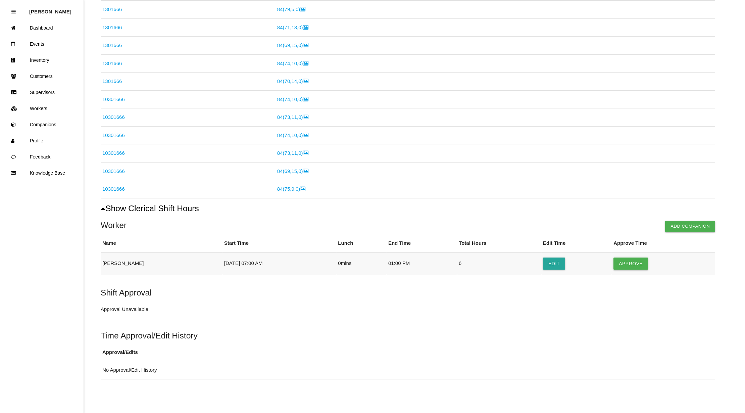
click at [631, 264] on button "Approve" at bounding box center [631, 264] width 35 height 12
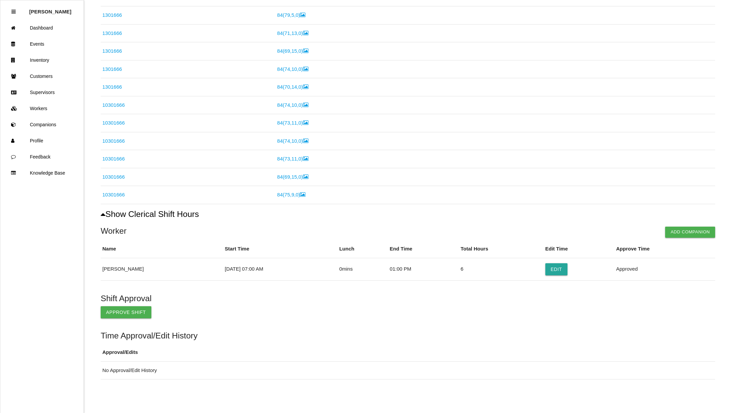
scroll to position [183, 0]
click at [108, 306] on button "Approve Shift" at bounding box center [126, 312] width 51 height 12
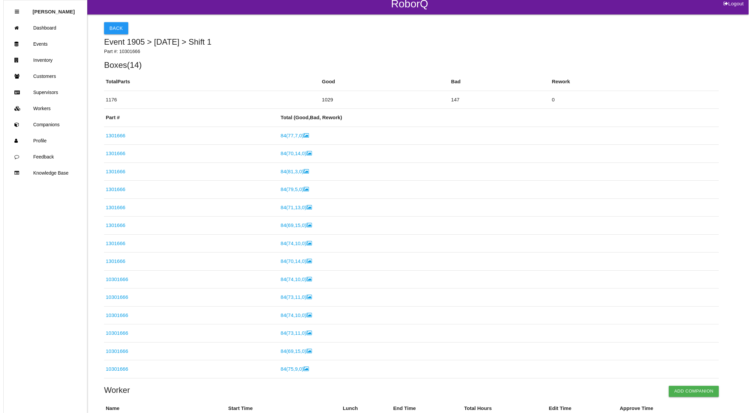
scroll to position [0, 0]
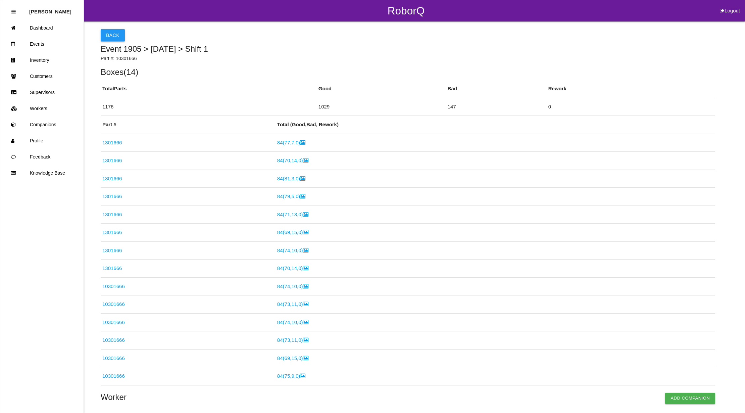
click at [114, 31] on button "Back" at bounding box center [113, 35] width 24 height 12
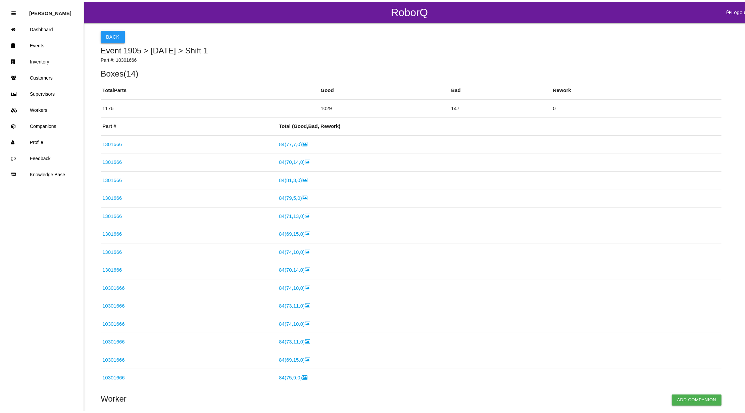
scroll to position [26, 0]
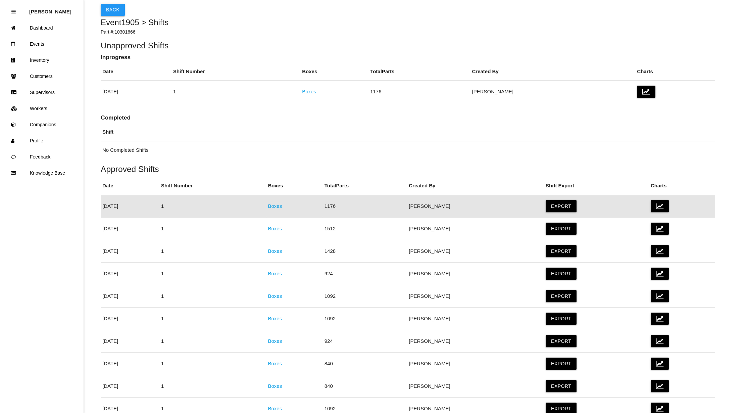
click at [115, 7] on button "Back" at bounding box center [113, 10] width 24 height 12
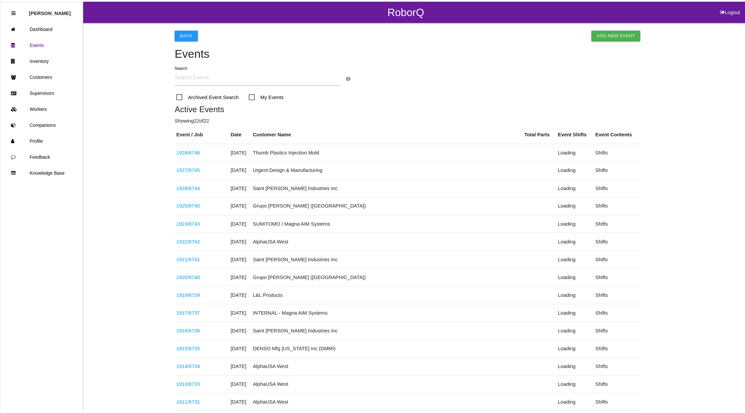
scroll to position [253, 0]
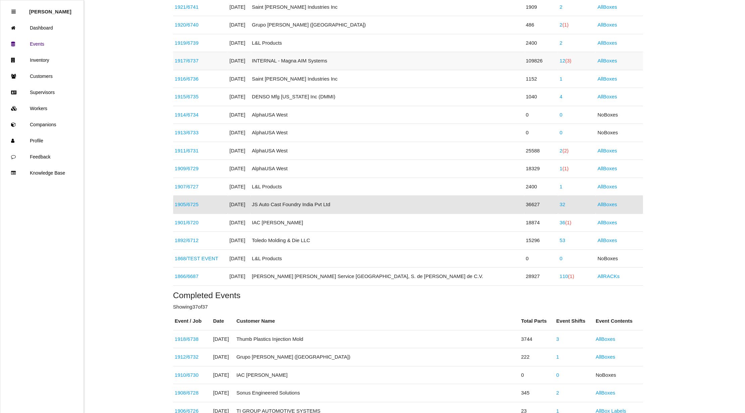
click at [560, 59] on link "12 (3)" at bounding box center [566, 61] width 12 height 6
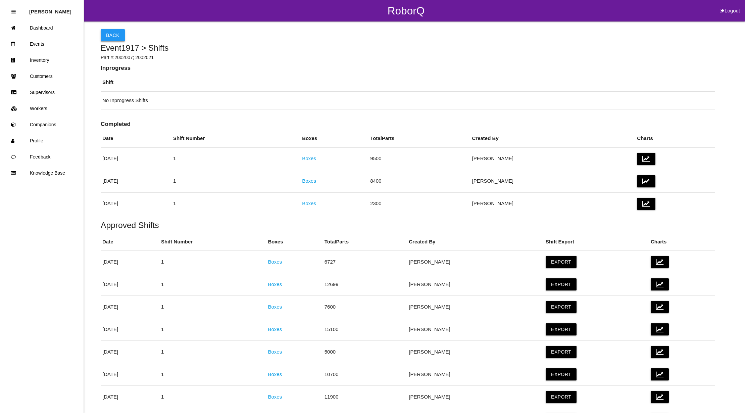
click at [118, 39] on button "Back" at bounding box center [113, 35] width 24 height 12
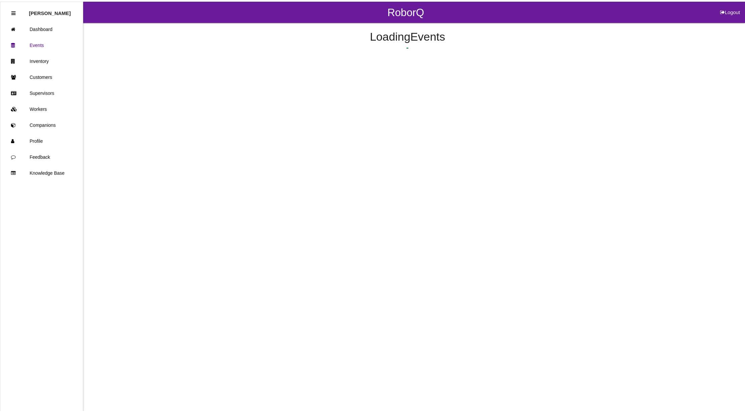
scroll to position [109, 0]
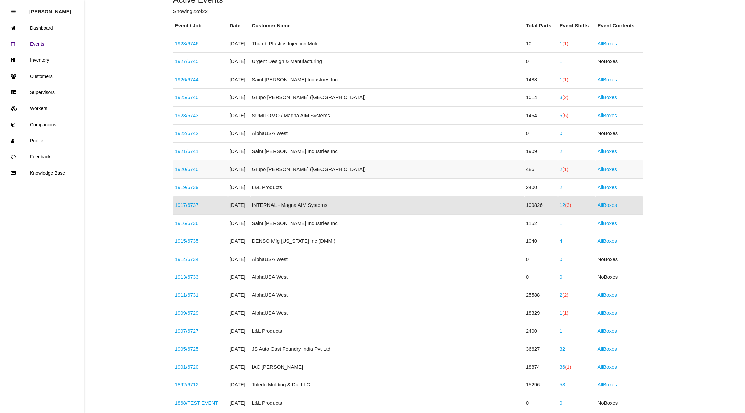
click at [560, 172] on link "2 (1)" at bounding box center [564, 169] width 9 height 6
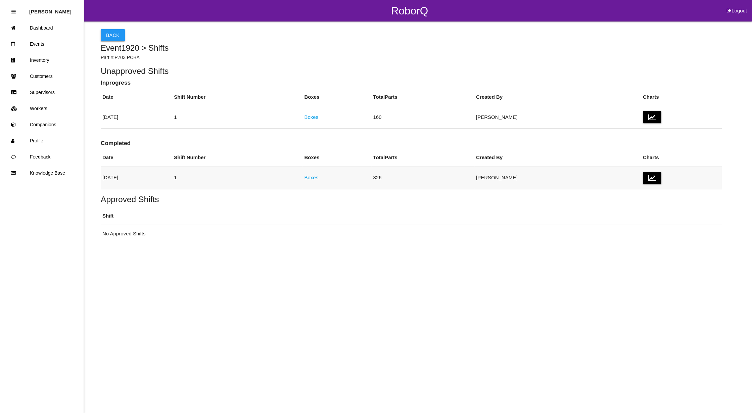
click at [318, 176] on link "Boxes" at bounding box center [311, 178] width 14 height 6
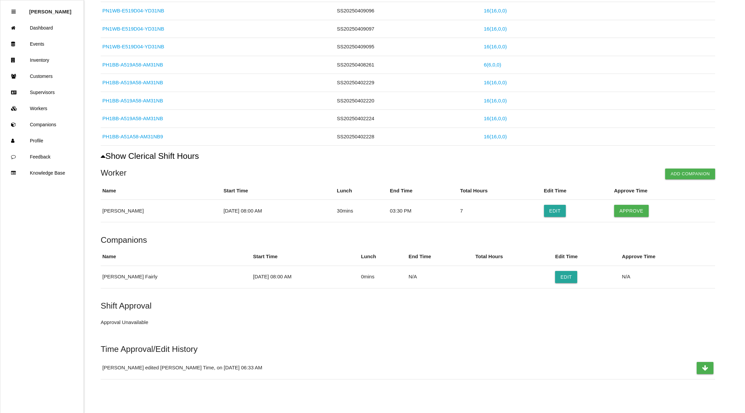
scroll to position [7, 0]
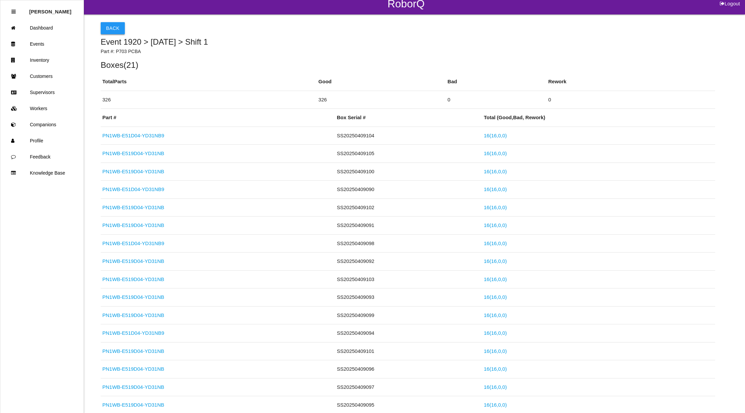
click at [117, 25] on button "Back" at bounding box center [113, 28] width 24 height 12
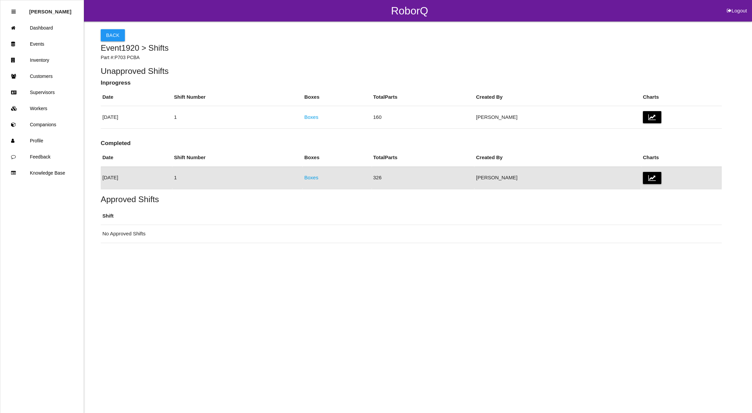
click at [117, 25] on div "Back Event 1920 > Shifts Part #: P703 PCBA Unapproved Shifts Inprogress Date Sh…" at bounding box center [411, 132] width 621 height 222
click at [318, 118] on link "Boxes" at bounding box center [311, 117] width 14 height 6
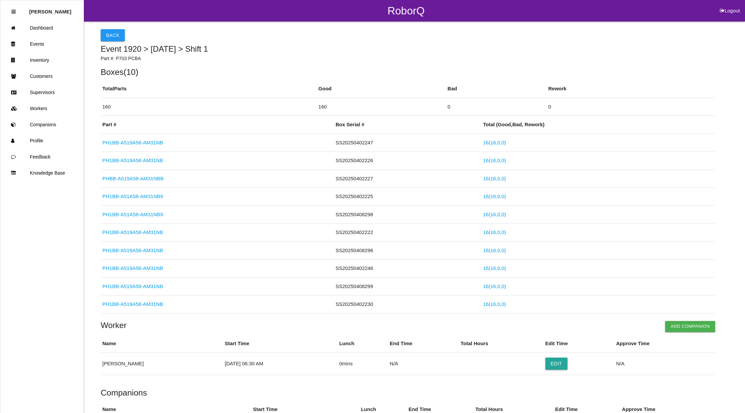
click at [727, 7] on li "Logout" at bounding box center [730, 10] width 30 height 21
click at [727, 5] on button "Logout" at bounding box center [730, 2] width 30 height 5
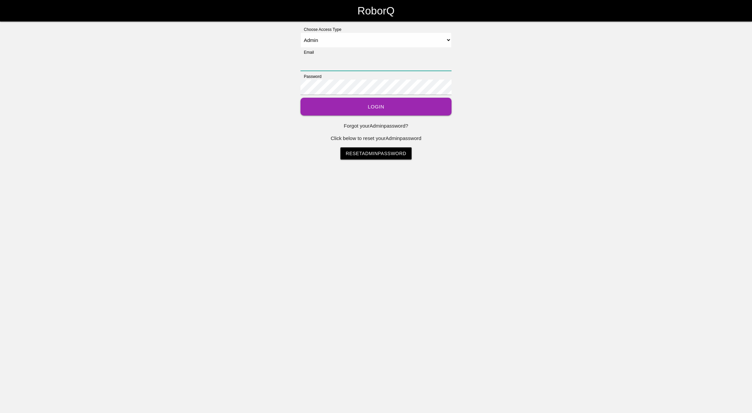
click at [343, 60] on input "Email" at bounding box center [376, 62] width 151 height 15
click at [347, 109] on button "Login" at bounding box center [376, 107] width 151 height 18
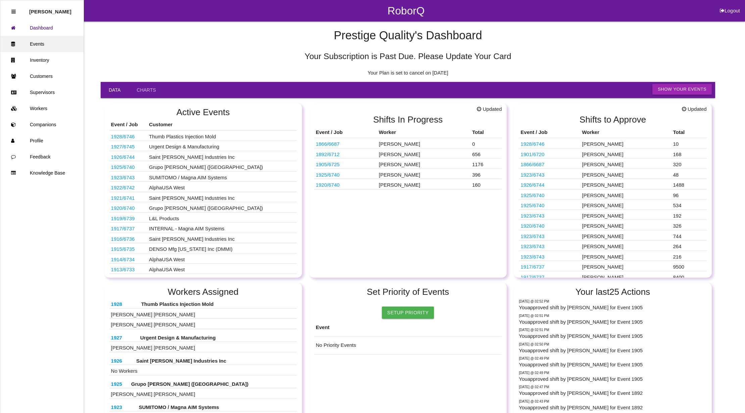
click at [41, 39] on link "Events" at bounding box center [41, 44] width 83 height 16
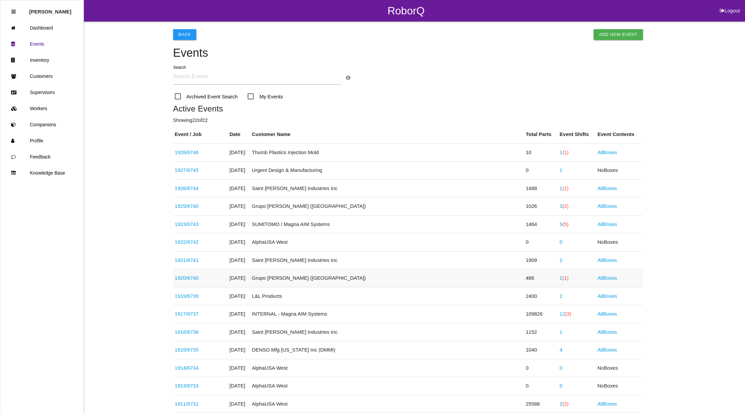
click at [563, 278] on span "(1)" at bounding box center [566, 278] width 6 height 6
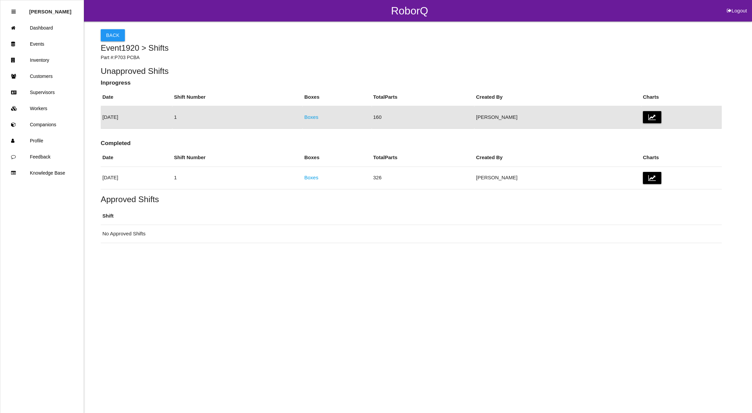
click at [318, 116] on link "Boxes" at bounding box center [311, 117] width 14 height 6
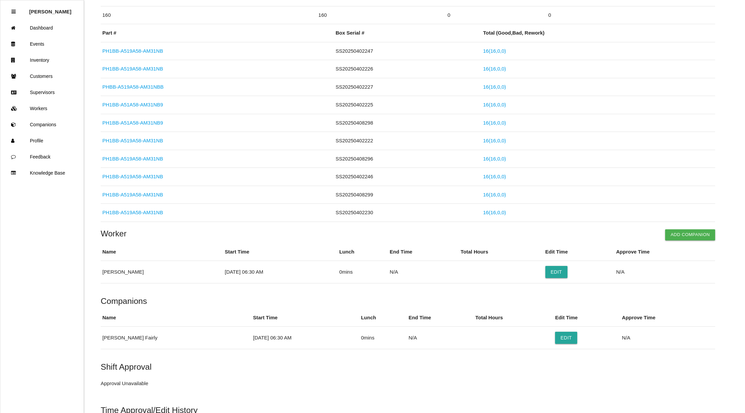
scroll to position [134, 0]
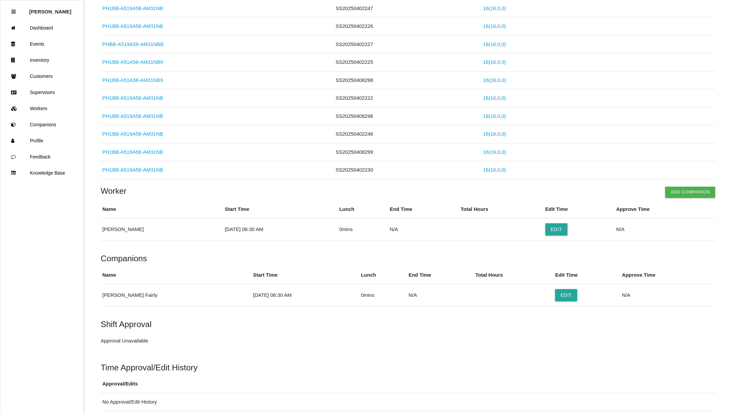
click at [406, 355] on div "Time Approval/Edit History Approval/Edits No Approval/Edit History" at bounding box center [408, 380] width 615 height 61
click at [39, 39] on link "Events" at bounding box center [41, 44] width 83 height 16
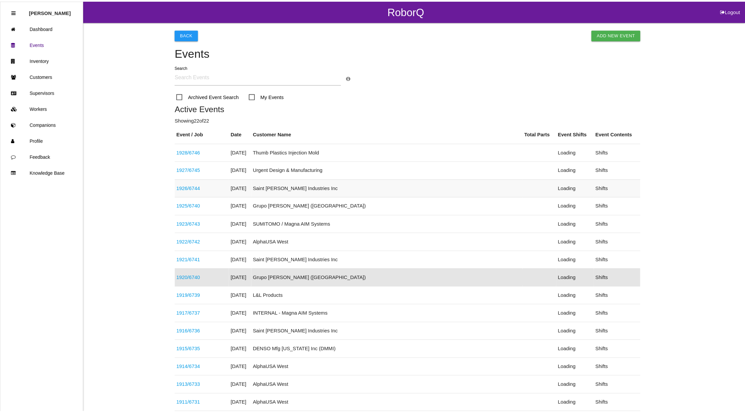
scroll to position [73, 0]
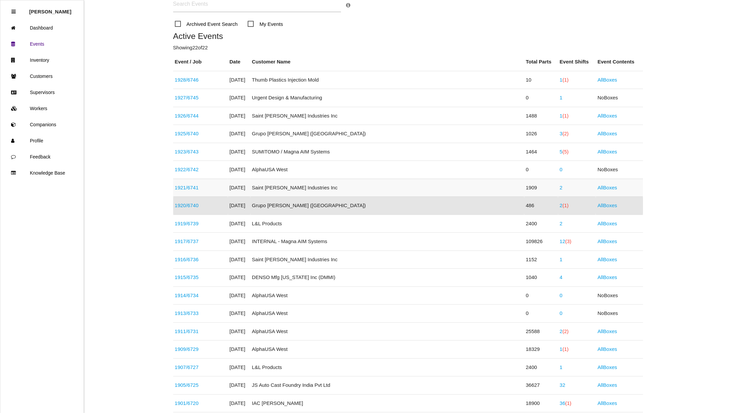
click at [560, 189] on link "2" at bounding box center [561, 188] width 3 height 6
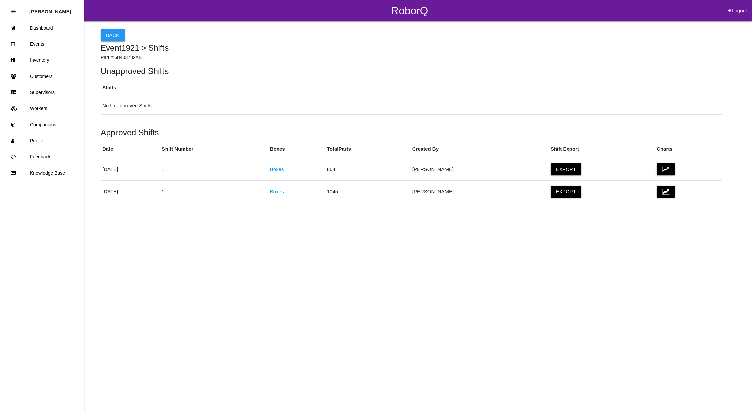
click at [116, 31] on button "Back" at bounding box center [113, 35] width 24 height 12
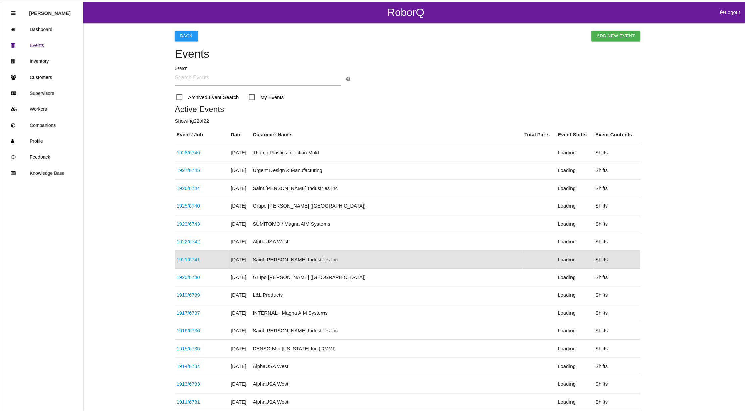
scroll to position [54, 0]
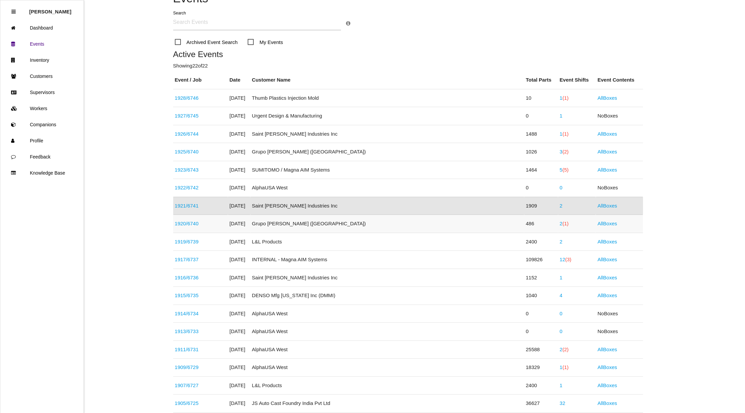
click at [560, 223] on link "2 (1)" at bounding box center [564, 224] width 9 height 6
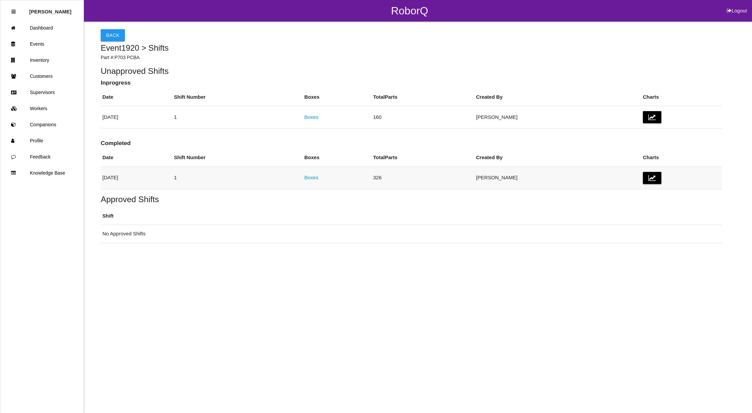
click at [318, 177] on link "Boxes" at bounding box center [311, 178] width 14 height 6
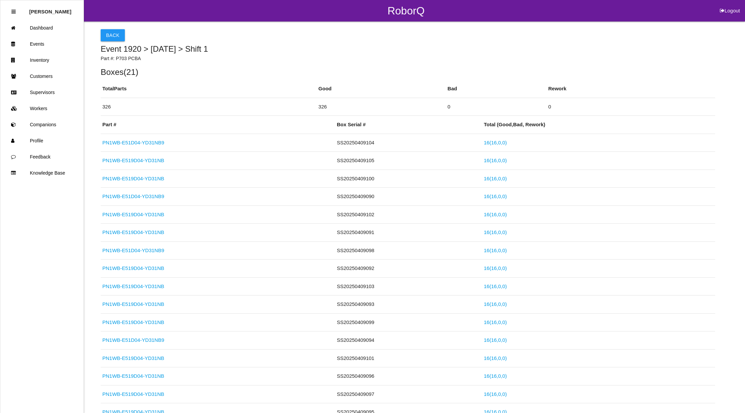
scroll to position [361, 0]
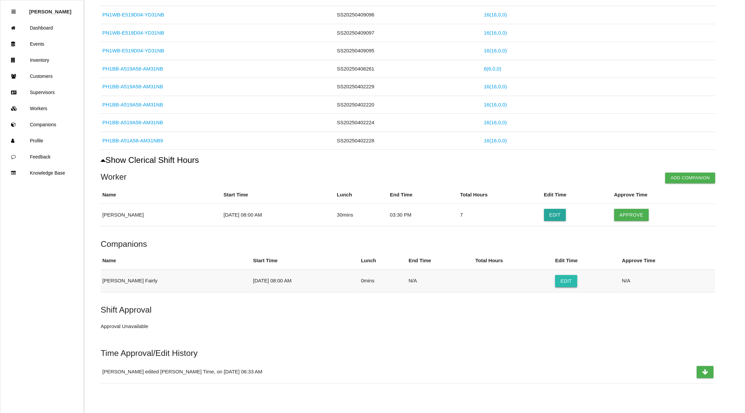
click at [555, 285] on button "Edit" at bounding box center [566, 281] width 22 height 12
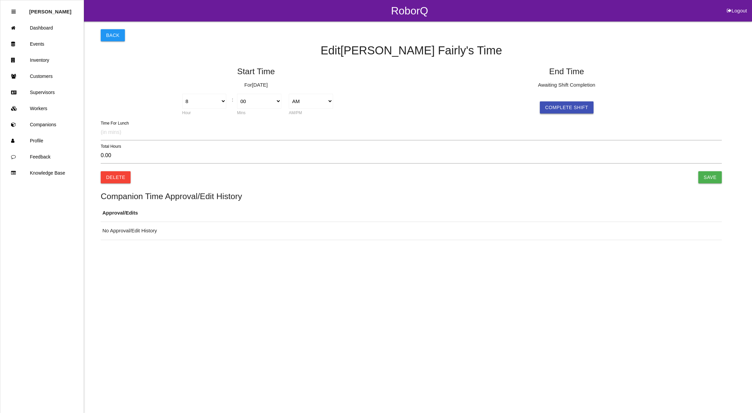
click at [573, 106] on button "Complete Shift" at bounding box center [567, 107] width 54 height 12
click at [635, 98] on select "AM PM" at bounding box center [621, 101] width 44 height 15
click at [599, 94] on select "AM PM" at bounding box center [621, 101] width 44 height 15
click at [531, 97] on select "1 2 3 4 5 6 7 8 9 10 11 12" at bounding box center [515, 101] width 44 height 15
click at [493, 94] on select "1 2 3 4 5 6 7 8 9 10 11 12" at bounding box center [515, 101] width 44 height 15
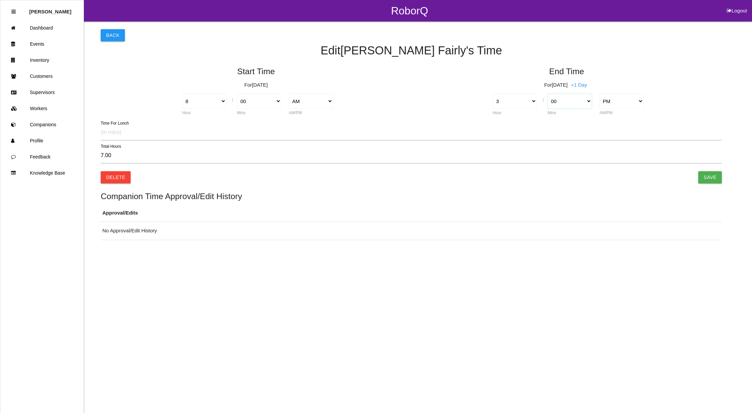
click at [571, 101] on select "00 01 02 03 04 05 06 07 08 09 10 11 12 13 14 15 16 17 18 19 20 21 22 23 24 25 2…" at bounding box center [570, 101] width 44 height 15
click at [548, 94] on select "00 01 02 03 04 05 06 07 08 09 10 11 12 13 14 15 16 17 18 19 20 21 22 23 24 25 2…" at bounding box center [570, 101] width 44 height 15
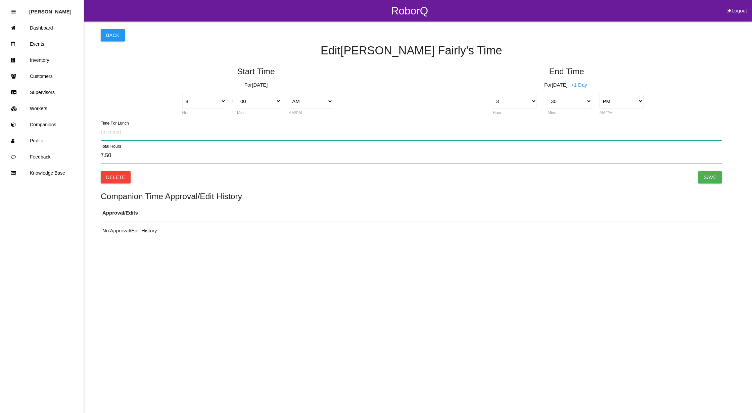
click at [131, 132] on input "text" at bounding box center [411, 132] width 621 height 15
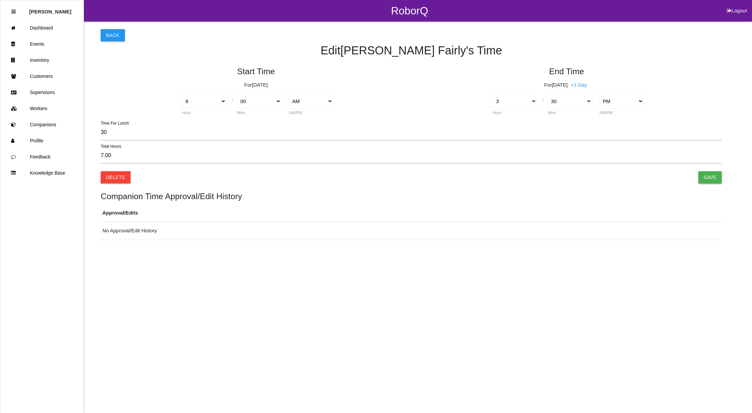
click at [712, 173] on input "Save" at bounding box center [710, 177] width 24 height 12
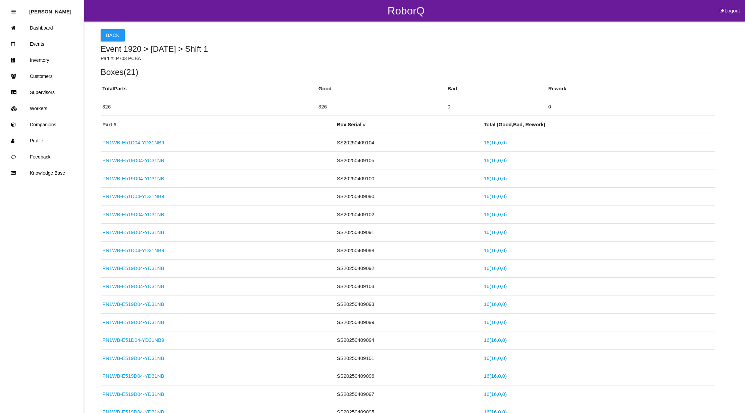
scroll to position [361, 0]
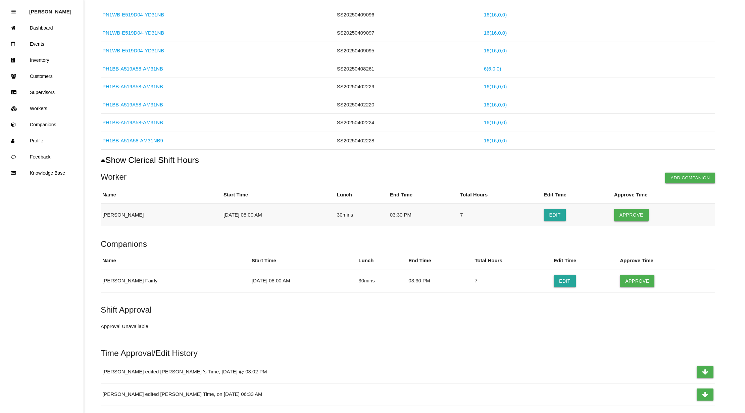
click at [625, 215] on button "Approve" at bounding box center [632, 215] width 35 height 12
click at [624, 284] on button "Approve" at bounding box center [637, 281] width 35 height 12
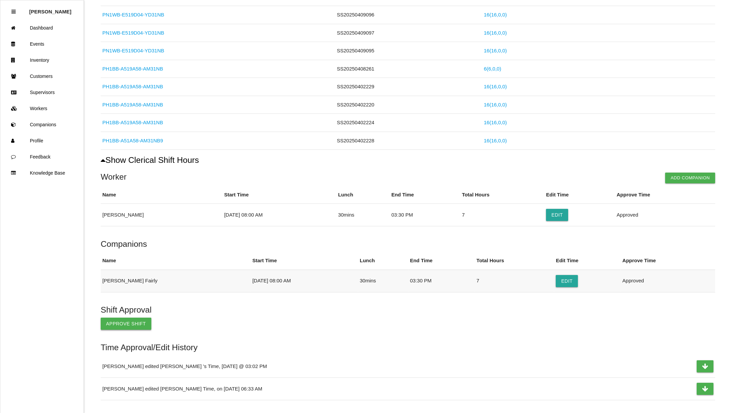
click at [128, 322] on button "Approve Shift" at bounding box center [126, 324] width 51 height 12
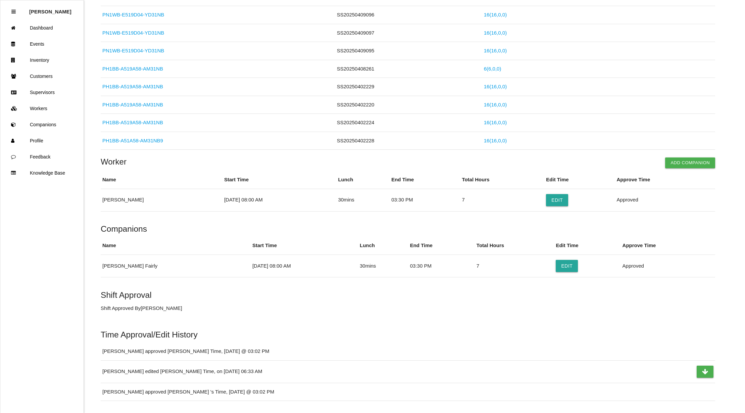
scroll to position [0, 0]
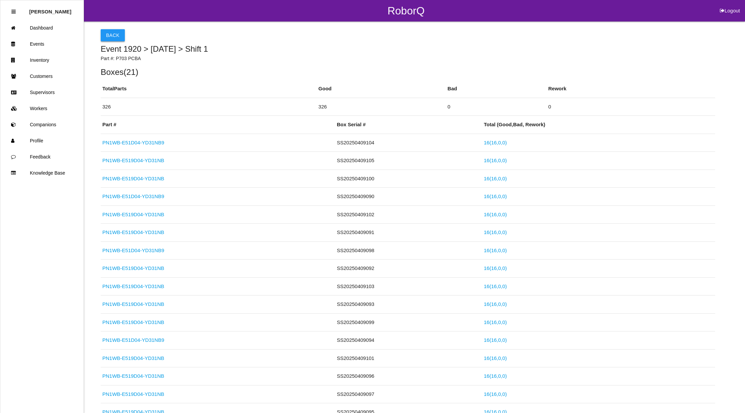
click at [118, 36] on button "Back" at bounding box center [113, 35] width 24 height 12
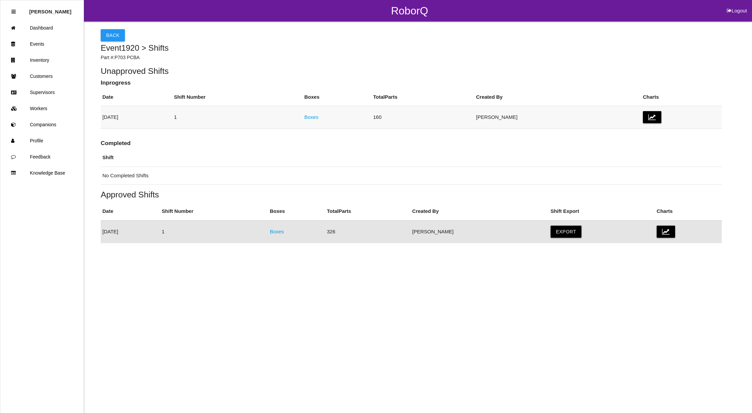
click at [318, 114] on link "Boxes" at bounding box center [311, 117] width 14 height 6
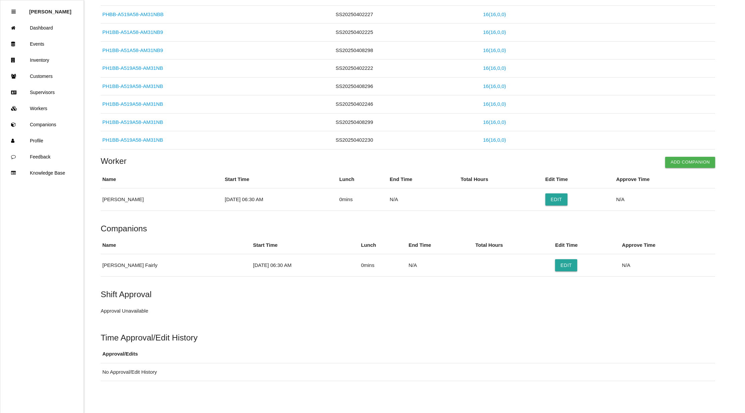
scroll to position [168, 0]
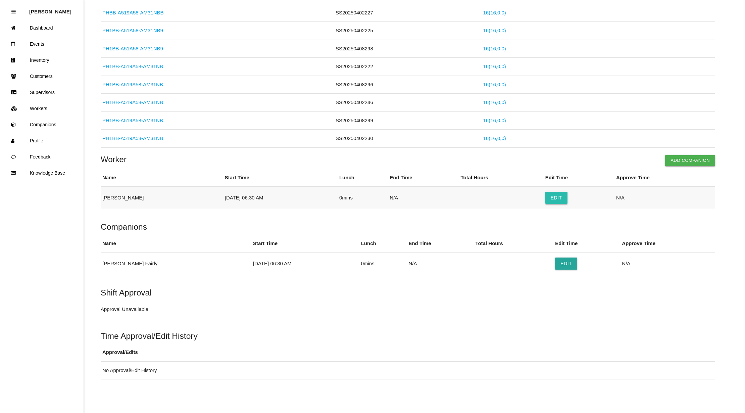
click at [563, 196] on button "Edit" at bounding box center [557, 198] width 22 height 12
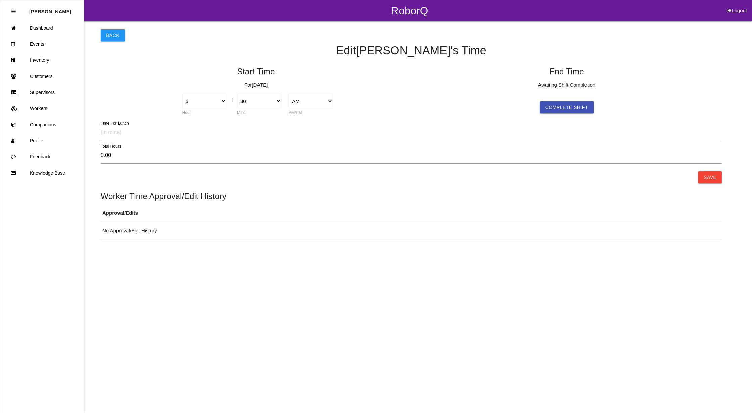
click at [575, 103] on button "Complete Shift" at bounding box center [567, 107] width 54 height 12
click at [641, 101] on select "AM PM" at bounding box center [621, 101] width 44 height 15
click at [599, 94] on select "AM PM" at bounding box center [621, 101] width 44 height 15
click at [529, 99] on select "1 2 3 4 5 6 7 8 9 10 11 12" at bounding box center [515, 101] width 44 height 15
click at [493, 94] on select "1 2 3 4 5 6 7 8 9 10 11 12" at bounding box center [515, 101] width 44 height 15
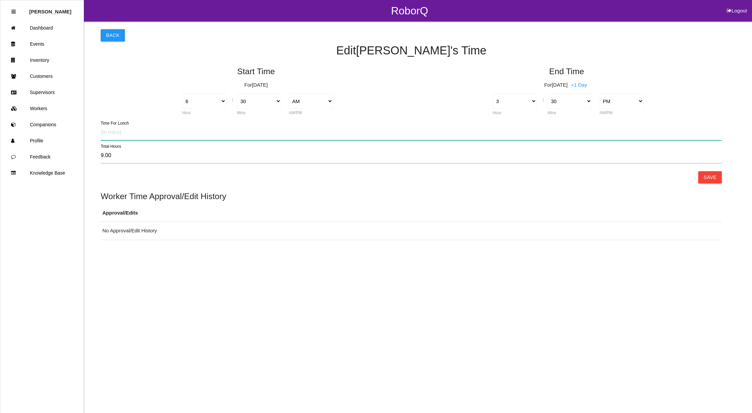
click at [125, 136] on input "text" at bounding box center [411, 132] width 621 height 15
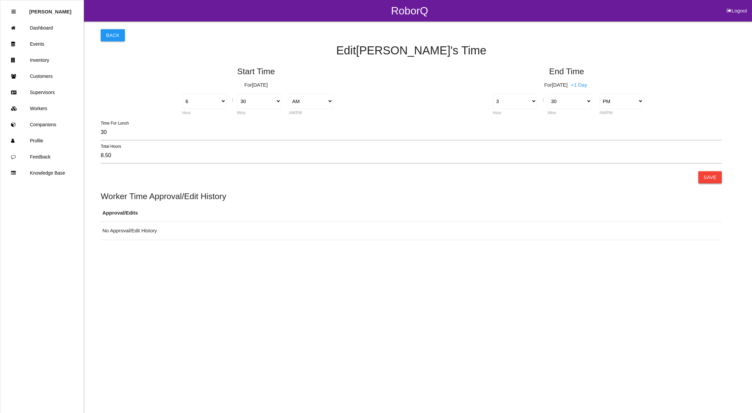
click at [708, 173] on button "Save" at bounding box center [710, 177] width 24 height 12
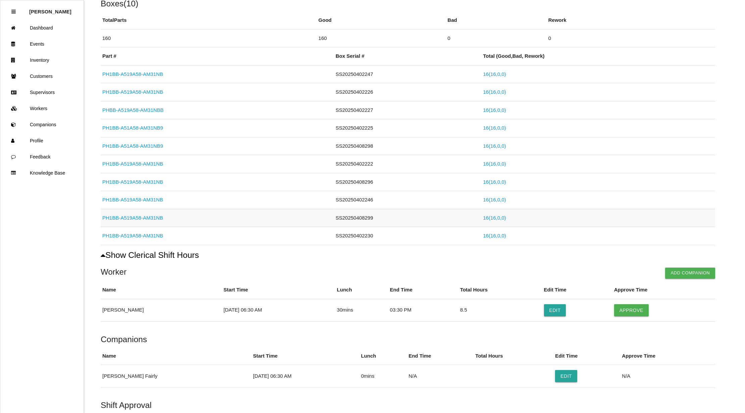
scroll to position [170, 0]
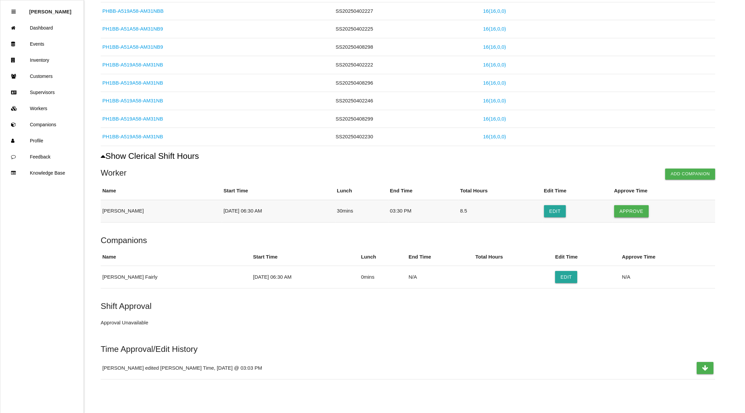
click at [645, 213] on button "Approve" at bounding box center [632, 211] width 35 height 12
click at [555, 277] on button "Edit" at bounding box center [566, 277] width 22 height 12
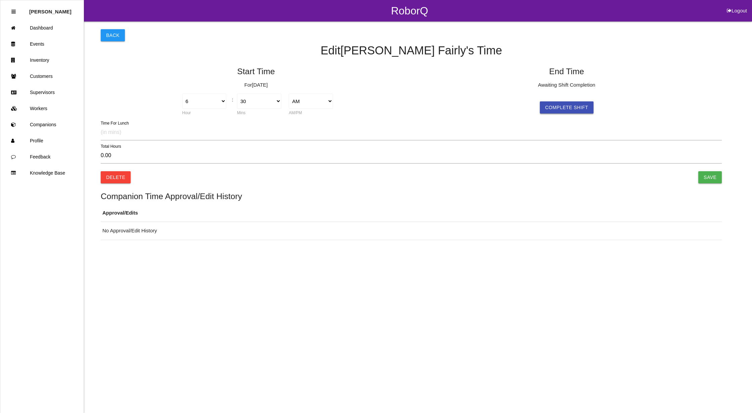
click at [566, 107] on button "Complete Shift" at bounding box center [567, 107] width 54 height 12
click at [627, 100] on select "AM PM" at bounding box center [621, 101] width 44 height 15
click at [599, 94] on select "AM PM" at bounding box center [621, 101] width 44 height 15
click at [521, 97] on select "1 2 3 4 5 6 7 8 9 10 11 12" at bounding box center [515, 101] width 44 height 15
click at [493, 94] on select "1 2 3 4 5 6 7 8 9 10 11 12" at bounding box center [515, 101] width 44 height 15
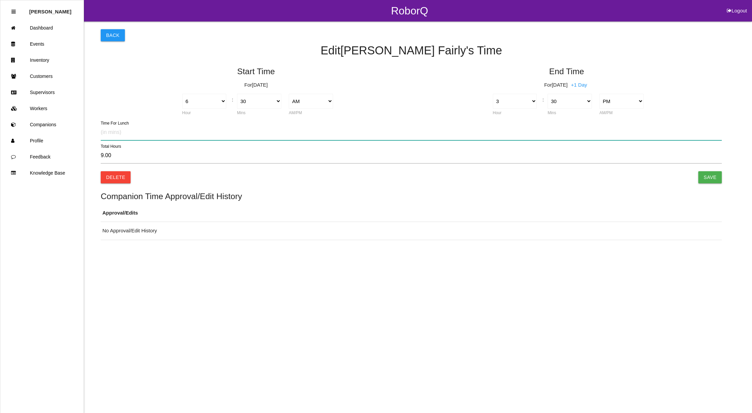
click at [111, 131] on input "text" at bounding box center [411, 132] width 621 height 15
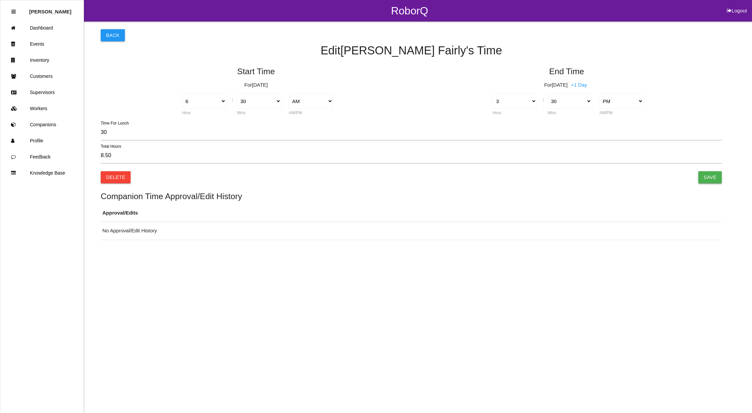
click at [707, 175] on input "Save" at bounding box center [710, 177] width 24 height 12
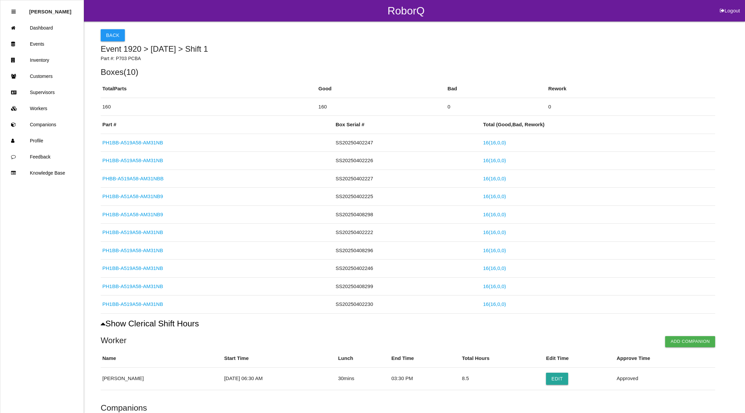
scroll to position [210, 0]
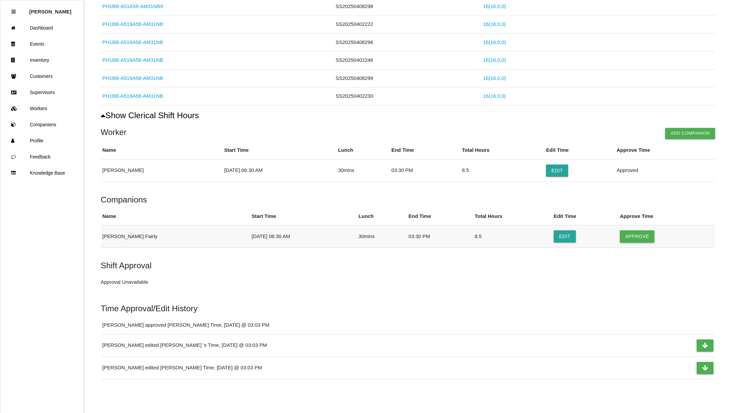
click at [624, 233] on button "Approve" at bounding box center [637, 236] width 35 height 12
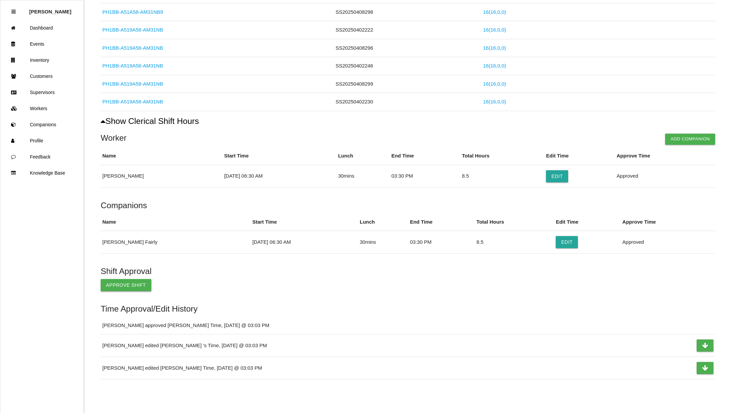
click at [135, 282] on button "Approve Shift" at bounding box center [126, 285] width 51 height 12
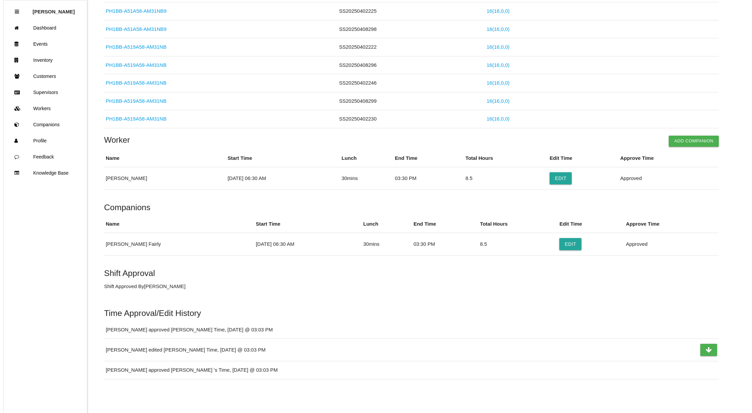
scroll to position [0, 0]
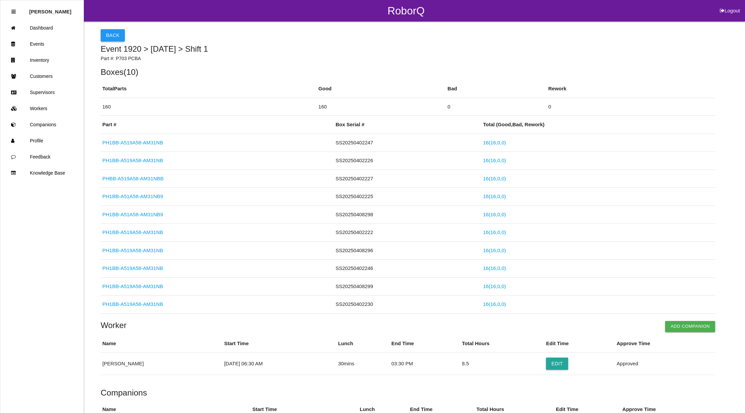
click at [104, 31] on button "Back" at bounding box center [113, 35] width 24 height 12
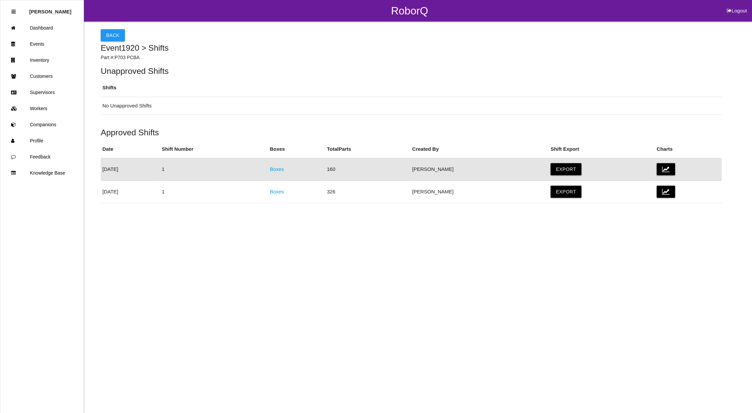
click at [104, 31] on button "Back" at bounding box center [113, 35] width 24 height 12
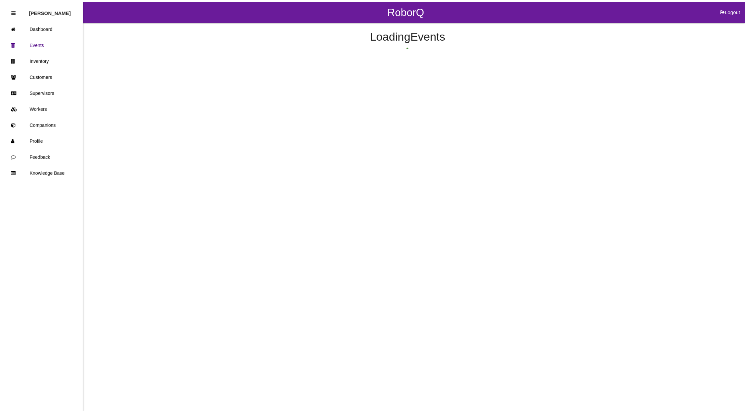
scroll to position [73, 0]
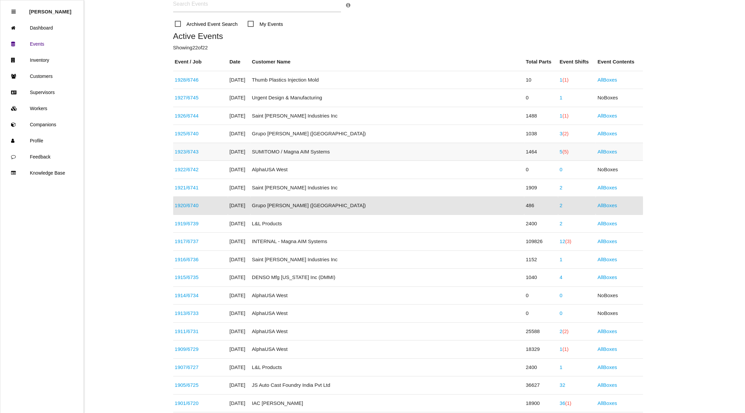
click at [563, 152] on span "(5)" at bounding box center [566, 152] width 6 height 6
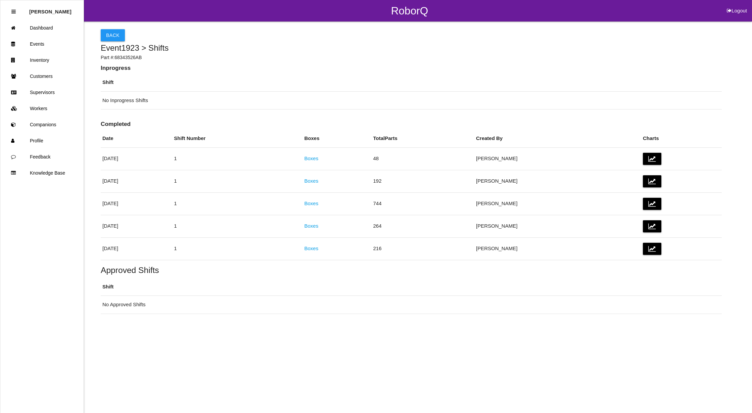
click at [399, 78] on th "Shift" at bounding box center [411, 83] width 621 height 18
click at [318, 247] on link "Boxes" at bounding box center [311, 248] width 14 height 6
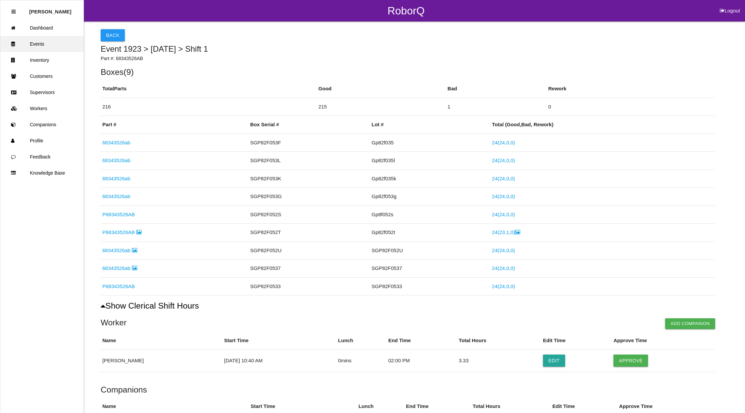
click at [48, 44] on link "Events" at bounding box center [41, 44] width 83 height 16
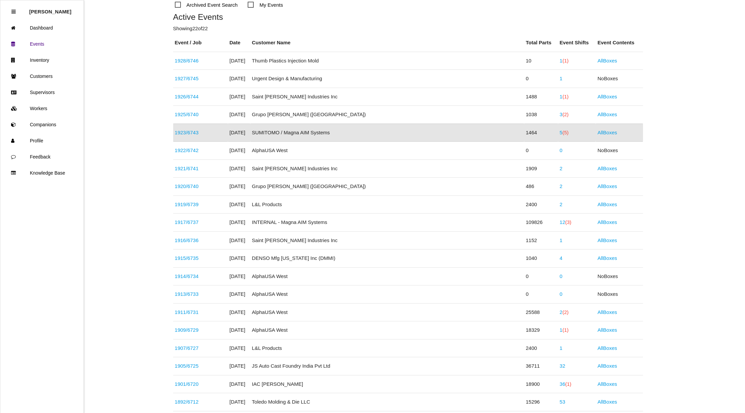
scroll to position [108, 0]
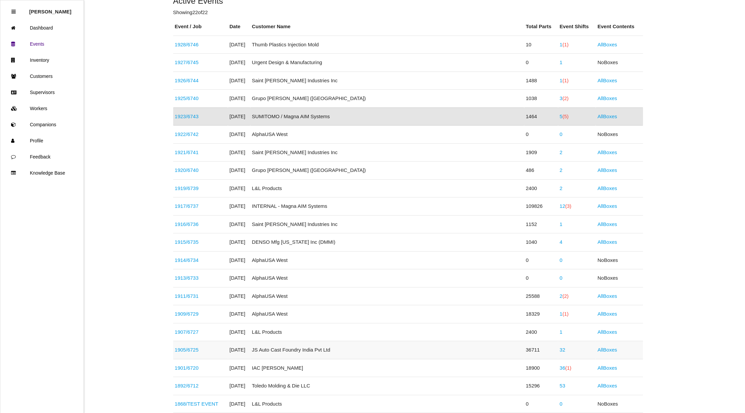
click at [188, 351] on link "1905 / 6725" at bounding box center [187, 350] width 24 height 6
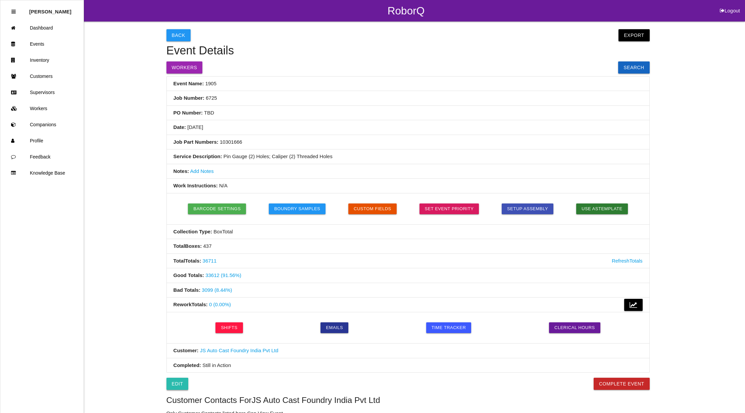
click at [180, 387] on link "Edit" at bounding box center [178, 384] width 22 height 12
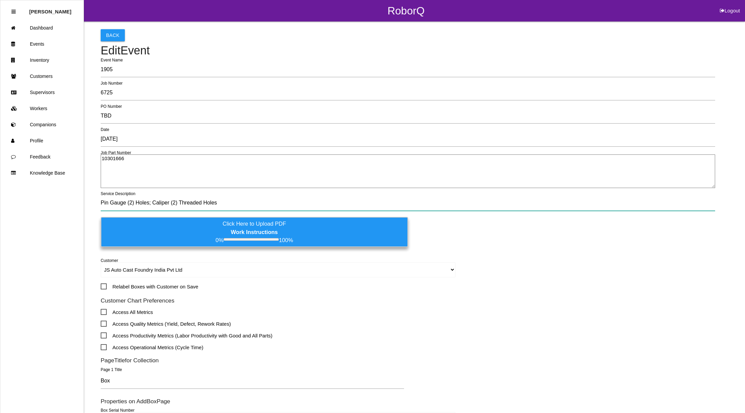
click at [277, 199] on input "Pin Gauge (2) Holes; Caliper (2) Threaded Holes" at bounding box center [408, 202] width 615 height 15
click at [283, 203] on input "Pin Gauge (2) Holes; Caliper (2) Threaded Holes (wall thickness only effective)…" at bounding box center [408, 202] width 615 height 15
click at [281, 203] on input "Pin Gauge (2) Holes; Caliper (2) Threaded Holes (wall thickness only effective)…" at bounding box center [408, 202] width 615 height 15
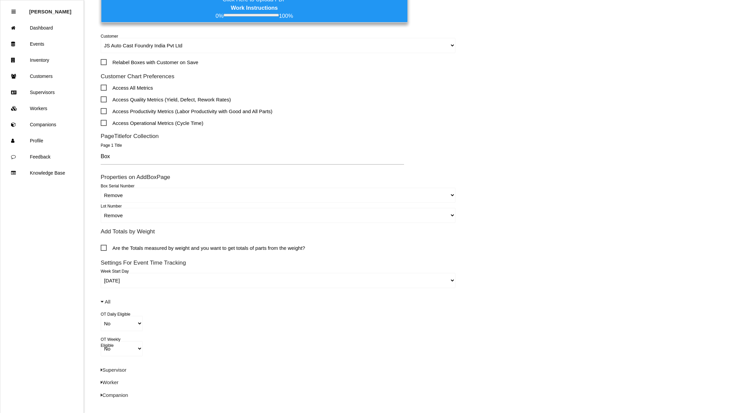
scroll to position [297, 0]
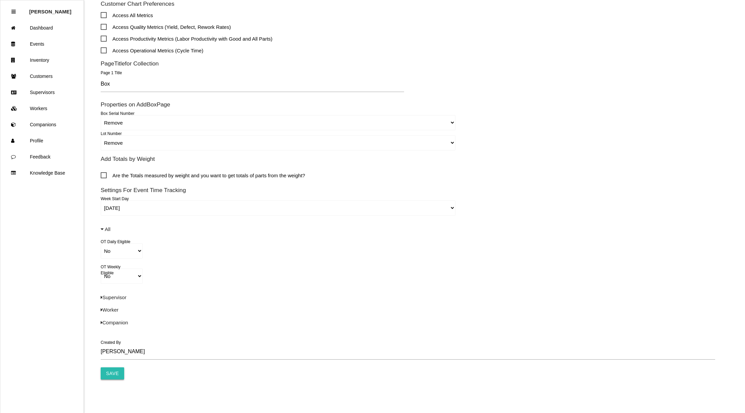
click at [106, 374] on input "Save" at bounding box center [113, 373] width 24 height 12
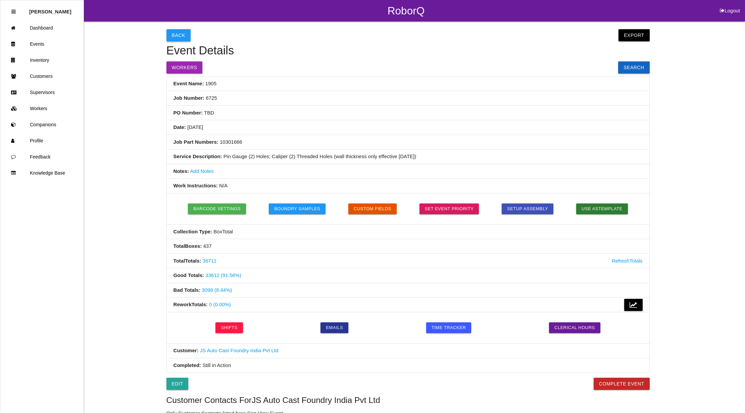
click at [172, 34] on button "Back" at bounding box center [179, 35] width 24 height 12
click at [178, 35] on button "Back" at bounding box center [179, 35] width 24 height 12
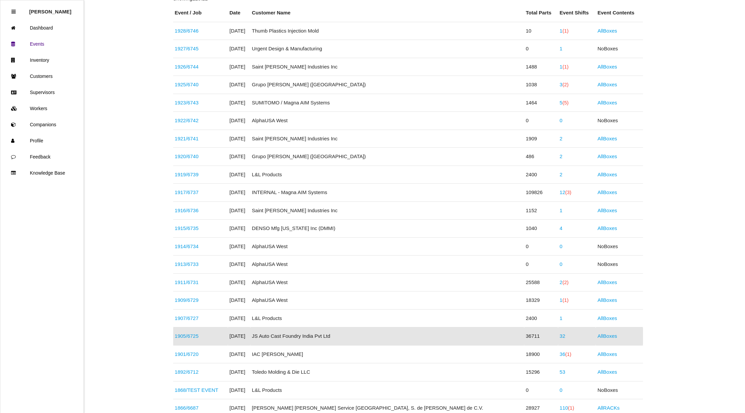
scroll to position [119, 0]
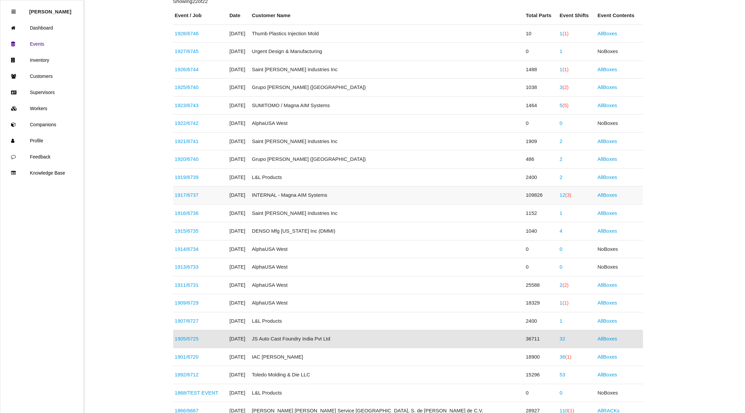
click at [560, 195] on link "12 (3)" at bounding box center [566, 195] width 12 height 6
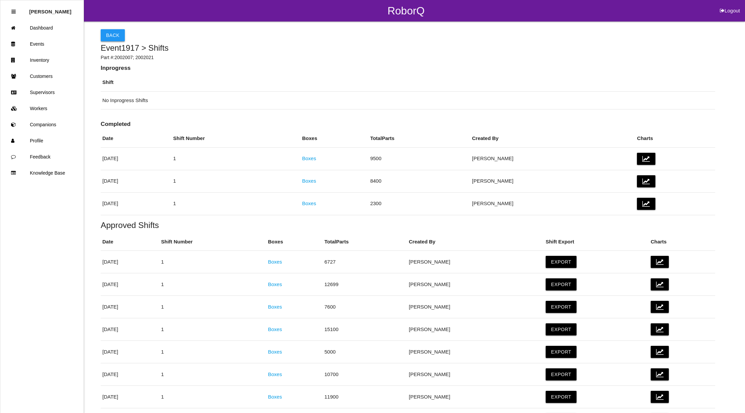
click at [116, 31] on button "Back" at bounding box center [113, 35] width 24 height 12
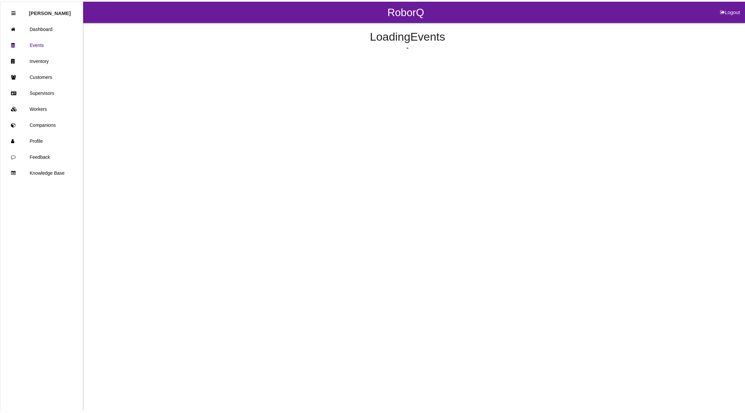
scroll to position [109, 0]
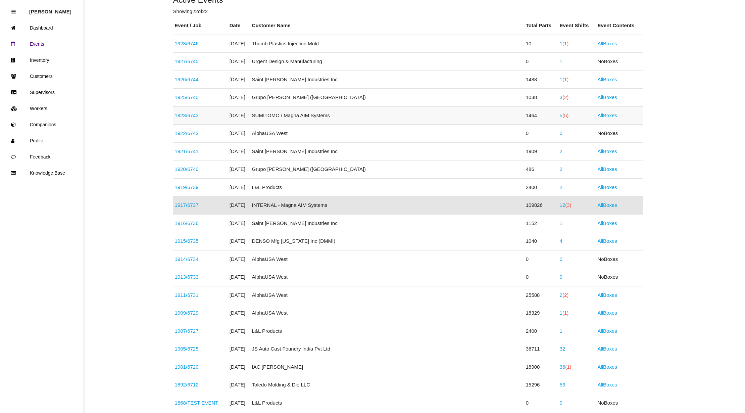
click at [558, 115] on td "5 (5)" at bounding box center [577, 115] width 38 height 18
click at [560, 114] on link "5 (5)" at bounding box center [564, 115] width 9 height 6
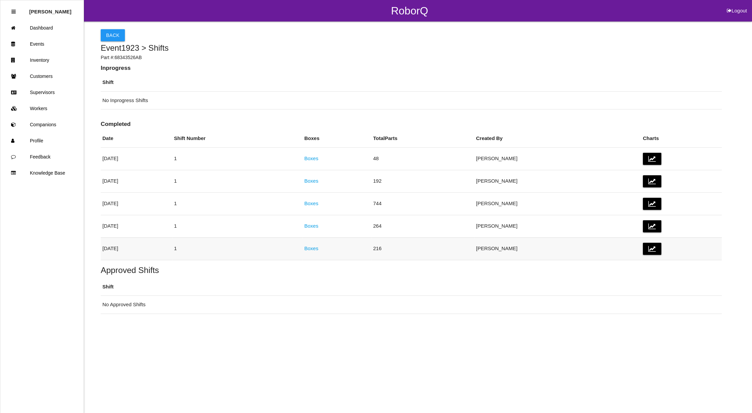
click at [318, 251] on link "Boxes" at bounding box center [311, 248] width 14 height 6
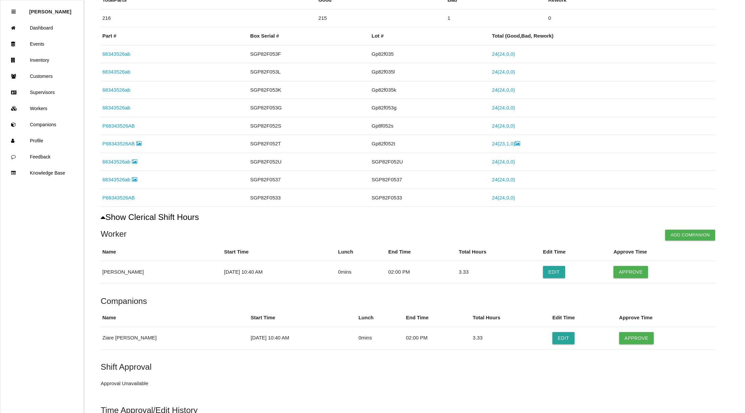
scroll to position [134, 0]
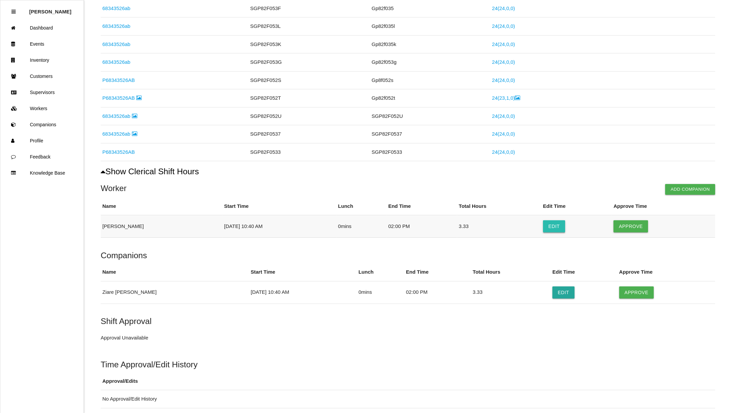
click at [557, 229] on button "Edit" at bounding box center [554, 226] width 22 height 12
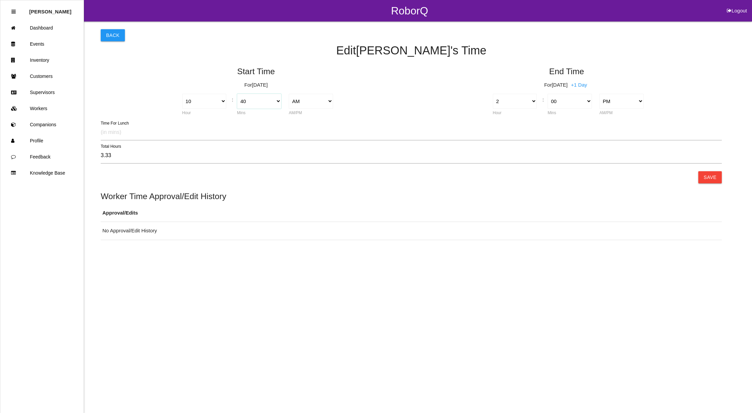
click at [271, 99] on select "00 01 02 03 04 05 06 07 08 09 10 11 12 13 14 15 16 17 18 19 20 21 22 23 24 25 2…" at bounding box center [259, 101] width 44 height 15
click at [237, 94] on select "00 01 02 03 04 05 06 07 08 09 10 11 12 13 14 15 16 17 18 19 20 21 22 23 24 25 2…" at bounding box center [259, 101] width 44 height 15
click at [708, 176] on button "Save" at bounding box center [710, 177] width 24 height 12
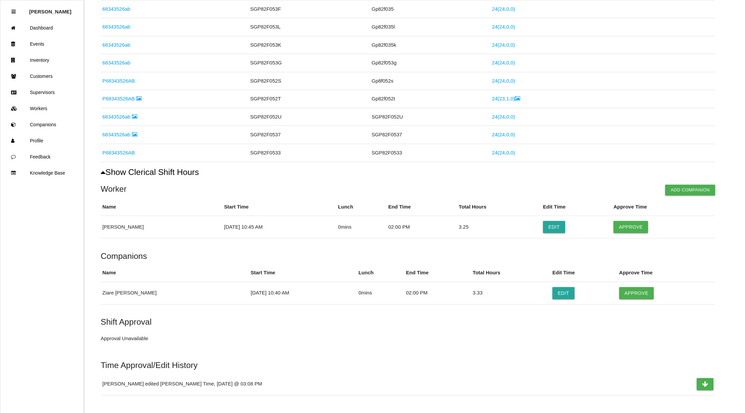
scroll to position [134, 0]
click at [556, 295] on button "Edit" at bounding box center [564, 292] width 22 height 12
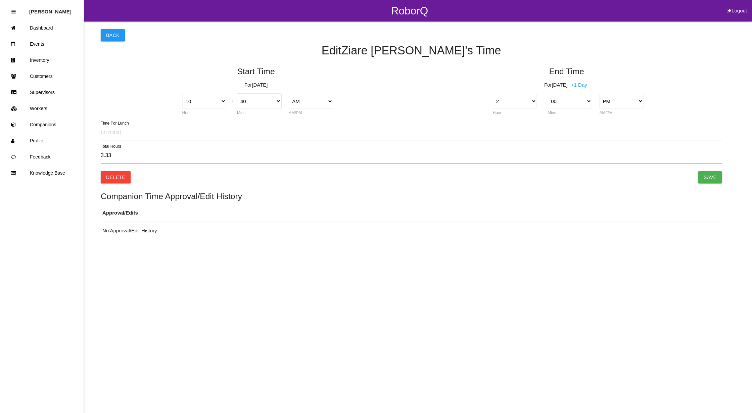
click at [271, 99] on select "00 01 02 03 04 05 06 07 08 09 10 11 12 13 14 15 16 17 18 19 20 21 22 23 24 25 2…" at bounding box center [259, 101] width 44 height 15
click at [237, 94] on select "00 01 02 03 04 05 06 07 08 09 10 11 12 13 14 15 16 17 18 19 20 21 22 23 24 25 2…" at bounding box center [259, 101] width 44 height 15
click at [711, 176] on input "Save" at bounding box center [710, 177] width 24 height 12
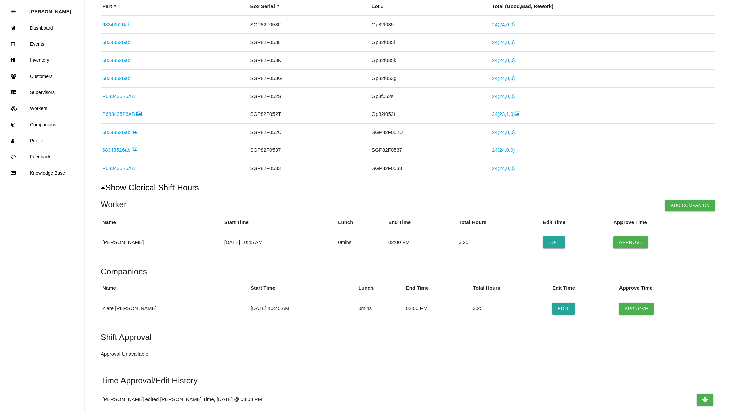
scroll to position [134, 0]
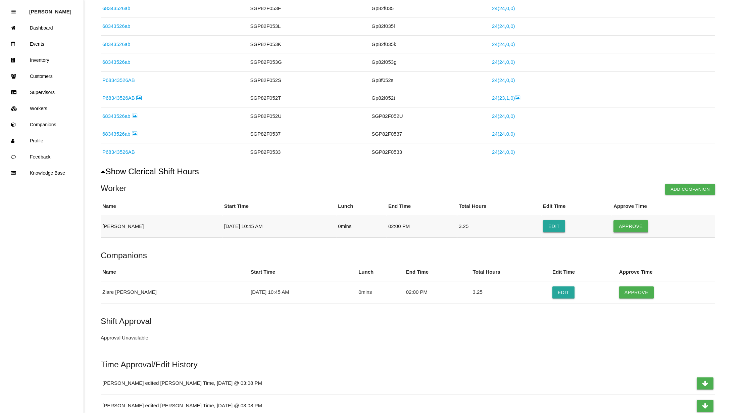
click at [629, 224] on button "Approve" at bounding box center [631, 226] width 35 height 12
click at [625, 290] on button "Approve" at bounding box center [637, 292] width 35 height 12
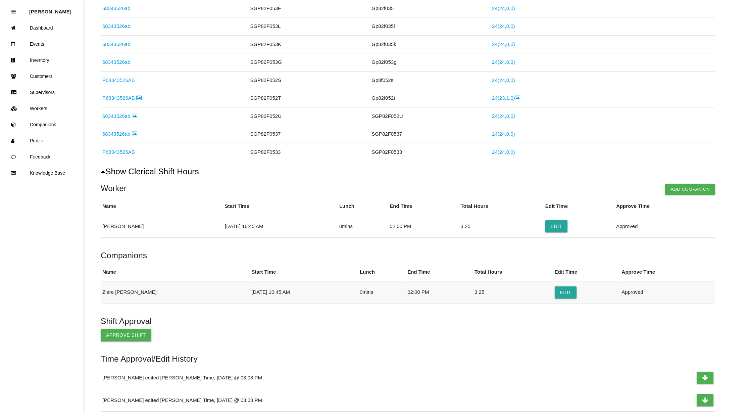
click at [112, 337] on button "Approve Shift" at bounding box center [126, 335] width 51 height 12
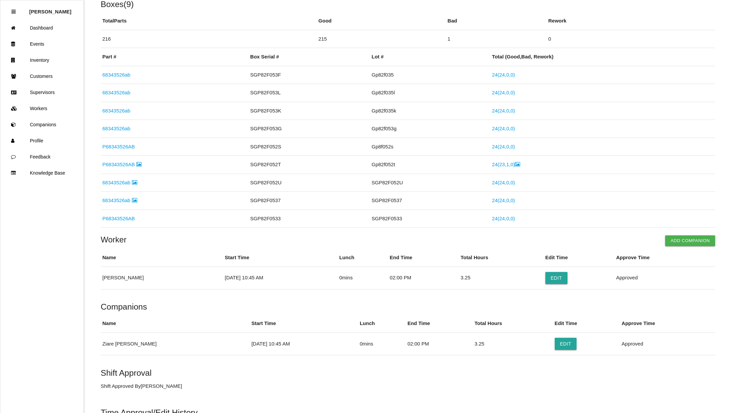
scroll to position [0, 0]
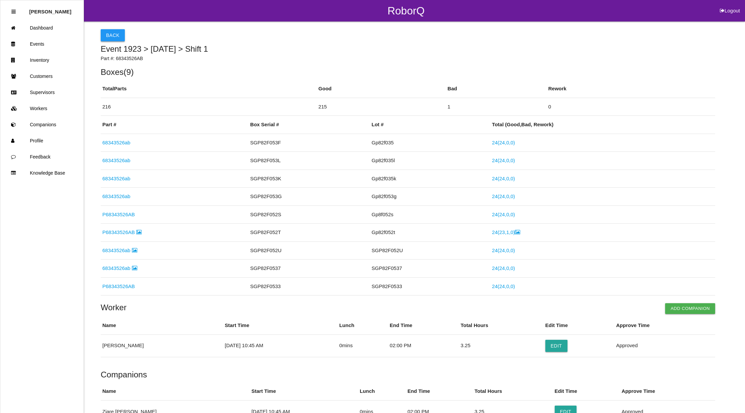
click at [105, 35] on button "Back" at bounding box center [113, 35] width 24 height 12
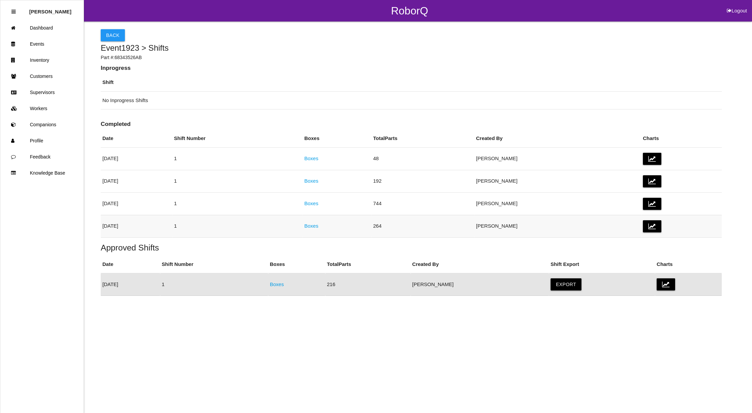
click at [318, 223] on link "Boxes" at bounding box center [311, 226] width 14 height 6
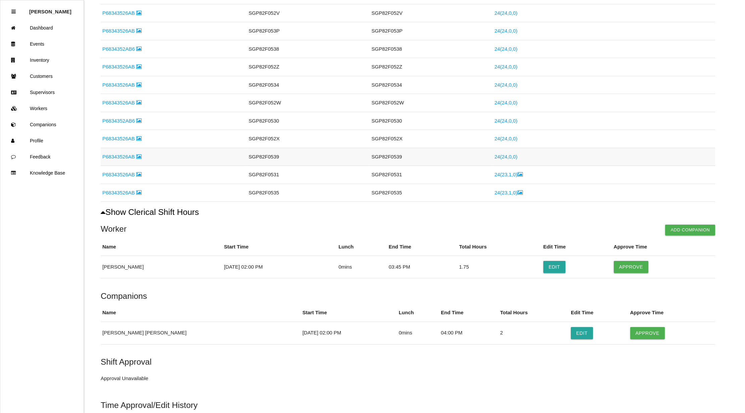
scroll to position [134, 0]
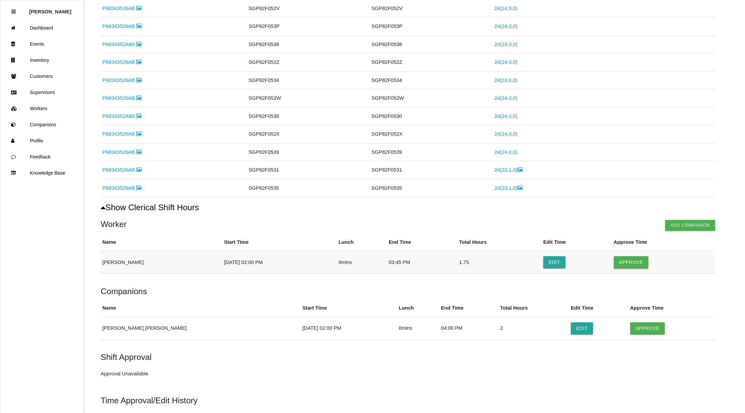
click at [633, 263] on button "Approve" at bounding box center [631, 262] width 35 height 12
click at [631, 329] on button "Approve" at bounding box center [648, 328] width 35 height 12
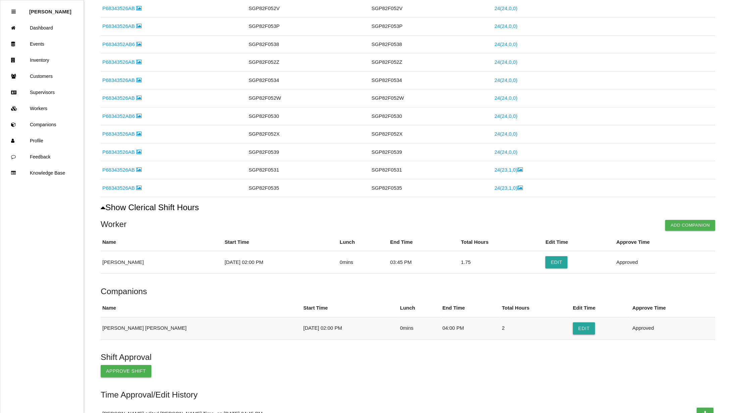
click at [116, 373] on button "Approve Shift" at bounding box center [126, 371] width 51 height 12
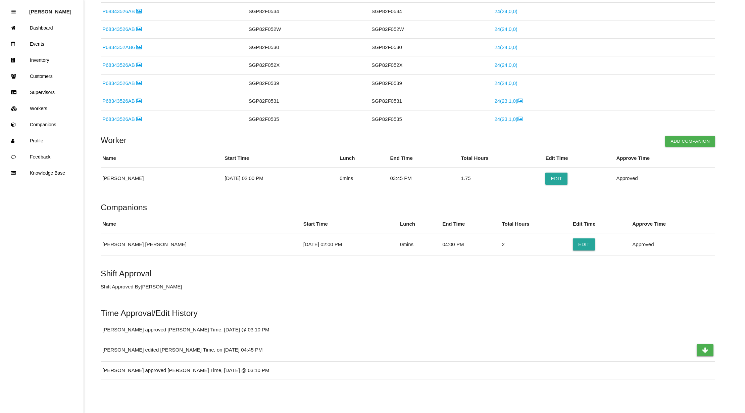
scroll to position [26, 0]
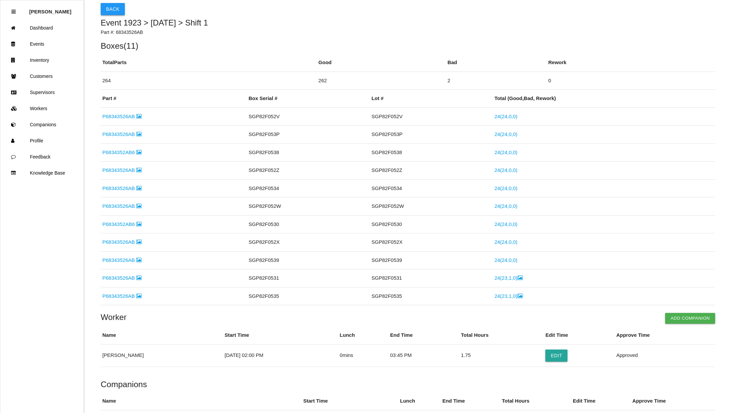
click at [111, 3] on button "Back" at bounding box center [113, 9] width 24 height 12
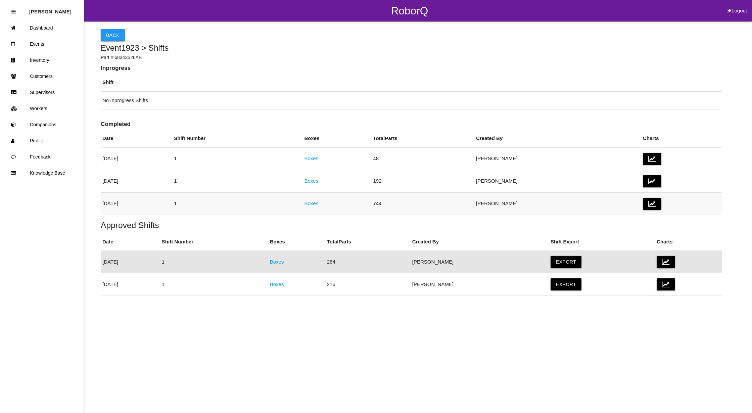
click at [318, 205] on link "Boxes" at bounding box center [311, 203] width 14 height 6
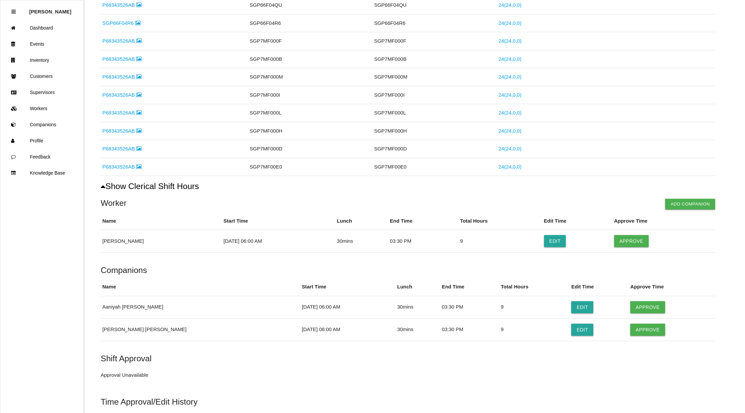
scroll to position [585, 0]
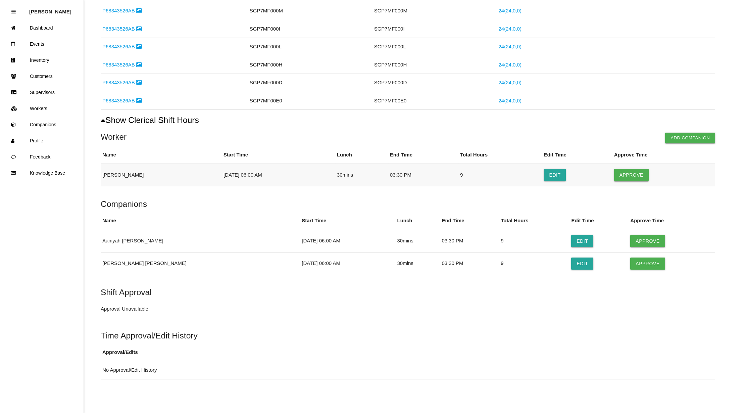
click at [629, 175] on button "Approve" at bounding box center [632, 175] width 35 height 12
click at [631, 241] on button "Approve" at bounding box center [648, 241] width 35 height 12
click at [633, 261] on button "Approve" at bounding box center [648, 264] width 35 height 12
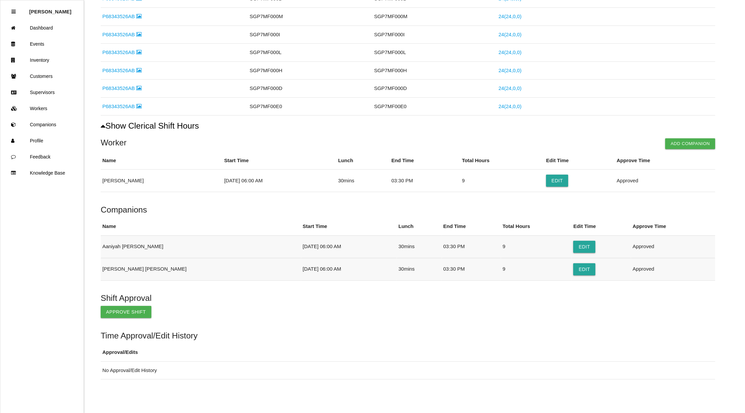
scroll to position [580, 0]
click at [120, 306] on button "Approve Shift" at bounding box center [126, 312] width 51 height 12
click at [119, 312] on button "Approve Shift" at bounding box center [126, 312] width 51 height 12
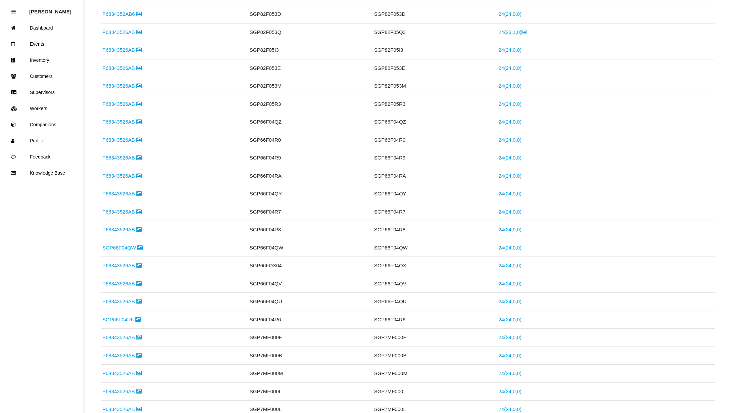
scroll to position [0, 0]
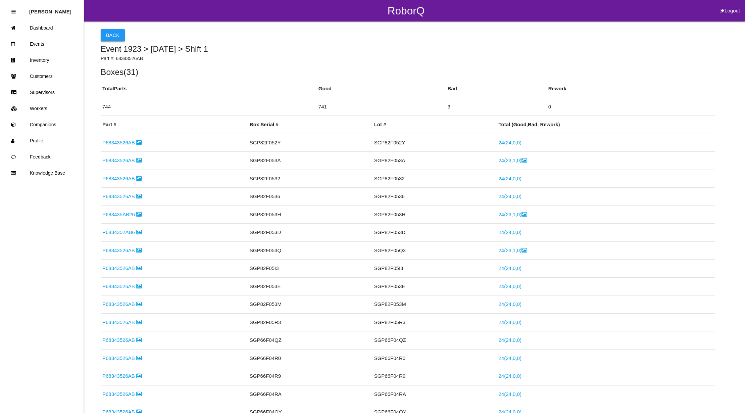
click at [113, 34] on button "Back" at bounding box center [113, 35] width 24 height 12
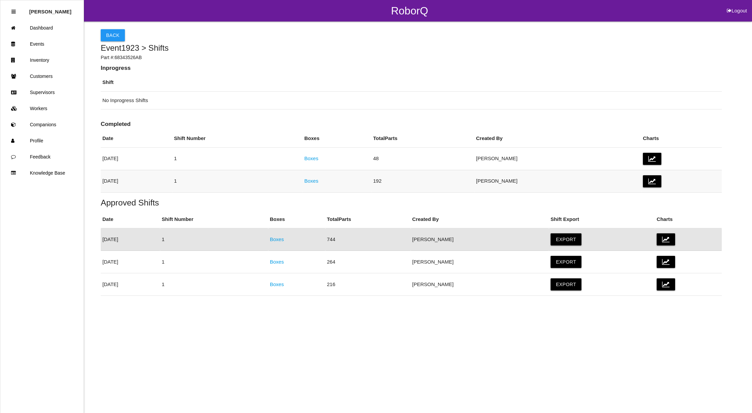
click at [318, 182] on link "Boxes" at bounding box center [311, 181] width 14 height 6
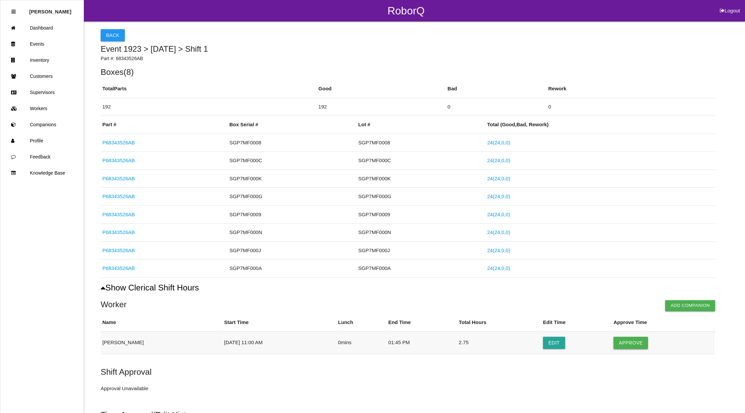
click at [631, 346] on button "Approve" at bounding box center [631, 343] width 35 height 12
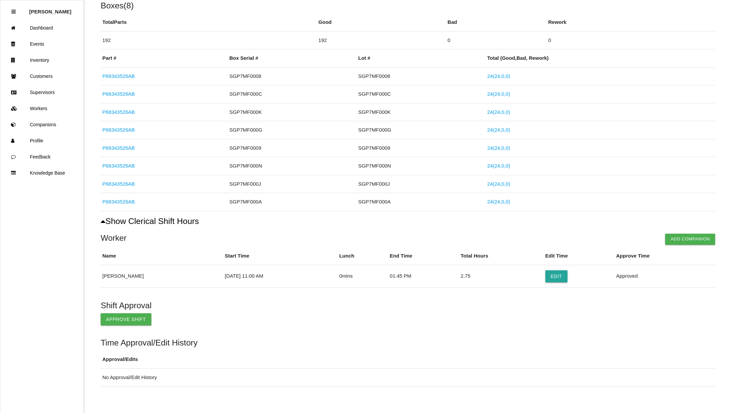
scroll to position [75, 0]
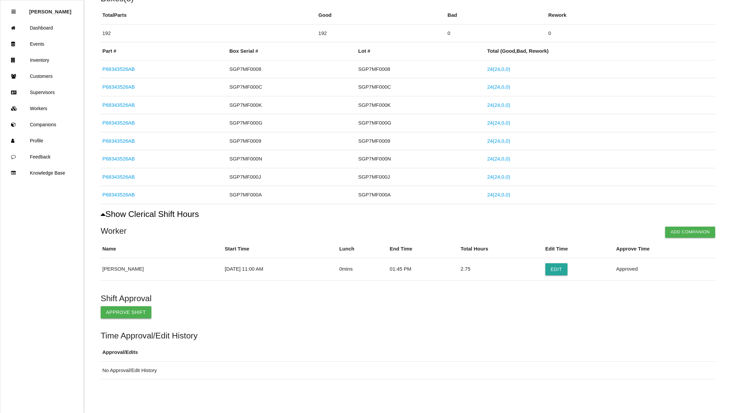
click at [132, 308] on button "Approve Shift" at bounding box center [126, 312] width 51 height 12
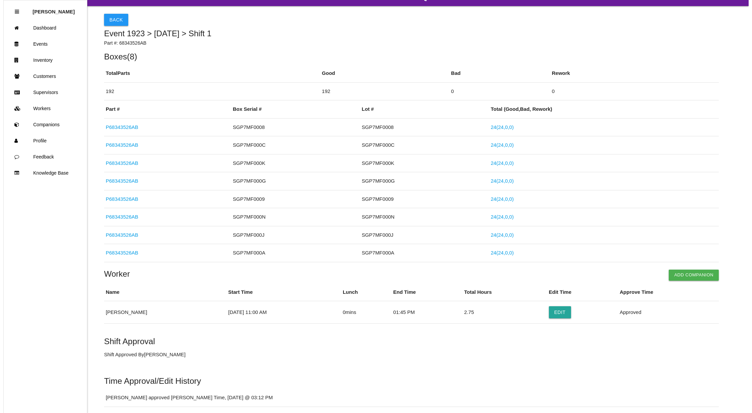
scroll to position [0, 0]
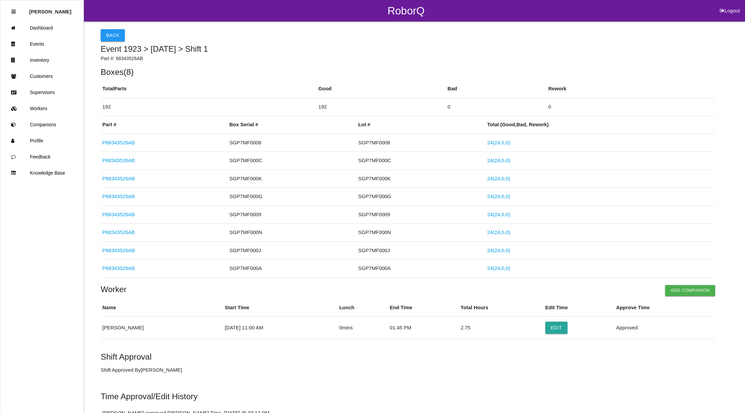
click at [114, 33] on button "Back" at bounding box center [113, 35] width 24 height 12
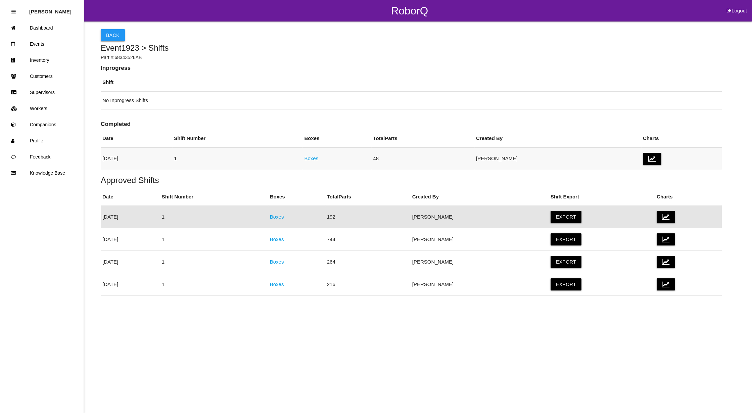
click at [318, 156] on link "Boxes" at bounding box center [311, 158] width 14 height 6
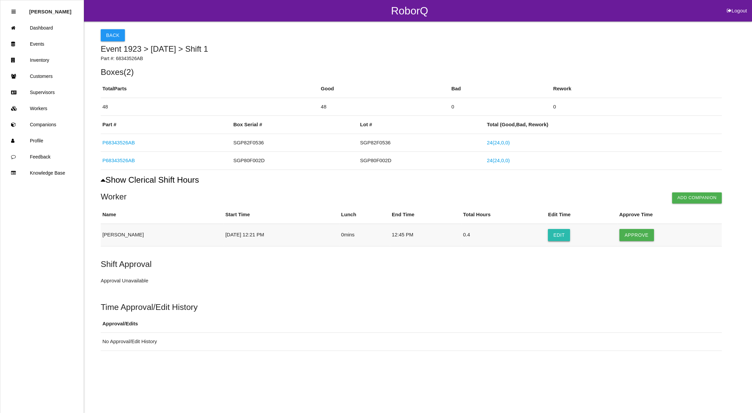
click at [566, 233] on button "Edit" at bounding box center [559, 235] width 22 height 12
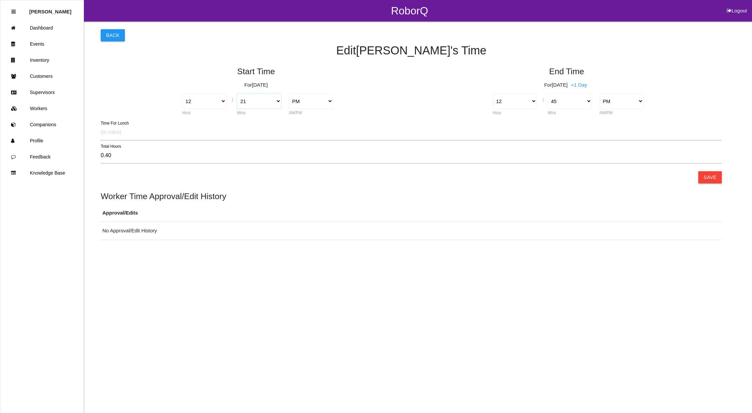
click at [270, 104] on select "00 01 02 03 04 05 06 07 08 09 10 11 12 13 14 15 16 17 18 19 20 21 22 23 24 25 2…" at bounding box center [259, 101] width 44 height 15
click at [237, 94] on select "00 01 02 03 04 05 06 07 08 09 10 11 12 13 14 15 16 17 18 19 20 21 22 23 24 25 2…" at bounding box center [259, 101] width 44 height 15
click at [708, 178] on button "Save" at bounding box center [710, 177] width 24 height 12
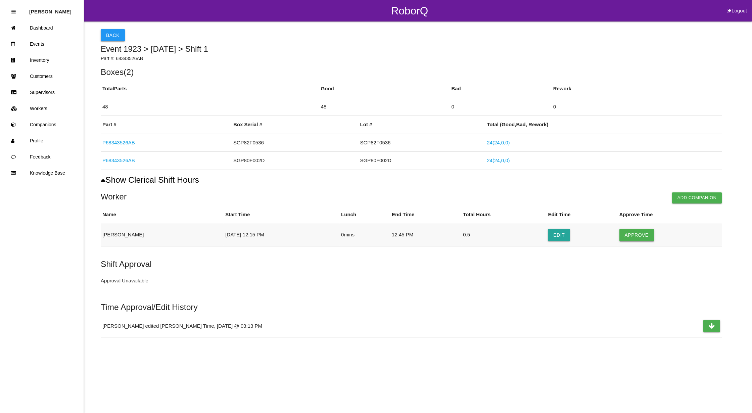
click at [644, 236] on button "Approve" at bounding box center [637, 235] width 35 height 12
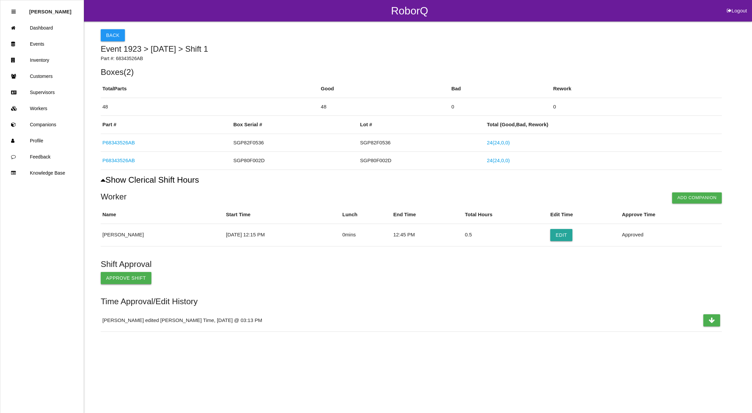
click at [111, 279] on button "Approve Shift" at bounding box center [126, 278] width 51 height 12
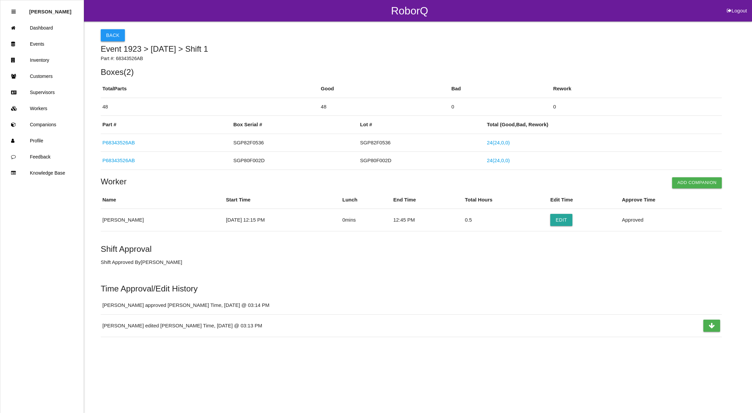
click at [115, 35] on button "Back" at bounding box center [113, 35] width 24 height 12
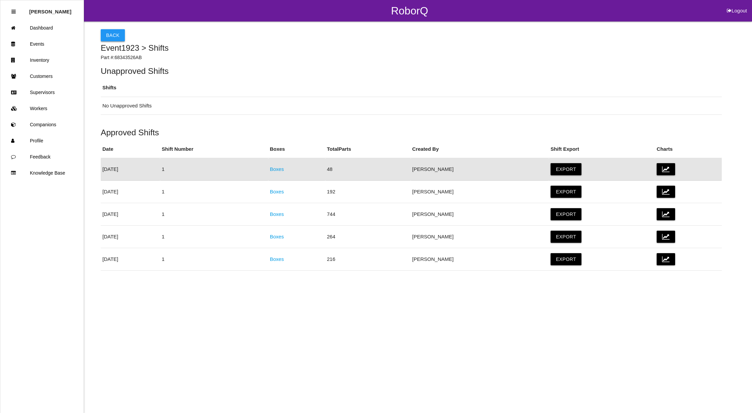
click at [109, 36] on button "Back" at bounding box center [113, 35] width 24 height 12
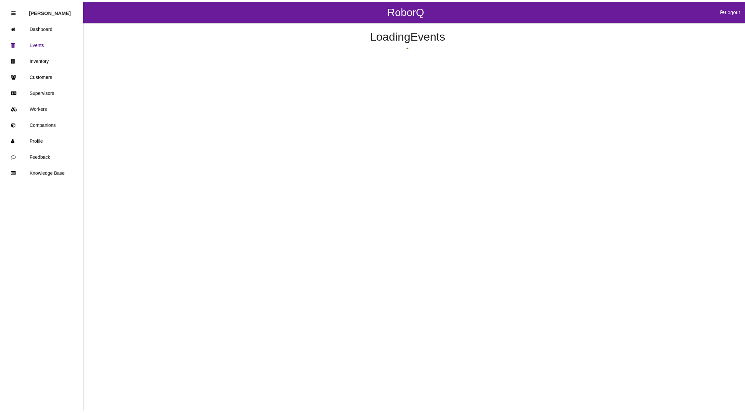
scroll to position [18, 0]
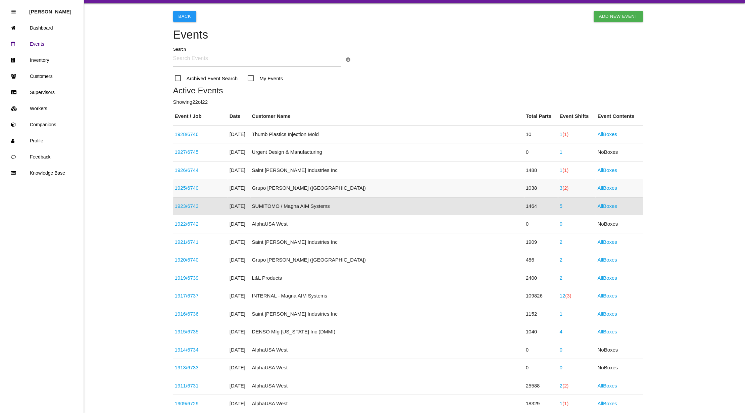
click at [563, 189] on span "(2)" at bounding box center [566, 188] width 6 height 6
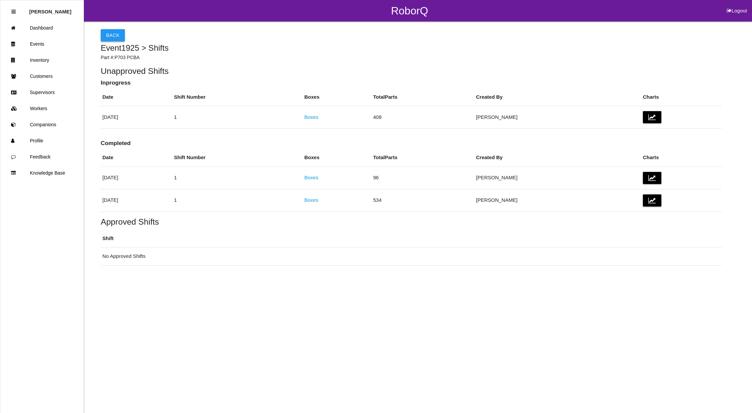
click at [109, 34] on button "Back" at bounding box center [113, 35] width 24 height 12
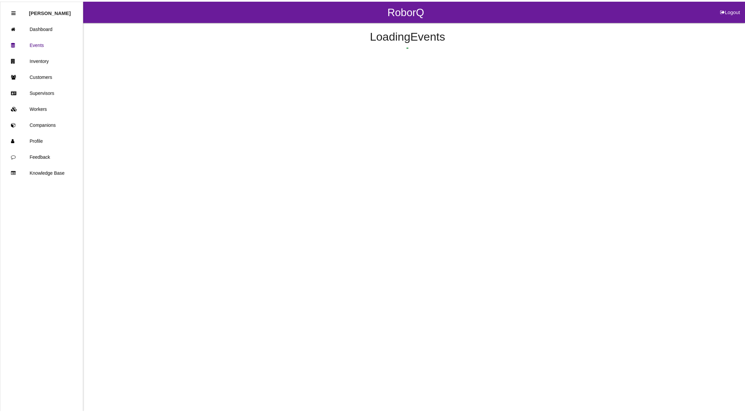
scroll to position [0, 0]
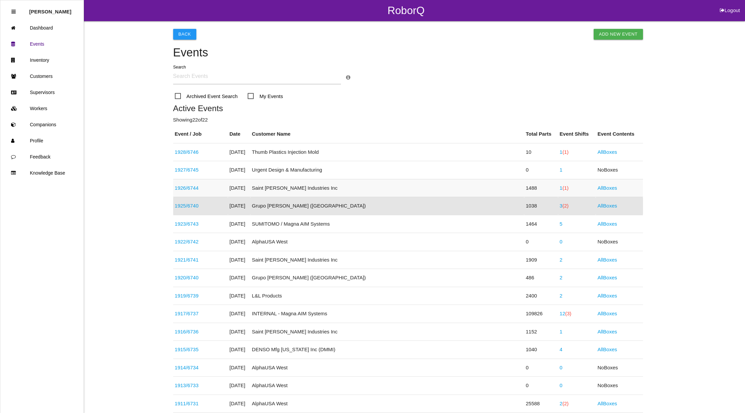
click at [563, 188] on span "(1)" at bounding box center [566, 188] width 6 height 6
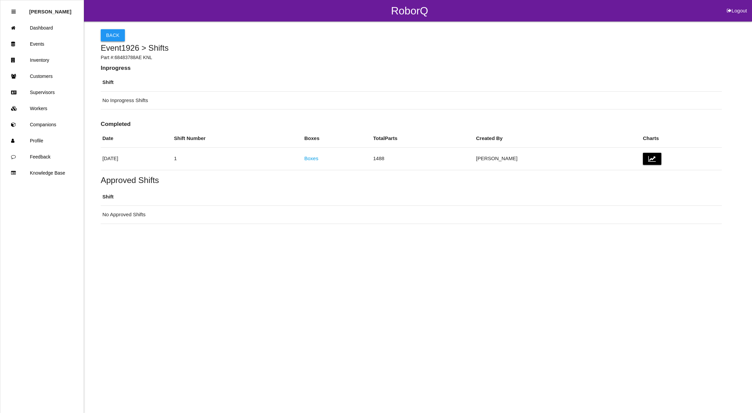
click at [104, 29] on button "Back" at bounding box center [113, 35] width 24 height 12
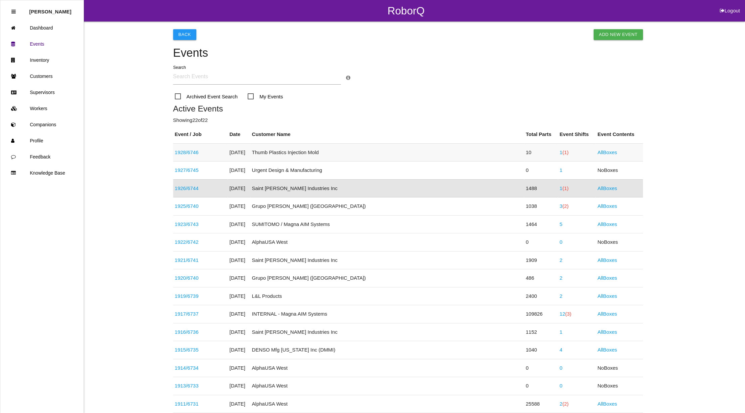
click at [563, 149] on span "(1)" at bounding box center [566, 152] width 6 height 6
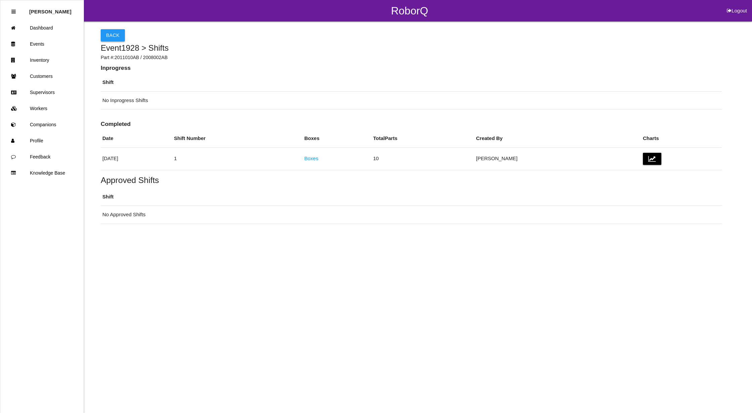
click at [114, 35] on button "Back" at bounding box center [113, 35] width 24 height 12
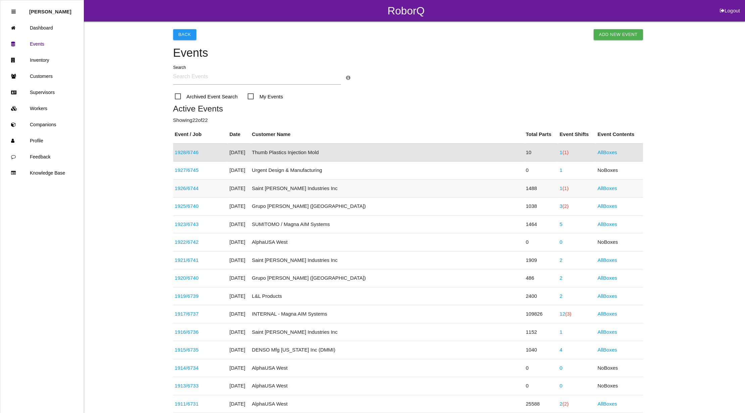
click at [560, 187] on link "1 (1)" at bounding box center [564, 188] width 9 height 6
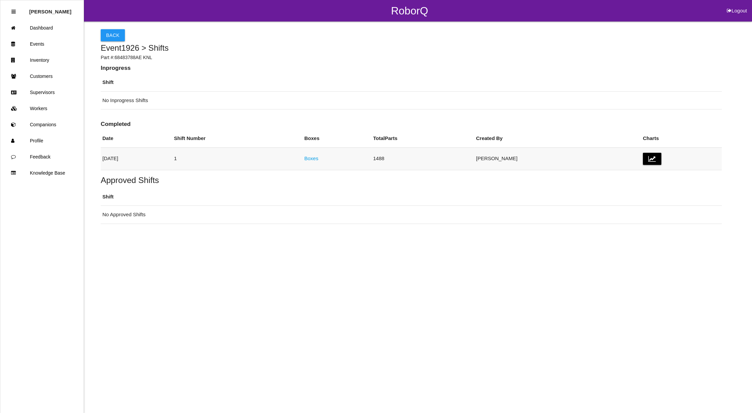
click at [318, 156] on link "Boxes" at bounding box center [311, 158] width 14 height 6
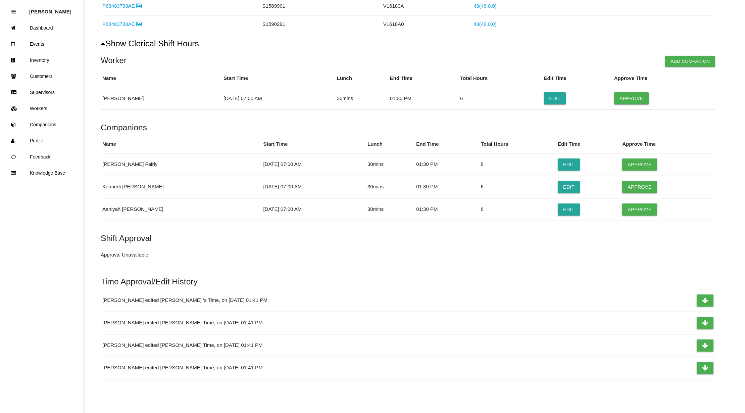
scroll to position [662, 0]
click at [626, 97] on button "Approve" at bounding box center [632, 98] width 35 height 12
click at [642, 161] on button "Approve" at bounding box center [640, 164] width 35 height 12
click at [642, 183] on button "Approve" at bounding box center [640, 187] width 35 height 12
click at [639, 208] on button "Approve" at bounding box center [640, 209] width 35 height 12
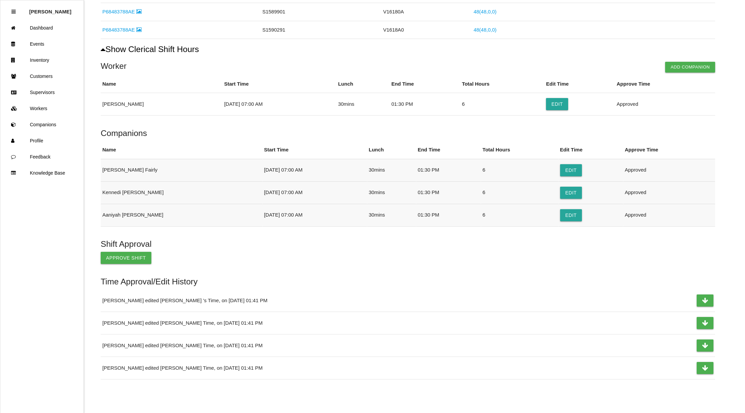
scroll to position [657, 0]
click at [109, 253] on button "Approve Shift" at bounding box center [126, 258] width 51 height 12
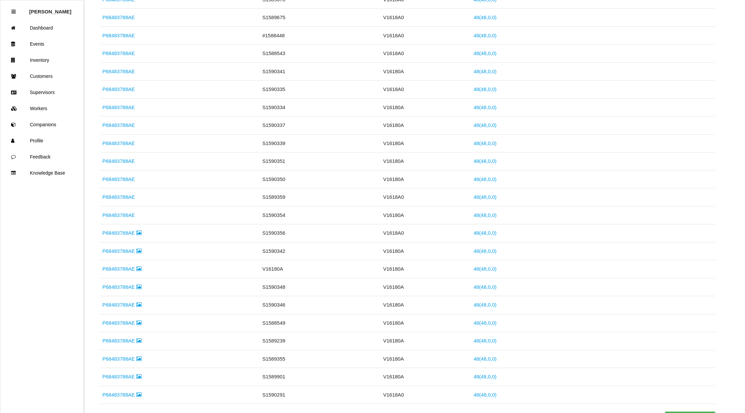
scroll to position [0, 0]
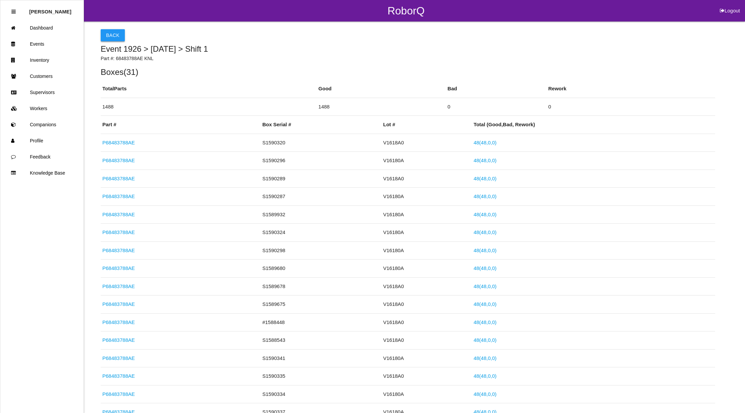
click at [106, 32] on button "Back" at bounding box center [113, 35] width 24 height 12
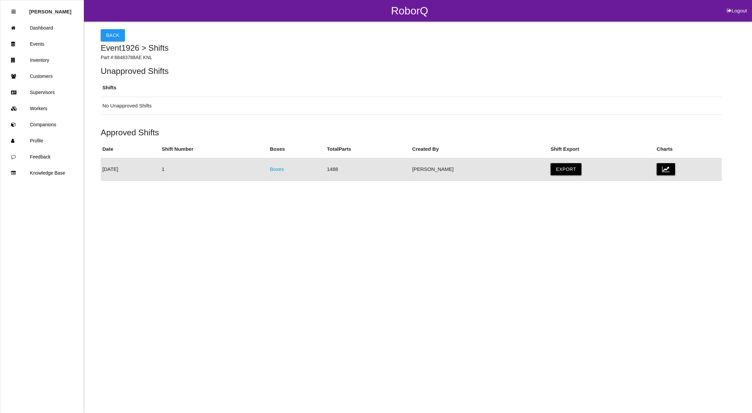
click at [105, 32] on button "Back" at bounding box center [113, 35] width 24 height 12
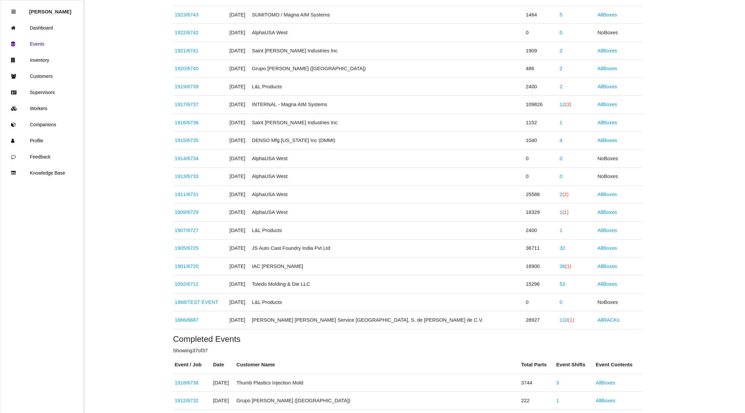
scroll to position [269, 0]
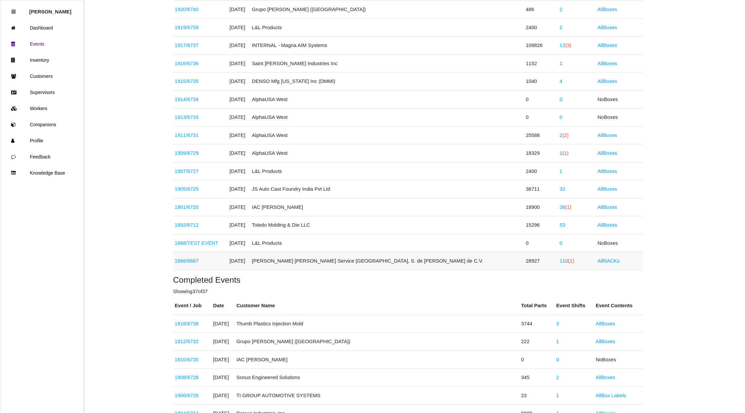
click at [569, 262] on span "(1)" at bounding box center [572, 261] width 6 height 6
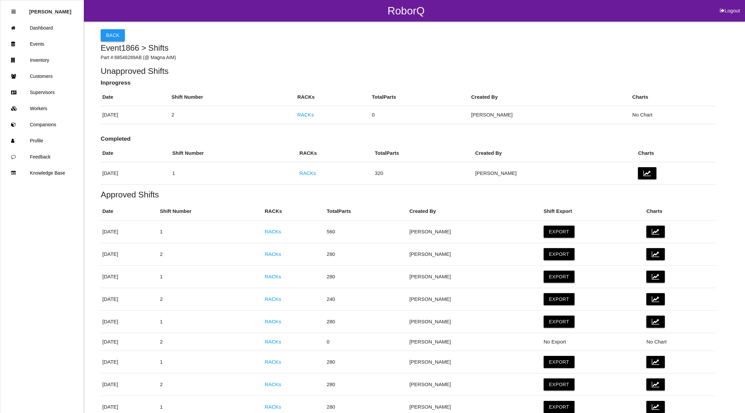
click at [107, 31] on button "Back" at bounding box center [113, 35] width 24 height 12
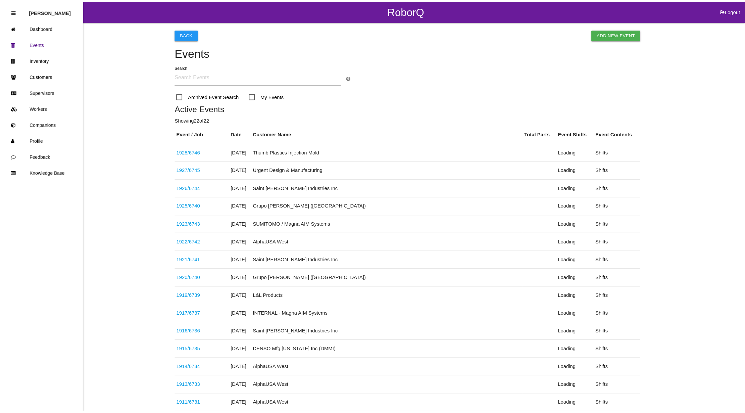
scroll to position [325, 0]
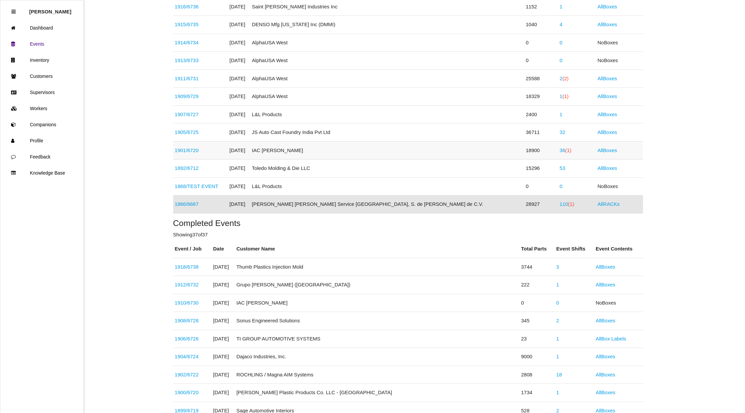
click at [560, 153] on link "36 (1)" at bounding box center [566, 150] width 12 height 6
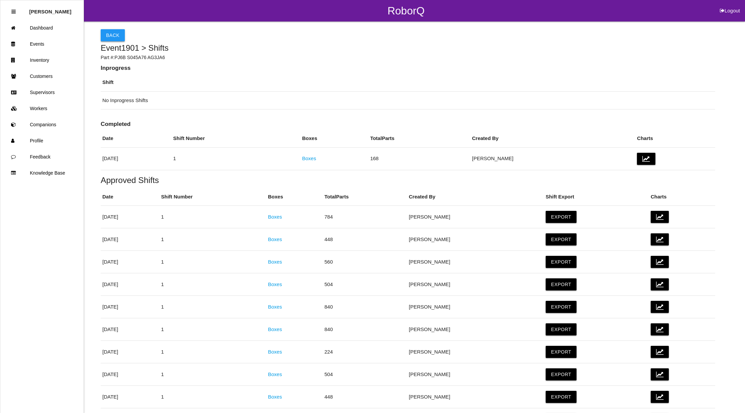
click at [112, 30] on button "Back" at bounding box center [113, 35] width 24 height 12
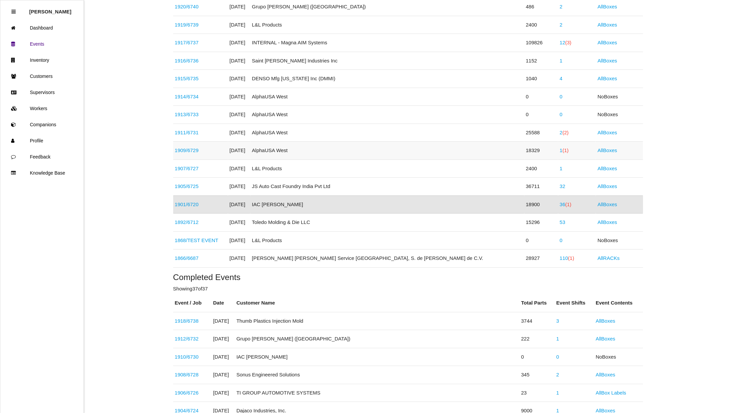
click at [563, 153] on span "(1)" at bounding box center [566, 150] width 6 height 6
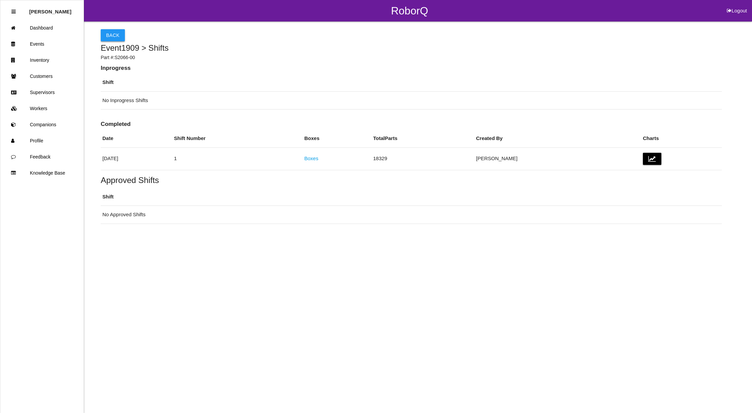
click at [110, 35] on button "Back" at bounding box center [113, 35] width 24 height 12
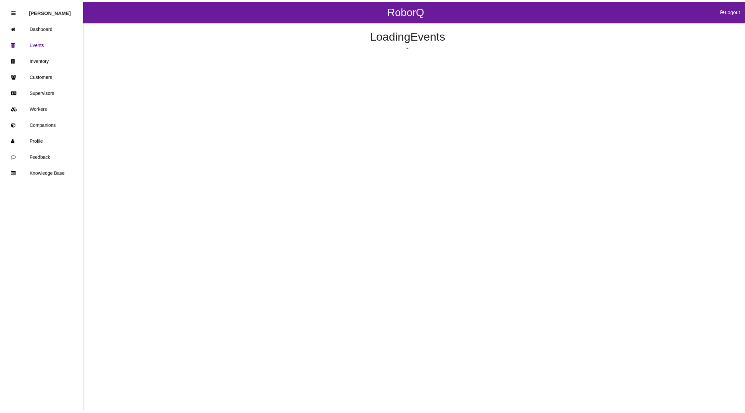
scroll to position [217, 0]
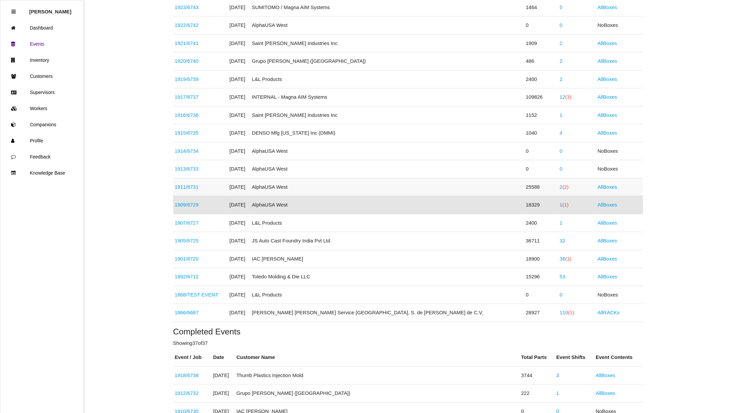
click at [525, 187] on td "25588" at bounding box center [542, 187] width 34 height 18
click at [563, 187] on span "(2)" at bounding box center [566, 187] width 6 height 6
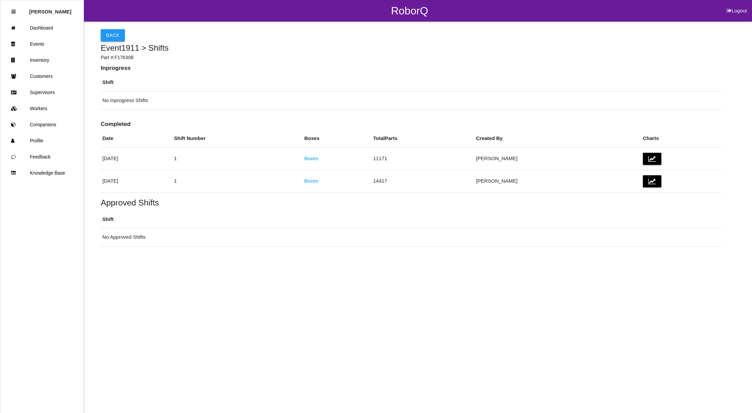
click at [104, 34] on button "Back" at bounding box center [113, 35] width 24 height 12
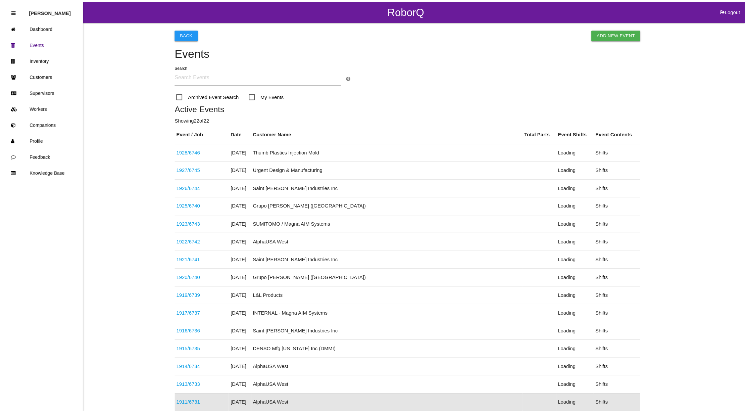
scroll to position [199, 0]
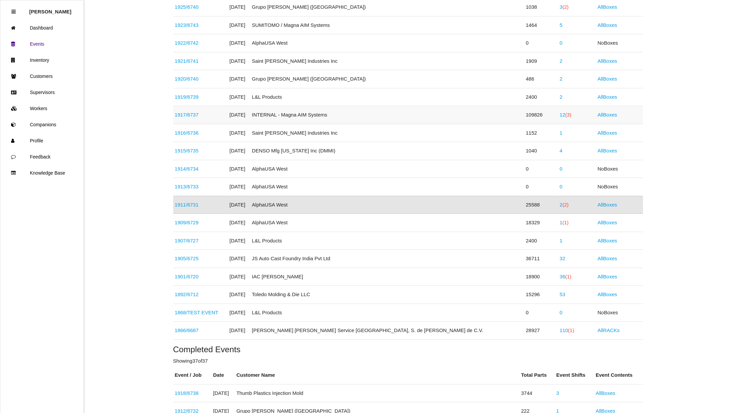
click at [560, 113] on link "12 (3)" at bounding box center [566, 115] width 12 height 6
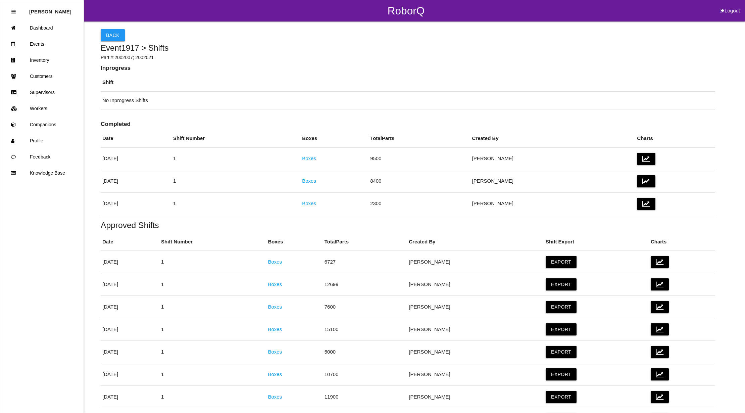
click at [443, 78] on th "Shift" at bounding box center [408, 83] width 615 height 18
click at [316, 204] on link "Boxes" at bounding box center [309, 203] width 14 height 6
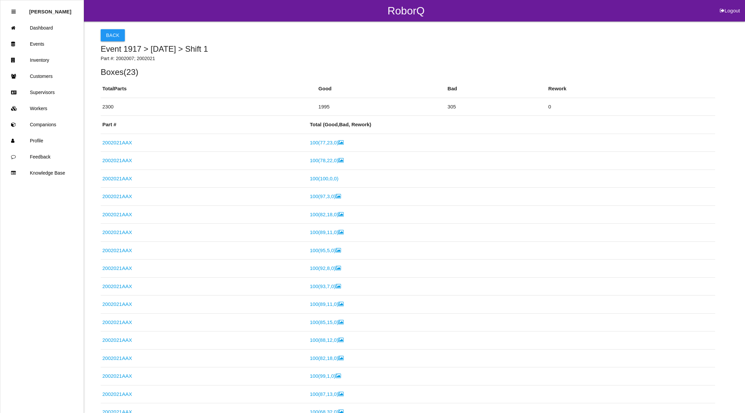
scroll to position [361, 0]
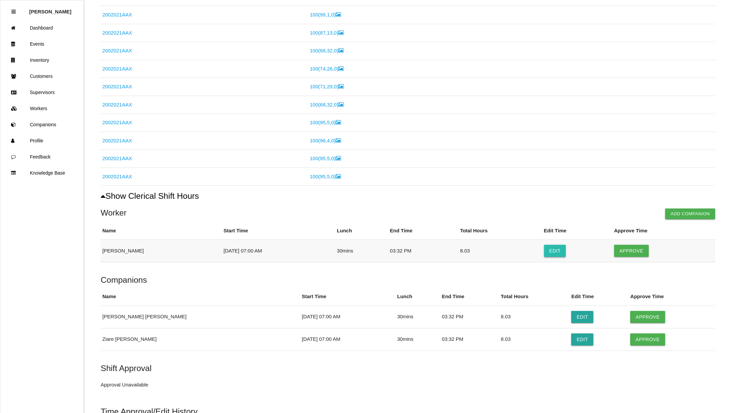
click at [550, 255] on button "Edit" at bounding box center [555, 251] width 22 height 12
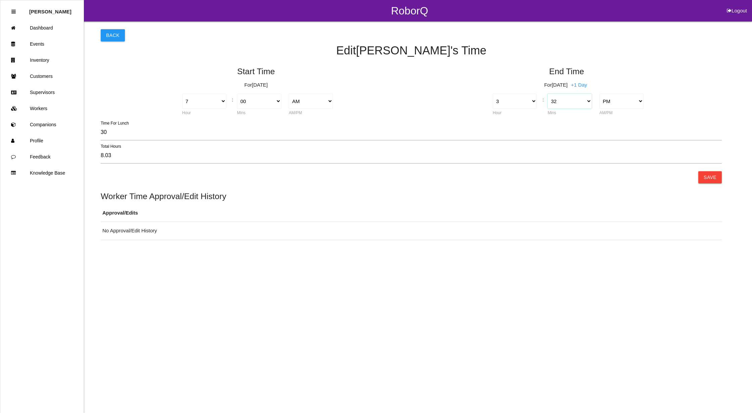
click at [586, 101] on select "00 01 02 03 04 05 06 07 08 09 10 11 12 13 14 15 16 17 18 19 20 21 22 23 24 25 2…" at bounding box center [570, 101] width 44 height 15
click at [548, 94] on select "00 01 02 03 04 05 06 07 08 09 10 11 12 13 14 15 16 17 18 19 20 21 22 23 24 25 2…" at bounding box center [570, 101] width 44 height 15
click at [714, 173] on button "Save" at bounding box center [710, 177] width 24 height 12
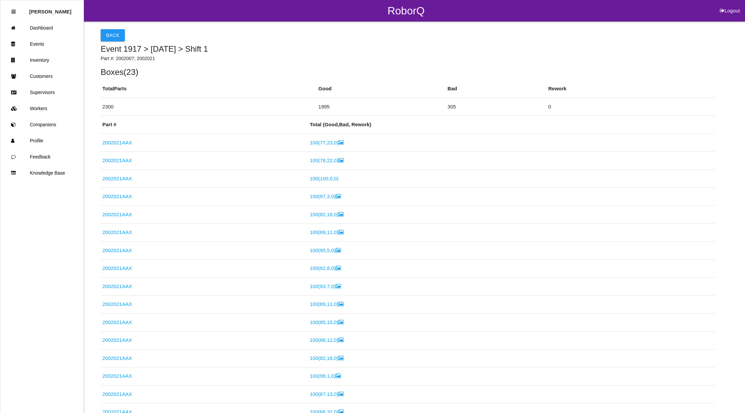
scroll to position [361, 0]
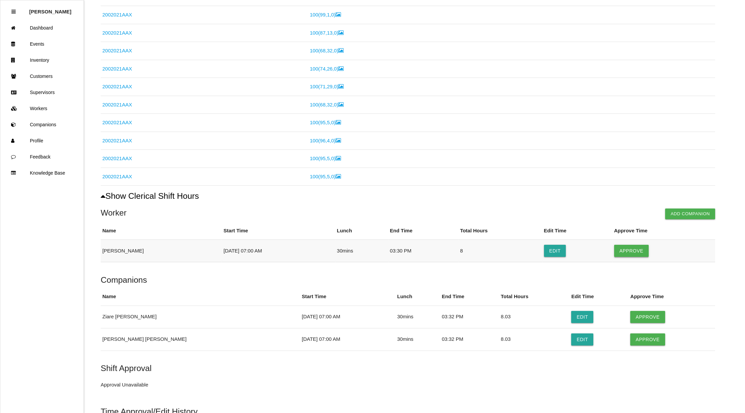
click at [637, 251] on button "Approve" at bounding box center [632, 251] width 35 height 12
click at [572, 319] on button "Edit" at bounding box center [583, 317] width 22 height 12
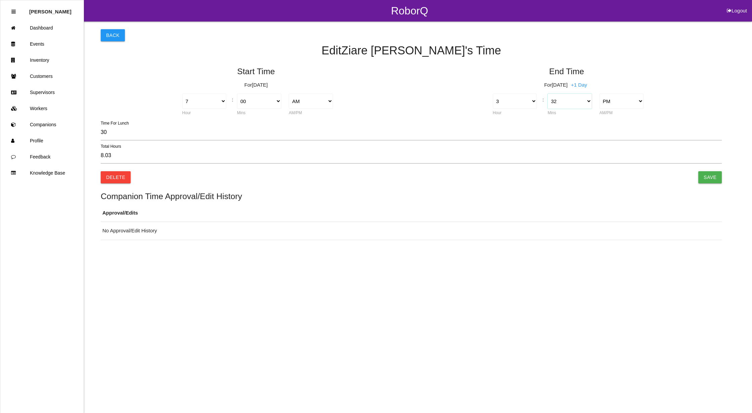
click at [583, 102] on select "00 01 02 03 04 05 06 07 08 09 10 11 12 13 14 15 16 17 18 19 20 21 22 23 24 25 2…" at bounding box center [570, 101] width 44 height 15
click at [548, 94] on select "00 01 02 03 04 05 06 07 08 09 10 11 12 13 14 15 16 17 18 19 20 21 22 23 24 25 2…" at bounding box center [570, 101] width 44 height 15
click at [715, 179] on input "Save" at bounding box center [710, 177] width 24 height 12
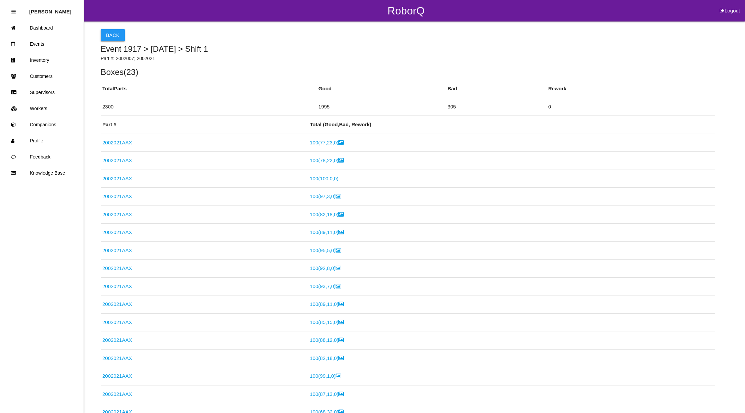
scroll to position [361, 0]
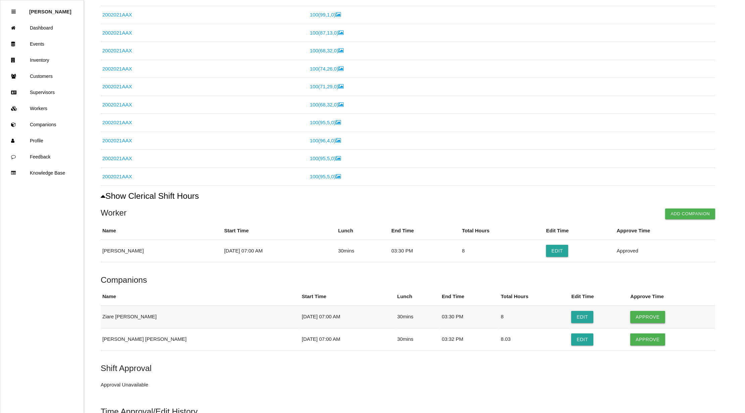
click at [632, 323] on button "Approve" at bounding box center [648, 317] width 35 height 12
click at [572, 343] on button "Edit" at bounding box center [583, 339] width 22 height 12
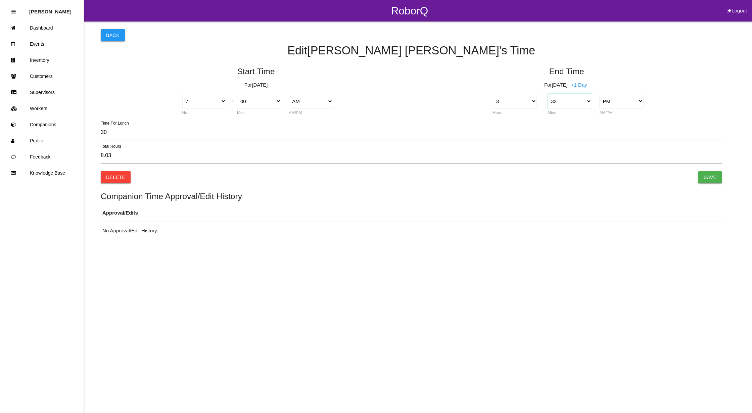
click at [563, 104] on select "00 01 02 03 04 05 06 07 08 09 10 11 12 13 14 15 16 17 18 19 20 21 22 23 24 25 2…" at bounding box center [570, 101] width 44 height 15
click at [548, 94] on select "00 01 02 03 04 05 06 07 08 09 10 11 12 13 14 15 16 17 18 19 20 21 22 23 24 25 2…" at bounding box center [570, 101] width 44 height 15
click at [708, 176] on input "Save" at bounding box center [710, 177] width 24 height 12
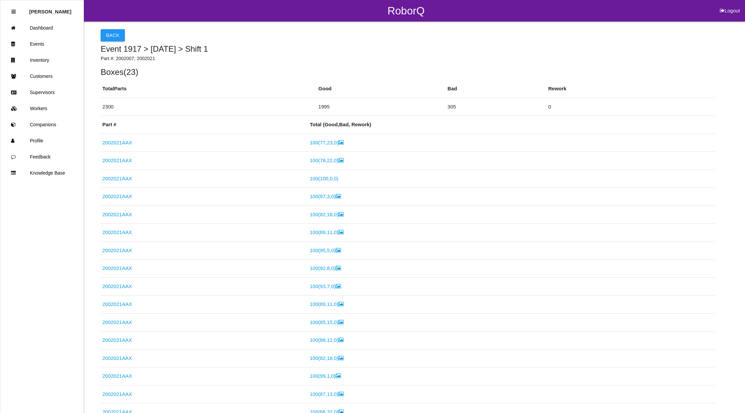
scroll to position [361, 0]
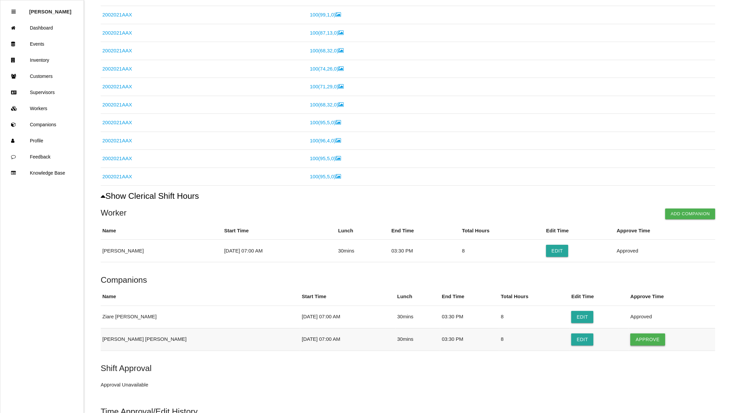
click at [631, 340] on button "Approve" at bounding box center [648, 339] width 35 height 12
click at [108, 384] on button "Approve Shift" at bounding box center [126, 382] width 51 height 12
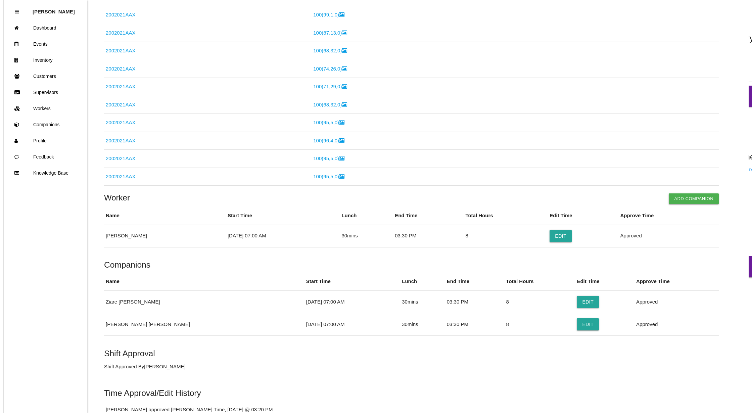
scroll to position [0, 0]
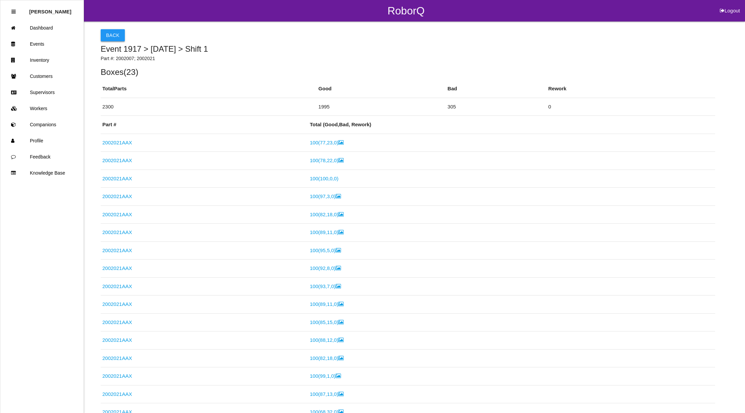
click at [114, 29] on button "Back" at bounding box center [113, 35] width 24 height 12
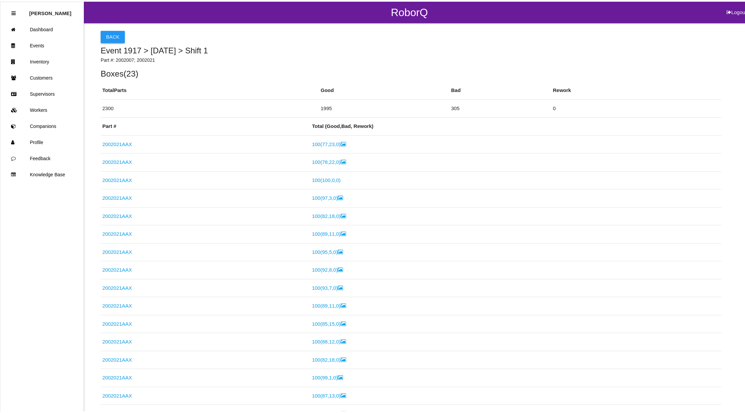
scroll to position [76, 0]
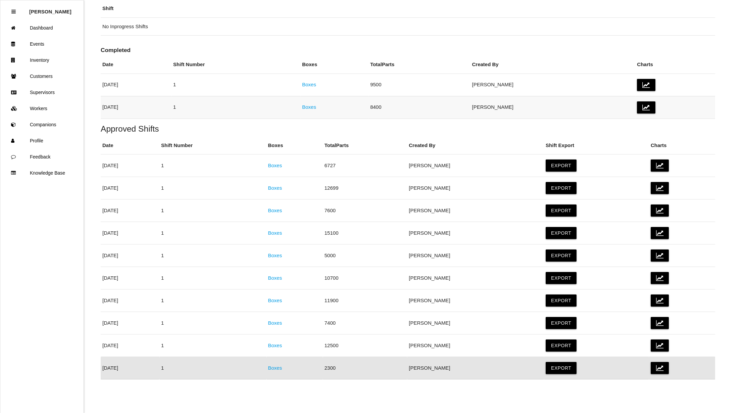
click at [316, 105] on link "Boxes" at bounding box center [309, 107] width 14 height 6
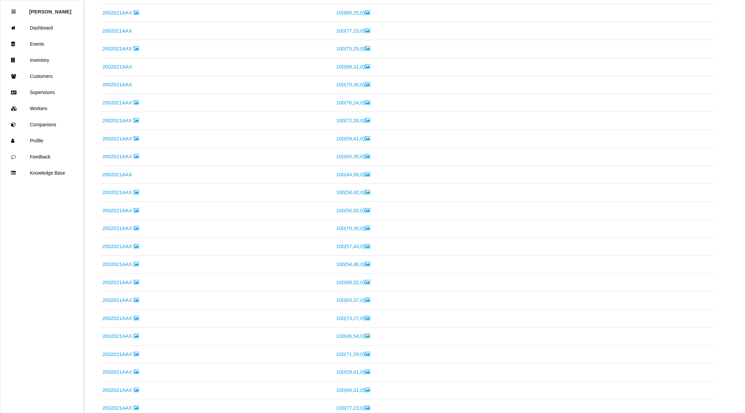
scroll to position [1634, 0]
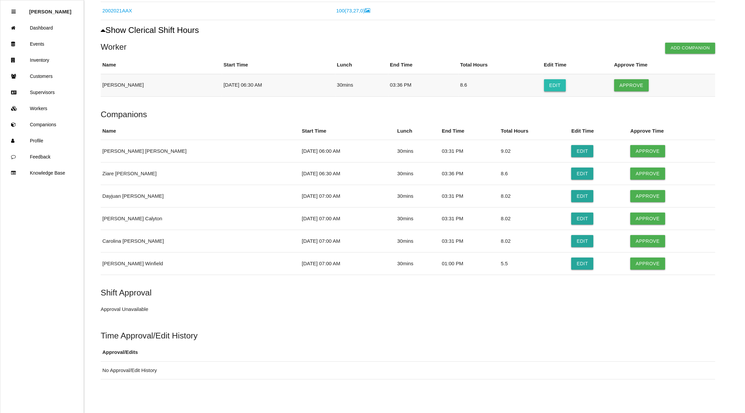
click at [547, 79] on button "Edit" at bounding box center [555, 85] width 22 height 12
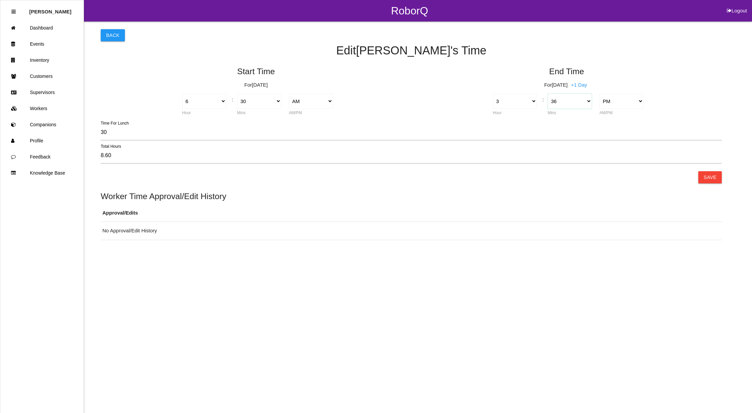
click at [565, 101] on select "00 01 02 03 04 05 06 07 08 09 10 11 12 13 14 15 16 17 18 19 20 21 22 23 24 25 2…" at bounding box center [570, 101] width 44 height 15
click at [548, 94] on select "00 01 02 03 04 05 06 07 08 09 10 11 12 13 14 15 16 17 18 19 20 21 22 23 24 25 2…" at bounding box center [570, 101] width 44 height 15
click at [708, 176] on button "Save" at bounding box center [710, 177] width 24 height 12
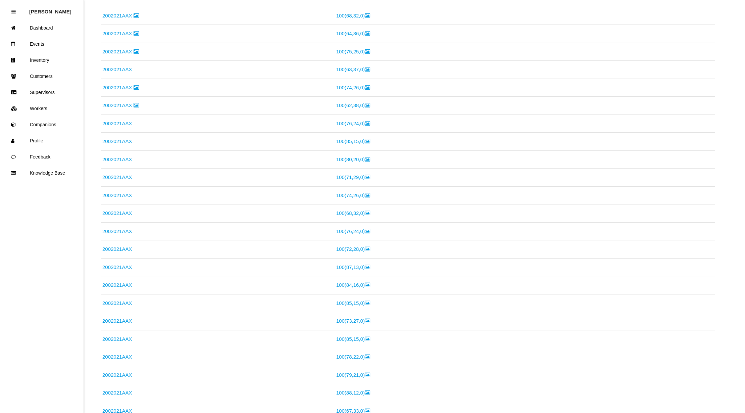
scroll to position [1443, 0]
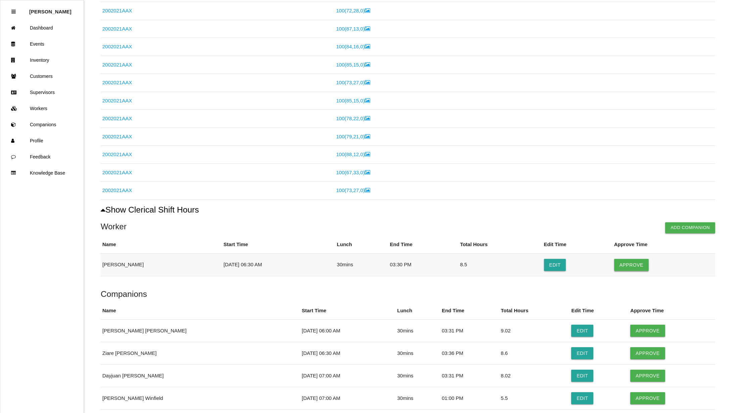
click at [627, 271] on button "Approve" at bounding box center [632, 265] width 35 height 12
click at [572, 337] on button "Edit" at bounding box center [583, 331] width 22 height 12
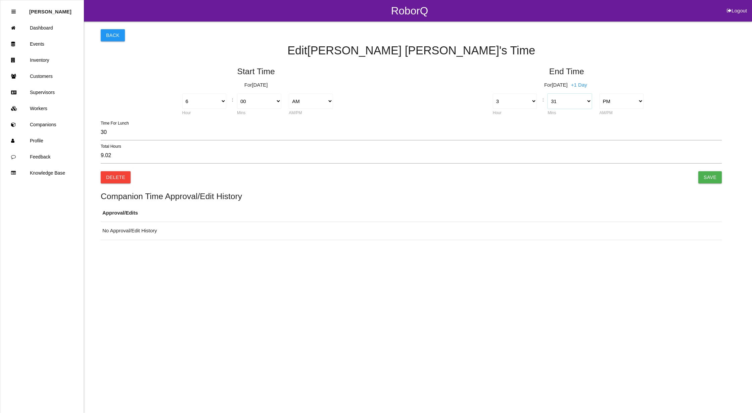
click at [587, 104] on select "00 01 02 03 04 05 06 07 08 09 10 11 12 13 14 15 16 17 18 19 20 21 22 23 24 25 2…" at bounding box center [570, 101] width 44 height 15
click at [548, 94] on select "00 01 02 03 04 05 06 07 08 09 10 11 12 13 14 15 16 17 18 19 20 21 22 23 24 25 2…" at bounding box center [570, 101] width 44 height 15
click at [710, 178] on input "Save" at bounding box center [710, 177] width 24 height 12
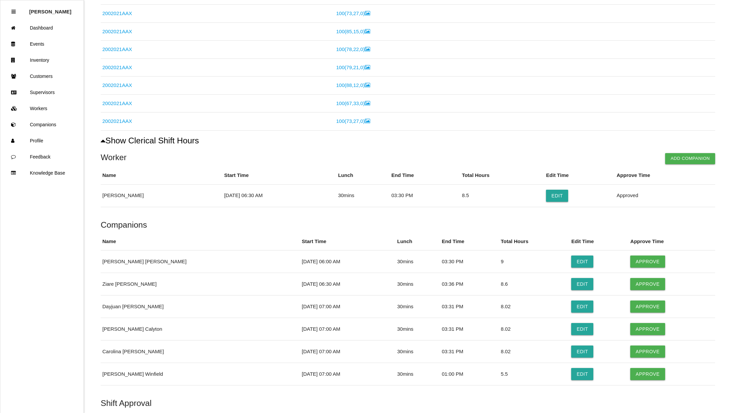
scroll to position [1547, 0]
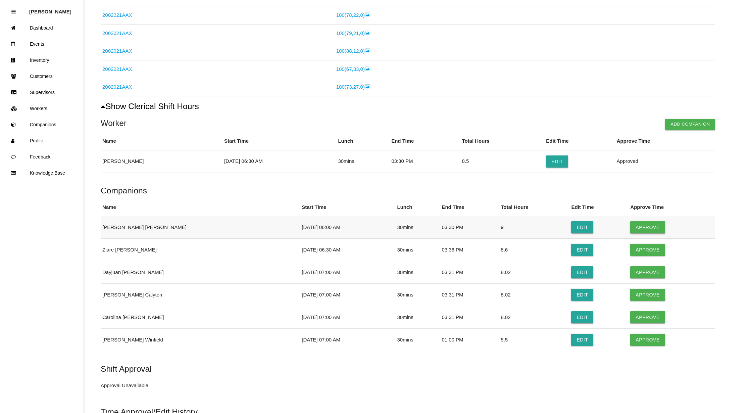
click at [641, 233] on button "Approve" at bounding box center [648, 227] width 35 height 12
click at [572, 256] on button "Edit" at bounding box center [583, 250] width 22 height 12
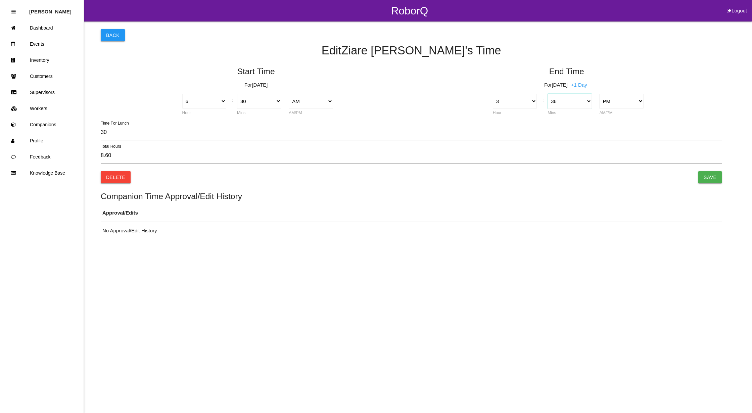
click at [586, 105] on select "00 01 02 03 04 05 06 07 08 09 10 11 12 13 14 15 16 17 18 19 20 21 22 23 24 25 2…" at bounding box center [570, 101] width 44 height 15
click at [548, 94] on select "00 01 02 03 04 05 06 07 08 09 10 11 12 13 14 15 16 17 18 19 20 21 22 23 24 25 2…" at bounding box center [570, 101] width 44 height 15
click at [712, 181] on input "Save" at bounding box center [710, 177] width 24 height 12
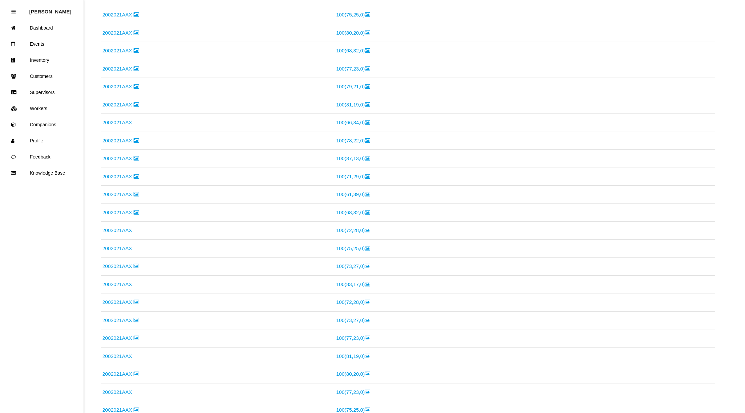
scroll to position [1566, 0]
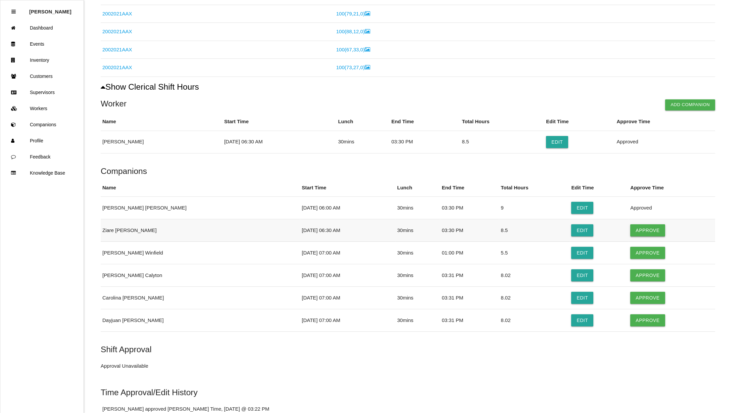
click at [641, 236] on button "Approve" at bounding box center [648, 230] width 35 height 12
click at [572, 259] on button "Edit" at bounding box center [583, 253] width 22 height 12
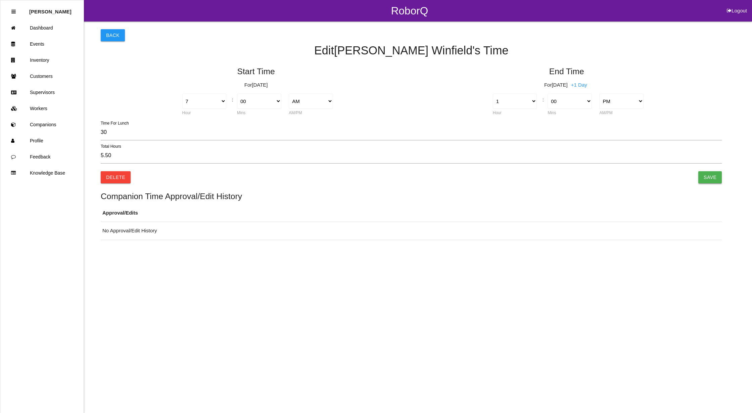
click at [710, 171] on input "Save" at bounding box center [710, 177] width 24 height 12
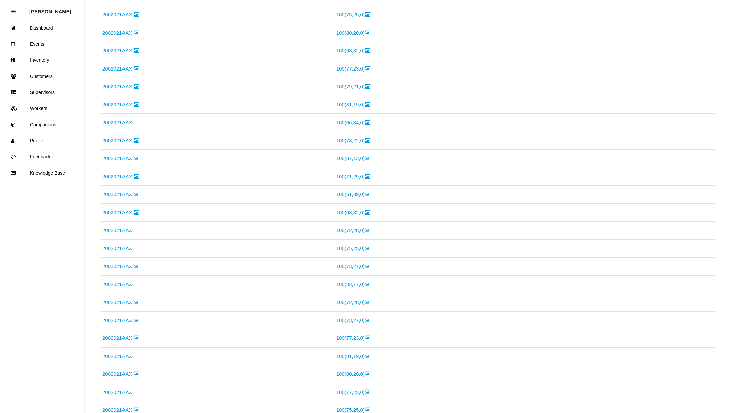
scroll to position [1687, 0]
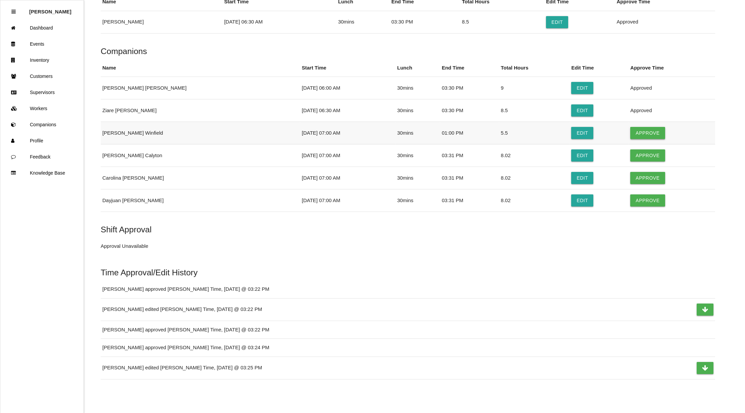
click at [644, 139] on button "Approve" at bounding box center [648, 133] width 35 height 12
click at [572, 162] on button "Edit" at bounding box center [583, 155] width 22 height 12
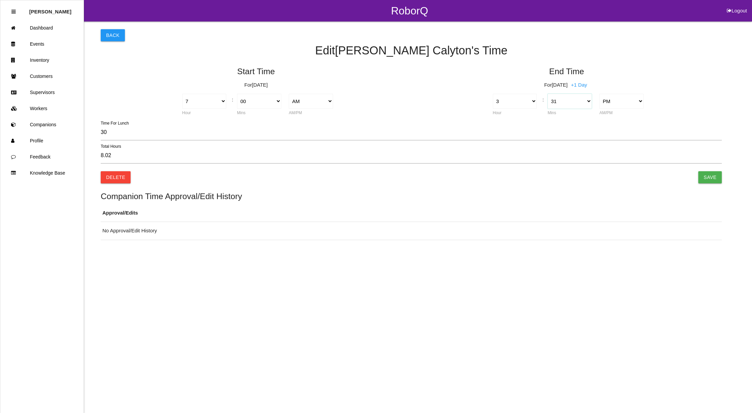
click at [582, 104] on select "00 01 02 03 04 05 06 07 08 09 10 11 12 13 14 15 16 17 18 19 20 21 22 23 24 25 2…" at bounding box center [570, 101] width 44 height 15
click at [548, 94] on select "00 01 02 03 04 05 06 07 08 09 10 11 12 13 14 15 16 17 18 19 20 21 22 23 24 25 2…" at bounding box center [570, 101] width 44 height 15
click at [708, 175] on input "Save" at bounding box center [710, 177] width 24 height 12
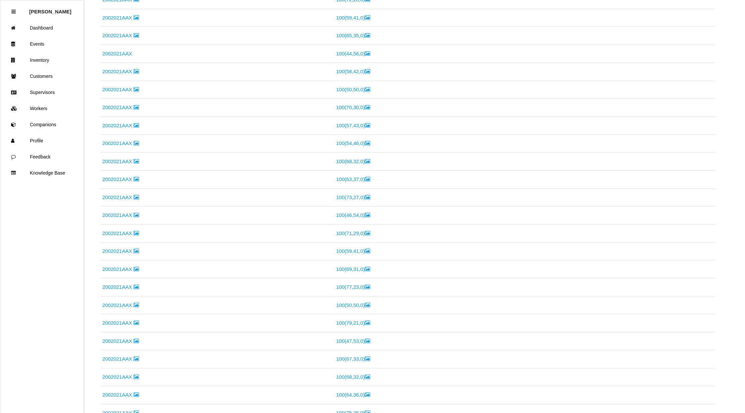
scroll to position [1567, 0]
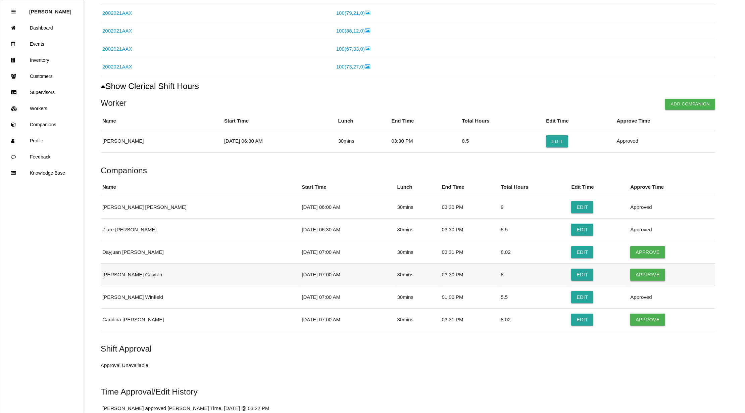
click at [631, 281] on button "Approve" at bounding box center [648, 275] width 35 height 12
click at [572, 258] on button "Edit" at bounding box center [583, 252] width 22 height 12
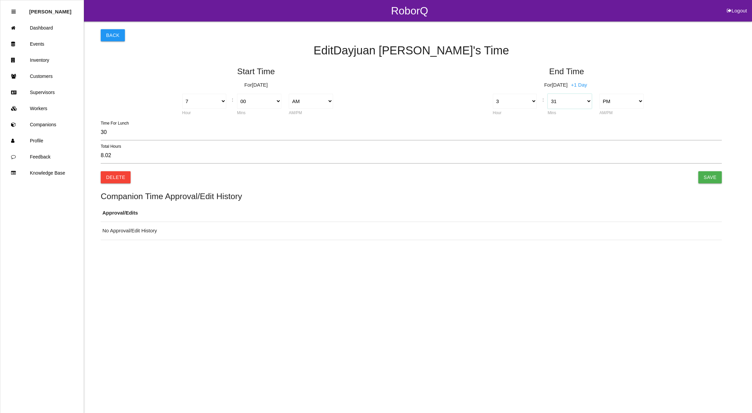
click at [570, 99] on select "00 01 02 03 04 05 06 07 08 09 10 11 12 13 14 15 16 17 18 19 20 21 22 23 24 25 2…" at bounding box center [570, 101] width 44 height 15
click at [548, 94] on select "00 01 02 03 04 05 06 07 08 09 10 11 12 13 14 15 16 17 18 19 20 21 22 23 24 25 2…" at bounding box center [570, 101] width 44 height 15
click at [711, 177] on input "Save" at bounding box center [710, 177] width 24 height 12
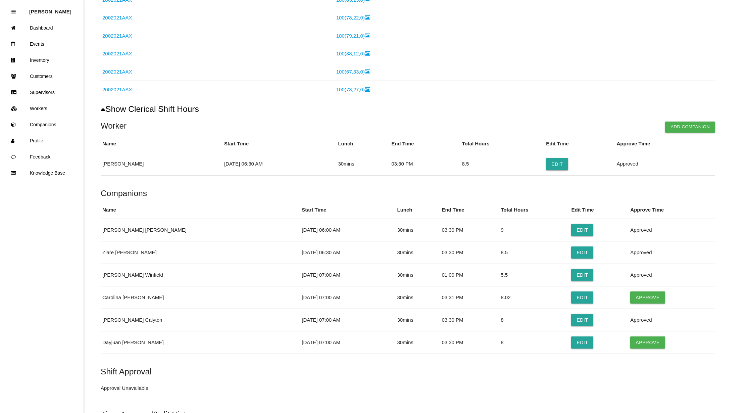
scroll to position [1547, 0]
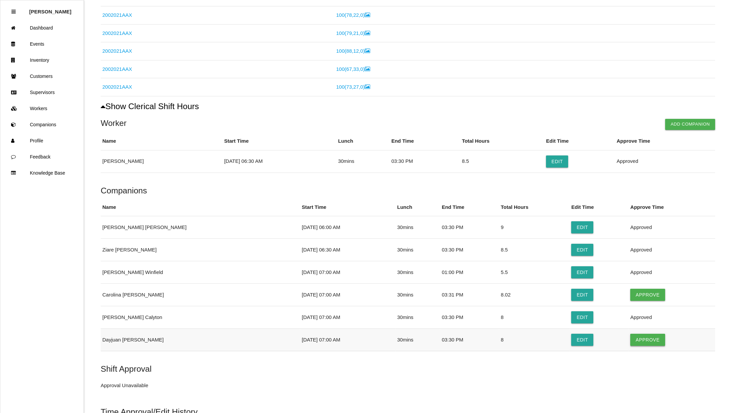
click at [631, 346] on button "Approve" at bounding box center [648, 340] width 35 height 12
click at [572, 301] on button "Edit" at bounding box center [583, 295] width 22 height 12
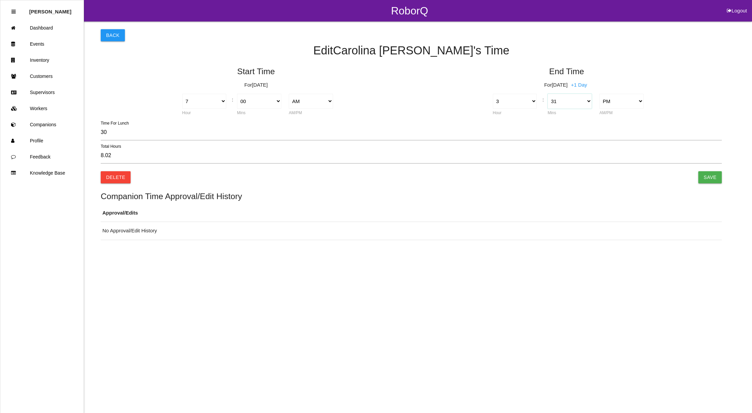
click at [581, 97] on select "00 01 02 03 04 05 06 07 08 09 10 11 12 13 14 15 16 17 18 19 20 21 22 23 24 25 2…" at bounding box center [570, 101] width 44 height 15
click at [548, 94] on select "00 01 02 03 04 05 06 07 08 09 10 11 12 13 14 15 16 17 18 19 20 21 22 23 24 25 2…" at bounding box center [570, 101] width 44 height 15
click at [716, 175] on input "Save" at bounding box center [710, 177] width 24 height 12
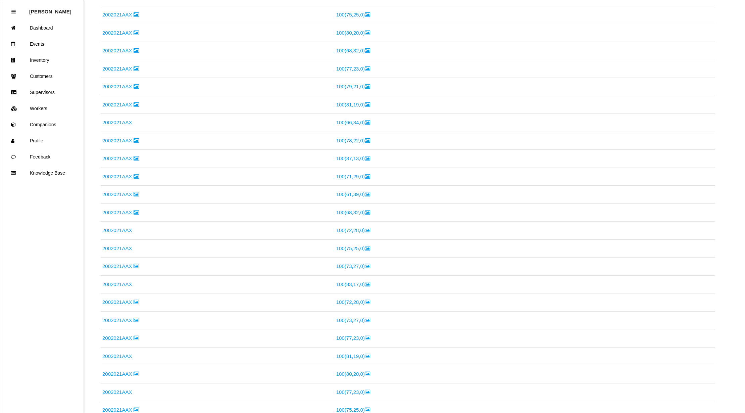
scroll to position [1687, 0]
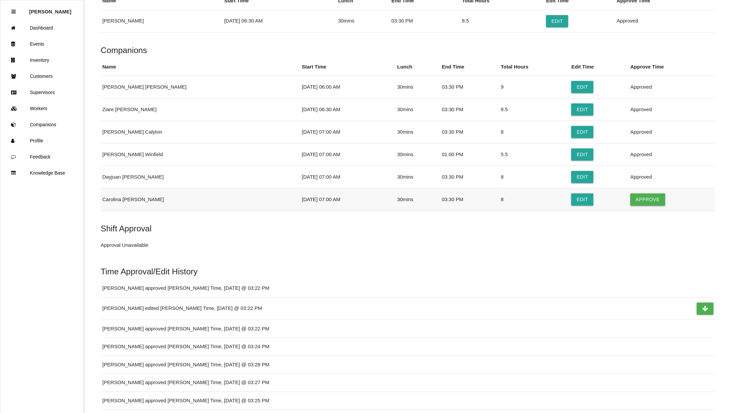
click at [638, 206] on button "Approve" at bounding box center [648, 199] width 35 height 12
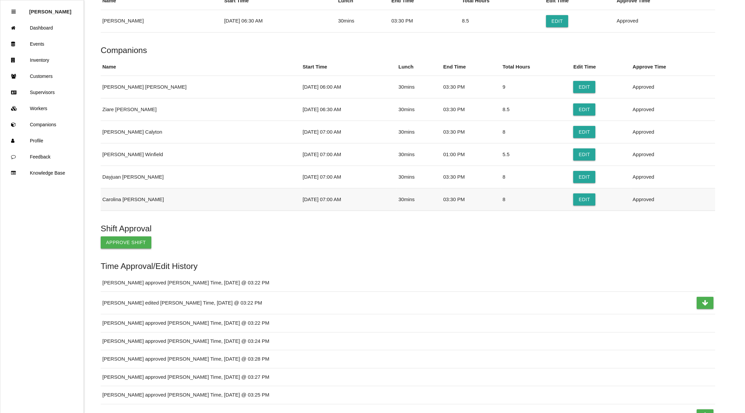
click at [112, 248] on button "Approve Shift" at bounding box center [126, 242] width 51 height 12
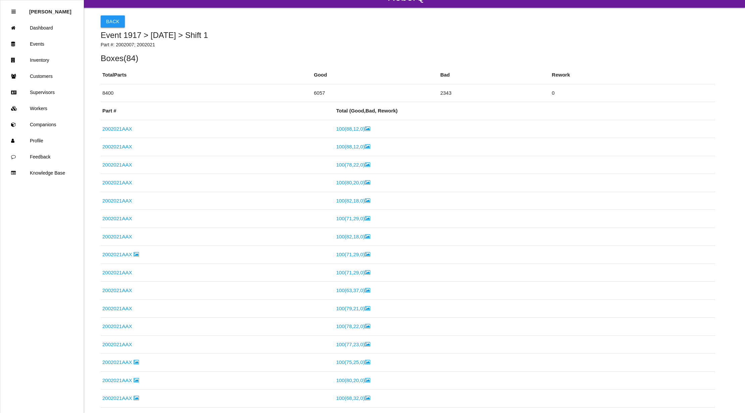
scroll to position [0, 0]
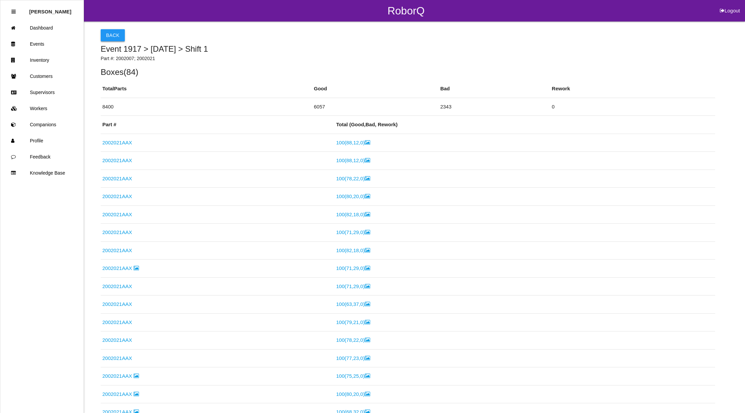
click at [109, 31] on button "Back" at bounding box center [113, 35] width 24 height 12
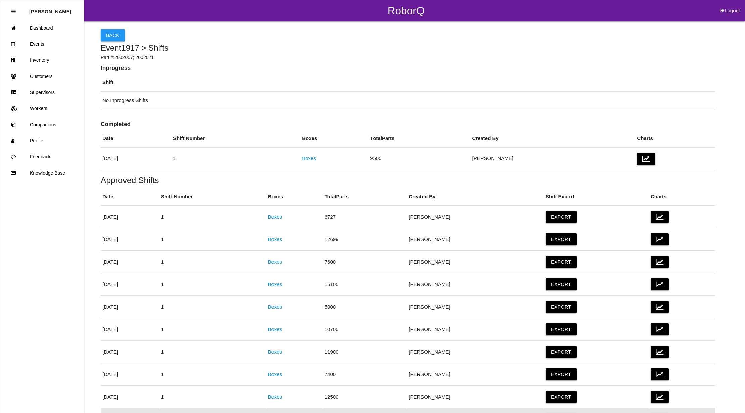
click at [103, 32] on button "Back" at bounding box center [113, 35] width 24 height 12
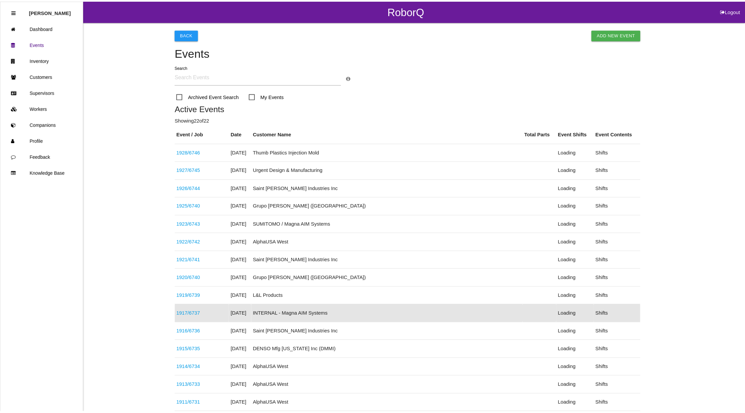
scroll to position [109, 0]
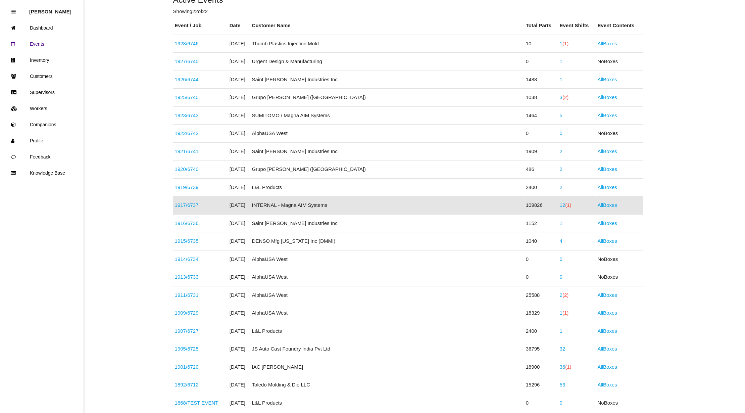
click at [565, 206] on span "(1)" at bounding box center [568, 205] width 6 height 6
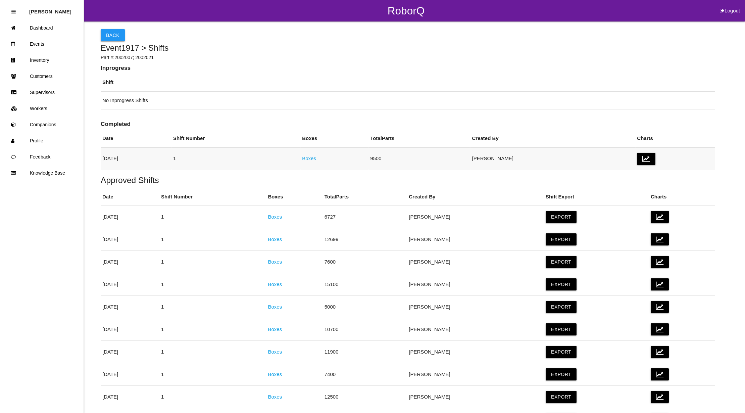
click at [316, 159] on link "Boxes" at bounding box center [309, 158] width 14 height 6
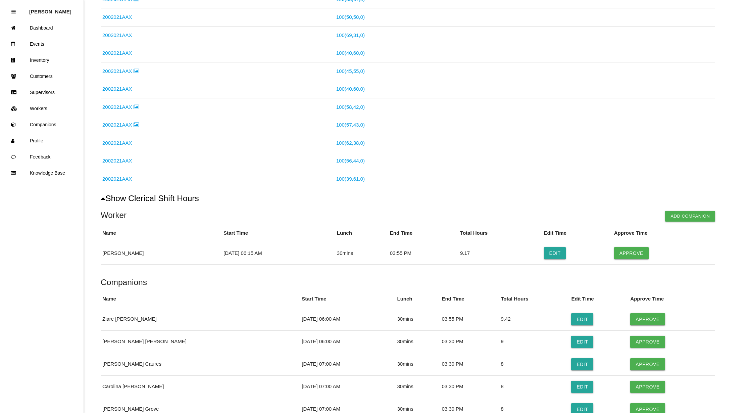
scroll to position [1632, 0]
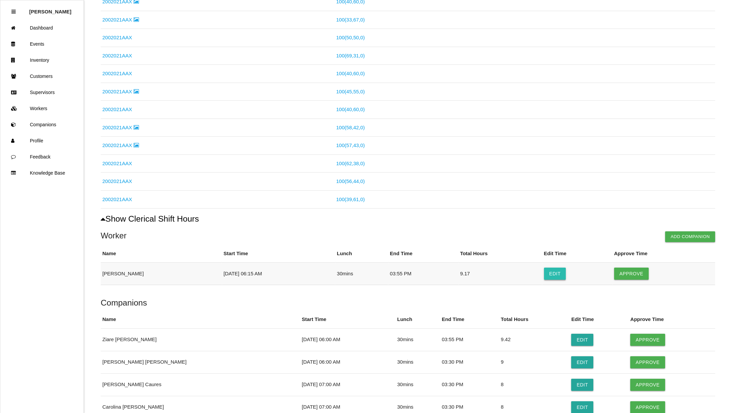
click at [548, 280] on button "Edit" at bounding box center [555, 274] width 22 height 12
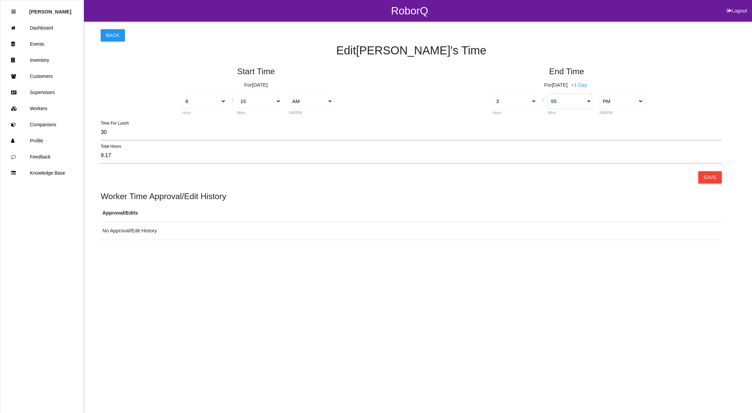
click at [585, 100] on select "00 01 02 03 04 05 06 07 08 09 10 11 12 13 14 15 16 17 18 19 20 21 22 23 24 25 2…" at bounding box center [570, 101] width 44 height 15
click at [548, 94] on select "00 01 02 03 04 05 06 07 08 09 10 11 12 13 14 15 16 17 18 19 20 21 22 23 24 25 2…" at bounding box center [570, 101] width 44 height 15
click at [527, 101] on select "1 2 3 4 5 6 7 8 9 10 11 12" at bounding box center [515, 101] width 44 height 15
click at [493, 94] on select "1 2 3 4 5 6 7 8 9 10 11 12" at bounding box center [515, 101] width 44 height 15
click at [710, 176] on button "Save" at bounding box center [710, 177] width 24 height 12
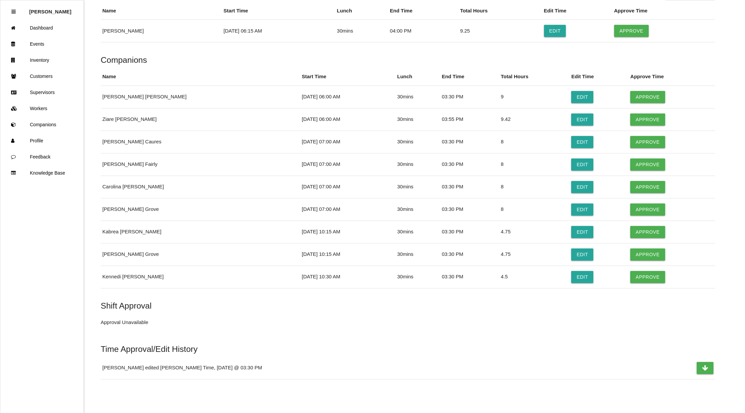
scroll to position [1887, 0]
click at [635, 29] on button "Approve" at bounding box center [632, 31] width 35 height 12
click at [572, 118] on button "Edit" at bounding box center [583, 120] width 22 height 12
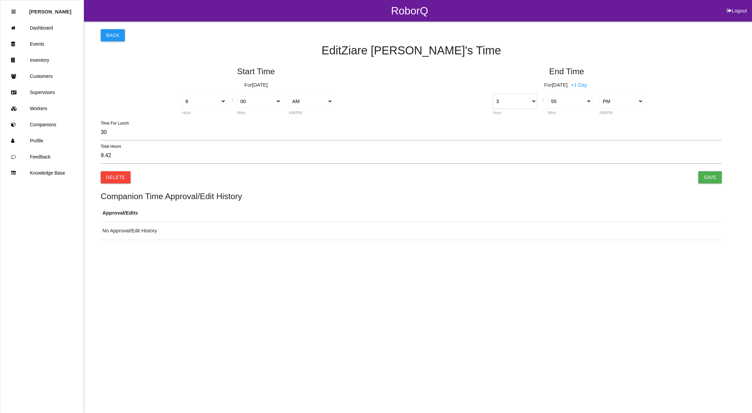
click at [534, 100] on select "1 2 3 4 5 6 7 8 9 10 11 12" at bounding box center [515, 101] width 44 height 15
click at [493, 94] on select "1 2 3 4 5 6 7 8 9 10 11 12" at bounding box center [515, 101] width 44 height 15
click at [565, 97] on select "00 01 02 03 04 05 06 07 08 09 10 11 12 13 14 15 16 17 18 19 20 21 22 23 24 25 2…" at bounding box center [570, 101] width 44 height 15
click at [548, 94] on select "00 01 02 03 04 05 06 07 08 09 10 11 12 13 14 15 16 17 18 19 20 21 22 23 24 25 2…" at bounding box center [570, 101] width 44 height 15
click at [713, 179] on input "Save" at bounding box center [710, 177] width 24 height 12
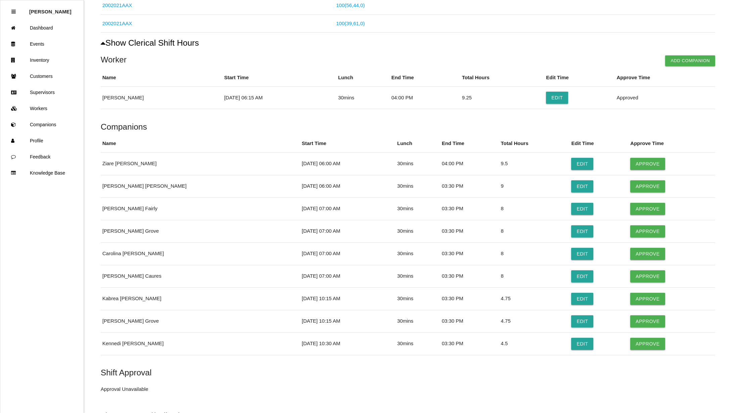
scroll to position [1927, 0]
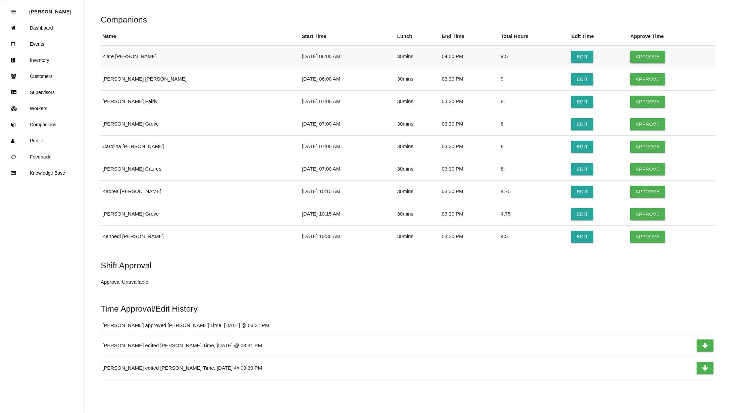
click at [641, 54] on button "Approve" at bounding box center [648, 57] width 35 height 12
click at [631, 77] on button "Approve" at bounding box center [648, 79] width 35 height 12
click at [642, 97] on button "Approve" at bounding box center [648, 102] width 35 height 12
click at [639, 126] on button "Approve" at bounding box center [648, 124] width 35 height 12
click at [639, 144] on button "Approve" at bounding box center [648, 147] width 35 height 12
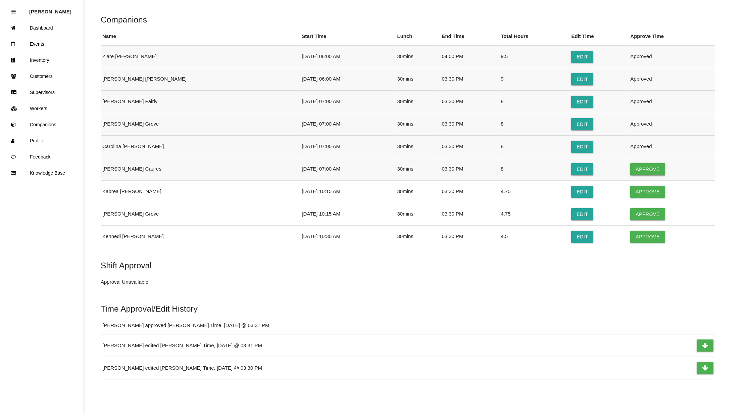
click at [633, 163] on button "Approve" at bounding box center [648, 169] width 35 height 12
click at [636, 187] on button "Approve" at bounding box center [648, 192] width 35 height 12
click at [636, 210] on button "Approve" at bounding box center [648, 214] width 35 height 12
click at [636, 234] on button "Approve" at bounding box center [648, 237] width 35 height 12
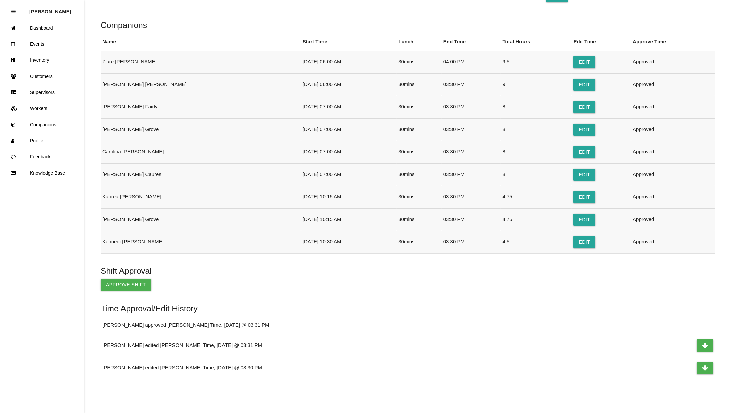
scroll to position [1922, 0]
click at [128, 283] on button "Approve Shift" at bounding box center [126, 285] width 51 height 12
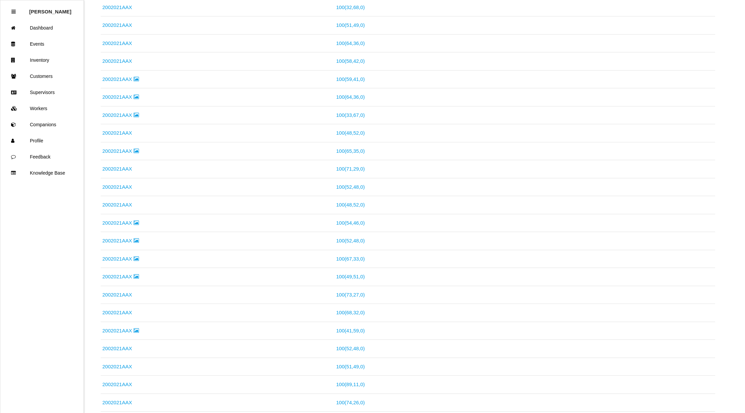
scroll to position [32, 0]
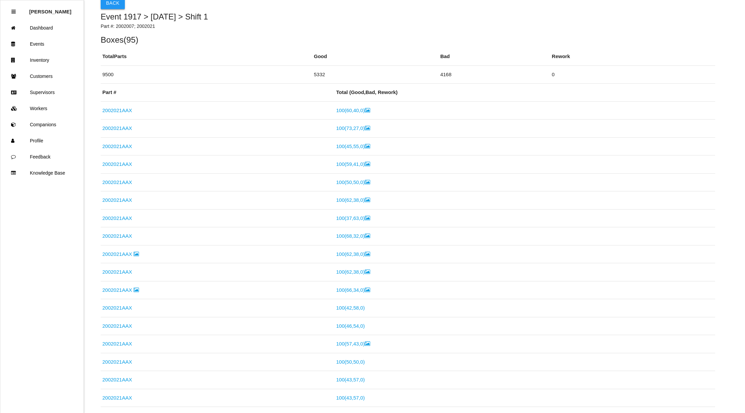
click at [110, 5] on button "Back" at bounding box center [113, 3] width 24 height 12
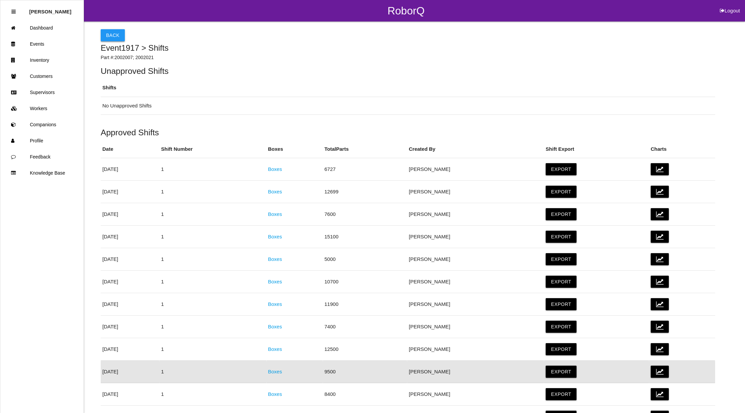
click at [115, 34] on button "Back" at bounding box center [113, 35] width 24 height 12
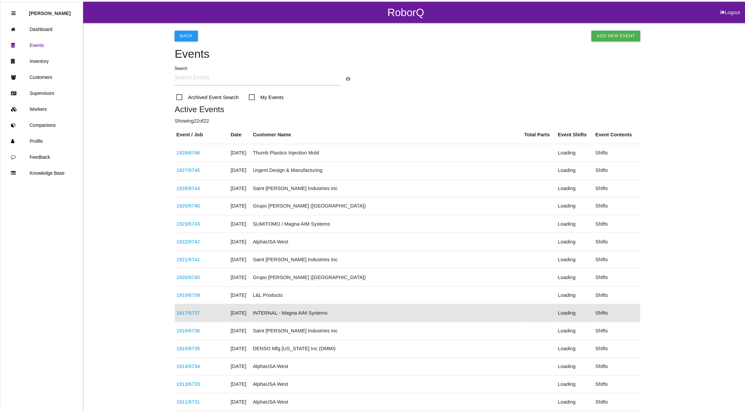
scroll to position [109, 0]
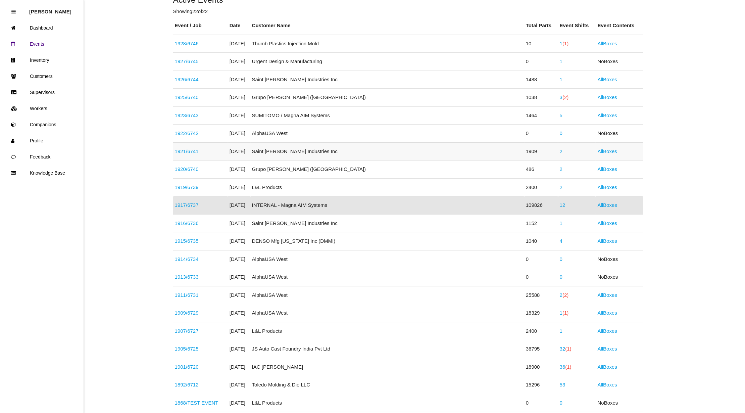
click at [560, 153] on link "2" at bounding box center [561, 151] width 3 height 6
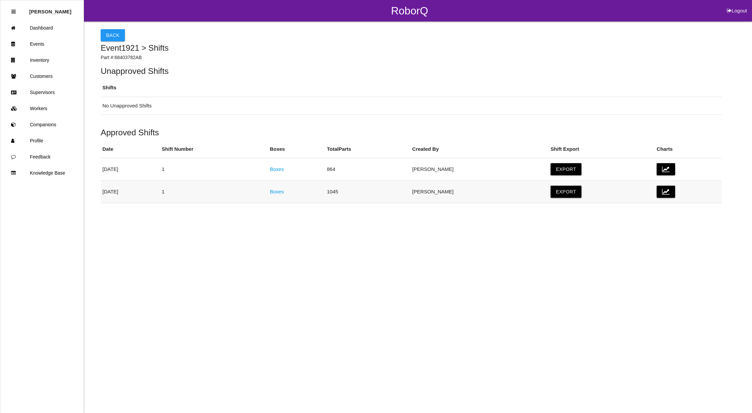
click at [284, 193] on link "Boxes" at bounding box center [277, 192] width 14 height 6
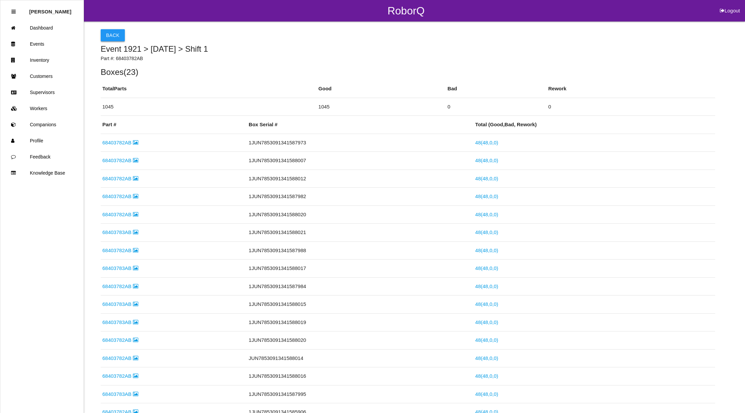
click at [112, 33] on button "Back" at bounding box center [113, 35] width 24 height 12
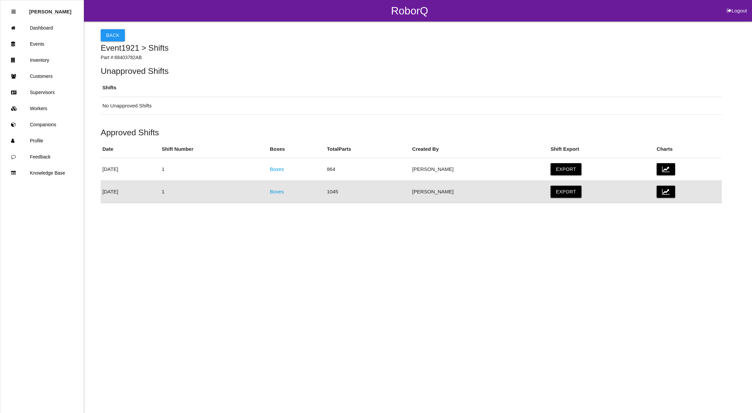
click at [112, 33] on button "Back" at bounding box center [113, 35] width 24 height 12
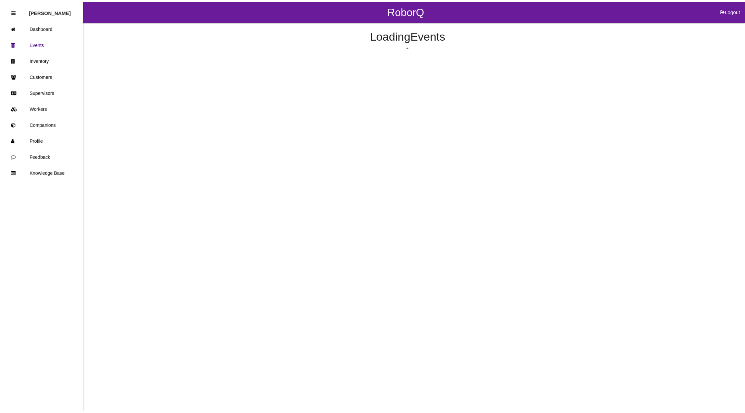
scroll to position [54, 0]
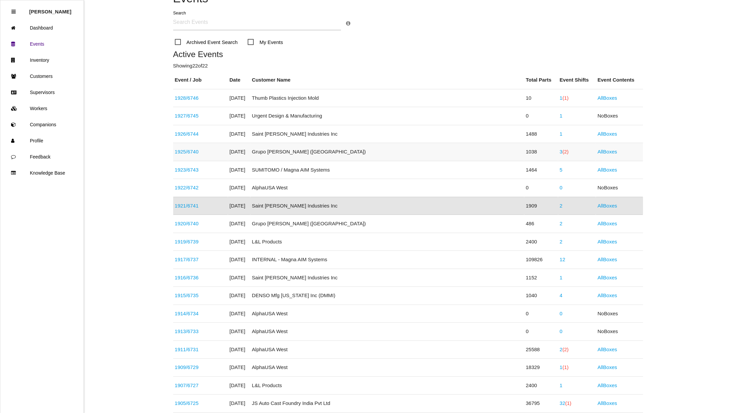
click at [563, 154] on span "(2)" at bounding box center [566, 152] width 6 height 6
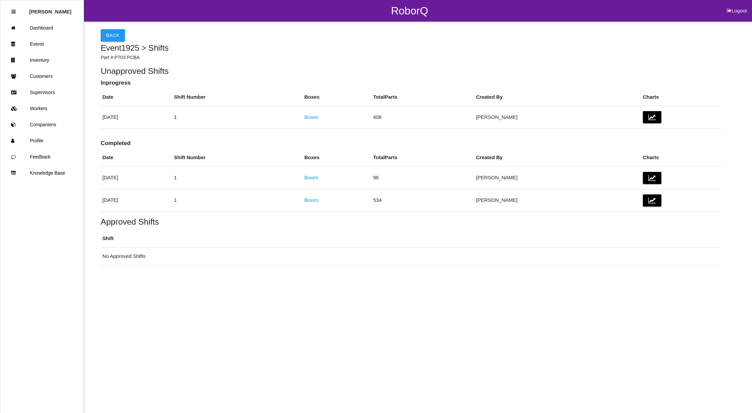
click at [116, 39] on button "Back" at bounding box center [113, 35] width 24 height 12
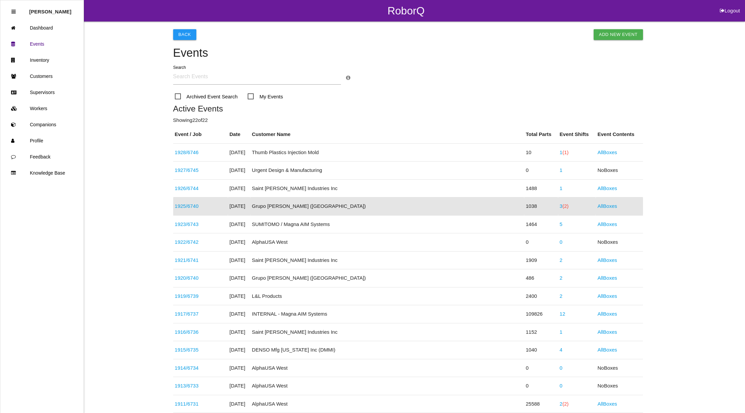
click at [721, 10] on icon at bounding box center [722, 10] width 5 height 21
